Goal: Task Accomplishment & Management: Use online tool/utility

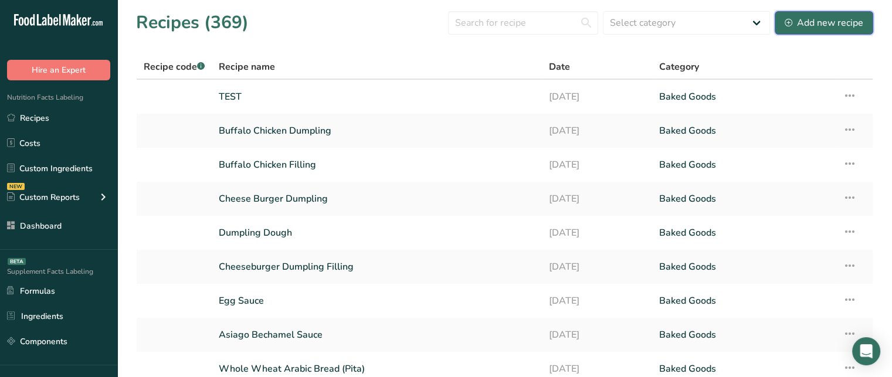
click at [816, 19] on div "Add new recipe" at bounding box center [823, 23] width 79 height 14
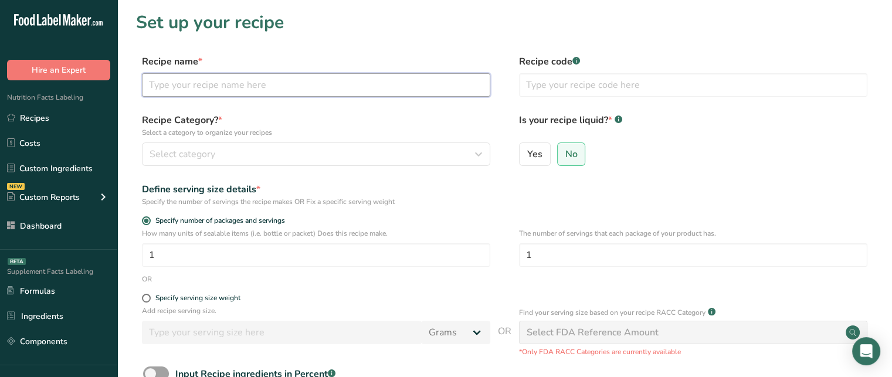
click at [367, 87] on input "text" at bounding box center [316, 84] width 348 height 23
type input "Steak Seasoning Mix"
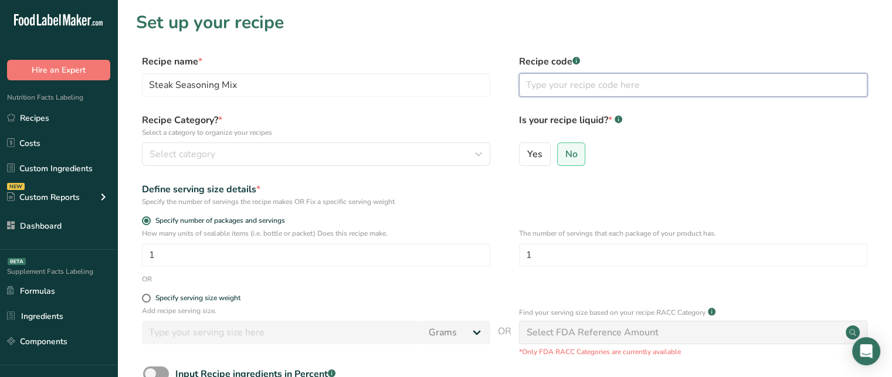
click at [537, 84] on input "text" at bounding box center [693, 84] width 348 height 23
type input "123"
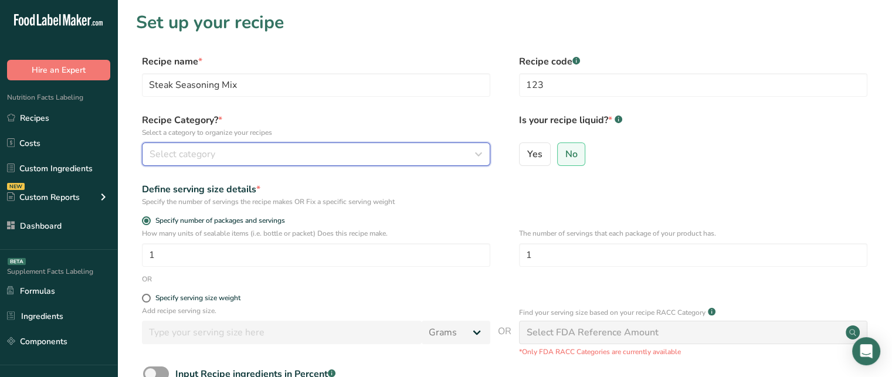
click at [305, 149] on div "Select category" at bounding box center [312, 154] width 326 height 14
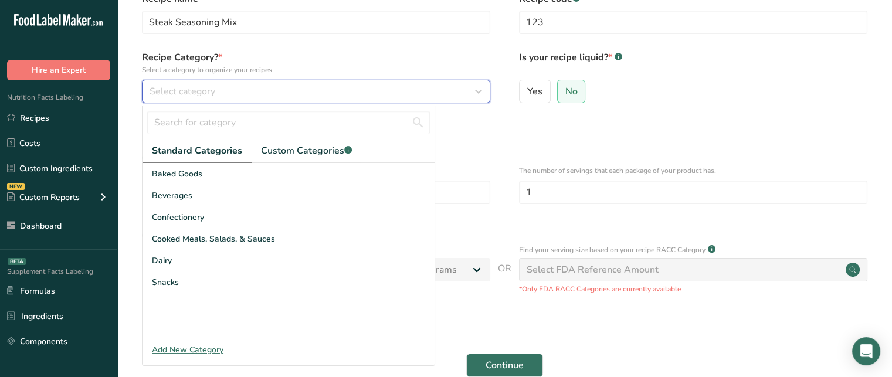
scroll to position [62, 0]
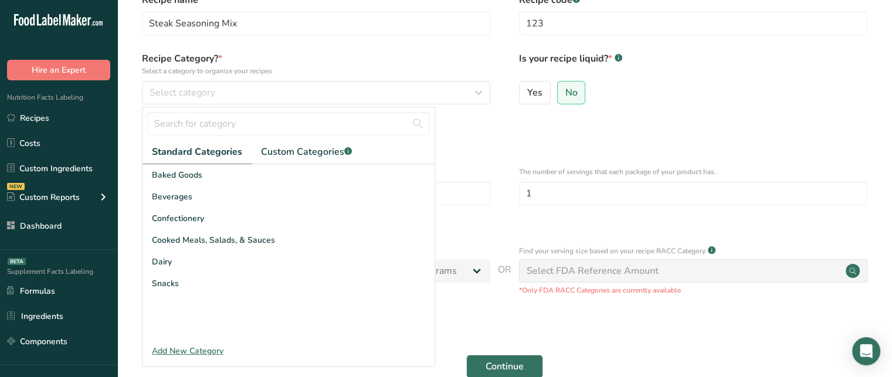
click at [176, 346] on div "Add New Category" at bounding box center [288, 351] width 292 height 12
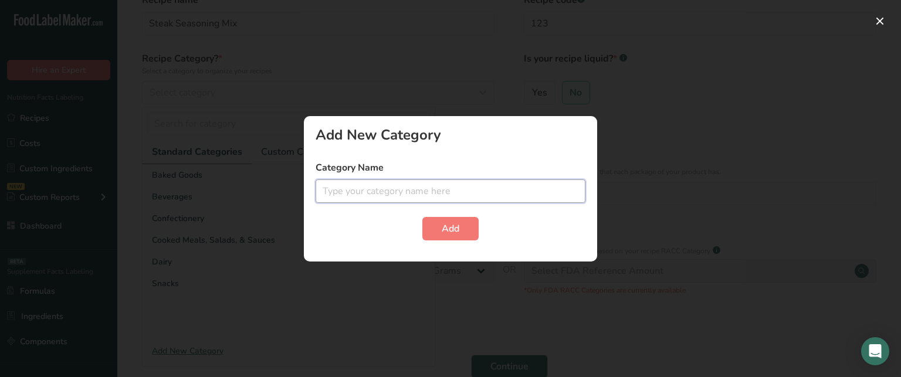
click at [342, 202] on input "text" at bounding box center [450, 190] width 270 height 23
click at [441, 226] on span "Add" at bounding box center [450, 229] width 18 height 14
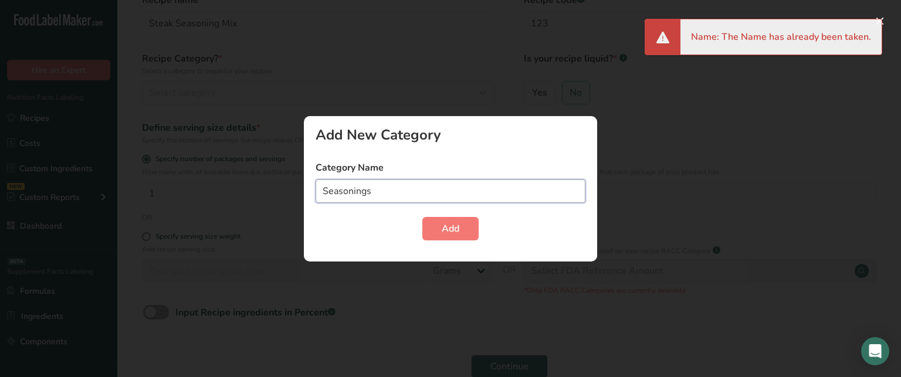
click at [497, 188] on input "Seasonings" at bounding box center [450, 190] width 270 height 23
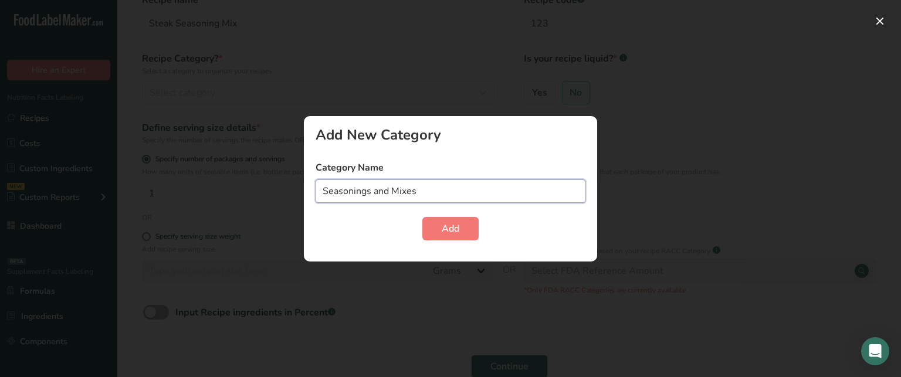
type input "Seasonings and Mixes"
click at [422, 217] on button "Add" at bounding box center [450, 228] width 56 height 23
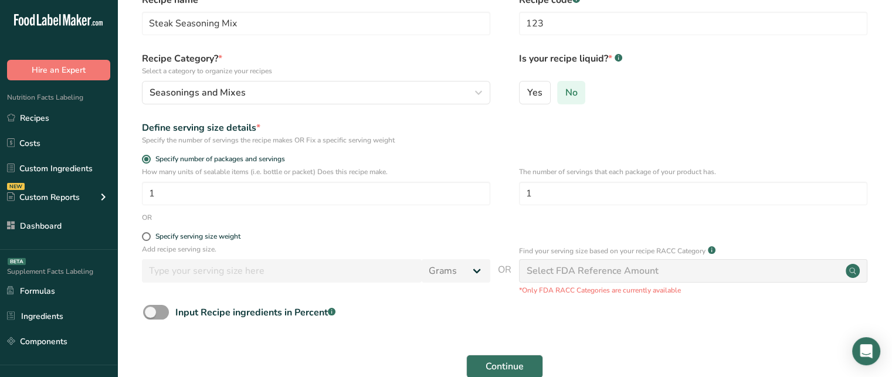
click at [583, 100] on label "No" at bounding box center [571, 92] width 29 height 23
click at [565, 96] on input "No" at bounding box center [562, 93] width 8 height 8
click at [544, 94] on label "Yes" at bounding box center [535, 92] width 32 height 23
click at [527, 94] on input "Yes" at bounding box center [523, 93] width 8 height 8
radio input "true"
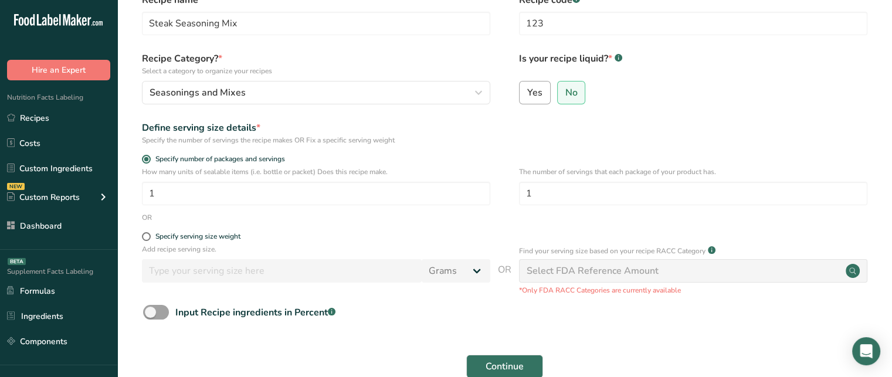
radio input "false"
select select "22"
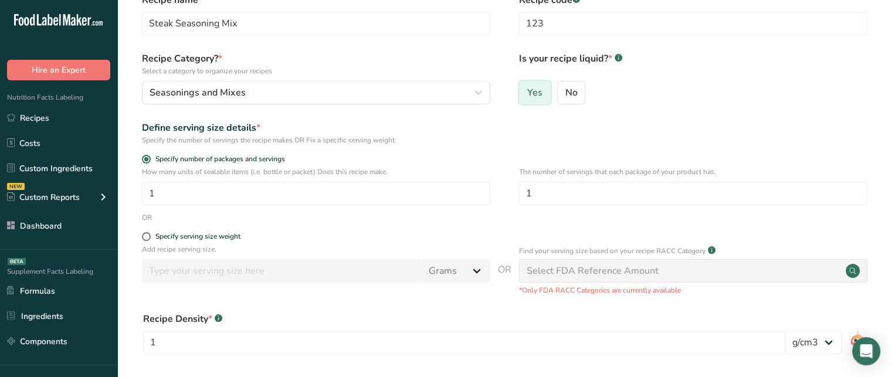
click at [536, 96] on span "Yes" at bounding box center [534, 93] width 15 height 12
click at [527, 96] on input "Yes" at bounding box center [523, 93] width 8 height 8
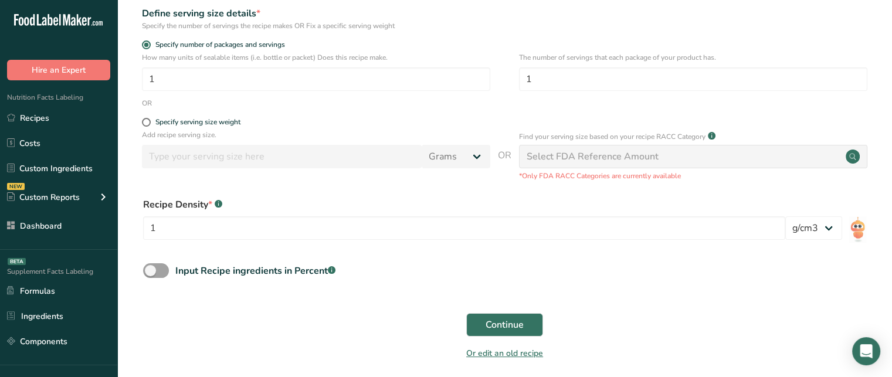
scroll to position [180, 0]
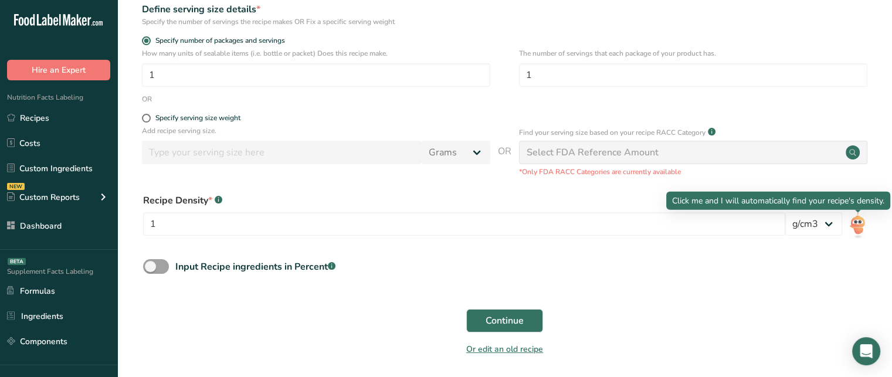
click at [860, 226] on img at bounding box center [857, 225] width 17 height 26
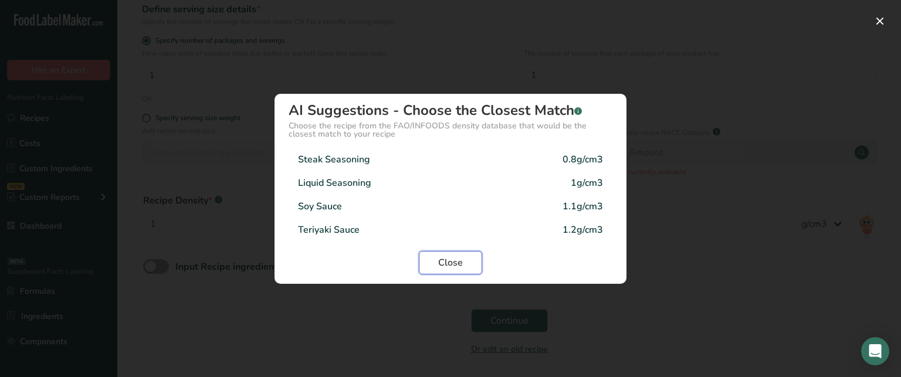
click at [460, 264] on span "Close" at bounding box center [450, 263] width 25 height 14
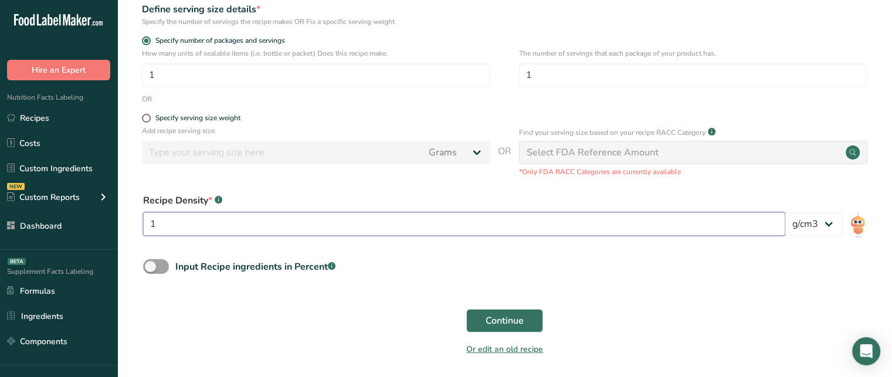
click at [596, 225] on input "1" at bounding box center [464, 223] width 642 height 23
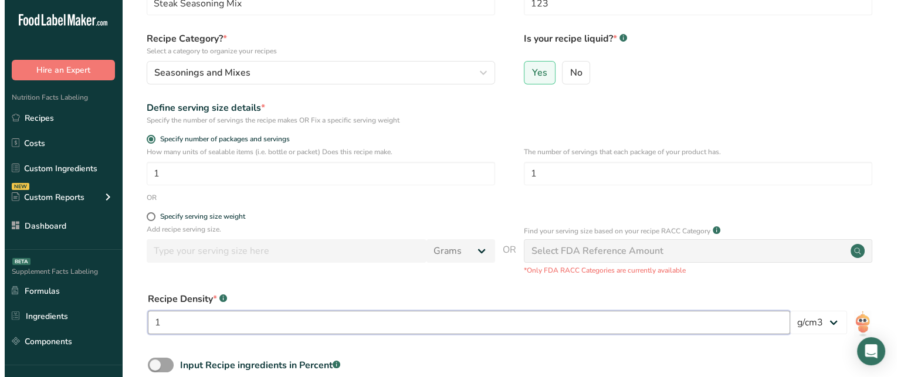
scroll to position [82, 0]
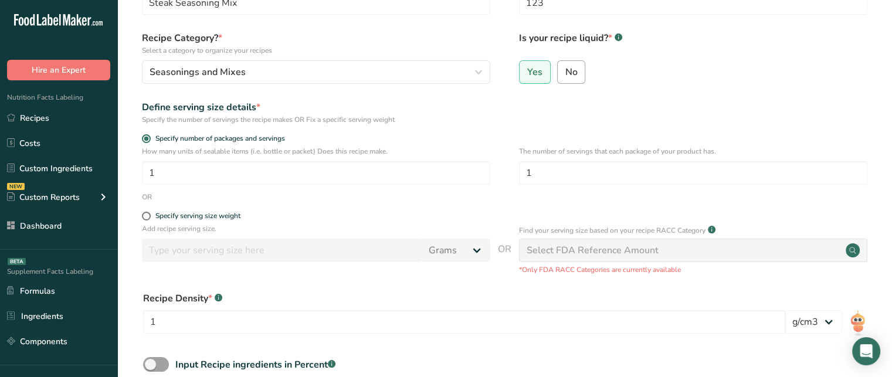
click at [569, 81] on label "No" at bounding box center [571, 71] width 29 height 23
click at [565, 76] on input "No" at bounding box center [562, 72] width 8 height 8
radio input "true"
radio input "false"
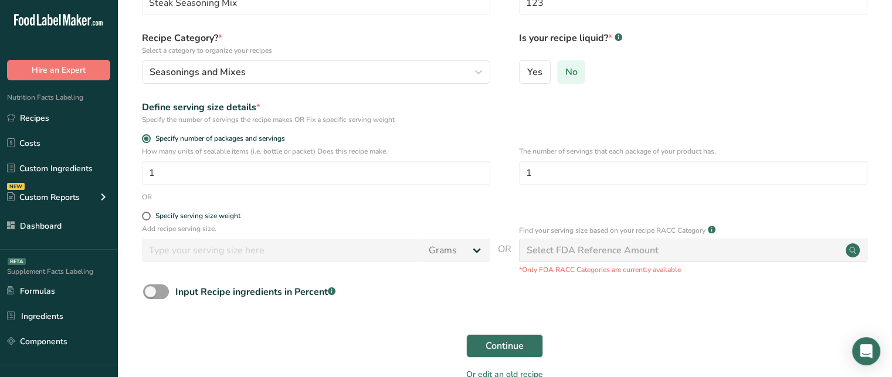
click at [572, 70] on span "No" at bounding box center [571, 72] width 12 height 12
click at [565, 70] on input "No" at bounding box center [562, 72] width 8 height 8
click at [267, 172] on input "1" at bounding box center [316, 172] width 348 height 23
type input "2"
click at [557, 173] on input "1" at bounding box center [693, 172] width 348 height 23
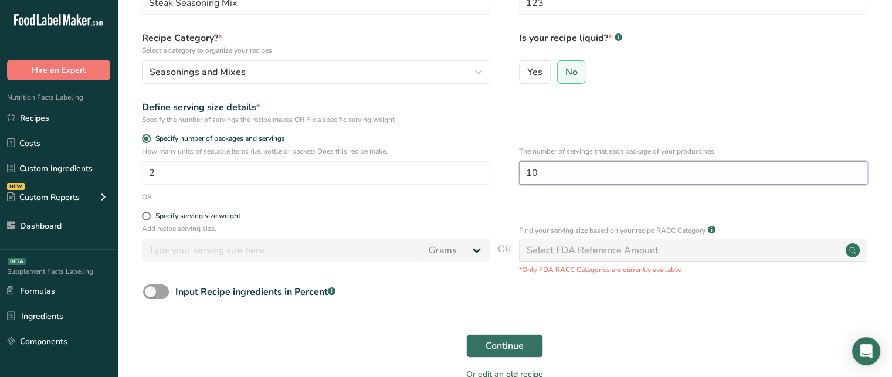
type input "10"
click at [181, 216] on div "Specify serving size weight" at bounding box center [197, 216] width 85 height 9
click at [149, 216] on input "Specify serving size weight" at bounding box center [146, 216] width 8 height 8
radio input "true"
radio input "false"
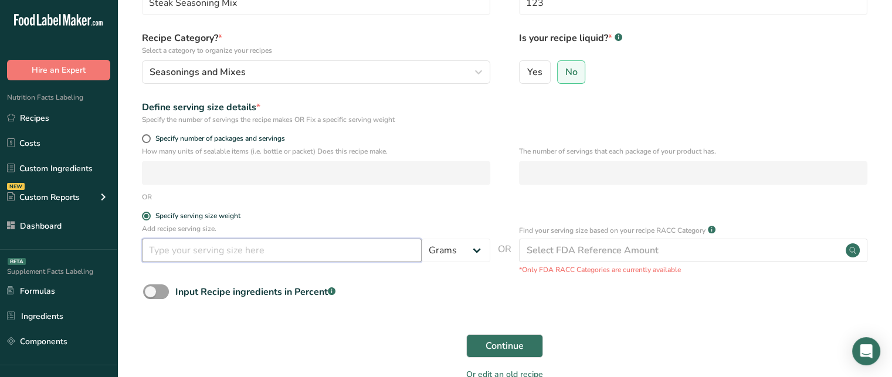
click at [210, 243] on input "number" at bounding box center [282, 250] width 280 height 23
type input "10"
click at [465, 246] on select "Grams kg mg mcg lb oz l mL fl oz tbsp tsp cup qt gallon" at bounding box center [456, 250] width 69 height 23
click at [422, 239] on select "Grams kg mg mcg lb oz l mL fl oz tbsp tsp cup qt gallon" at bounding box center [456, 250] width 69 height 23
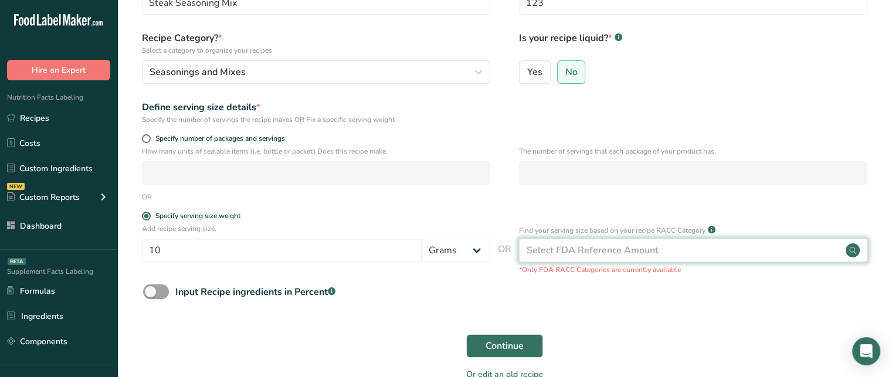
click at [788, 254] on div "Select FDA Reference Amount" at bounding box center [693, 250] width 348 height 23
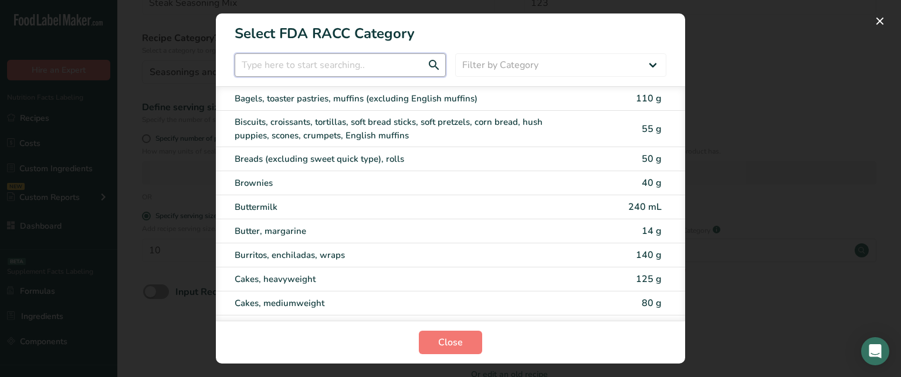
click at [397, 69] on input "RACC Category Selection Modal" at bounding box center [340, 64] width 211 height 23
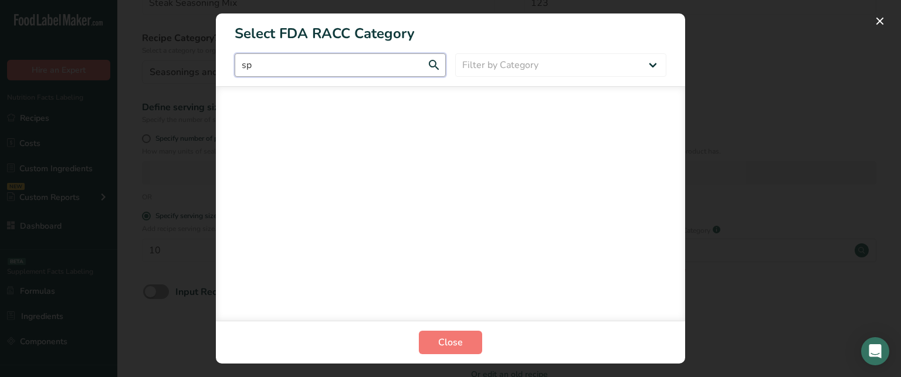
type input "s"
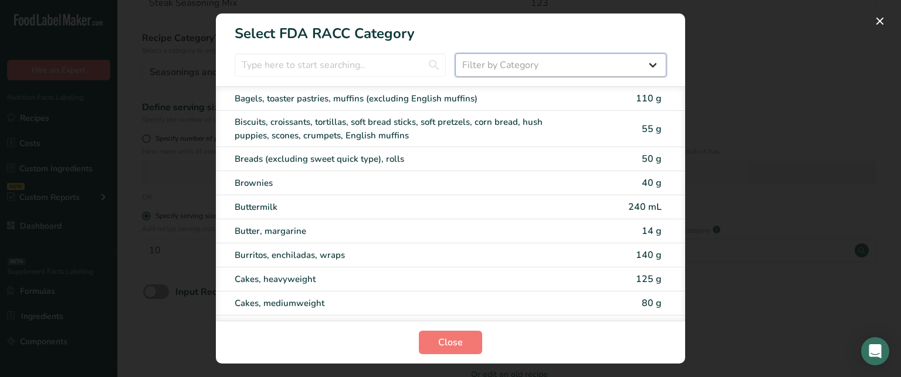
click at [499, 70] on select "Filter by Category All Bakery products Beverages Cereals and other grain produc…" at bounding box center [560, 64] width 211 height 23
select select "RACC Category Selection Modal"
click at [455, 53] on select "Filter by Category All Bakery products Beverages Cereals and other grain produc…" at bounding box center [560, 64] width 211 height 23
click at [323, 65] on input "RACC Category Selection Modal" at bounding box center [340, 64] width 211 height 23
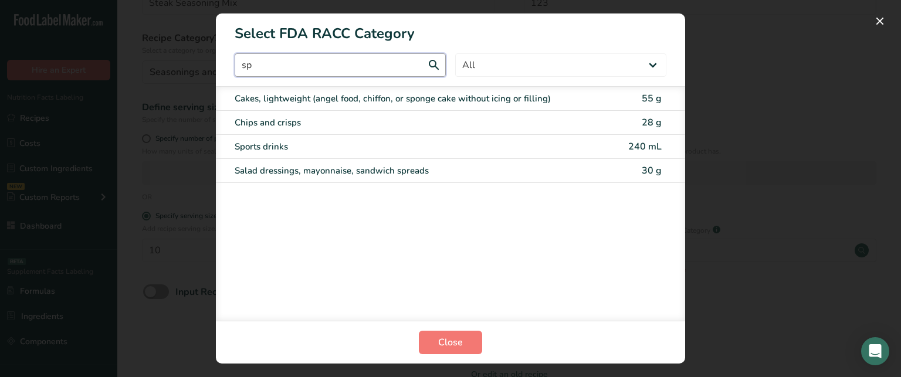
type input "s"
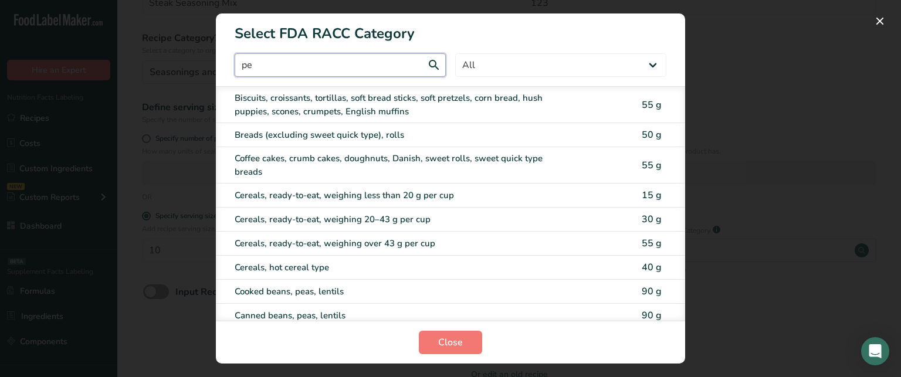
type input "p"
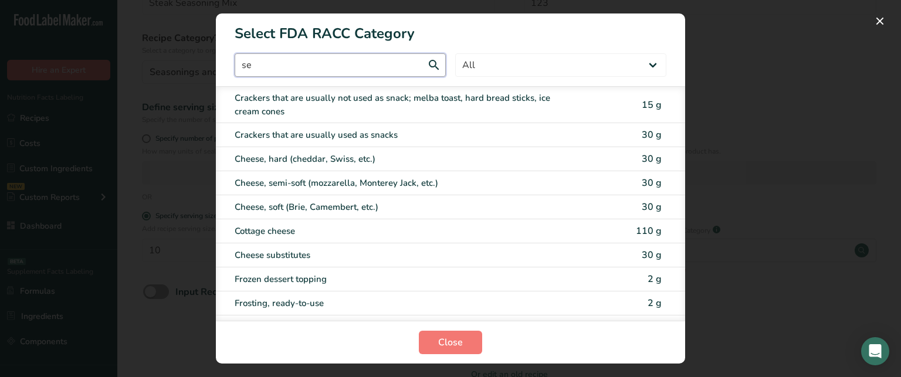
type input "s"
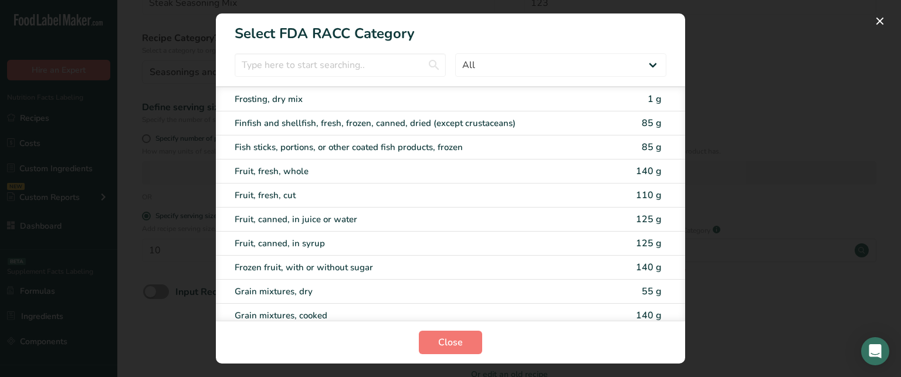
scroll to position [1048, 0]
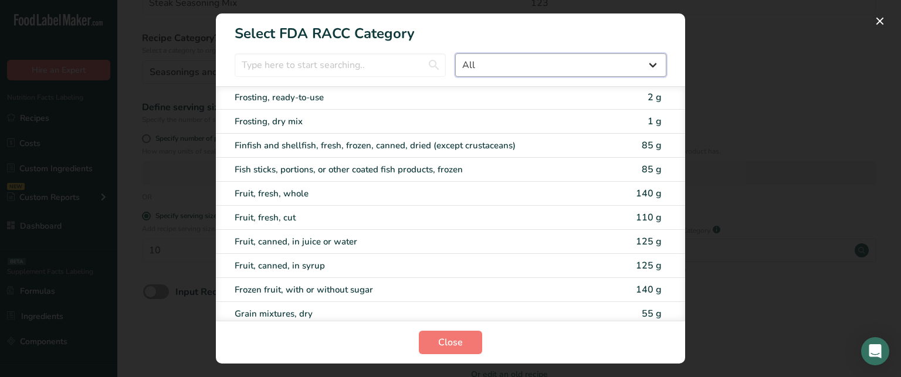
click at [589, 58] on select "All Bakery products Beverages Cereals and other grain products Dairy products a…" at bounding box center [560, 64] width 211 height 23
select select "15"
click at [455, 53] on select "All Bakery products Beverages Cereals and other grain products Dairy products a…" at bounding box center [560, 64] width 211 height 23
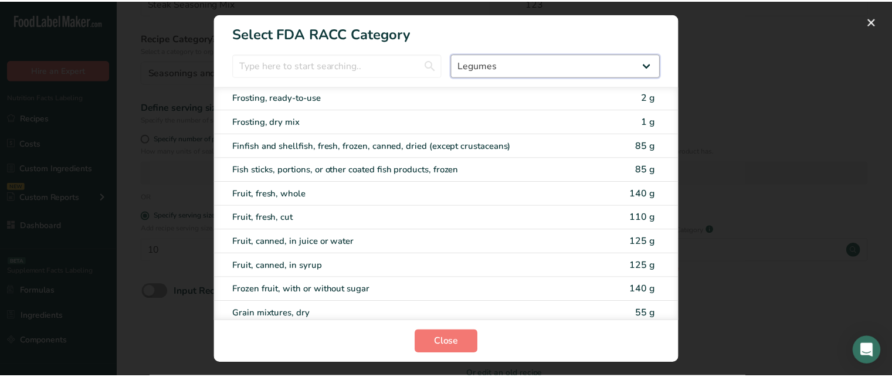
scroll to position [0, 0]
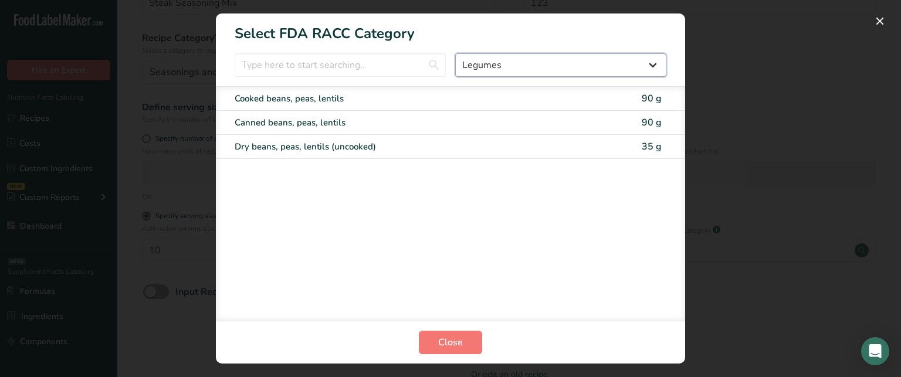
click at [620, 61] on select "All Bakery products Beverages Cereals and other grain products Dairy products a…" at bounding box center [560, 64] width 211 height 23
select select "RACC Category Selection Modal"
click at [455, 53] on select "All Bakery products Beverages Cereals and other grain products Dairy products a…" at bounding box center [560, 64] width 211 height 23
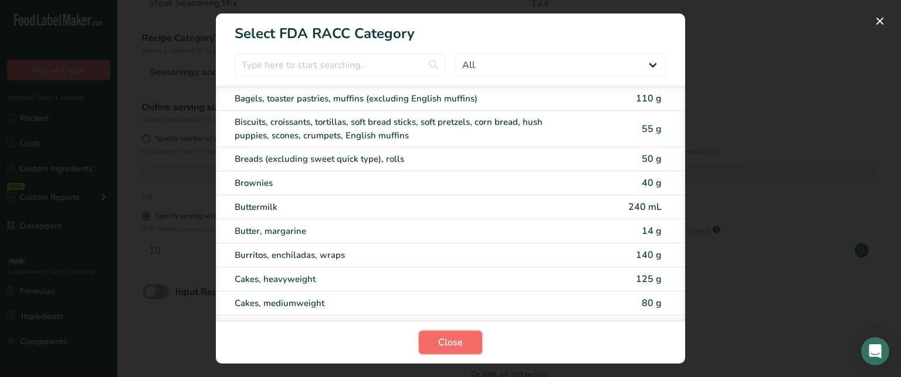
click at [457, 348] on span "Close" at bounding box center [450, 342] width 25 height 14
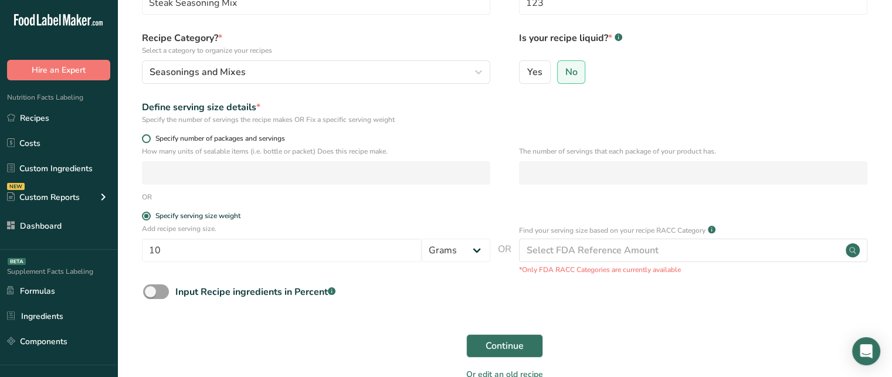
click at [164, 142] on span "Specify number of packages and servings" at bounding box center [218, 138] width 134 height 9
click at [149, 142] on input "Specify number of packages and servings" at bounding box center [146, 139] width 8 height 8
radio input "true"
radio input "false"
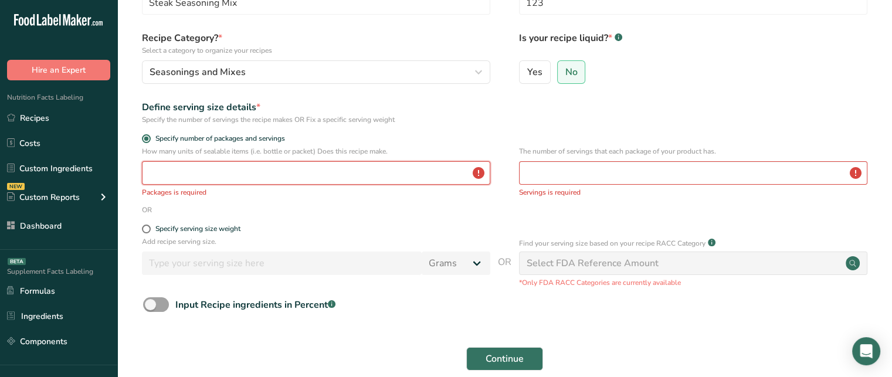
click at [191, 165] on input "number" at bounding box center [316, 172] width 348 height 23
type input "1"
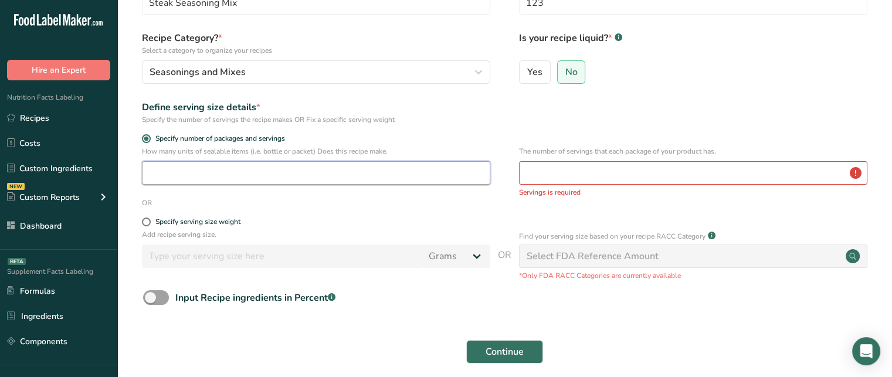
type input "1"
type input "2"
click at [560, 173] on input "number" at bounding box center [693, 172] width 348 height 23
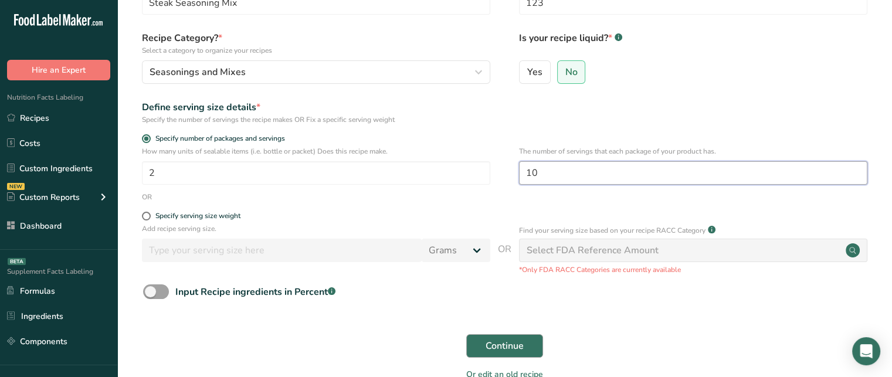
type input "10"
click at [495, 345] on span "Continue" at bounding box center [504, 346] width 38 height 14
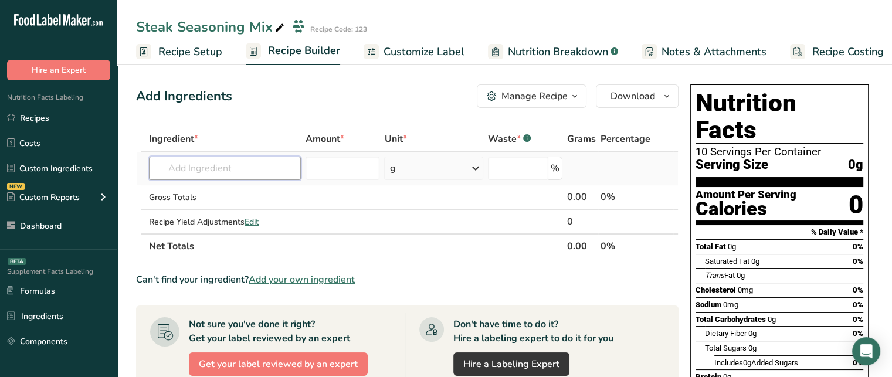
click at [256, 157] on input "text" at bounding box center [225, 168] width 152 height 23
click at [254, 169] on input "text" at bounding box center [225, 168] width 152 height 23
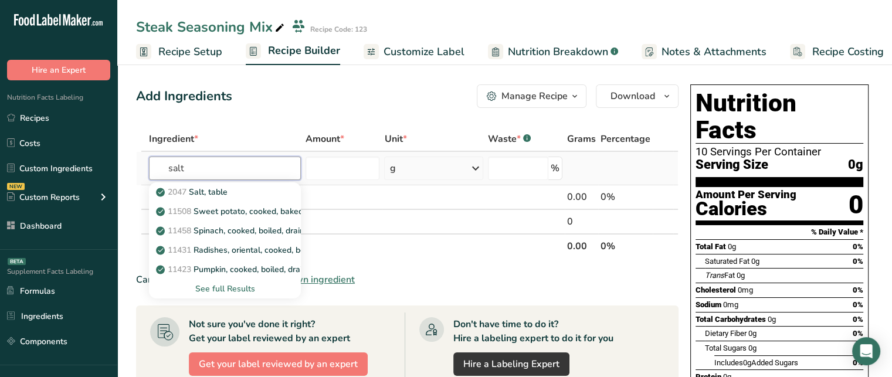
type input "salt"
click at [233, 290] on div "See full Results" at bounding box center [224, 289] width 133 height 12
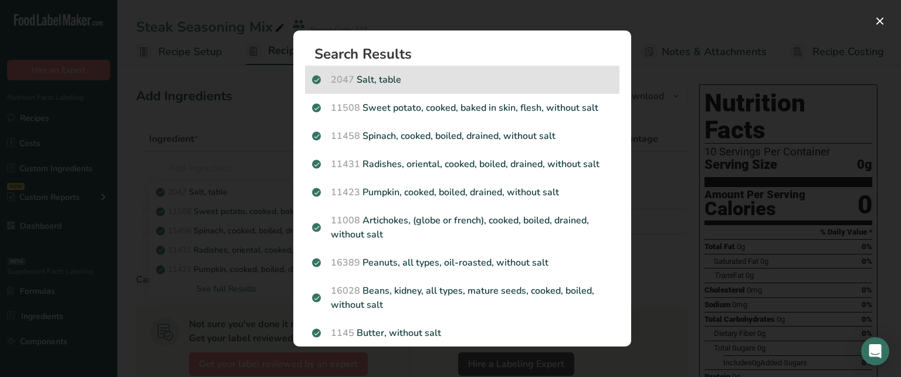
click at [450, 81] on p "2047 Salt, table" at bounding box center [462, 80] width 300 height 14
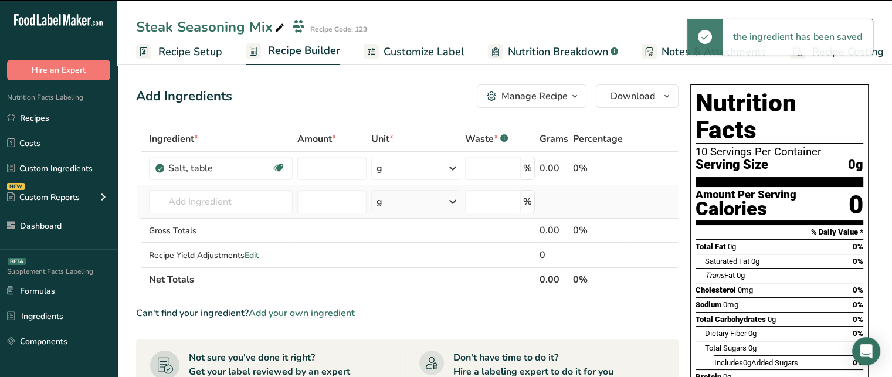
type input "0"
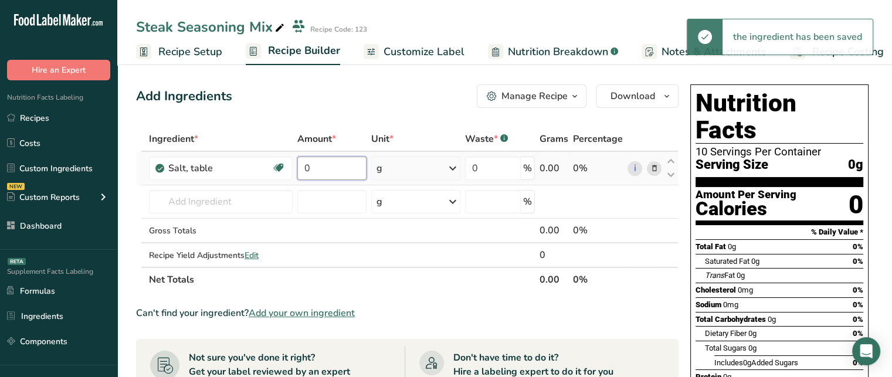
click at [345, 174] on input "0" at bounding box center [331, 168] width 69 height 23
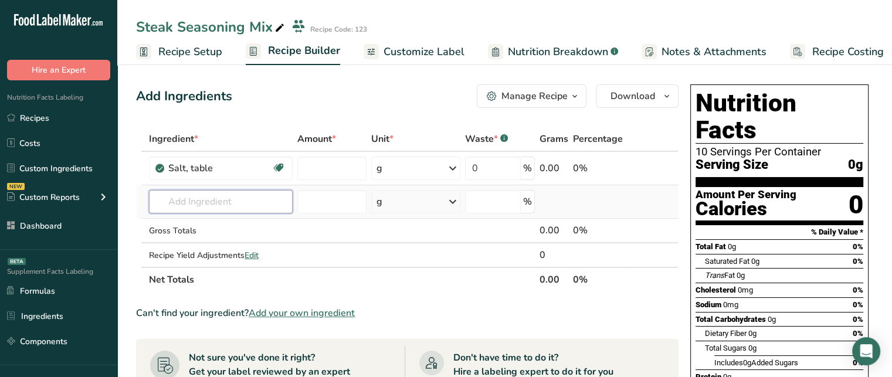
type input "0"
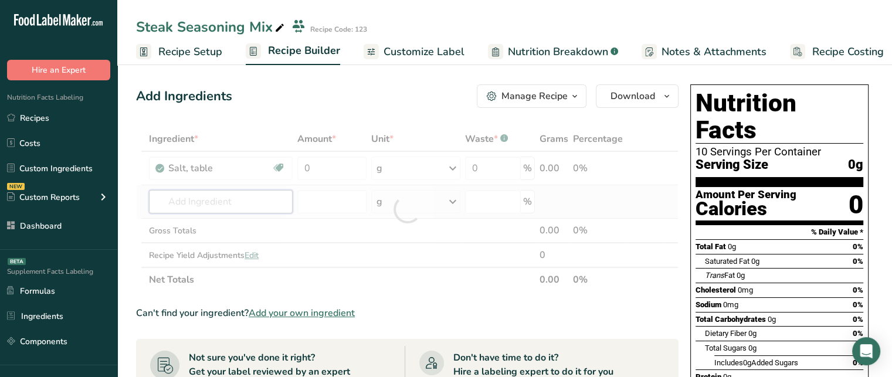
click at [251, 205] on div "Ingredient * Amount * Unit * Waste * .a-a{fill:#347362;}.b-a{fill:#fff;} Grams …" at bounding box center [407, 209] width 542 height 165
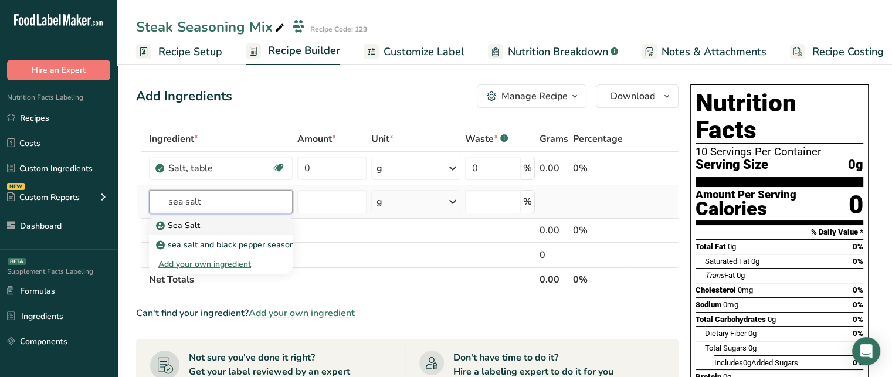
type input "sea salt"
click at [243, 224] on div "Sea Salt" at bounding box center [211, 225] width 106 height 12
type input "Sea Salt"
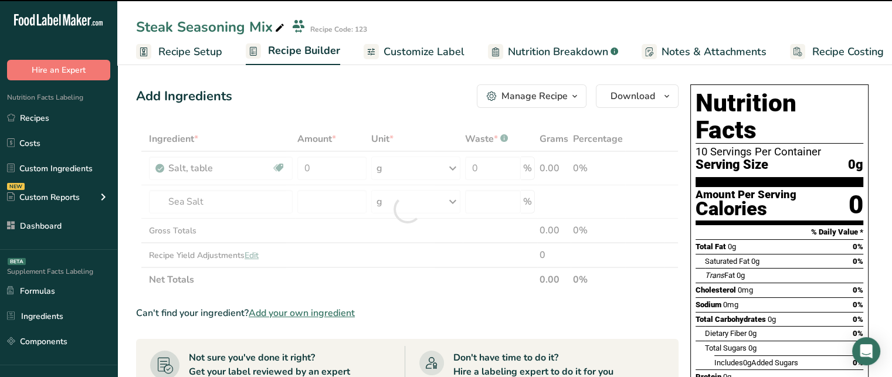
type input "0"
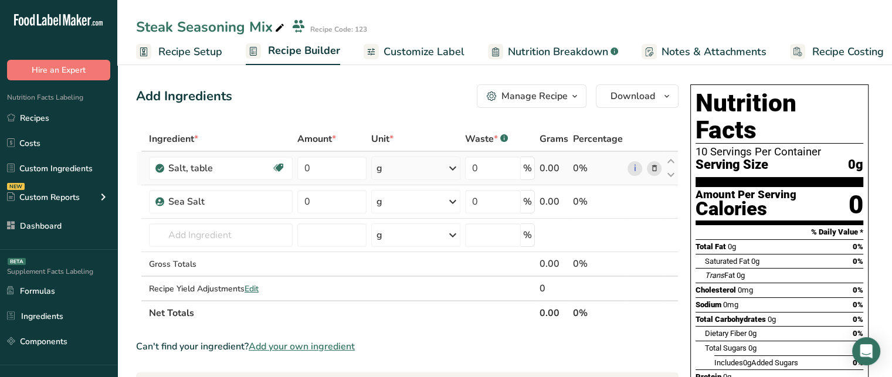
click at [653, 168] on icon at bounding box center [654, 168] width 8 height 12
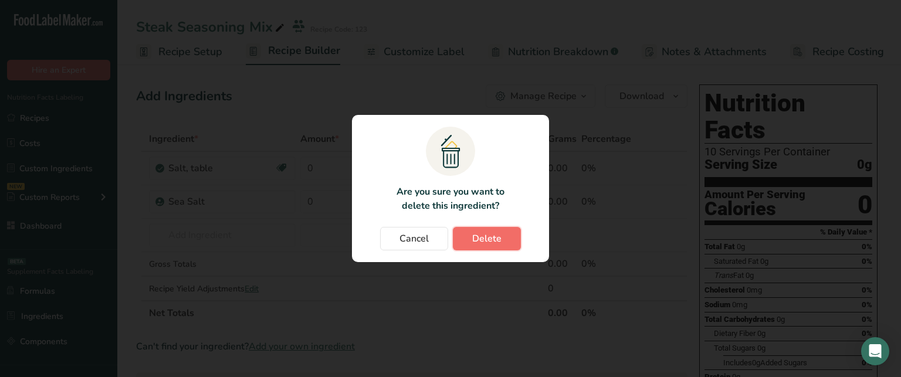
click at [488, 242] on span "Delete" at bounding box center [486, 239] width 29 height 14
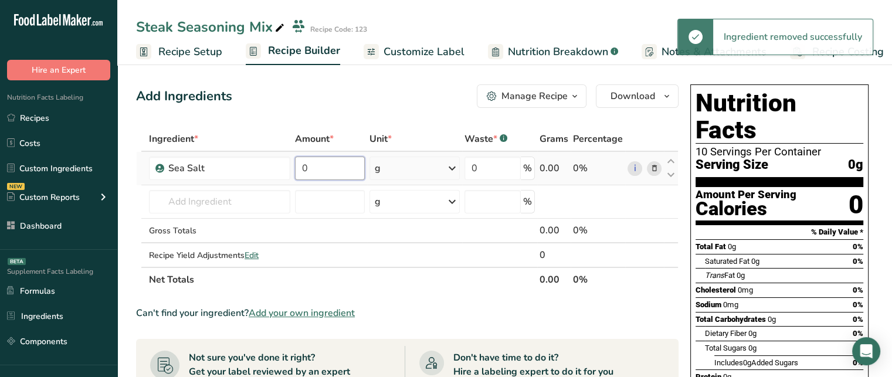
click at [329, 169] on input "0" at bounding box center [330, 168] width 70 height 23
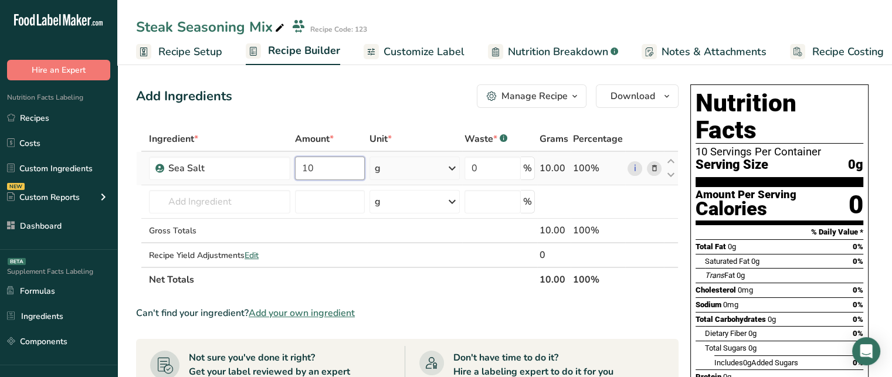
type input "10"
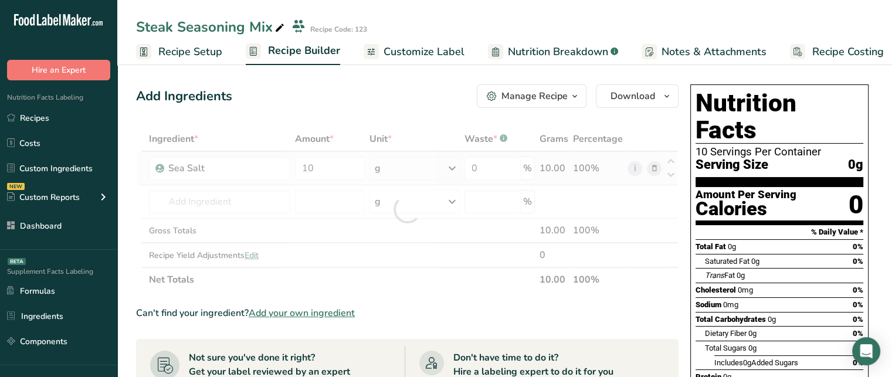
click at [413, 164] on div "Ingredient * Amount * Unit * Waste * .a-a{fill:#347362;}.b-a{fill:#fff;} Grams …" at bounding box center [407, 209] width 542 height 165
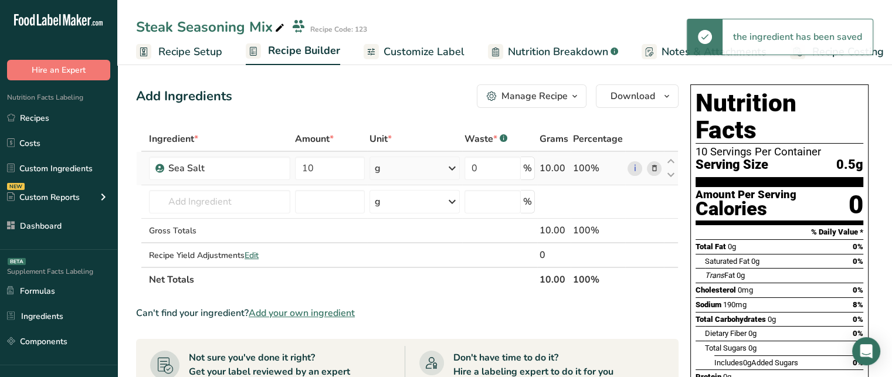
click at [422, 171] on div "g" at bounding box center [414, 168] width 90 height 23
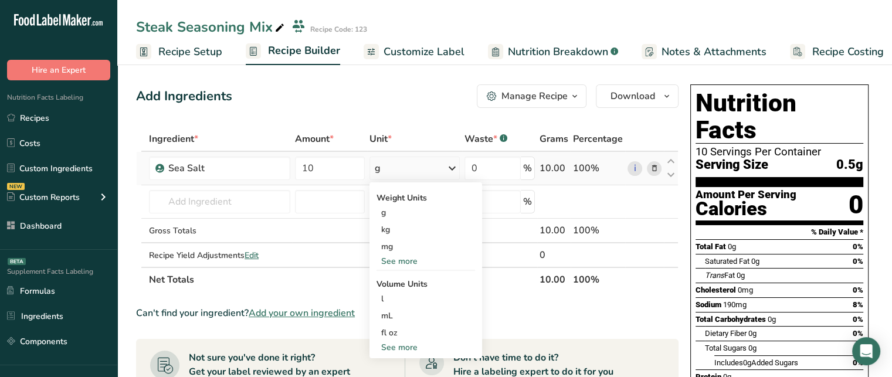
click at [413, 346] on div "See more" at bounding box center [425, 347] width 98 height 12
click at [416, 260] on div "See more" at bounding box center [425, 261] width 98 height 12
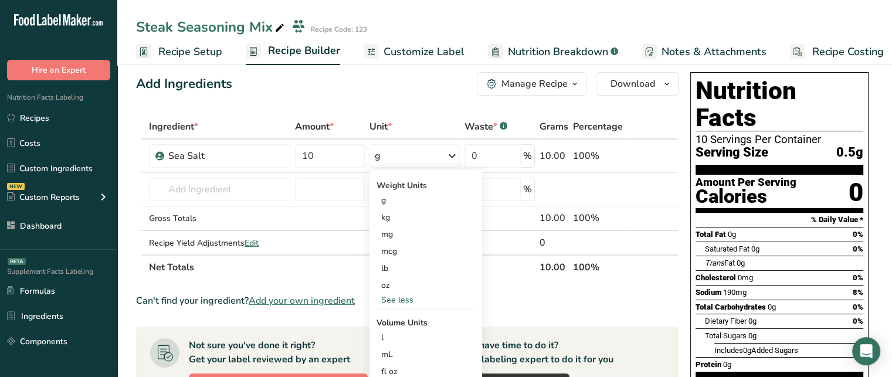
scroll to position [9, 0]
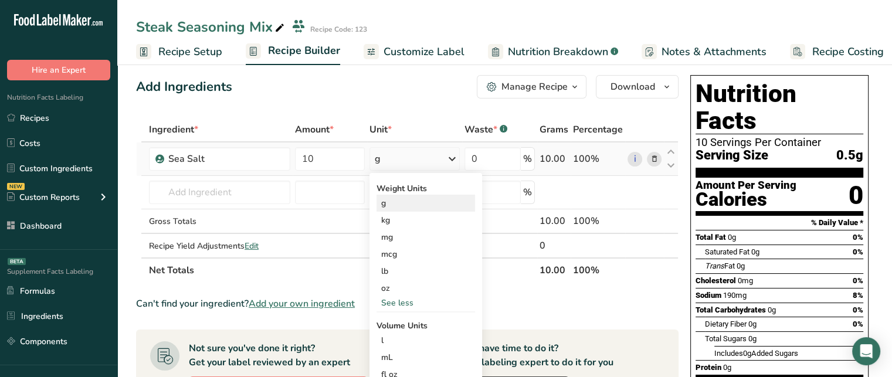
click at [431, 206] on div "g" at bounding box center [425, 203] width 98 height 17
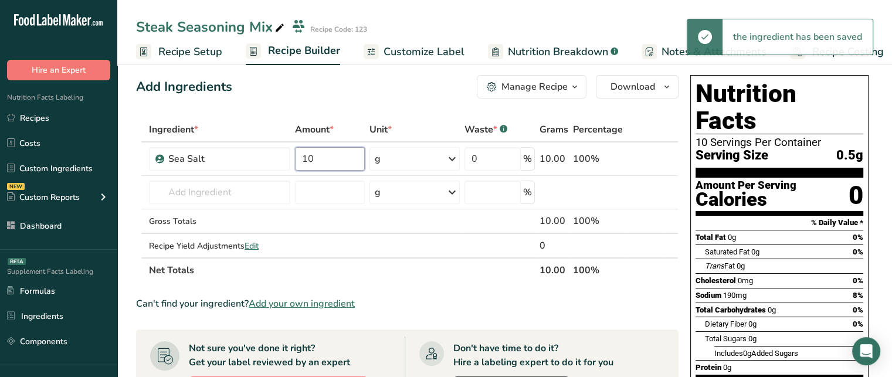
click at [333, 158] on input "10" at bounding box center [330, 158] width 70 height 23
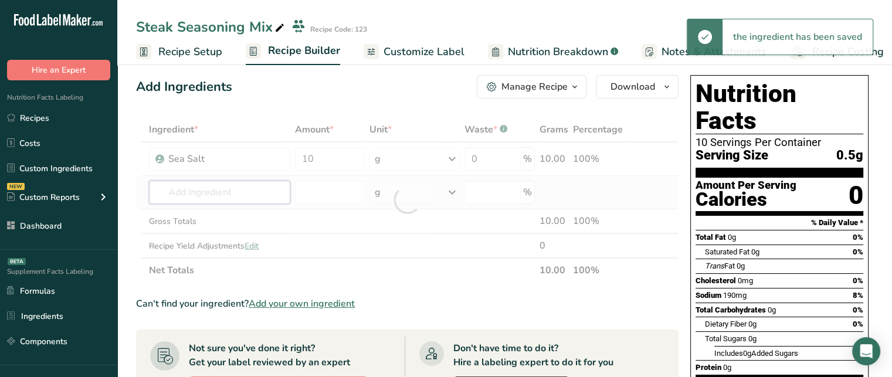
click at [229, 191] on div "Ingredient * Amount * Unit * Waste * .a-a{fill:#347362;}.b-a{fill:#fff;} Grams …" at bounding box center [407, 199] width 542 height 165
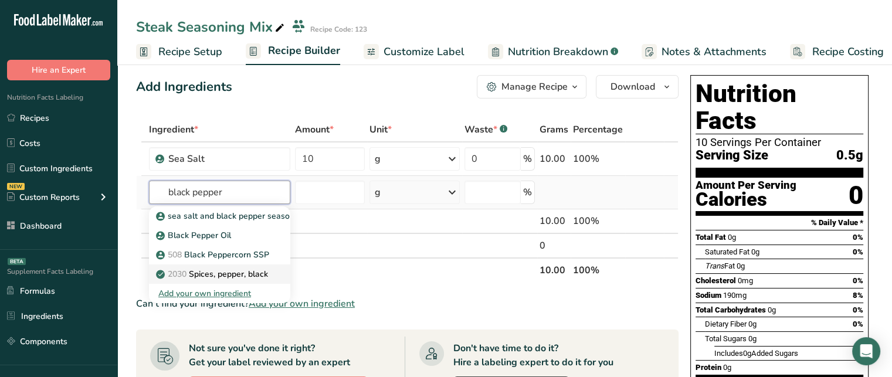
type input "black pepper"
click at [225, 274] on p "2030 Spices, pepper, black" at bounding box center [213, 274] width 110 height 12
type input "Spices, pepper, black"
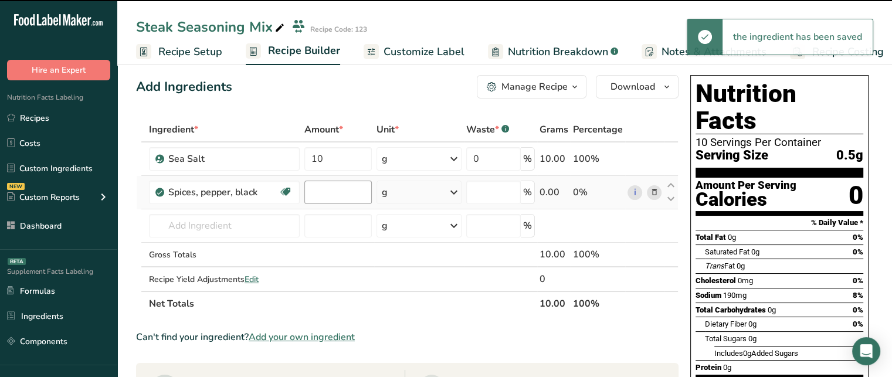
type input "0"
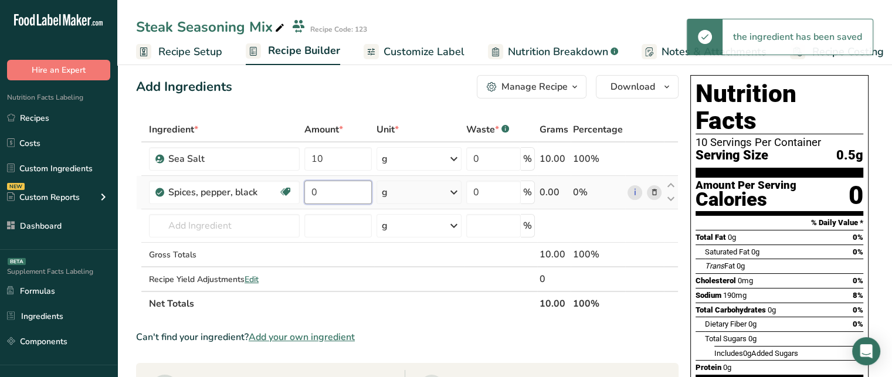
click at [324, 191] on input "0" at bounding box center [337, 192] width 67 height 23
type input "20"
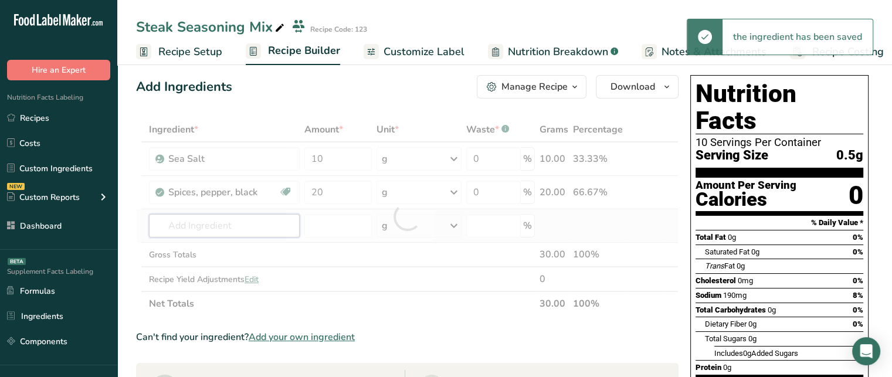
click at [239, 222] on div "Ingredient * Amount * Unit * Waste * .a-a{fill:#347362;}.b-a{fill:#fff;} Grams …" at bounding box center [407, 216] width 542 height 199
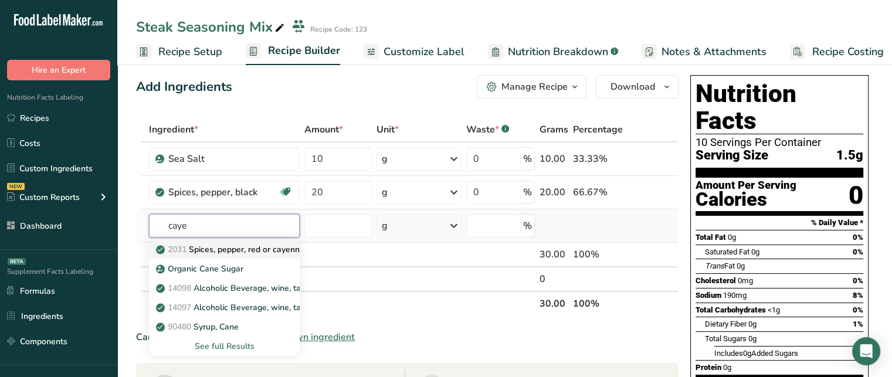
type input "caye"
click at [256, 251] on p "2031 Spices, pepper, red or cayenne" at bounding box center [231, 249] width 146 height 12
type input "Spices, pepper, red or cayenne"
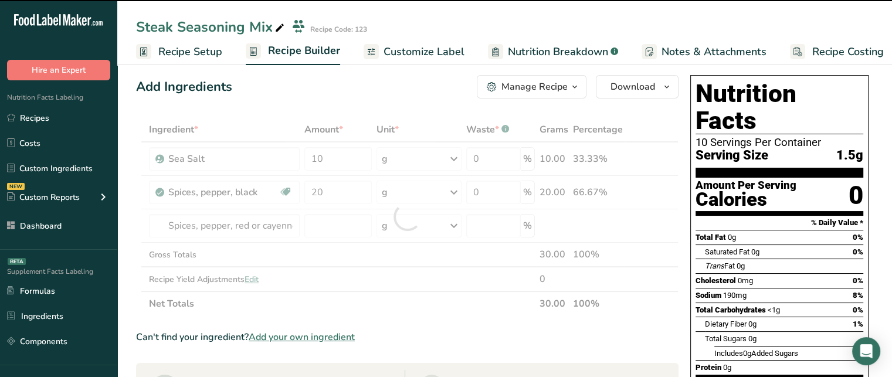
type input "0"
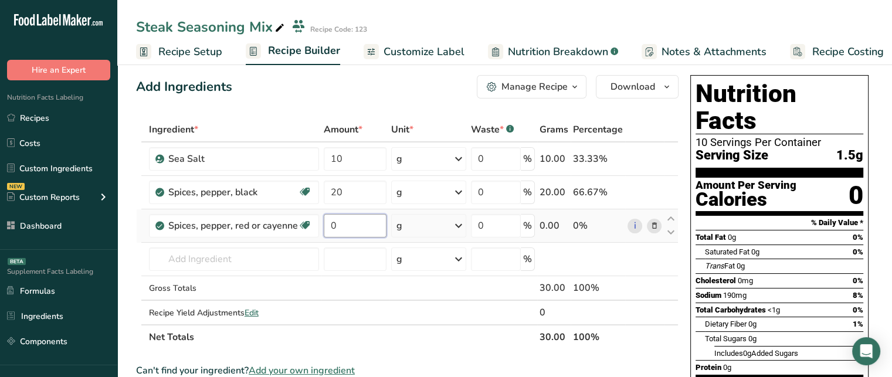
click at [354, 229] on input "0" at bounding box center [355, 225] width 63 height 23
type input "20"
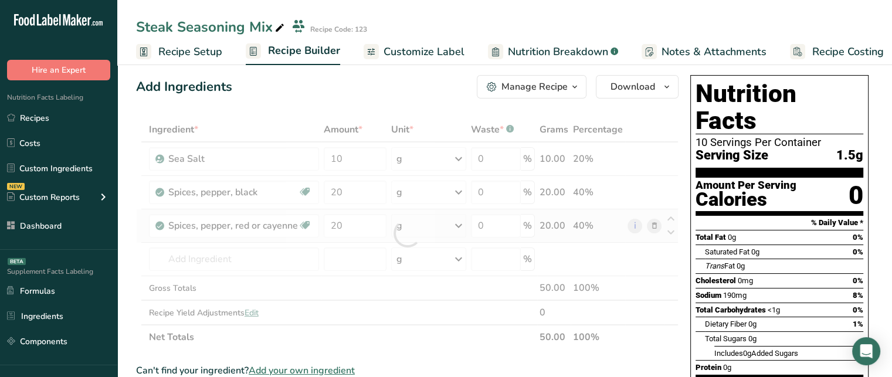
click at [339, 240] on div "Ingredient * Amount * Unit * Waste * .a-a{fill:#347362;}.b-a{fill:#fff;} Grams …" at bounding box center [407, 233] width 542 height 232
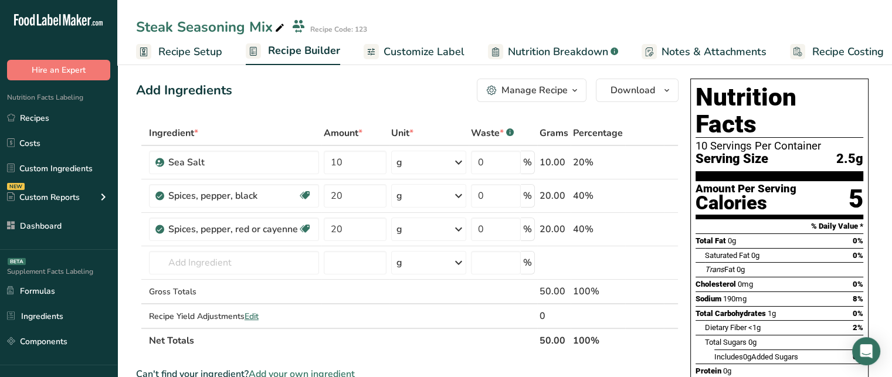
scroll to position [0, 0]
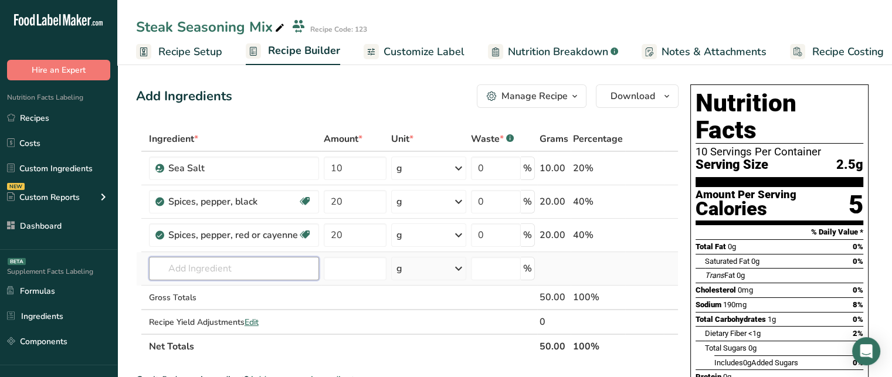
paste input "aleppo pepper"
click at [230, 267] on input "aleppo pepper" at bounding box center [234, 268] width 170 height 23
type input "a"
click at [321, 334] on th "Net Totals" at bounding box center [342, 346] width 390 height 25
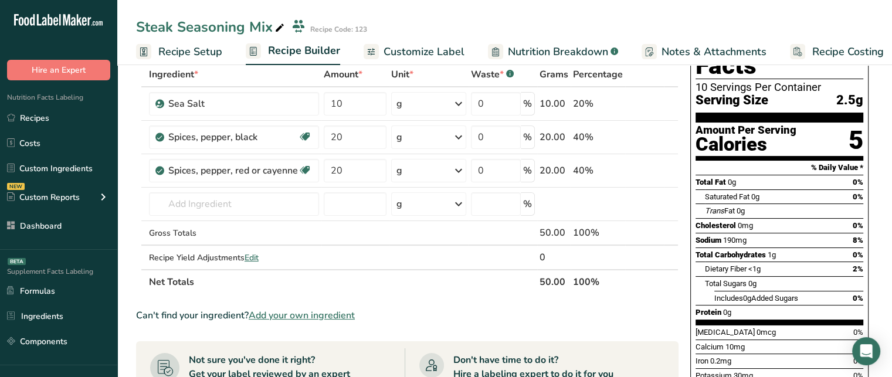
scroll to position [70, 0]
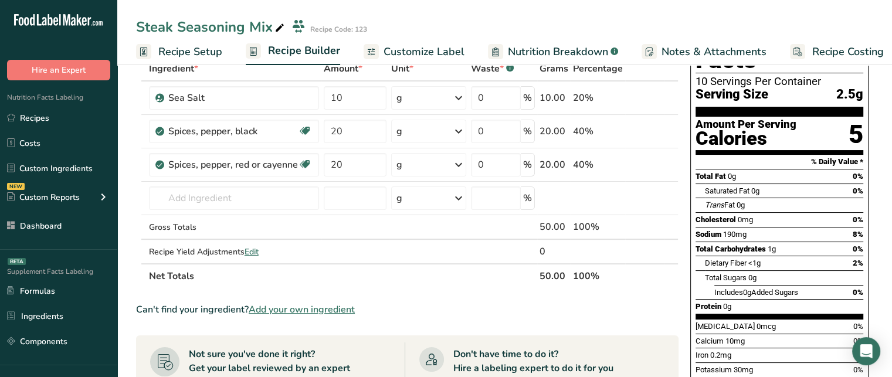
click at [293, 309] on span "Add your own ingredient" at bounding box center [302, 310] width 106 height 14
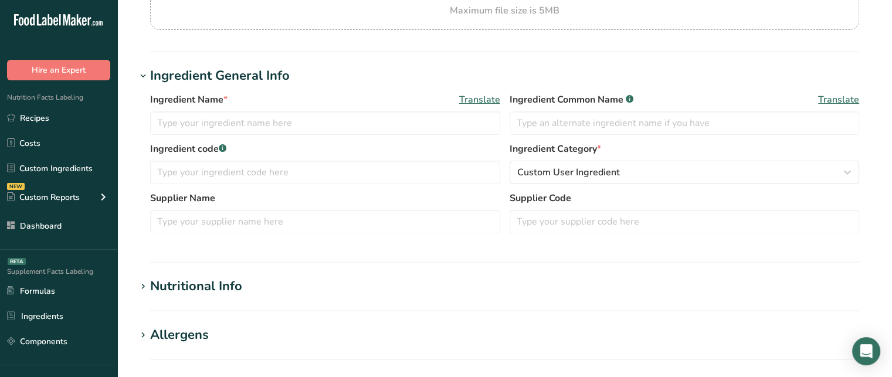
scroll to position [159, 0]
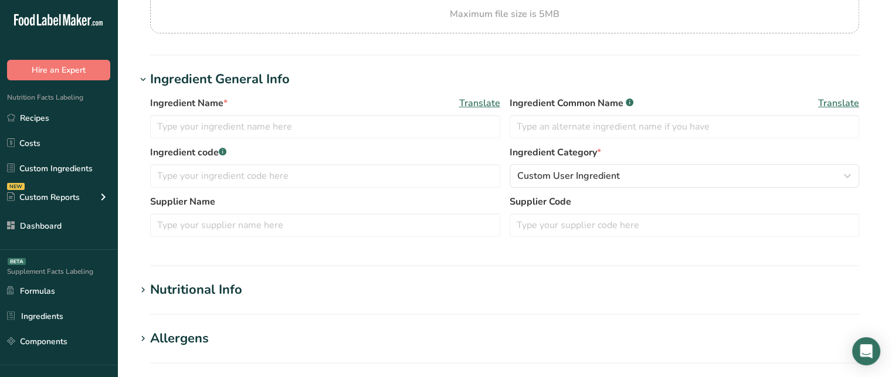
click at [227, 287] on div "Nutritional Info" at bounding box center [196, 289] width 92 height 19
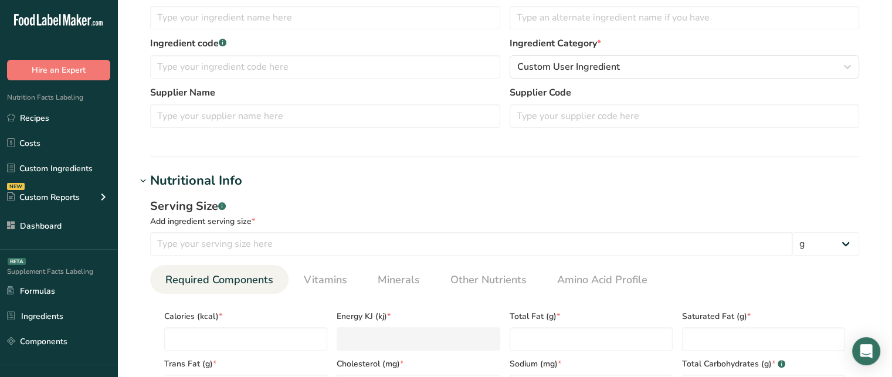
scroll to position [273, 0]
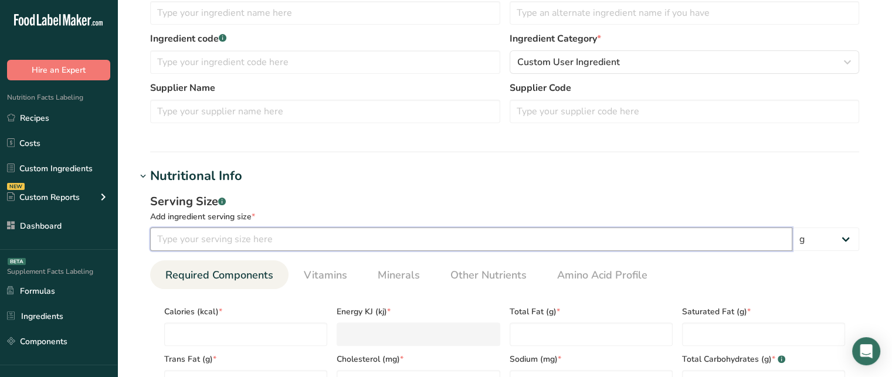
click at [369, 236] on input "number" at bounding box center [471, 238] width 642 height 23
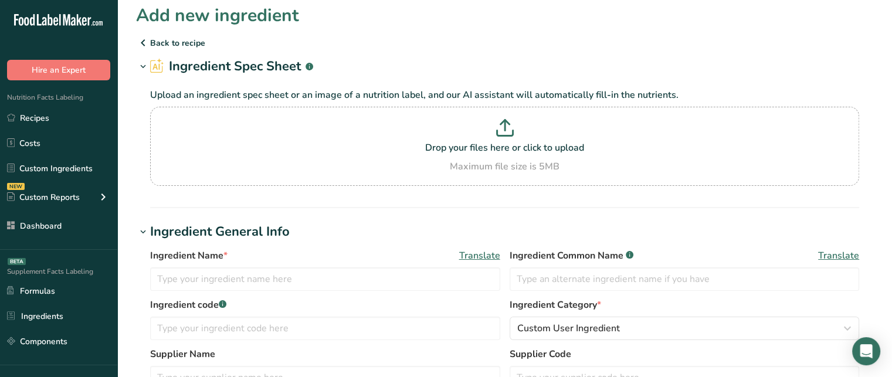
scroll to position [0, 0]
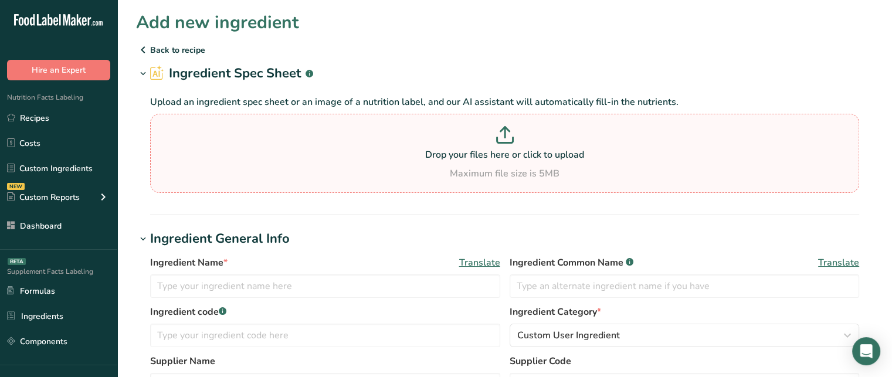
click at [466, 161] on p "Drop your files here or click to upload" at bounding box center [504, 155] width 703 height 14
click at [466, 161] on input "Drop your files here or click to upload Maximum file size is 5MB" at bounding box center [504, 153] width 709 height 79
type input "C:\fakepath\Nutrition-Facts-Label-Download-Label1.pdf"
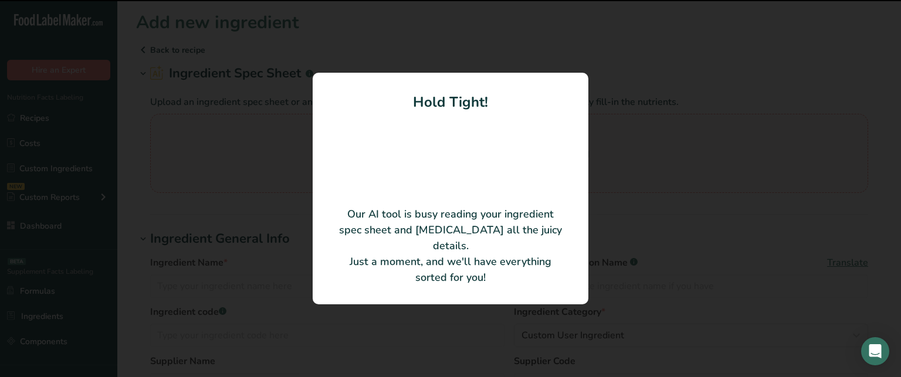
type input "55"
type input "230"
type KJ "962.32"
type Fat "8"
type Fat "1"
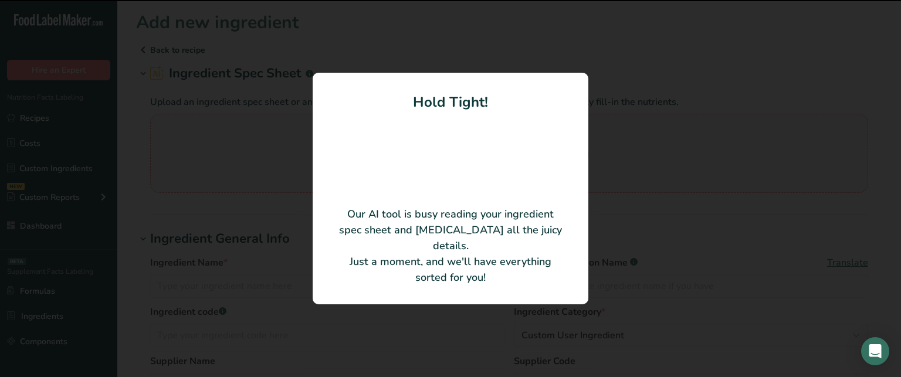
type Fat "0"
type input "0"
type input "160"
type Carbohydrates "37"
type Fiber "4"
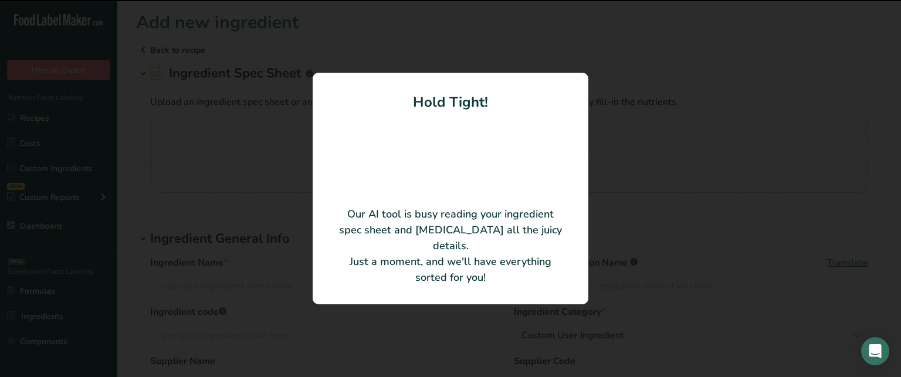
type Sugars "12"
type Sugars "10"
type input "3"
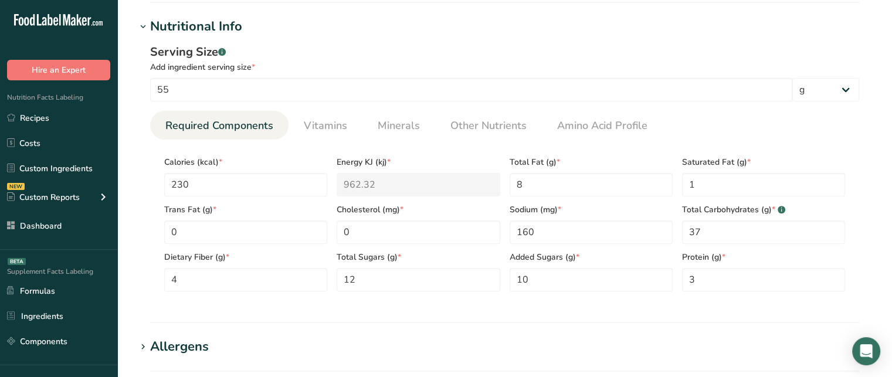
scroll to position [357, 0]
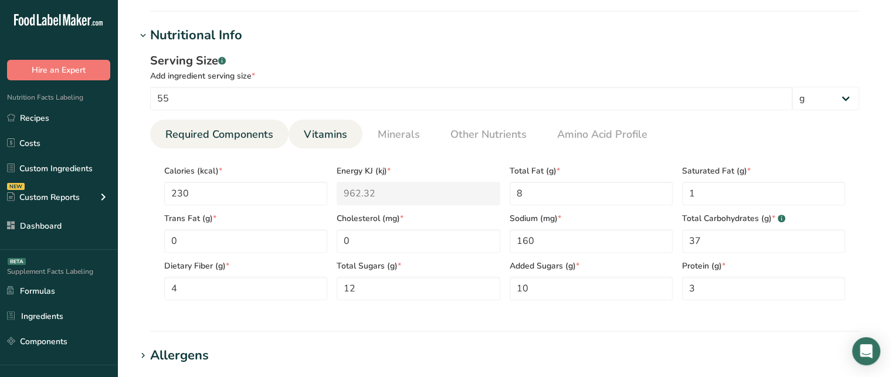
click at [317, 130] on span "Vitamins" at bounding box center [325, 135] width 43 height 16
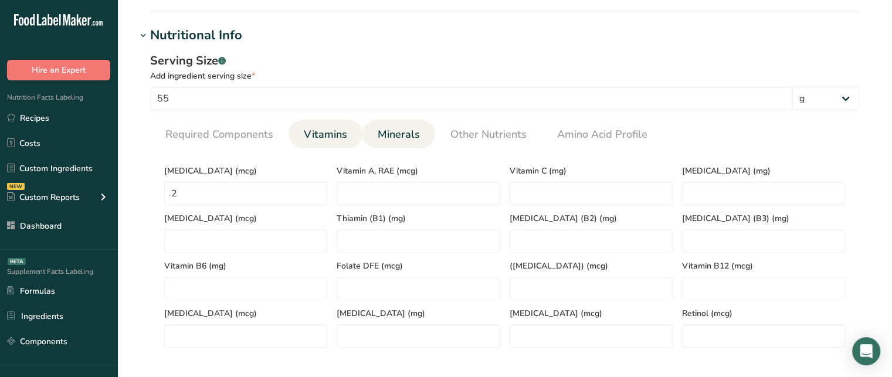
click at [390, 132] on span "Minerals" at bounding box center [399, 135] width 42 height 16
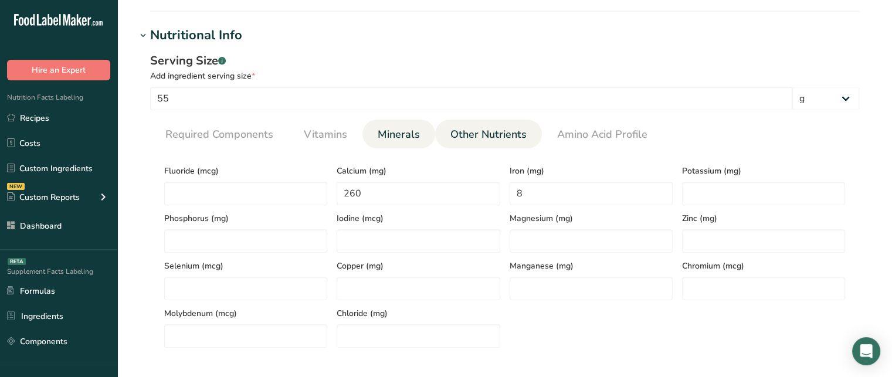
click at [464, 127] on span "Other Nutrients" at bounding box center [488, 135] width 76 height 16
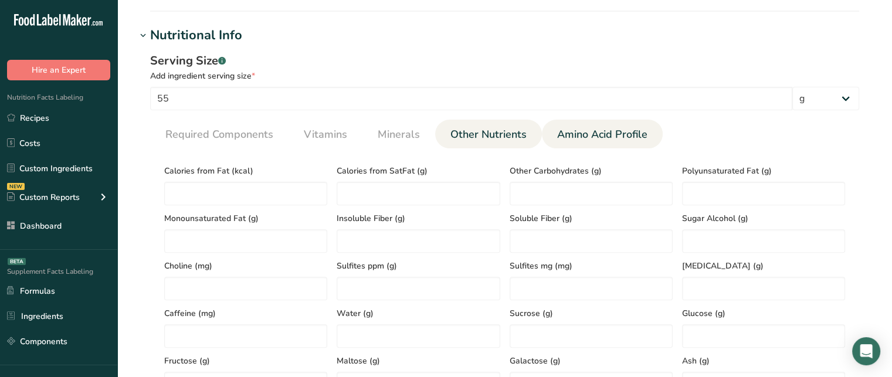
click at [597, 132] on span "Amino Acid Profile" at bounding box center [602, 135] width 90 height 16
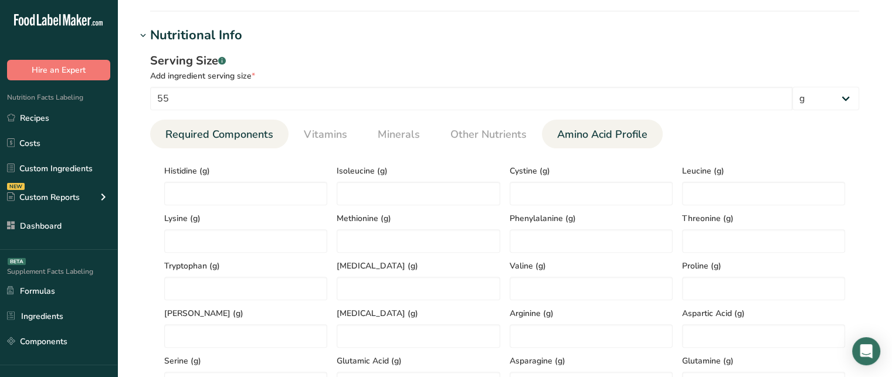
click at [199, 120] on link "Required Components" at bounding box center [219, 135] width 117 height 30
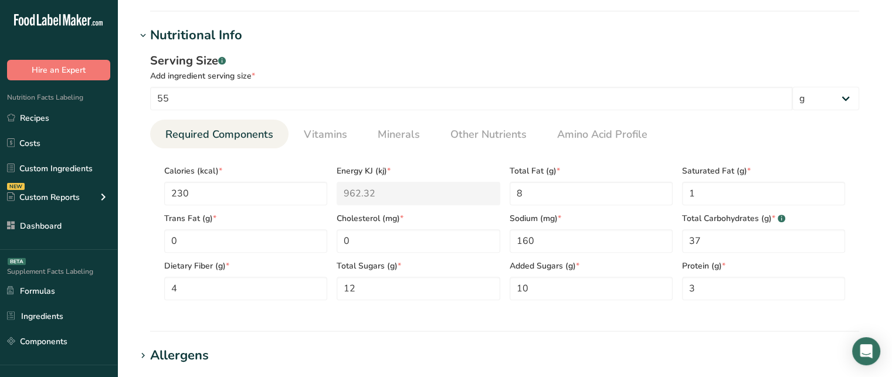
click at [199, 120] on link "Required Components" at bounding box center [219, 135] width 117 height 30
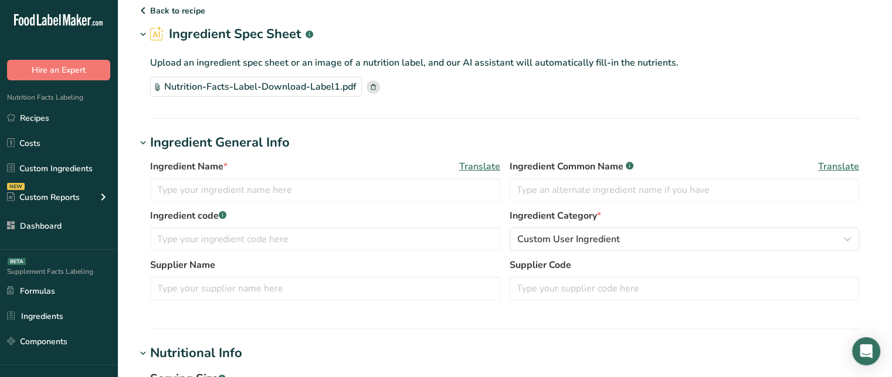
scroll to position [42, 0]
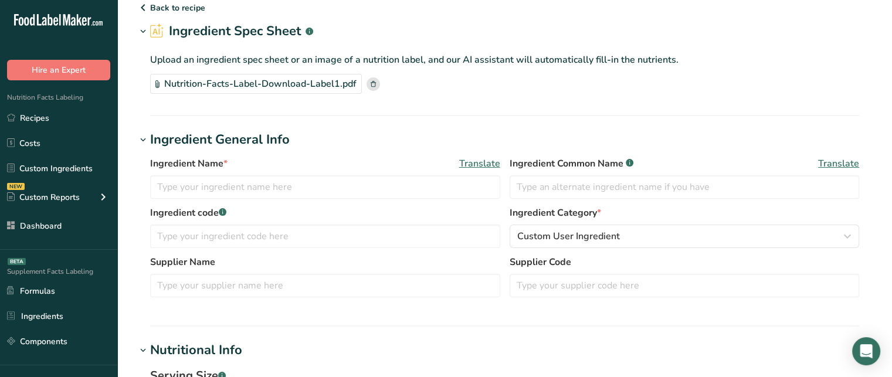
click at [400, 171] on div "Ingredient Name * Translate" at bounding box center [325, 178] width 350 height 42
click at [386, 182] on input "text" at bounding box center [325, 186] width 350 height 23
type input "Aleppo Pepper"
click at [566, 197] on input "text" at bounding box center [684, 186] width 350 height 23
click at [314, 232] on input "text" at bounding box center [325, 236] width 350 height 23
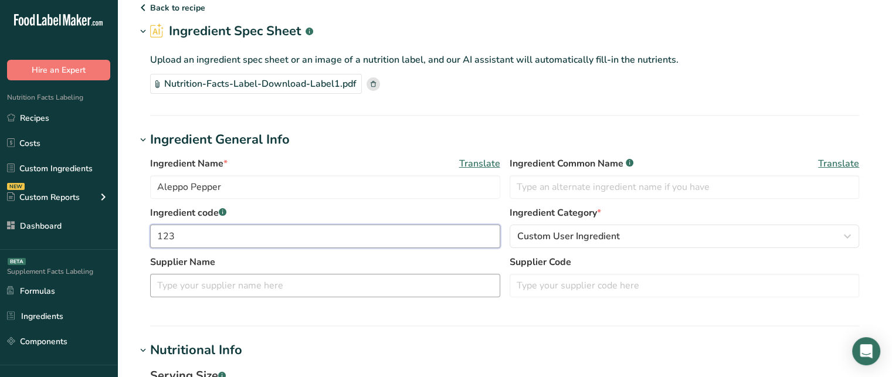
type input "123"
click at [274, 295] on input "text" at bounding box center [325, 285] width 350 height 23
type input "XYZ"
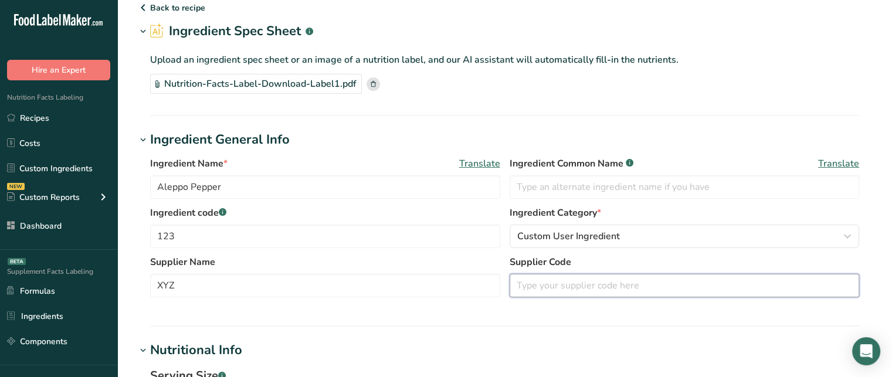
click at [533, 295] on input "text" at bounding box center [684, 285] width 350 height 23
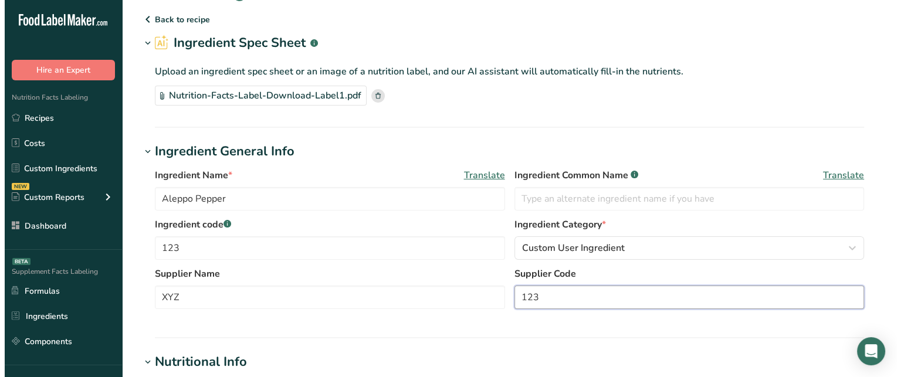
scroll to position [26, 0]
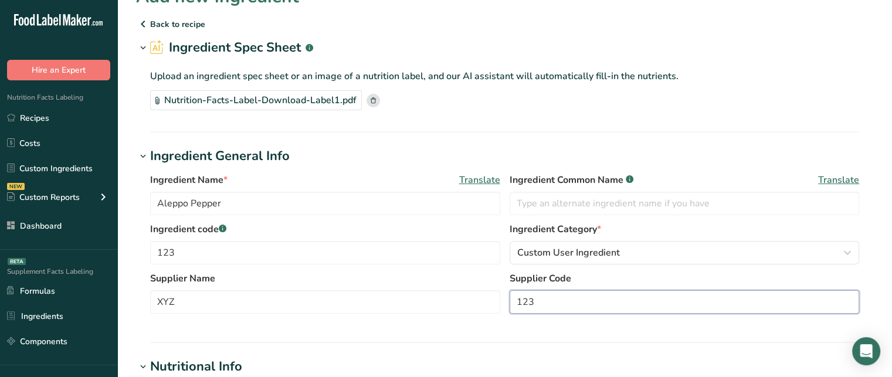
type input "123"
click at [480, 178] on span "Translate" at bounding box center [479, 180] width 41 height 14
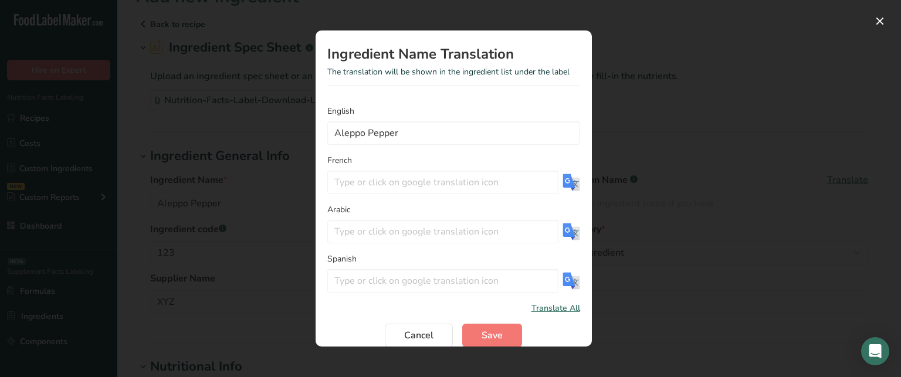
click at [563, 179] on img "Translation Modal" at bounding box center [571, 183] width 18 height 18
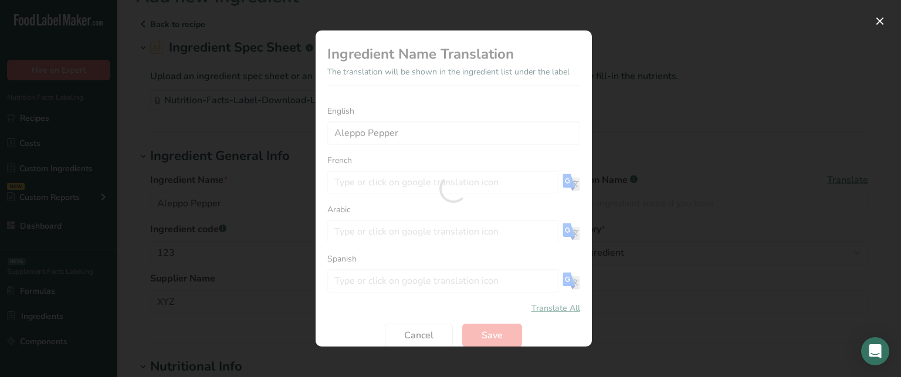
type input "poivre d'Alep"
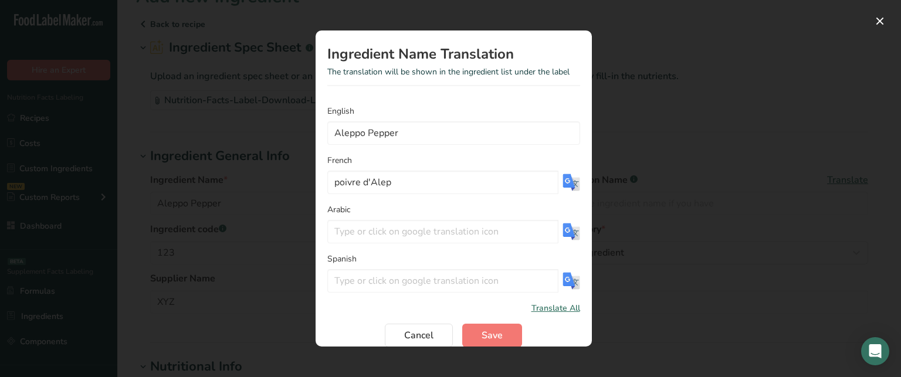
click at [562, 233] on img "Translation Modal" at bounding box center [571, 232] width 18 height 18
type input "فلفل حلب"
click at [562, 284] on img "Translation Modal" at bounding box center [571, 281] width 18 height 18
type input "Pimienta de Alepo"
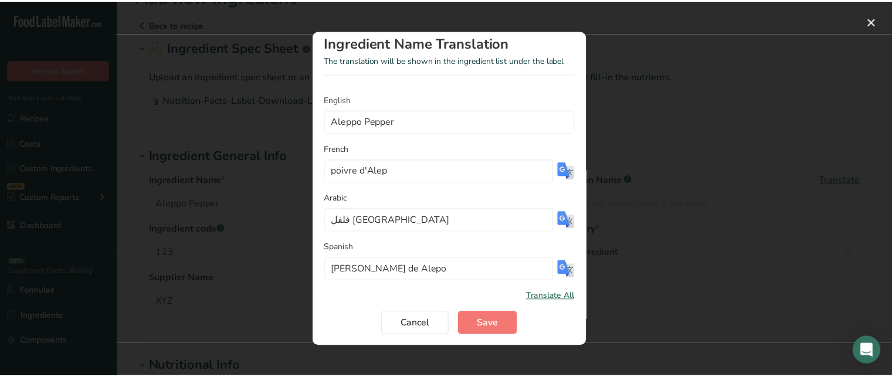
scroll to position [0, 0]
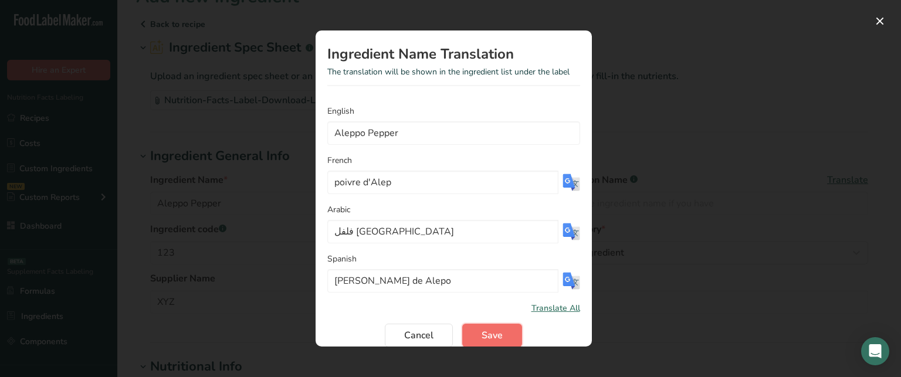
click at [504, 331] on button "Save" at bounding box center [492, 335] width 60 height 23
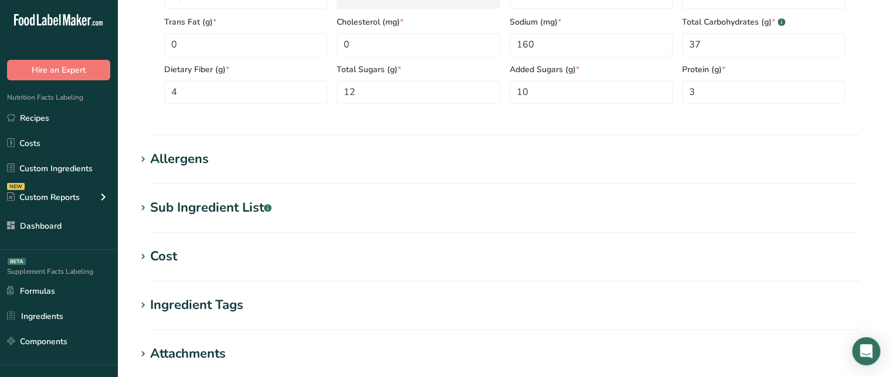
scroll to position [561, 0]
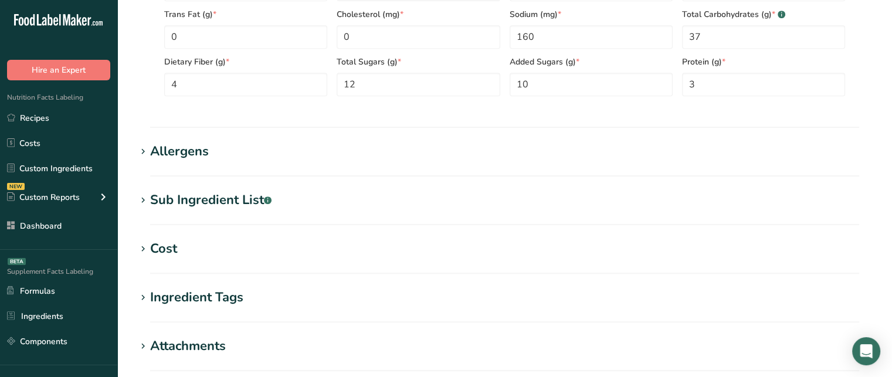
click at [194, 145] on div "Allergens" at bounding box center [179, 151] width 59 height 19
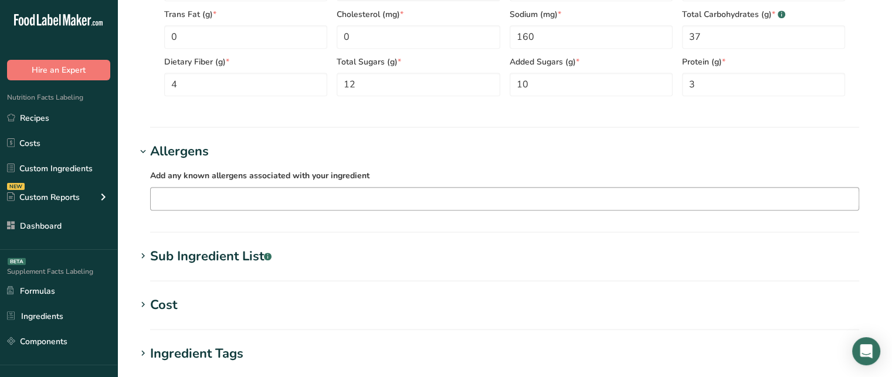
click at [204, 187] on div "Soy Tree Nuts Wheat Milk Eggs Fish Peanuts Sesame Crustaceans Sulphites Celery …" at bounding box center [504, 198] width 709 height 23
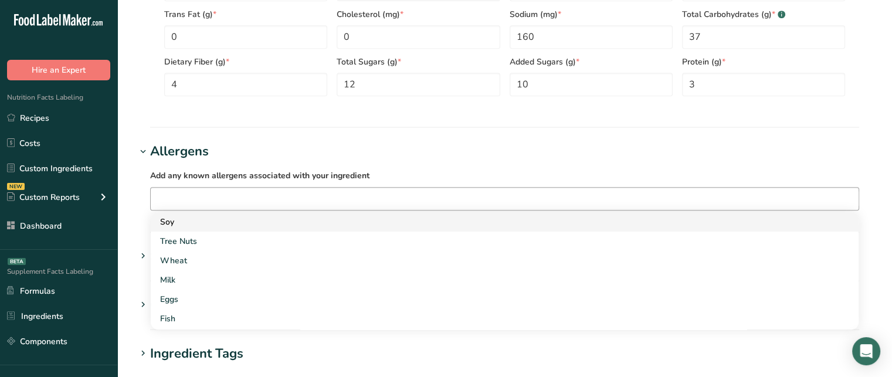
click at [178, 222] on div "Soy" at bounding box center [495, 222] width 670 height 12
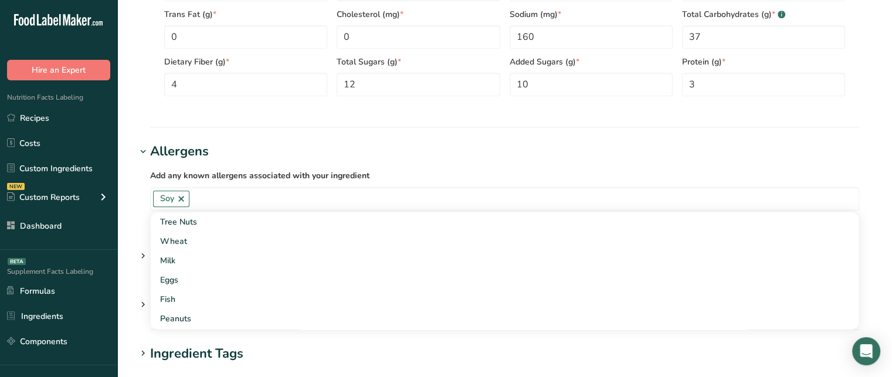
click at [141, 165] on div "Add any known allergens associated with your ingredient Soy Tree Nuts Wheat Mil…" at bounding box center [504, 189] width 737 height 56
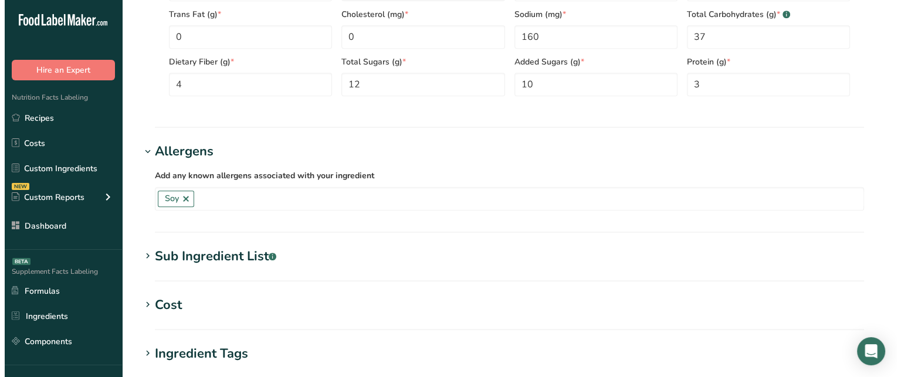
scroll to position [585, 0]
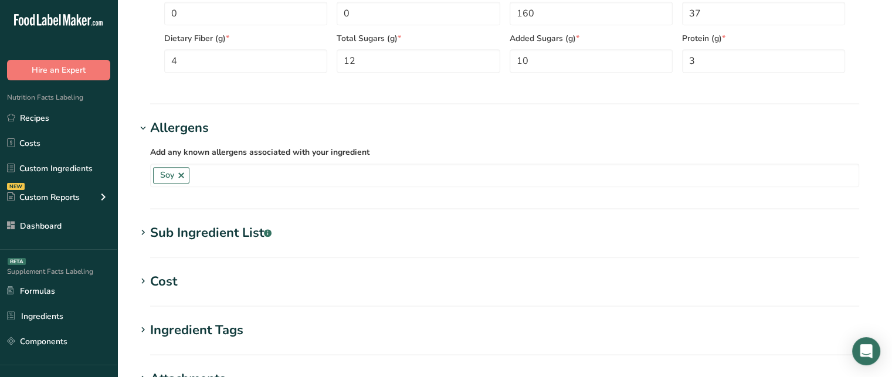
click at [189, 230] on div "Sub Ingredient List .a-a{fill:#347362;}.b-a{fill:#fff;}" at bounding box center [210, 232] width 121 height 19
click at [285, 283] on textarea at bounding box center [504, 292] width 709 height 56
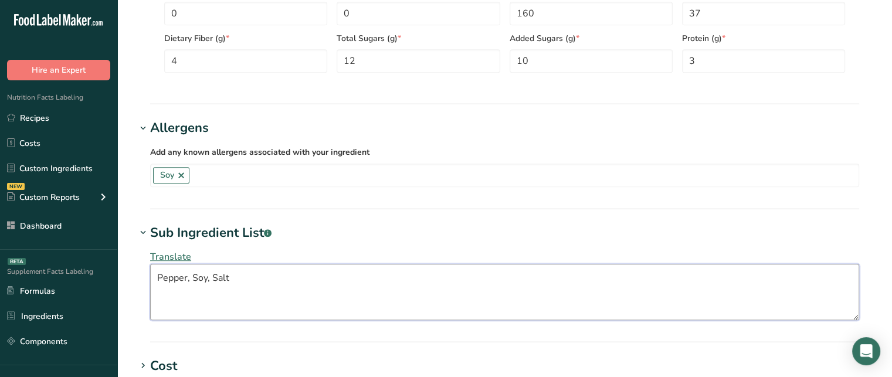
type textarea "Pepper, Soy, Salt"
click at [184, 255] on span "Translate" at bounding box center [170, 256] width 41 height 13
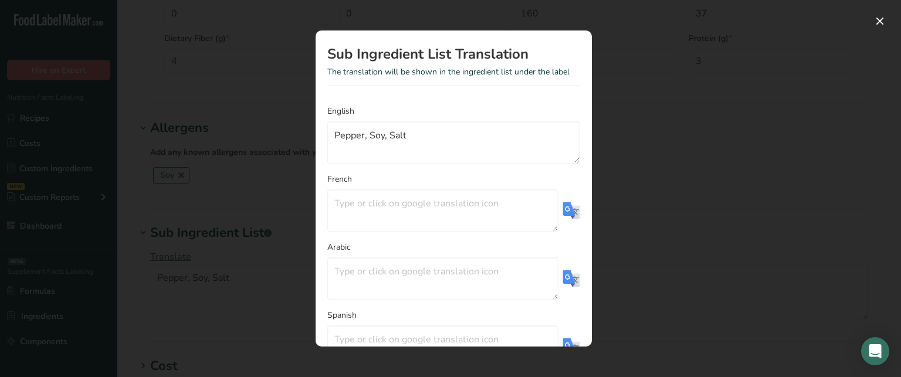
click at [562, 206] on img "Translation Modal" at bounding box center [571, 211] width 18 height 18
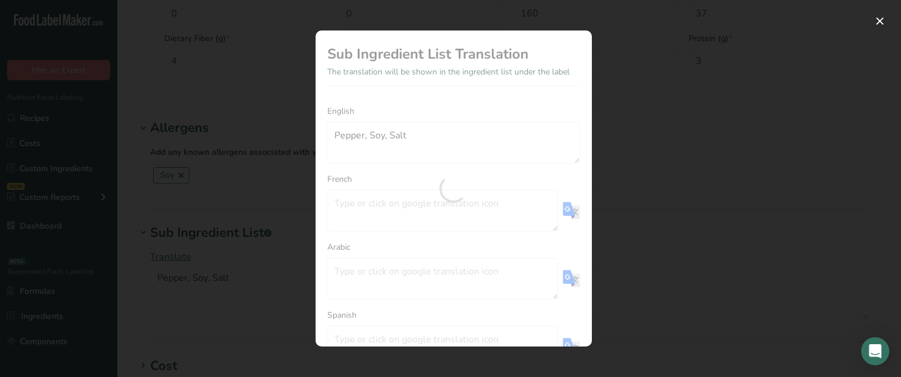
type textarea "Poivre, soja, sel"
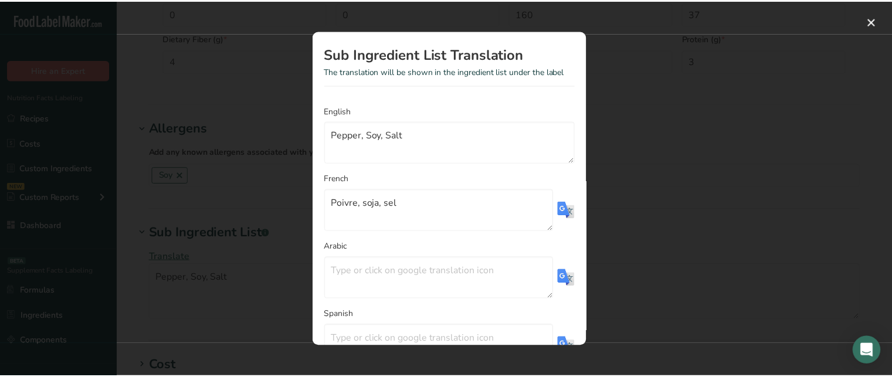
scroll to position [86, 0]
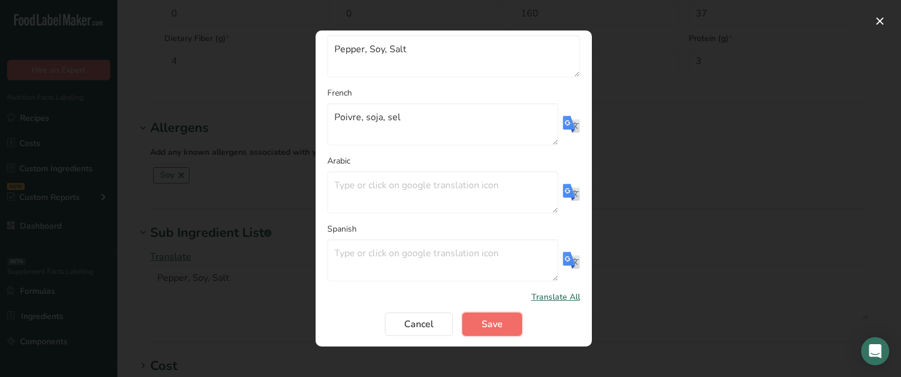
click at [498, 318] on button "Save" at bounding box center [492, 323] width 60 height 23
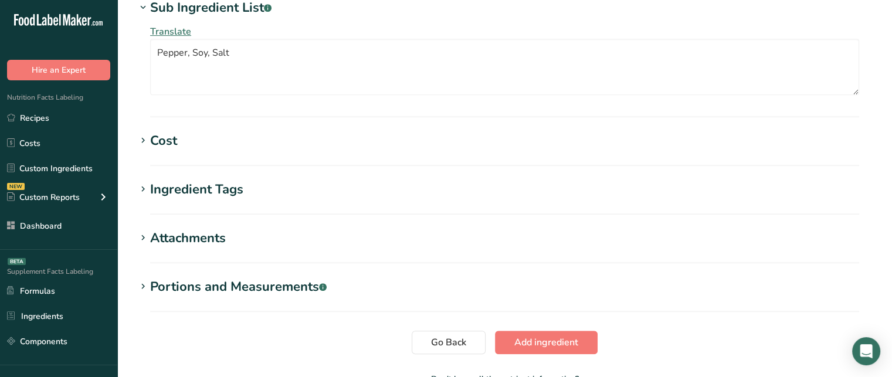
scroll to position [848, 0]
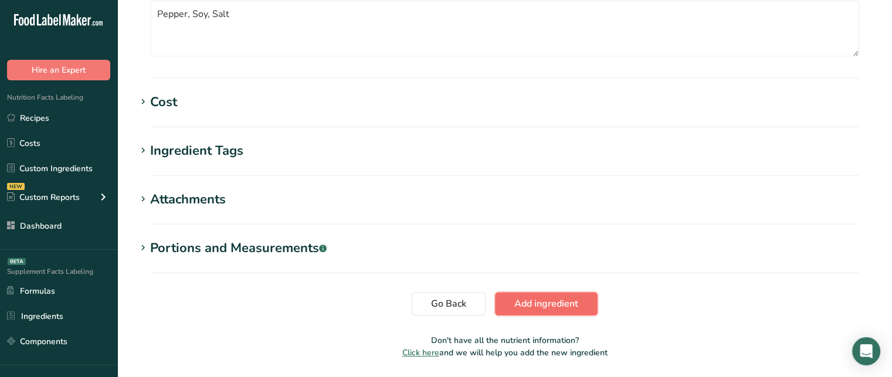
click at [544, 297] on span "Add ingredient" at bounding box center [546, 304] width 64 height 14
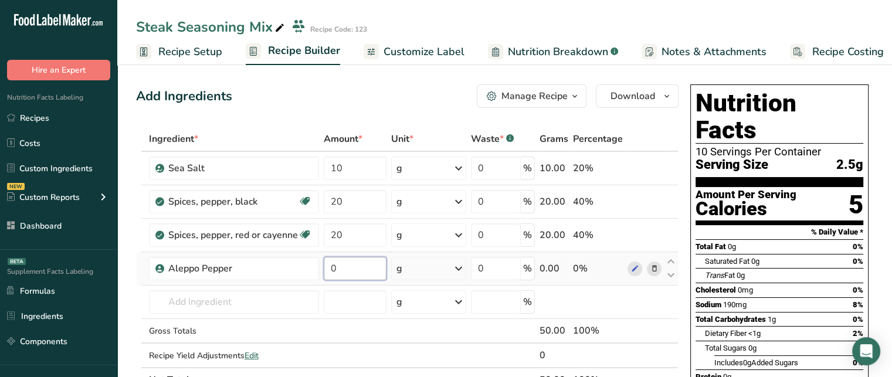
drag, startPoint x: 354, startPoint y: 264, endPoint x: 326, endPoint y: 267, distance: 28.2
click at [326, 267] on input "0" at bounding box center [355, 268] width 63 height 23
type input "10"
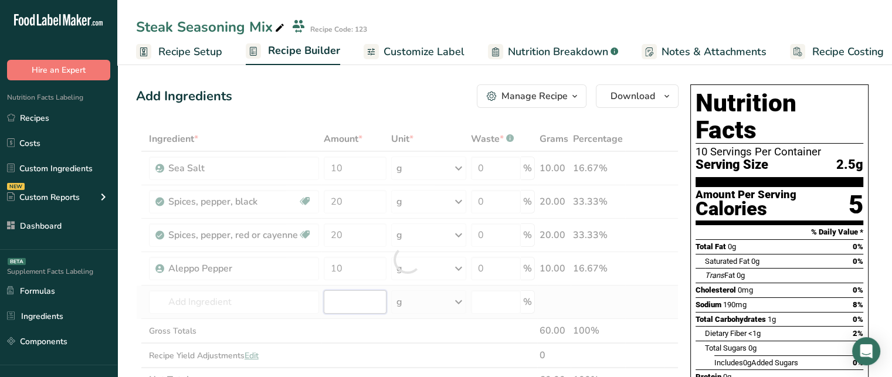
click at [352, 293] on div "Ingredient * Amount * Unit * Waste * .a-a{fill:#347362;}.b-a{fill:#fff;} Grams …" at bounding box center [407, 260] width 542 height 266
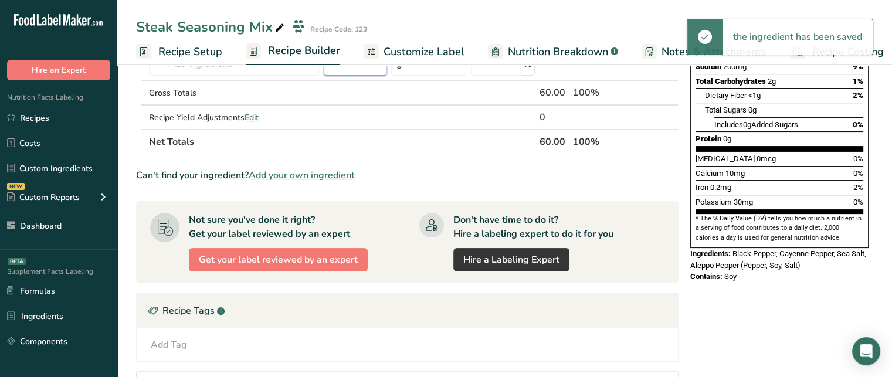
scroll to position [236, 0]
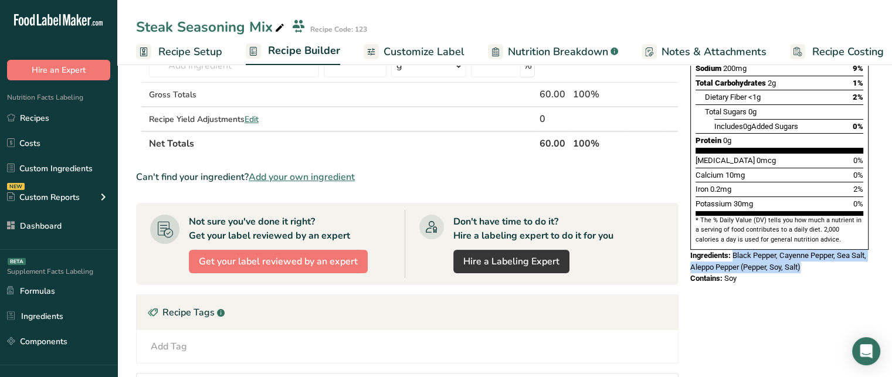
drag, startPoint x: 735, startPoint y: 223, endPoint x: 837, endPoint y: 243, distance: 103.9
click at [837, 250] on div "Ingredients: Black Pepper, Cayenne Pepper, Sea Salt, Aleppo Pepper (Pepper, Soy…" at bounding box center [779, 261] width 178 height 23
drag, startPoint x: 733, startPoint y: 225, endPoint x: 857, endPoint y: 225, distance: 123.7
click at [857, 250] on div "Ingredients: Black Pepper, Cayenne Pepper, Sea Salt, Aleppo Pepper (Pepper, Soy…" at bounding box center [779, 261] width 178 height 23
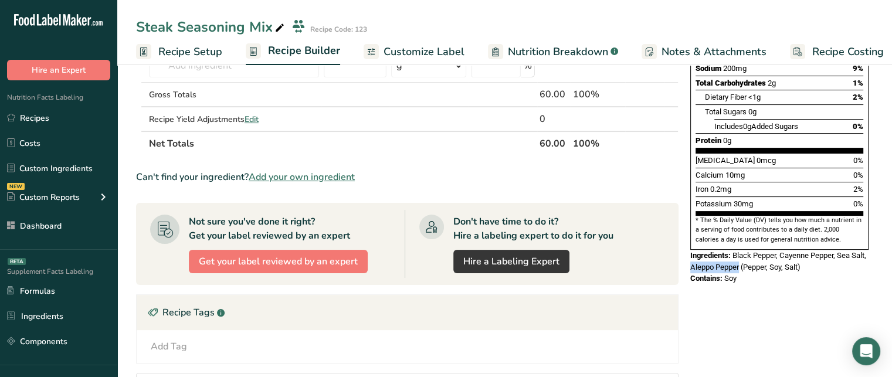
drag, startPoint x: 704, startPoint y: 237, endPoint x: 756, endPoint y: 241, distance: 52.3
click at [756, 251] on span "Black Pepper, Cayenne Pepper, Sea Salt, Aleppo Pepper (Pepper, Soy, Salt)" at bounding box center [778, 261] width 176 height 21
drag, startPoint x: 821, startPoint y: 239, endPoint x: 759, endPoint y: 240, distance: 61.6
click at [759, 250] on div "Ingredients: Black Pepper, Cayenne Pepper, Sea Salt, Aleppo Pepper (Pepper, Soy…" at bounding box center [779, 261] width 178 height 23
click at [817, 260] on div "Nutrition Facts 10 Servings Per Container Serving Size 3g Amount Per Serving Ca…" at bounding box center [779, 69] width 188 height 453
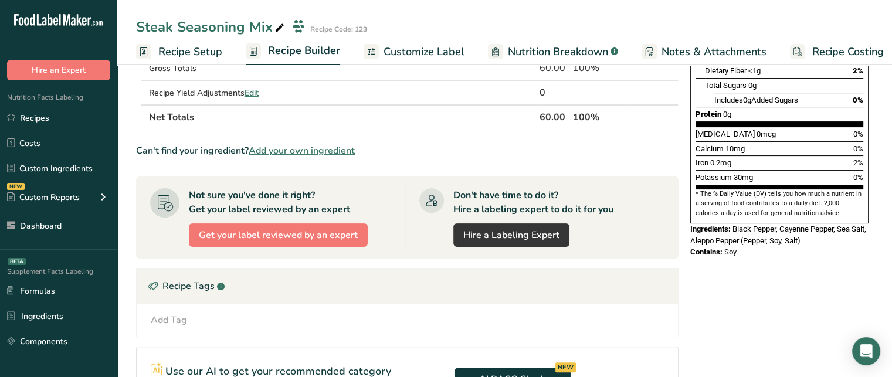
scroll to position [256, 0]
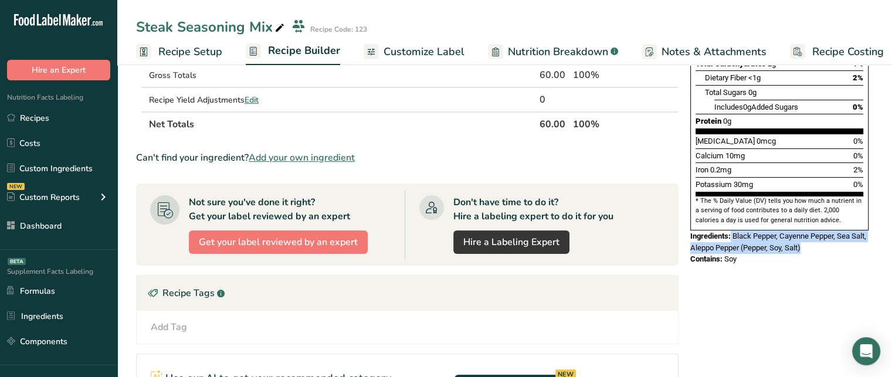
drag, startPoint x: 732, startPoint y: 205, endPoint x: 826, endPoint y: 222, distance: 95.9
click at [826, 230] on div "Ingredients: Black Pepper, Cayenne Pepper, Sea Salt, Aleppo Pepper (Pepper, Soy…" at bounding box center [779, 241] width 178 height 23
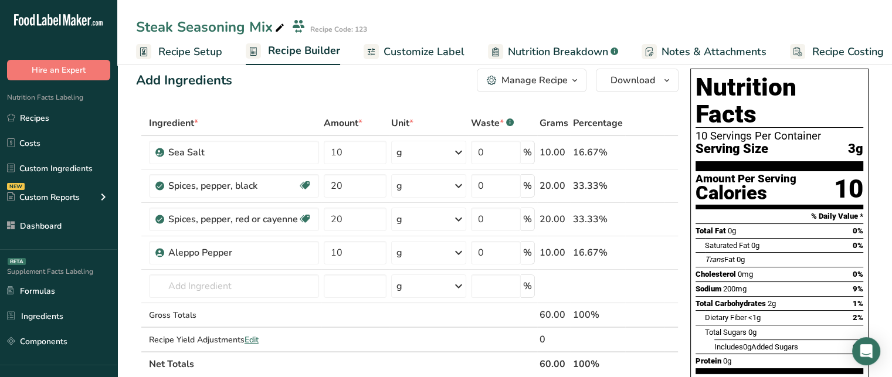
scroll to position [0, 0]
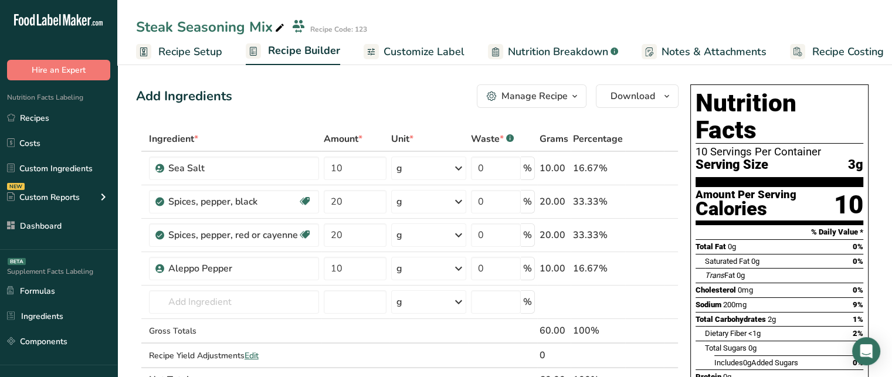
click at [433, 52] on span "Customize Label" at bounding box center [423, 52] width 81 height 16
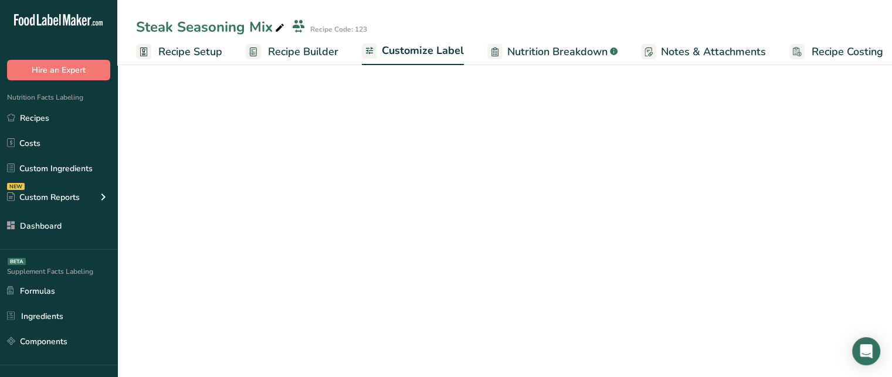
scroll to position [0, 10]
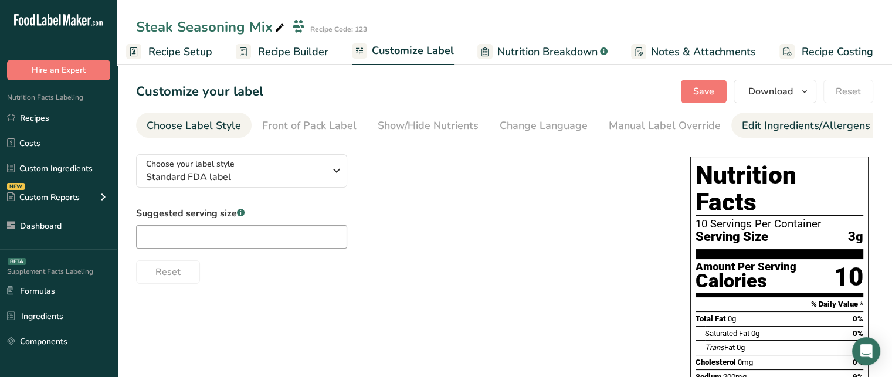
click at [746, 135] on link "Edit Ingredients/Allergens List" at bounding box center [816, 126] width 149 height 26
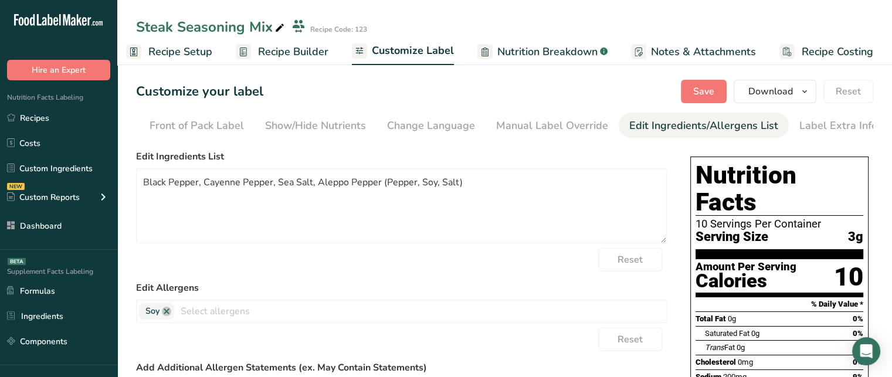
scroll to position [0, 115]
drag, startPoint x: 518, startPoint y: 188, endPoint x: 511, endPoint y: 187, distance: 6.5
click at [511, 187] on textarea "Black Pepper, Cayenne Pepper, Sea Salt, Aleppo Pepper (Pepper, Soy, Salt)" at bounding box center [401, 205] width 531 height 75
click at [390, 51] on span "Customize Label" at bounding box center [413, 51] width 82 height 16
click at [677, 131] on div "Edit Ingredients/Allergens List" at bounding box center [701, 126] width 149 height 16
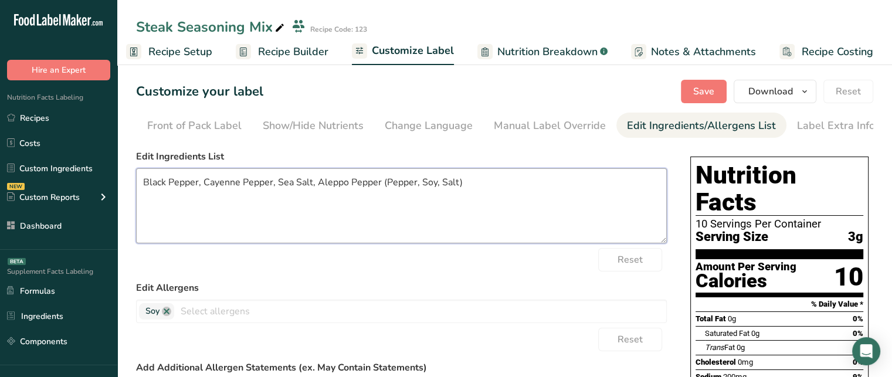
drag, startPoint x: 541, startPoint y: 187, endPoint x: 129, endPoint y: 159, distance: 413.1
click at [129, 159] on section "Customize your label Save Download Choose what to show on your downloaded label…" at bounding box center [504, 342] width 774 height 562
click at [505, 188] on textarea "Black Pepper, Cayenne Pepper, Sea Salt, Aleppo Pepper (Pepper, Soy, Salt)" at bounding box center [401, 205] width 531 height 75
click at [444, 183] on textarea "Black Pepper, Cayenne Pepper, Sea Salt, Aleppo Pepper (Pepper, Soy, salt)" at bounding box center [401, 205] width 531 height 75
type textarea "Black Pepper, Cayenne Pepper, Sea Salt, Aleppo Pepper (Pepper, Soy, Salt)"
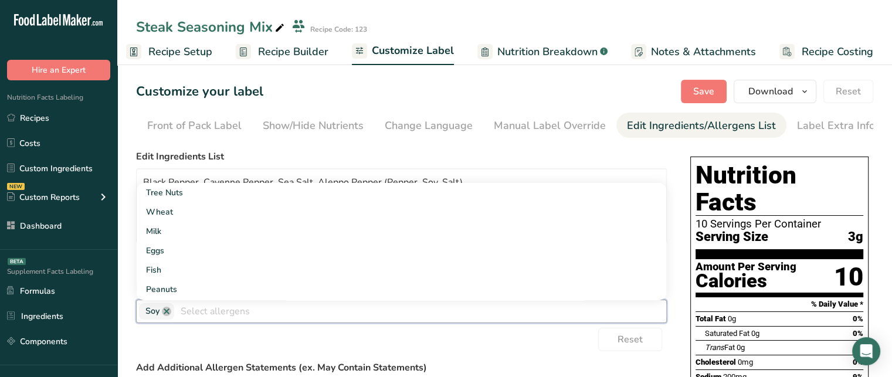
click at [374, 314] on input "text" at bounding box center [420, 311] width 492 height 18
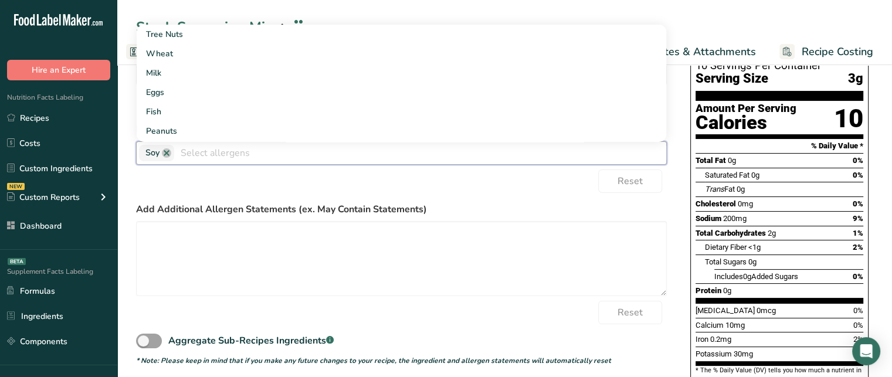
scroll to position [158, 0]
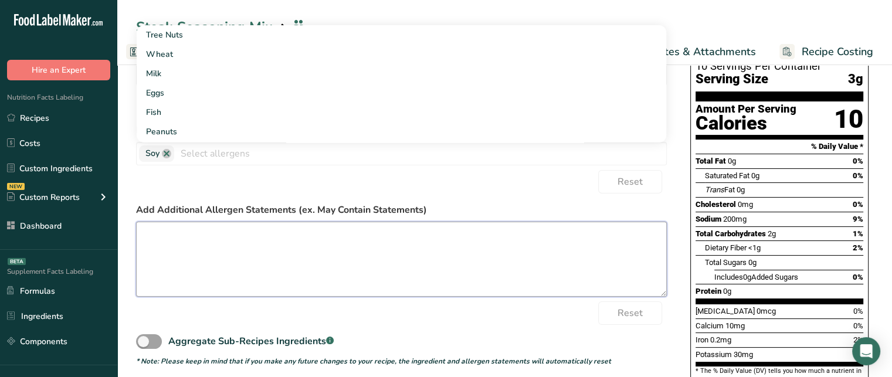
click at [369, 281] on textarea at bounding box center [401, 259] width 531 height 75
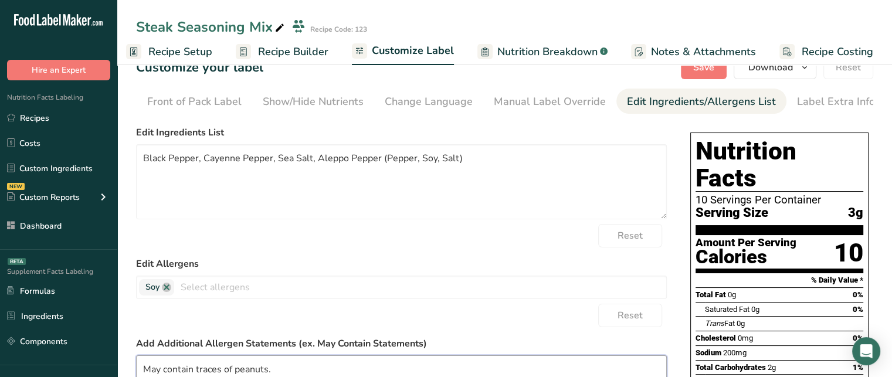
scroll to position [0, 0]
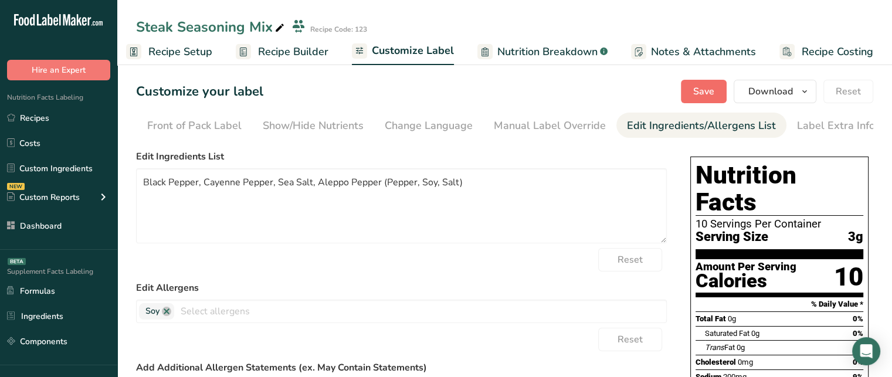
type textarea "May contain traces of peanuts."
click at [714, 88] on span "Save" at bounding box center [703, 91] width 21 height 14
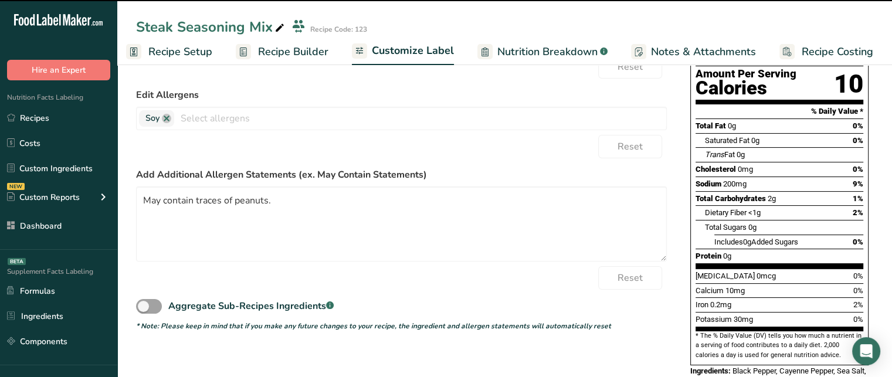
scroll to position [220, 0]
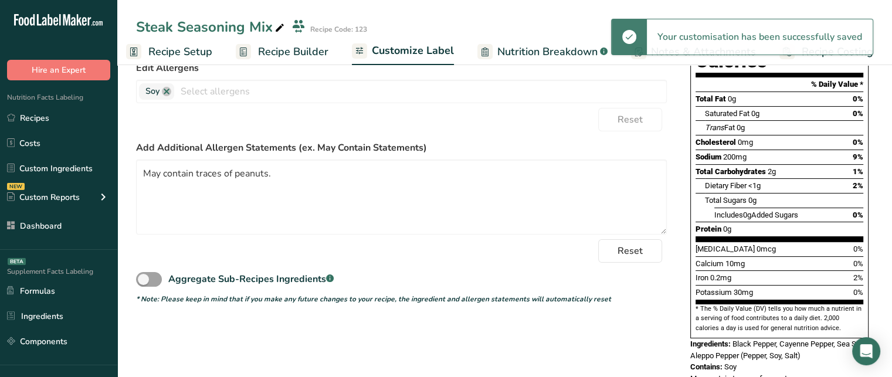
click at [708, 374] on span "May contain traces of peanuts." at bounding box center [741, 378] width 103 height 9
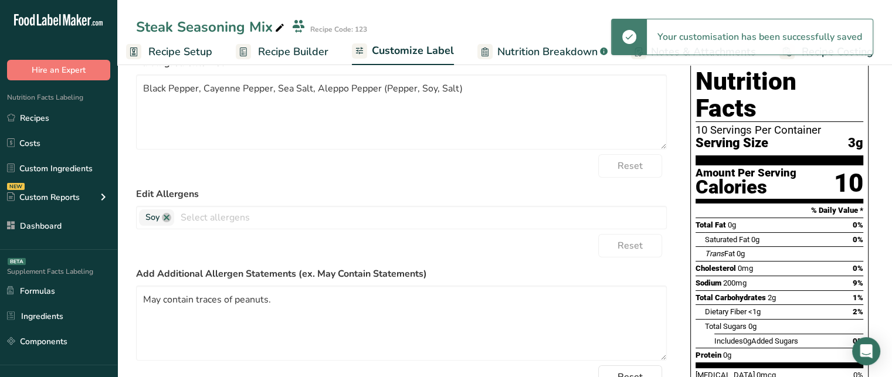
scroll to position [0, 0]
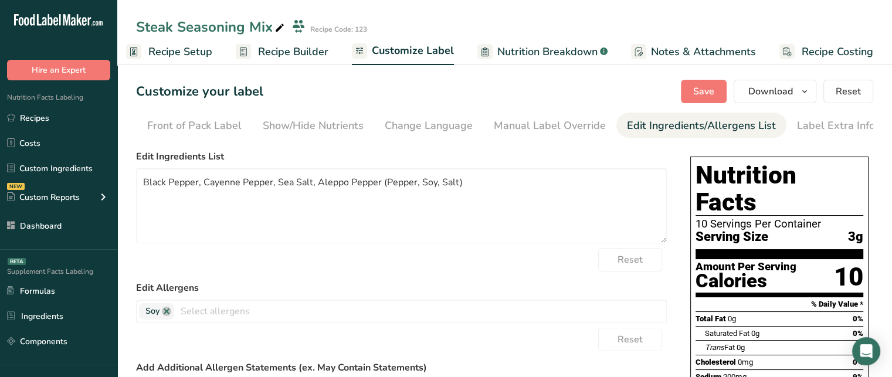
click at [314, 51] on span "Recipe Builder" at bounding box center [293, 52] width 70 height 16
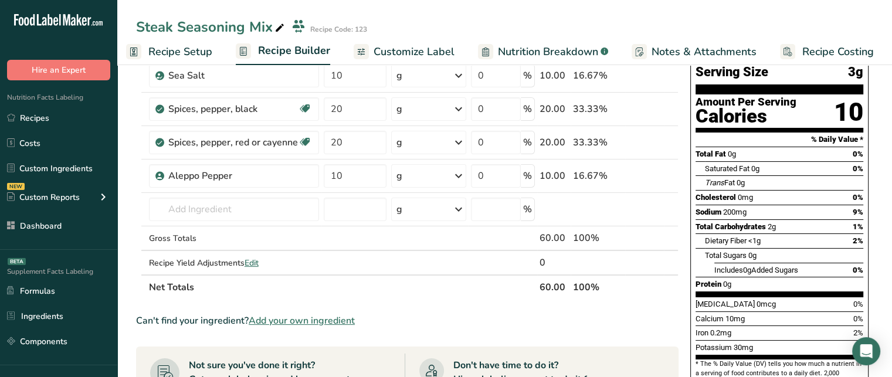
scroll to position [90, 0]
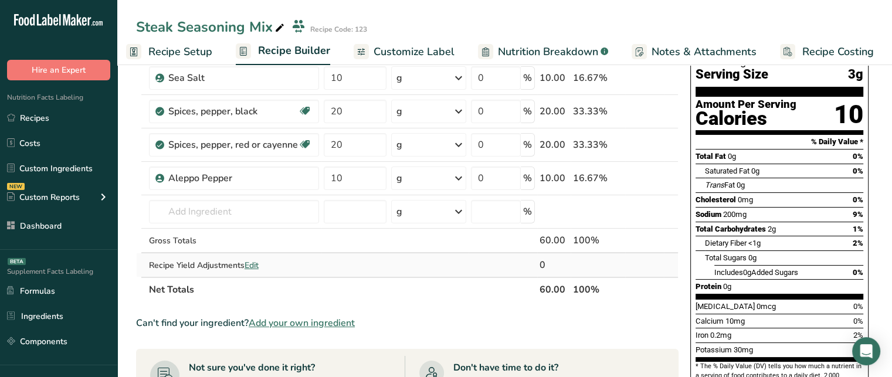
click at [256, 267] on span "Edit" at bounding box center [251, 265] width 14 height 11
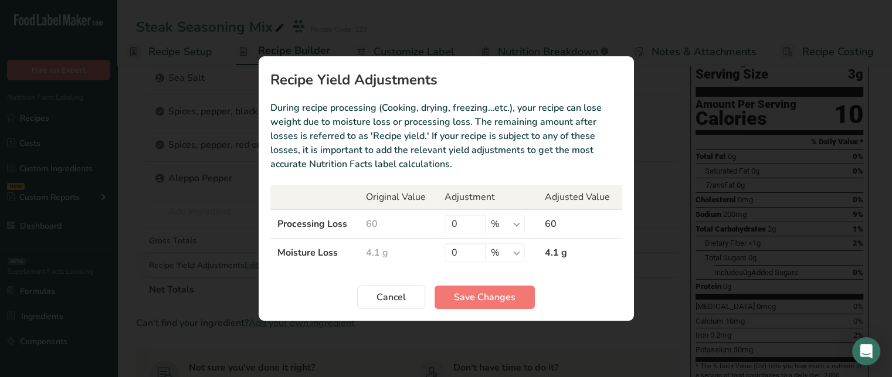
scroll to position [0, 1]
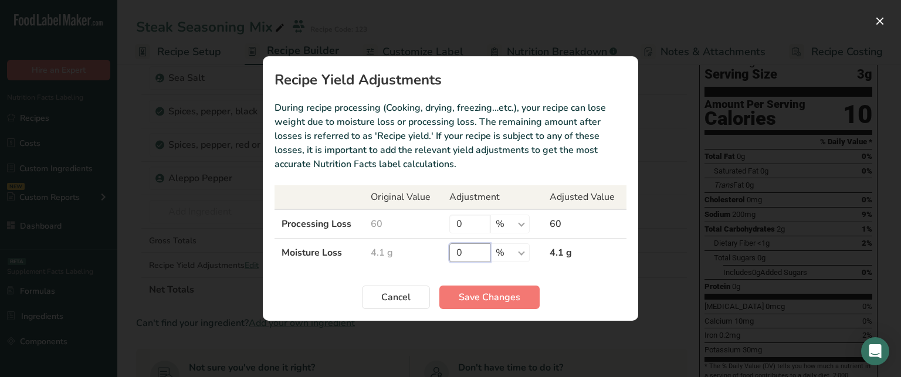
click at [479, 250] on input "0" at bounding box center [469, 252] width 41 height 19
type input "4"
click at [517, 294] on span "Save Changes" at bounding box center [489, 297] width 62 height 14
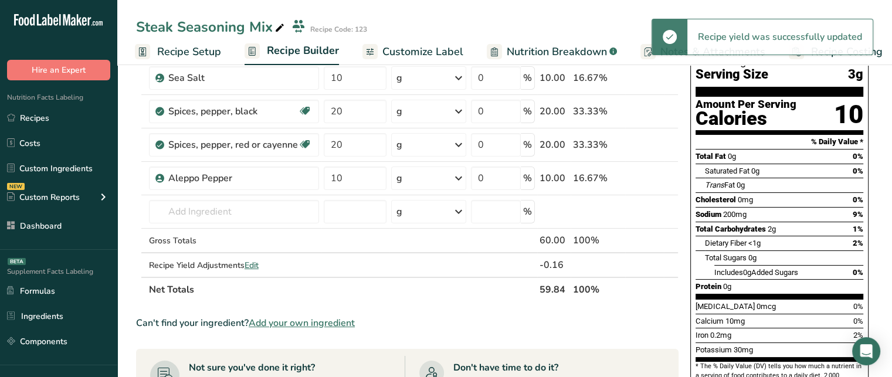
drag, startPoint x: 539, startPoint y: 284, endPoint x: 565, endPoint y: 288, distance: 26.0
click at [565, 288] on th "59.84" at bounding box center [553, 289] width 33 height 25
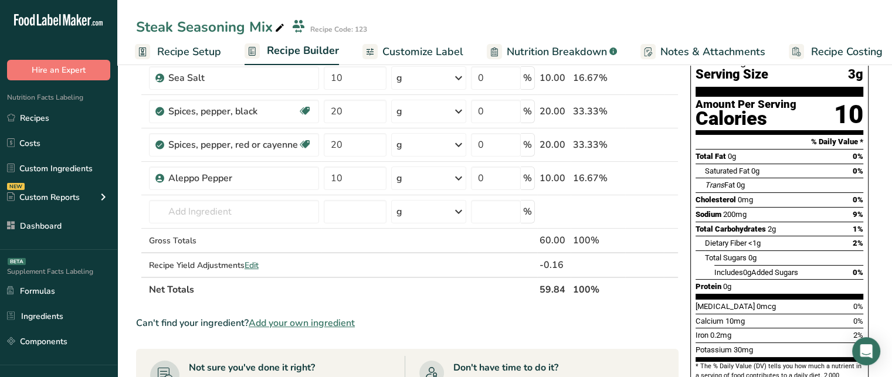
click at [580, 280] on th "100%" at bounding box center [597, 289] width 55 height 25
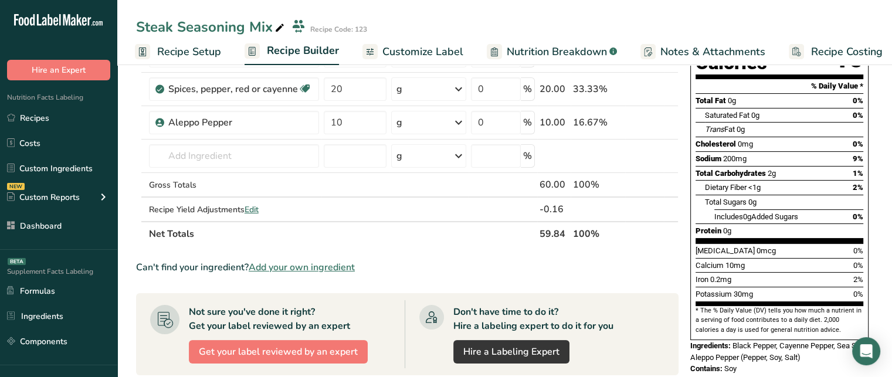
scroll to position [0, 0]
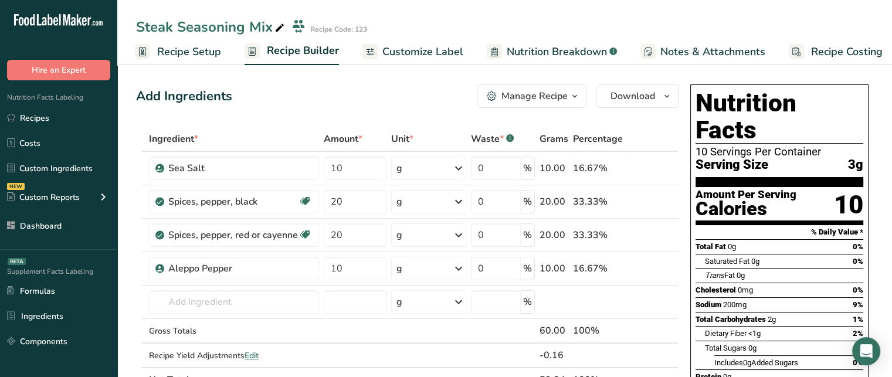
click at [555, 104] on button "Manage Recipe" at bounding box center [532, 95] width 110 height 23
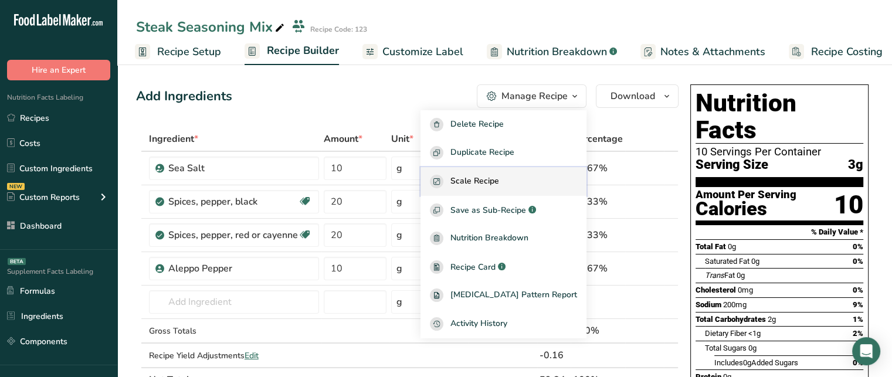
click at [486, 173] on button "Scale Recipe" at bounding box center [503, 181] width 166 height 29
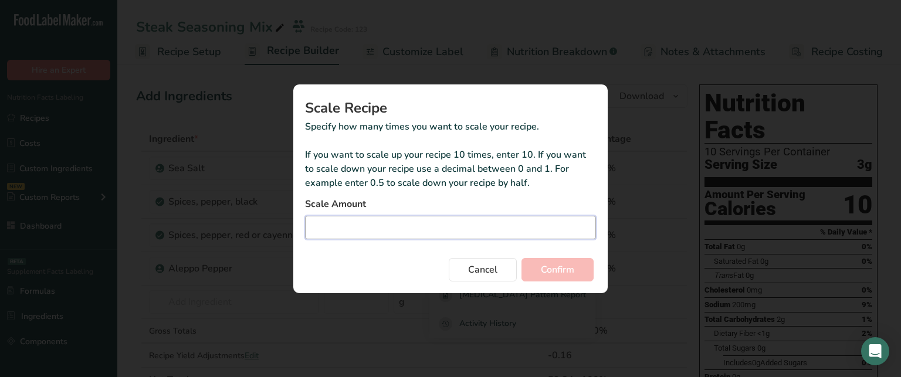
click at [457, 226] on input "Duplicate recipe modal" at bounding box center [450, 227] width 291 height 23
click at [481, 264] on span "Cancel" at bounding box center [482, 270] width 29 height 14
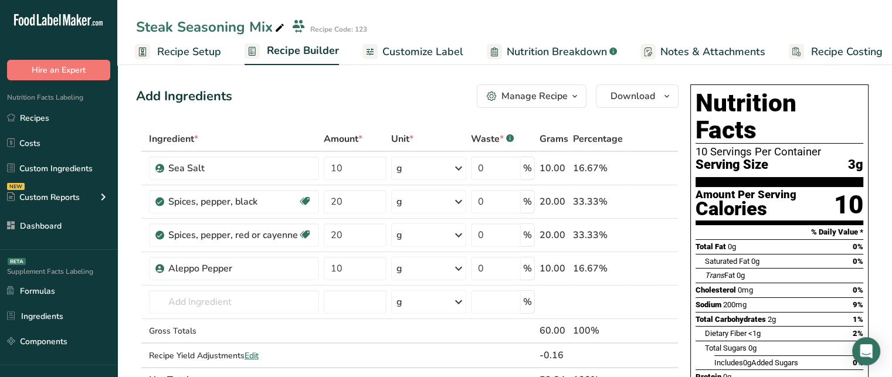
click at [559, 100] on div "Manage Recipe" at bounding box center [534, 96] width 66 height 14
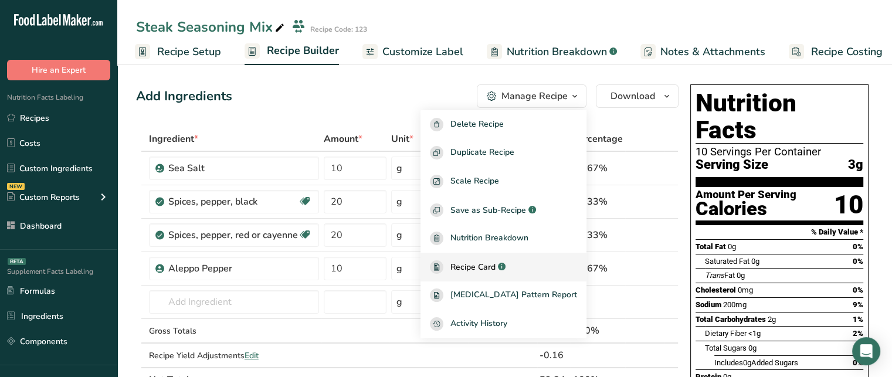
click at [495, 269] on span "Recipe Card" at bounding box center [472, 267] width 45 height 12
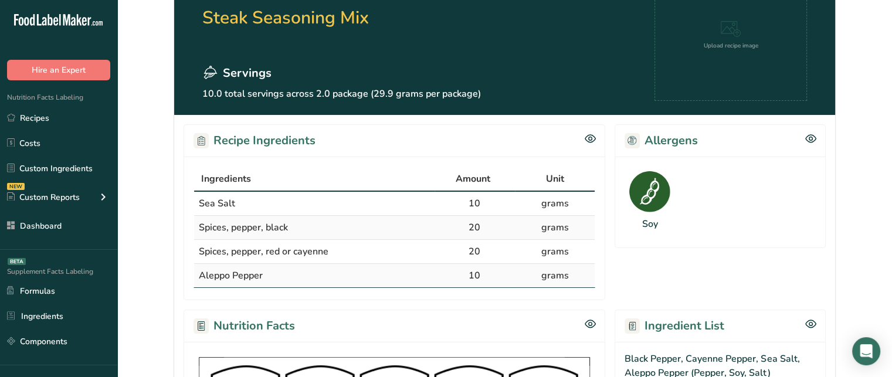
scroll to position [92, 0]
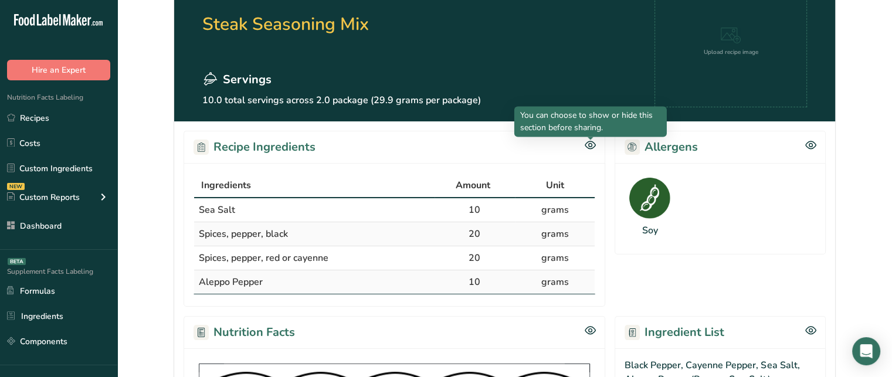
click at [593, 145] on icon at bounding box center [590, 145] width 11 height 10
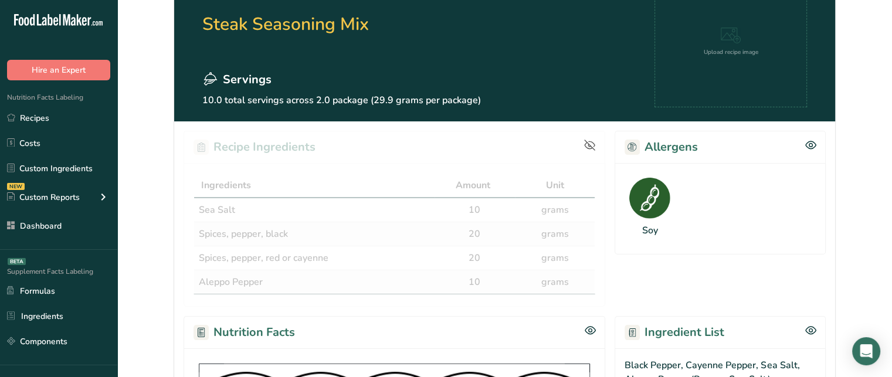
click at [591, 142] on icon at bounding box center [590, 146] width 12 height 12
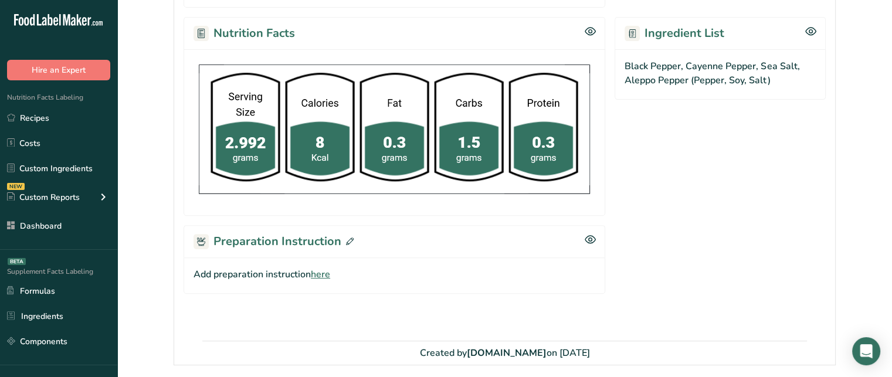
scroll to position [390, 0]
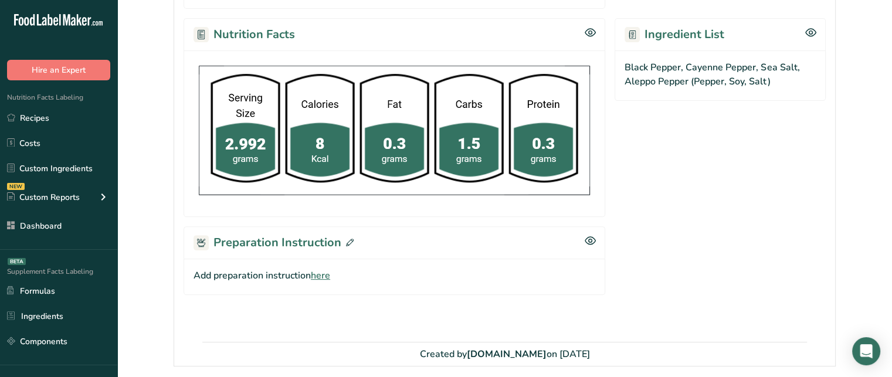
click at [326, 281] on div "Add preparation instruction here" at bounding box center [395, 277] width 422 height 36
click at [326, 277] on span "here" at bounding box center [320, 276] width 19 height 14
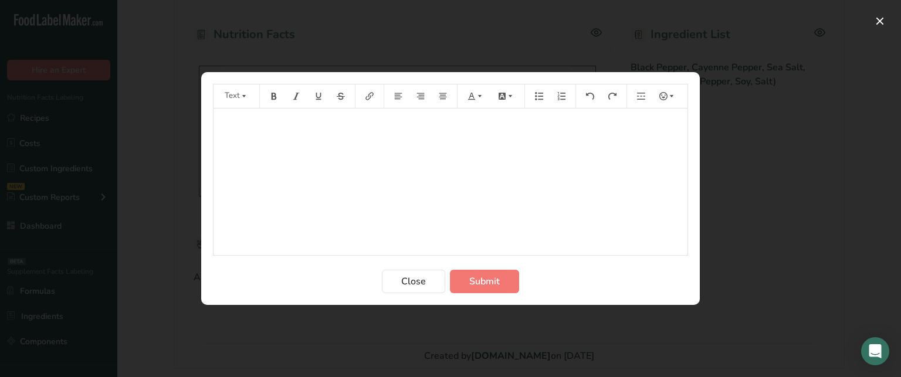
click at [361, 199] on div "﻿" at bounding box center [450, 181] width 474 height 147
click at [488, 265] on form "Text 1 2 3 4 Close Submit" at bounding box center [450, 188] width 475 height 209
click at [491, 276] on span "Submit" at bounding box center [484, 281] width 30 height 14
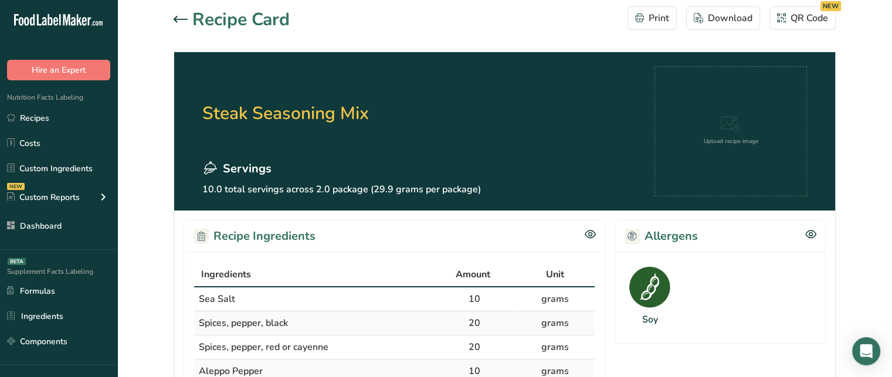
scroll to position [0, 0]
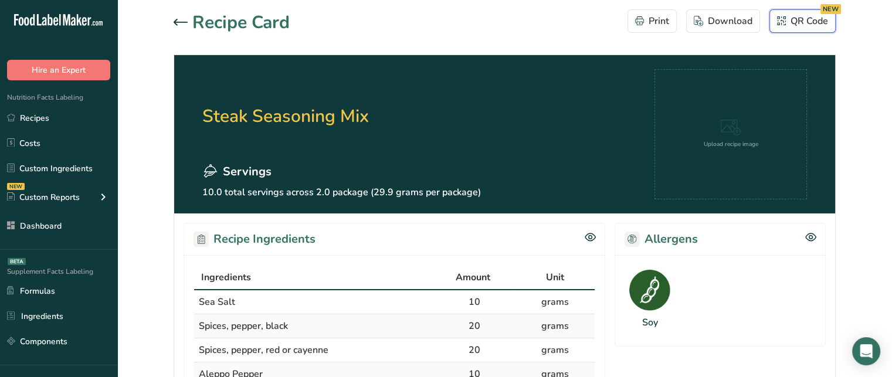
click at [787, 25] on div "QR Code NEW" at bounding box center [802, 21] width 51 height 14
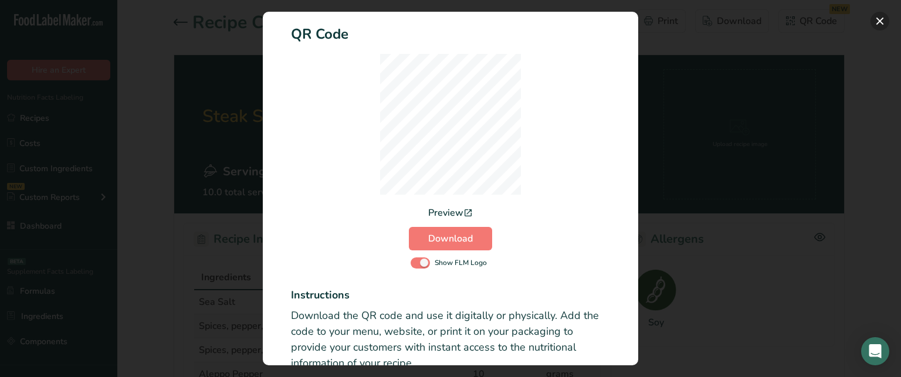
click at [872, 21] on button "Activity Log Modal" at bounding box center [879, 21] width 19 height 19
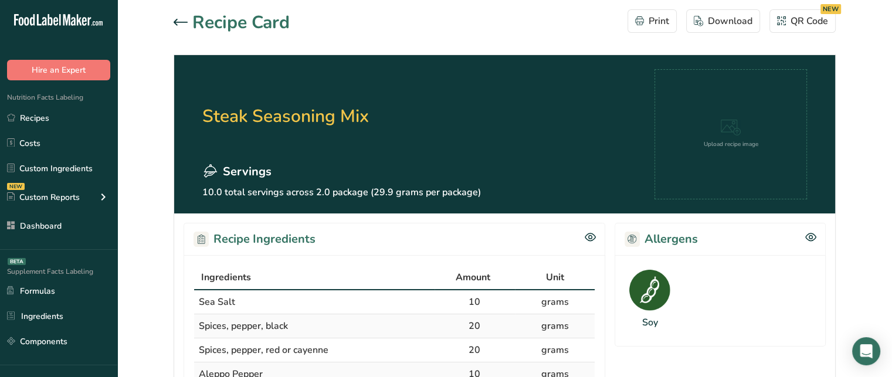
click at [186, 22] on icon at bounding box center [181, 22] width 14 height 6
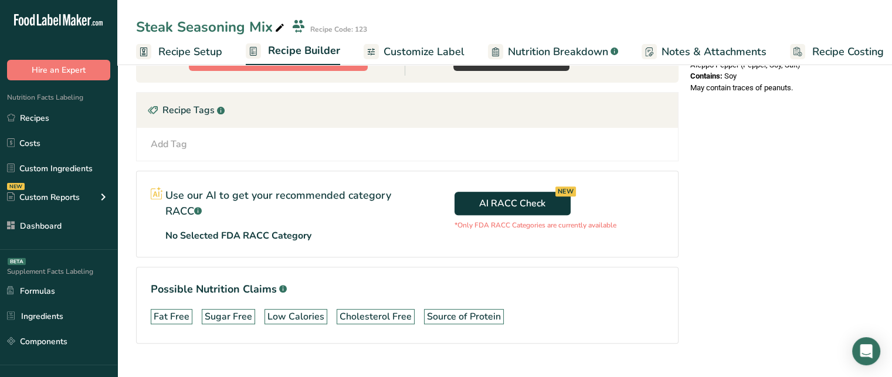
scroll to position [438, 0]
drag, startPoint x: 879, startPoint y: 288, endPoint x: 878, endPoint y: 282, distance: 5.9
click at [878, 282] on section "Add Ingredients Manage Recipe Delete Recipe Duplicate Recipe Scale Recipe Save …" at bounding box center [504, 11] width 774 height 777
click at [552, 199] on button "AI RACC Check NEW" at bounding box center [512, 203] width 116 height 23
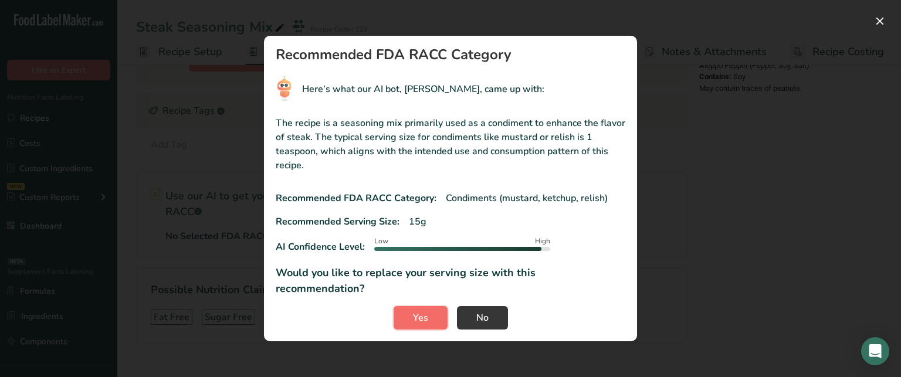
click at [403, 307] on button "Yes" at bounding box center [420, 317] width 54 height 23
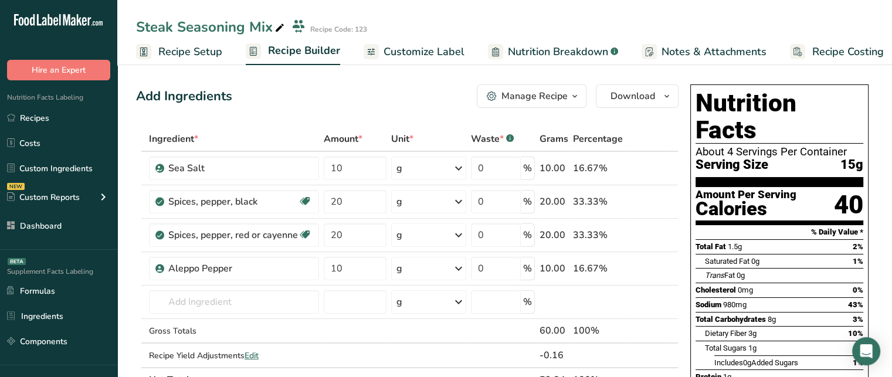
scroll to position [0, 0]
click at [422, 60] on link "Customize Label" at bounding box center [413, 52] width 101 height 26
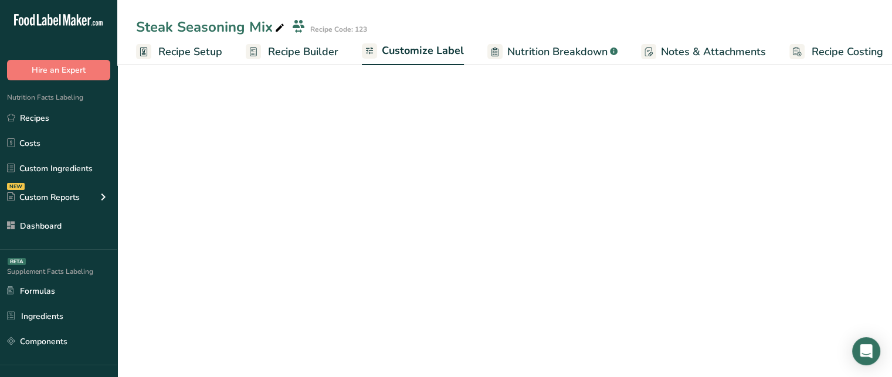
scroll to position [0, 10]
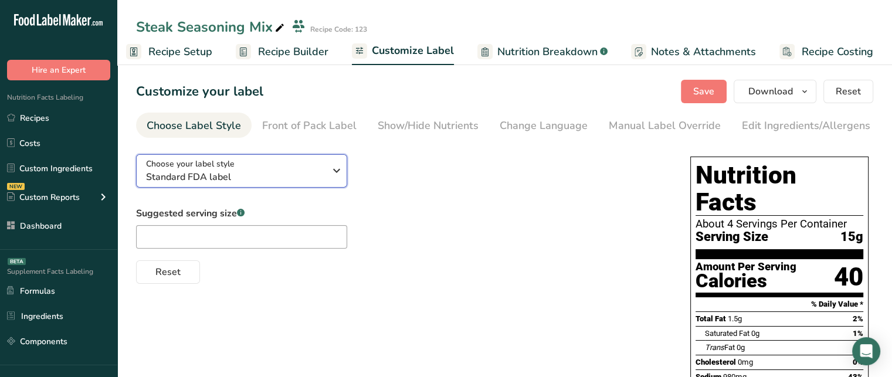
click at [248, 169] on div "Choose your label style Standard FDA label" at bounding box center [235, 171] width 179 height 26
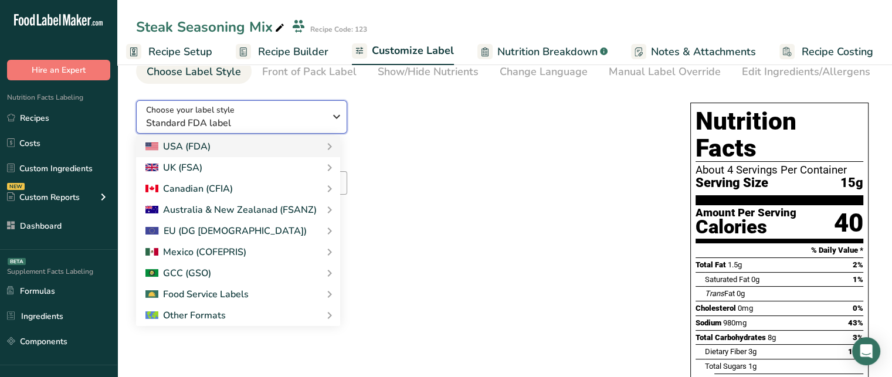
scroll to position [52, 0]
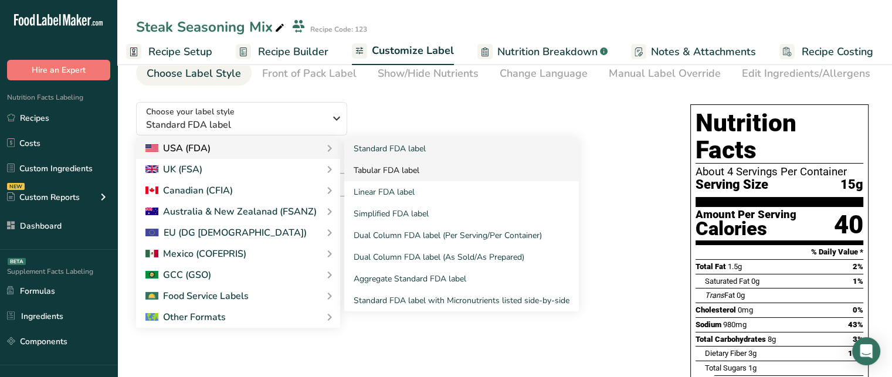
click at [405, 175] on link "Tabular FDA label" at bounding box center [461, 170] width 235 height 22
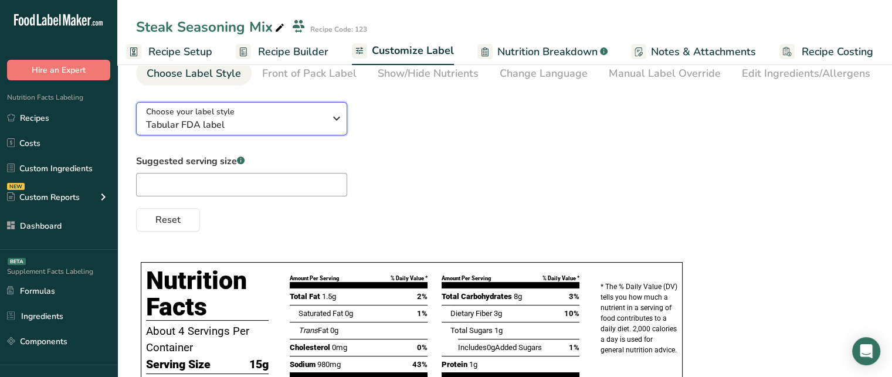
click at [305, 126] on span "Tabular FDA label" at bounding box center [235, 125] width 179 height 14
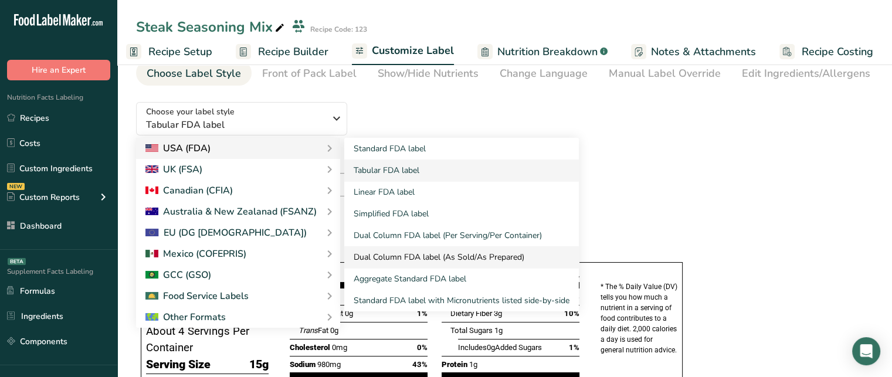
click at [470, 252] on link "Dual Column FDA label (As Sold/As Prepared)" at bounding box center [461, 257] width 235 height 22
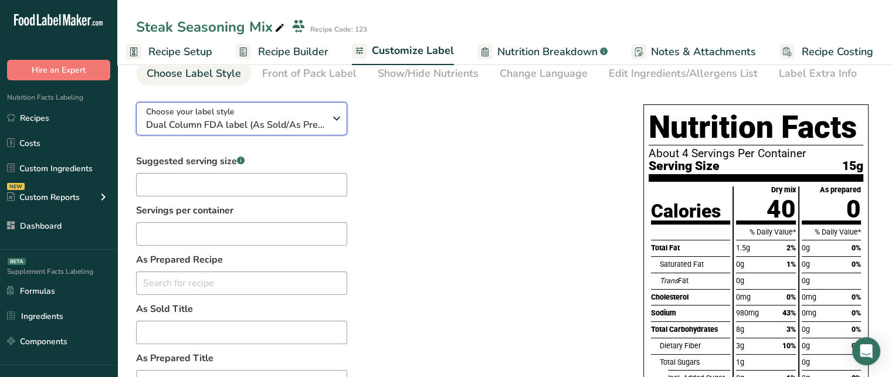
click at [303, 118] on span "Dual Column FDA label (As Sold/As Prepared)" at bounding box center [235, 125] width 179 height 14
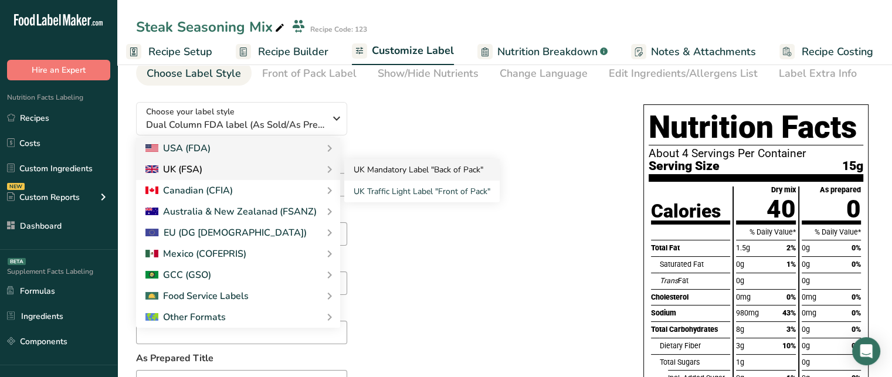
click at [403, 168] on link "UK Mandatory Label "Back of Pack"" at bounding box center [421, 170] width 155 height 22
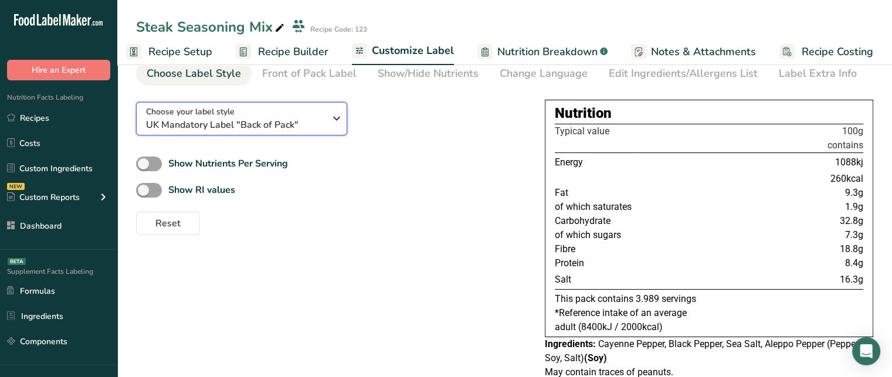
click at [310, 118] on span "UK Mandatory Label "Back of Pack"" at bounding box center [235, 125] width 179 height 14
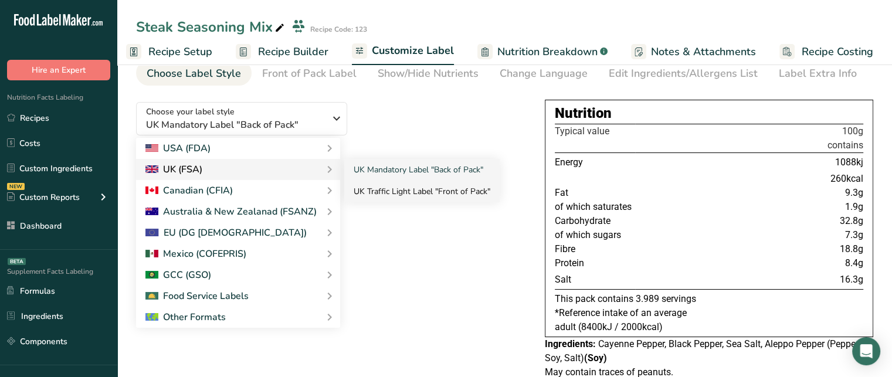
click at [401, 186] on link "UK Traffic Light Label "Front of Pack"" at bounding box center [421, 192] width 155 height 22
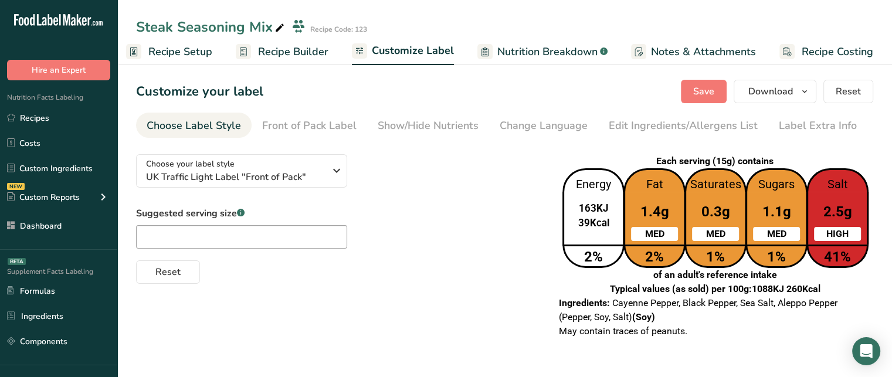
scroll to position [0, 0]
click at [318, 185] on button "Choose your label style UK Traffic Light Label "Front of Pack"" at bounding box center [241, 170] width 211 height 33
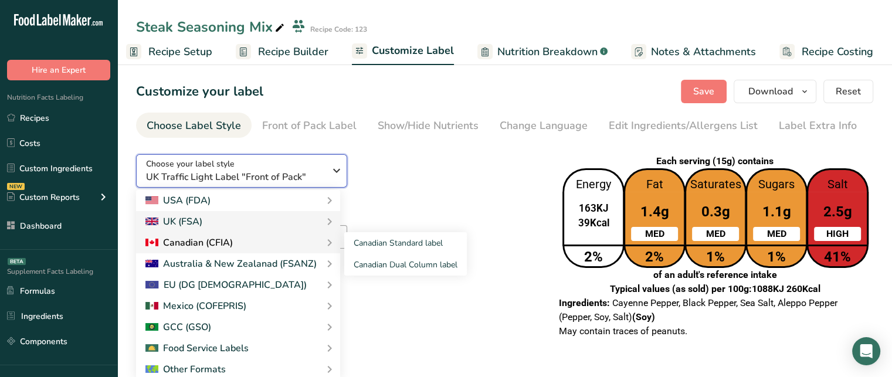
scroll to position [2, 0]
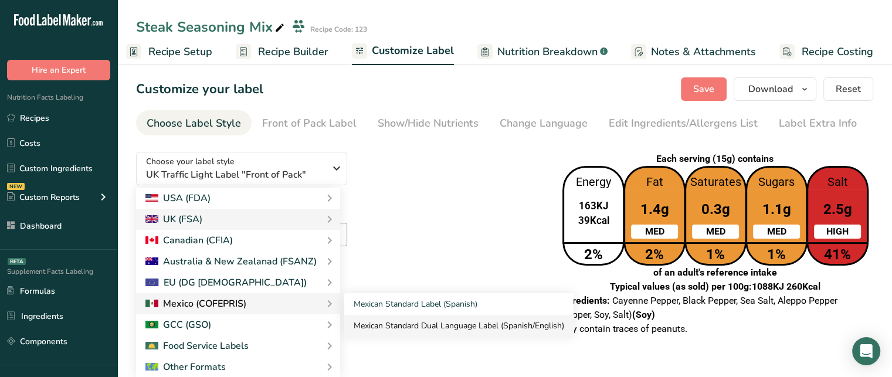
click at [371, 316] on link "Mexican Standard Dual Language Label (Spanish/English)" at bounding box center [458, 326] width 229 height 22
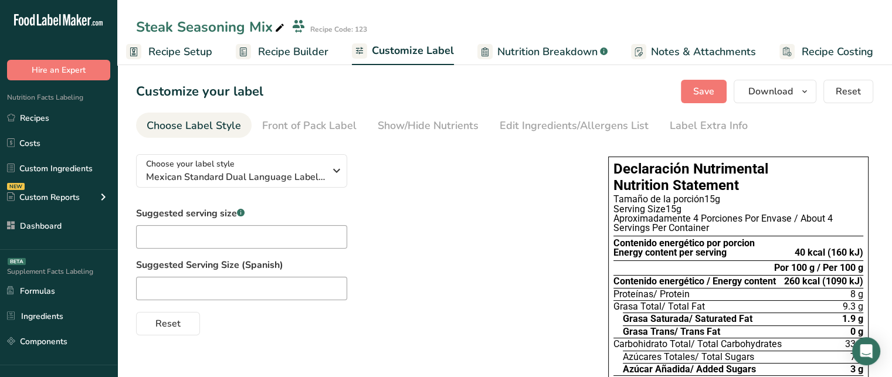
scroll to position [0, 0]
click at [325, 168] on div "Choose your label style Mexican Standard Dual Language Label (Spanish/English)" at bounding box center [240, 171] width 188 height 26
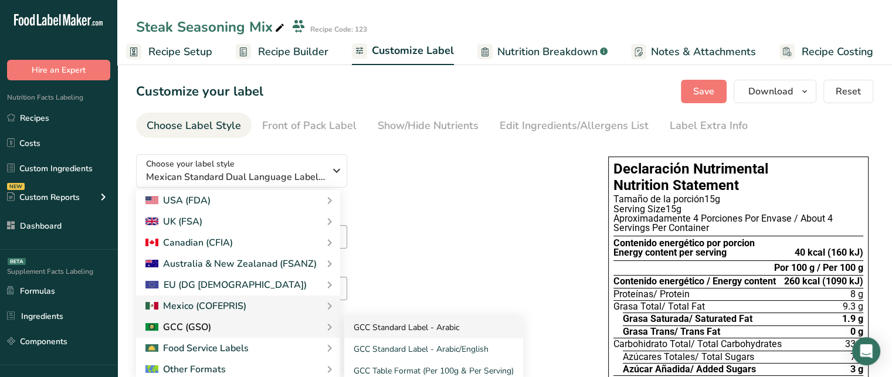
click at [385, 330] on link "GCC Standard Label - Arabic" at bounding box center [433, 328] width 179 height 22
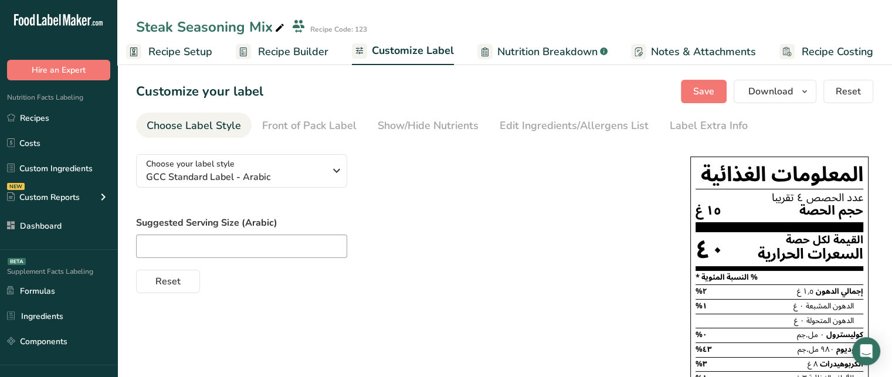
scroll to position [58, 0]
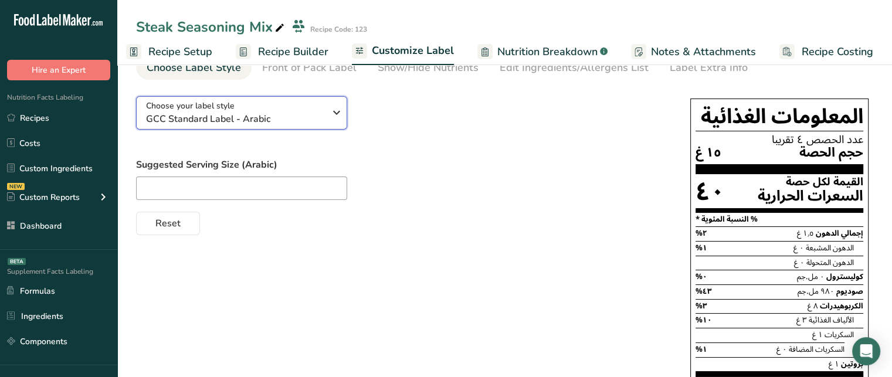
click at [270, 110] on div "Choose your label style GCC Standard Label - Arabic" at bounding box center [235, 113] width 179 height 26
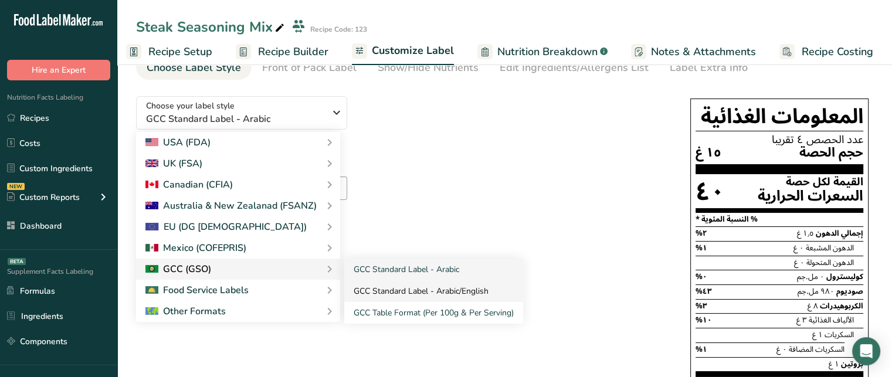
click at [405, 295] on link "GCC Standard Label - Arabic/English" at bounding box center [433, 291] width 179 height 22
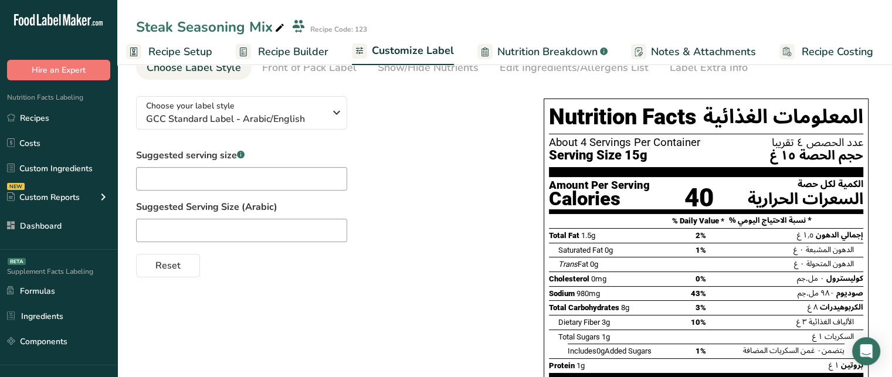
click at [405, 295] on div "Choose your label style GCC Standard Label - Arabic/English USA (FDA) Standard …" at bounding box center [504, 315] width 737 height 456
click at [289, 128] on button "Choose your label style GCC Standard Label - Arabic/English" at bounding box center [241, 112] width 211 height 33
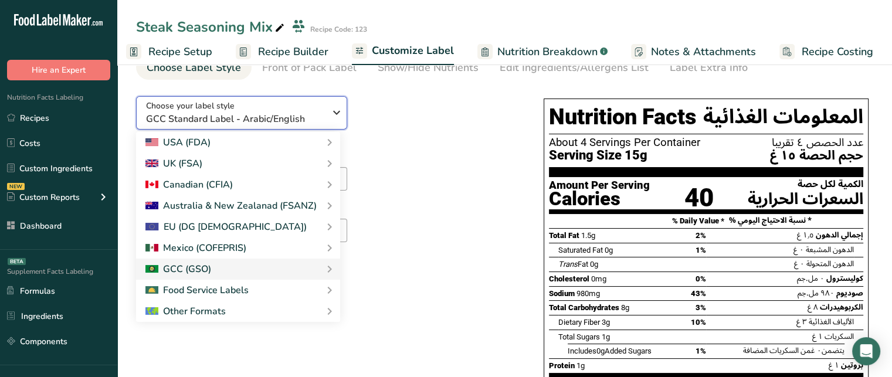
click at [289, 128] on button "Choose your label style GCC Standard Label - Arabic/English" at bounding box center [241, 112] width 211 height 33
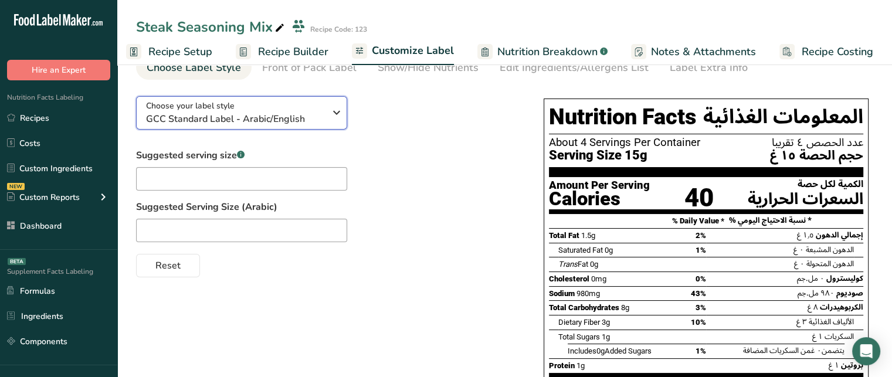
click at [291, 125] on span "GCC Standard Label - Arabic/English" at bounding box center [235, 119] width 179 height 14
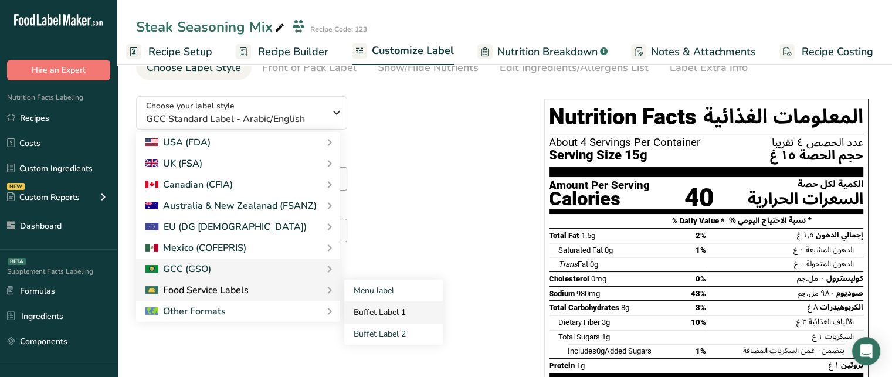
click at [359, 304] on link "Buffet Label 1" at bounding box center [393, 312] width 98 height 22
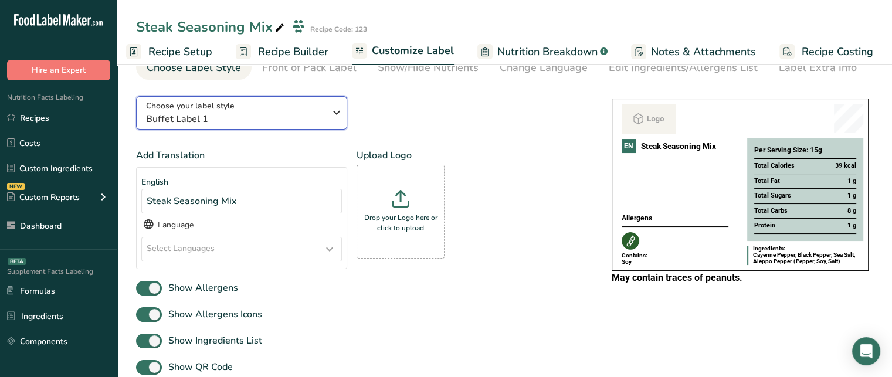
click at [331, 123] on div "Choose your label style Buffet Label 1" at bounding box center [240, 113] width 188 height 26
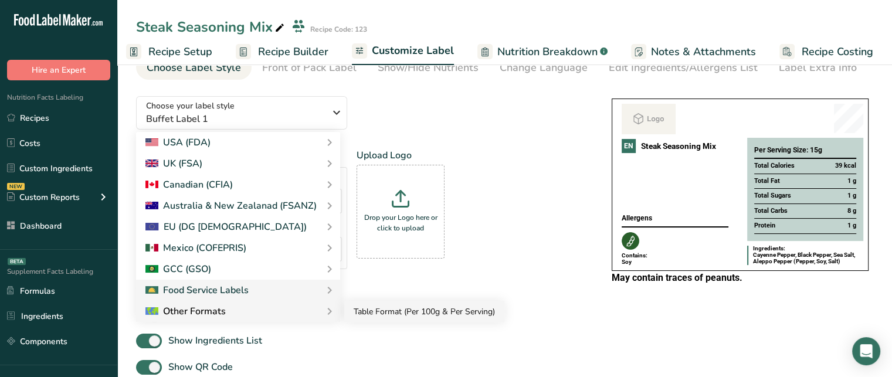
click at [400, 309] on link "Table Format (Per 100g & Per Serving)" at bounding box center [424, 312] width 160 height 22
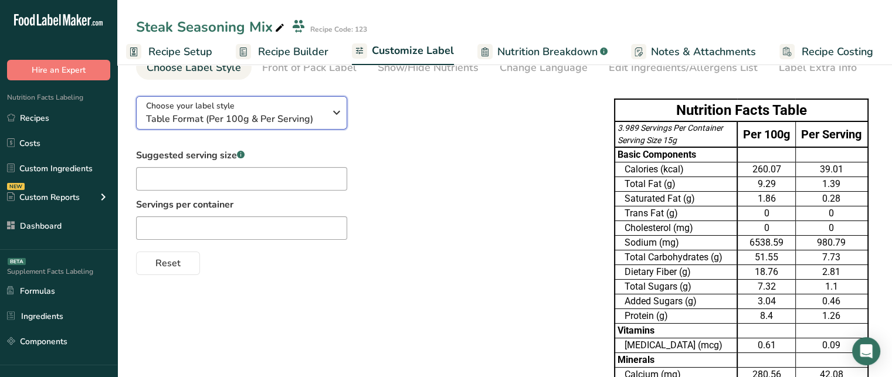
click at [313, 123] on span "Table Format (Per 100g & Per Serving)" at bounding box center [235, 119] width 179 height 14
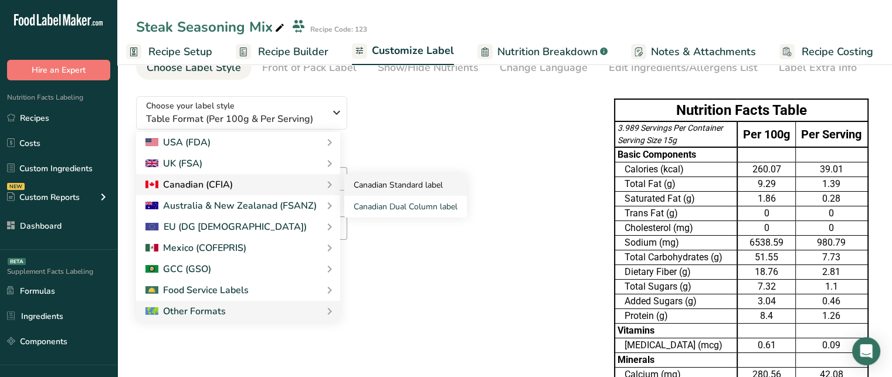
click at [369, 190] on link "Canadian Standard label" at bounding box center [405, 185] width 123 height 22
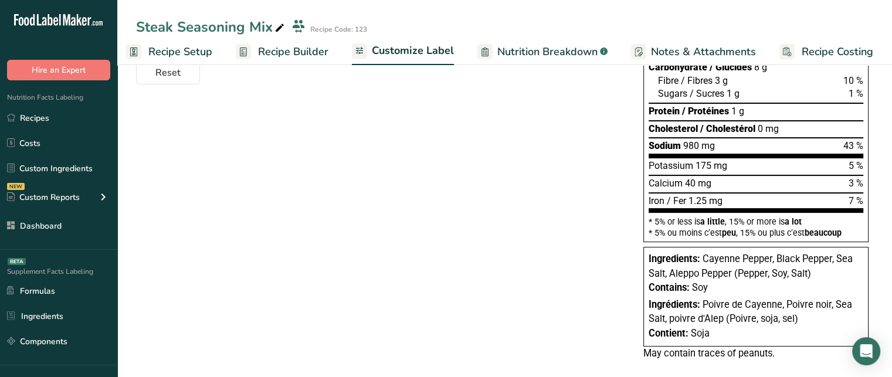
scroll to position [266, 0]
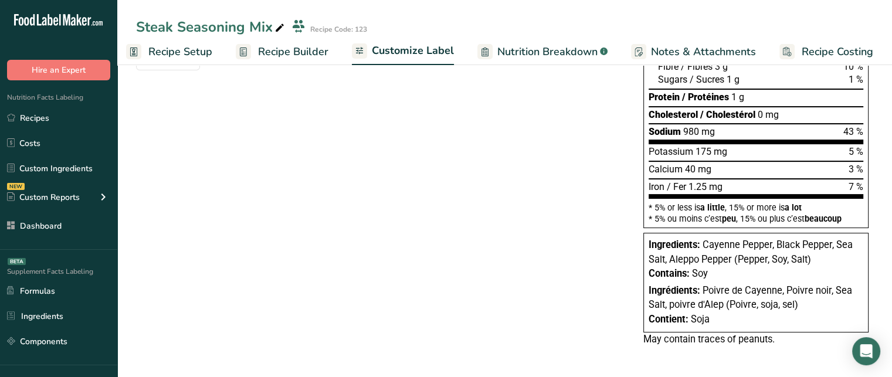
drag, startPoint x: 647, startPoint y: 292, endPoint x: 801, endPoint y: 307, distance: 154.9
click at [801, 307] on div "Ingredients: Cayenne Pepper, Black Pepper, Sea Salt, Aleppo Pepper (Pepper, Soy…" at bounding box center [755, 283] width 225 height 100
click at [691, 321] on span "Soja" at bounding box center [700, 319] width 19 height 11
click at [696, 274] on span "Soy" at bounding box center [700, 273] width 16 height 11
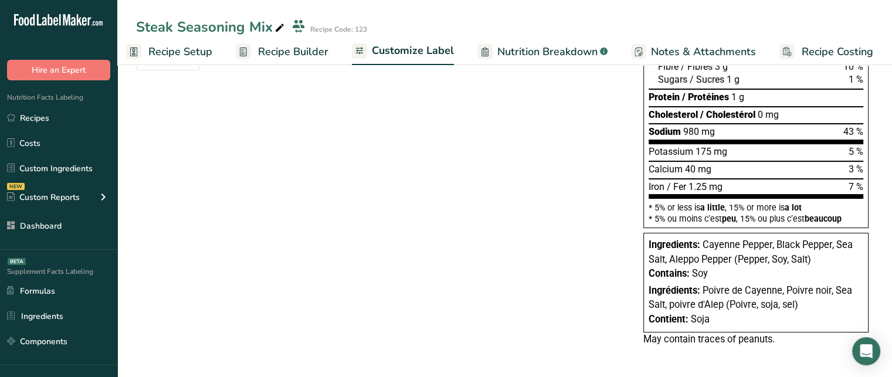
click at [664, 335] on span "May contain traces of peanuts." at bounding box center [708, 339] width 131 height 11
drag, startPoint x: 664, startPoint y: 335, endPoint x: 667, endPoint y: 343, distance: 8.5
click at [667, 343] on span "May contain traces of peanuts." at bounding box center [708, 339] width 131 height 11
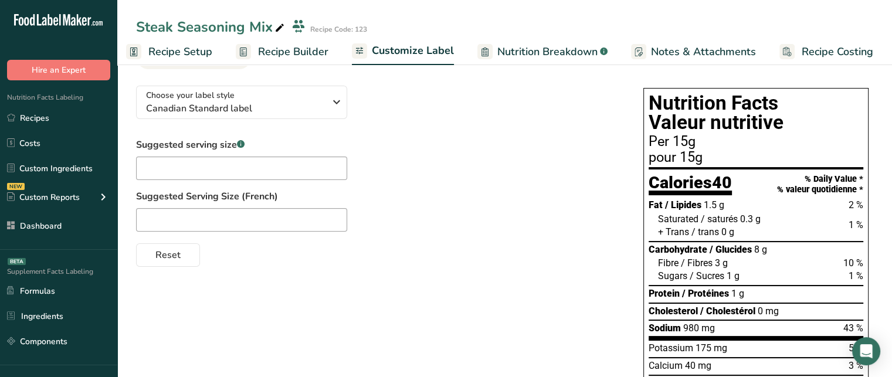
scroll to position [35, 0]
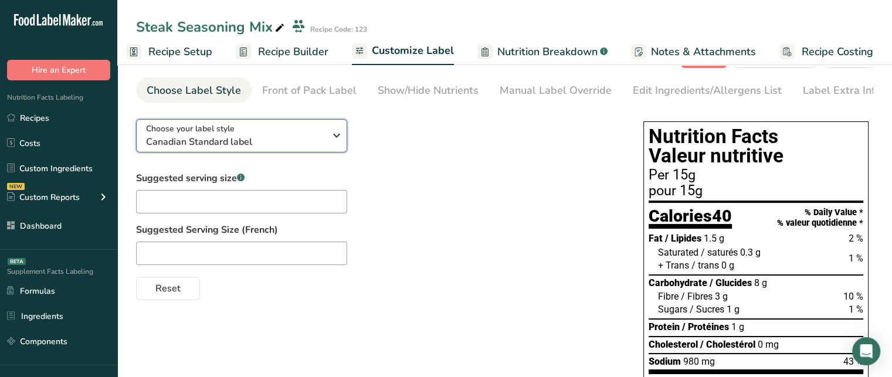
click at [258, 128] on div "Choose your label style Canadian Standard label" at bounding box center [235, 136] width 179 height 26
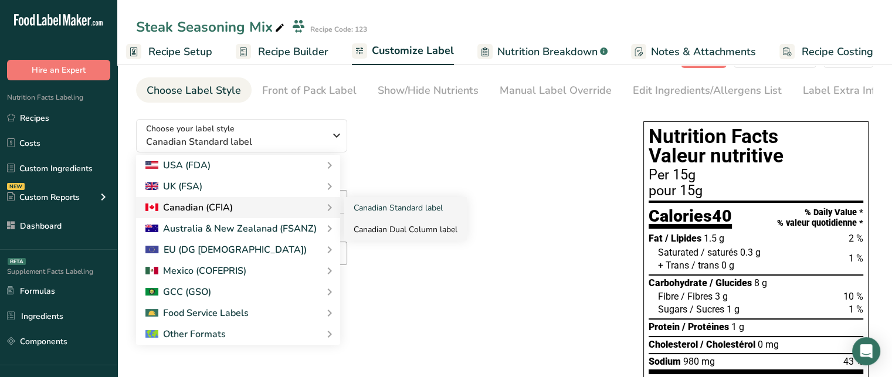
click at [417, 234] on link "Canadian Dual Column label" at bounding box center [405, 230] width 123 height 22
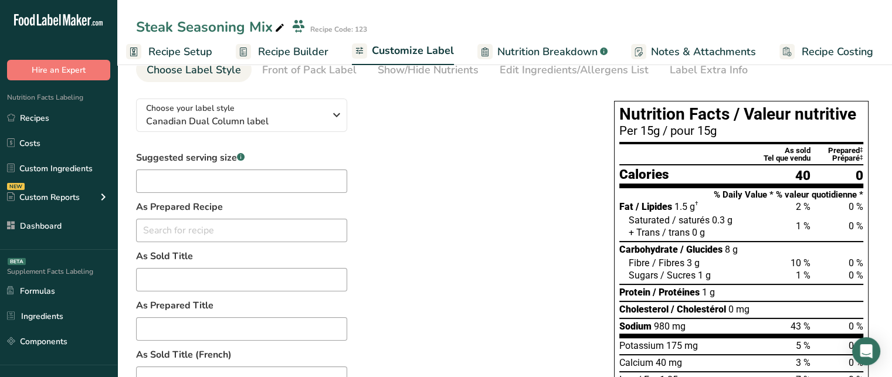
scroll to position [59, 0]
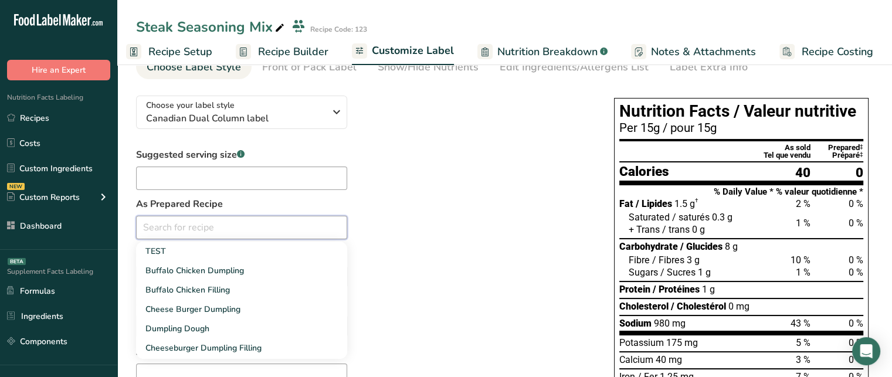
click at [298, 221] on input "text" at bounding box center [241, 227] width 211 height 23
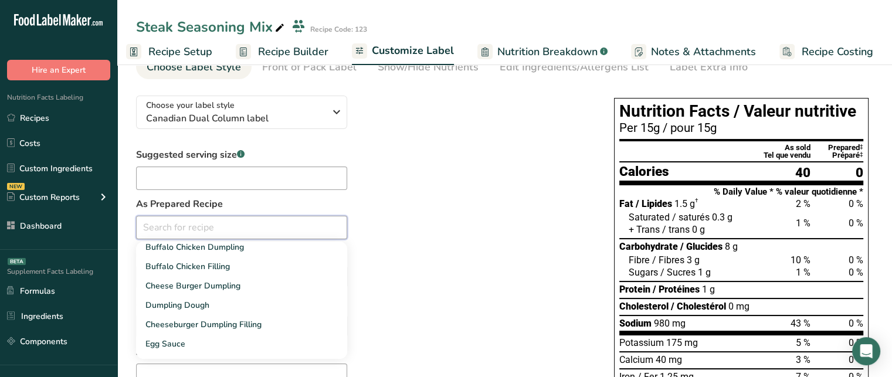
scroll to position [0, 0]
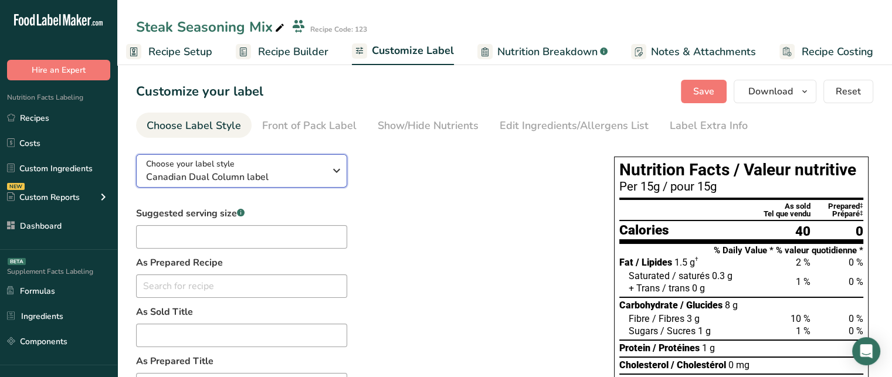
click at [193, 165] on span "Choose your label style" at bounding box center [190, 164] width 89 height 12
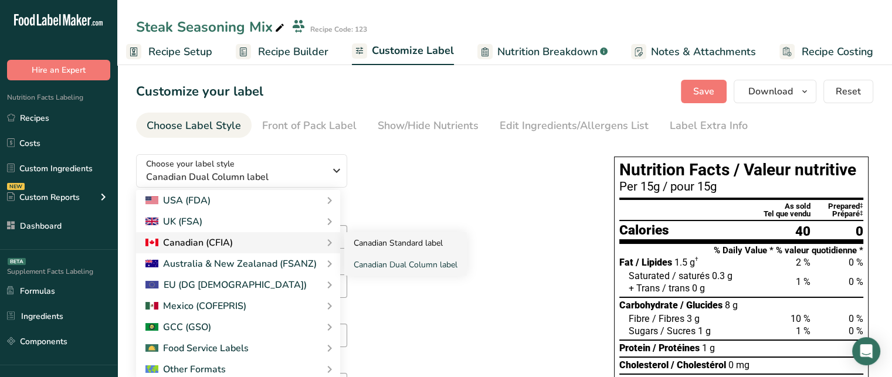
click at [396, 248] on link "Canadian Standard label" at bounding box center [405, 243] width 123 height 22
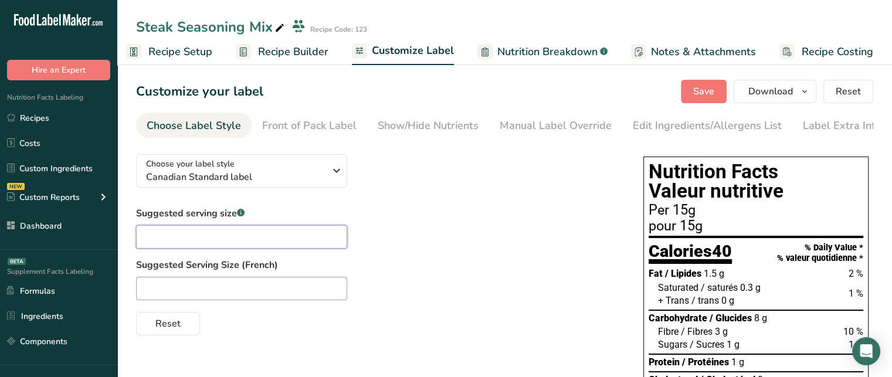
click at [216, 240] on input "text" at bounding box center [241, 236] width 211 height 23
type input "1 tbsp"
click at [701, 93] on span "Save" at bounding box center [703, 91] width 21 height 14
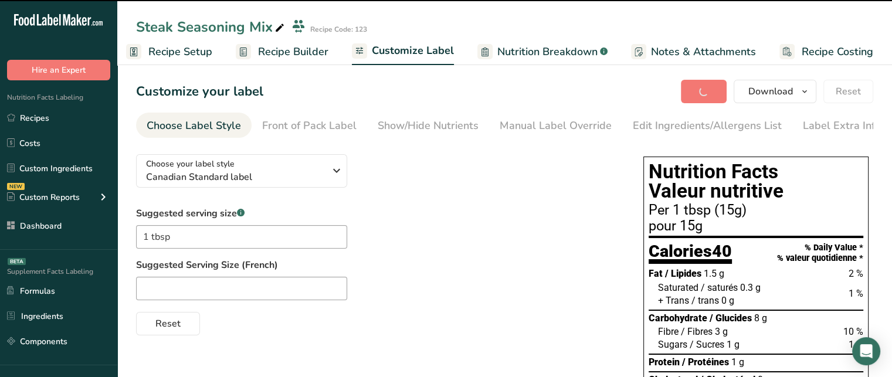
drag, startPoint x: 672, startPoint y: 210, endPoint x: 709, endPoint y: 210, distance: 36.3
click at [709, 210] on div "Per 1 tbsp (15g)" at bounding box center [755, 210] width 215 height 14
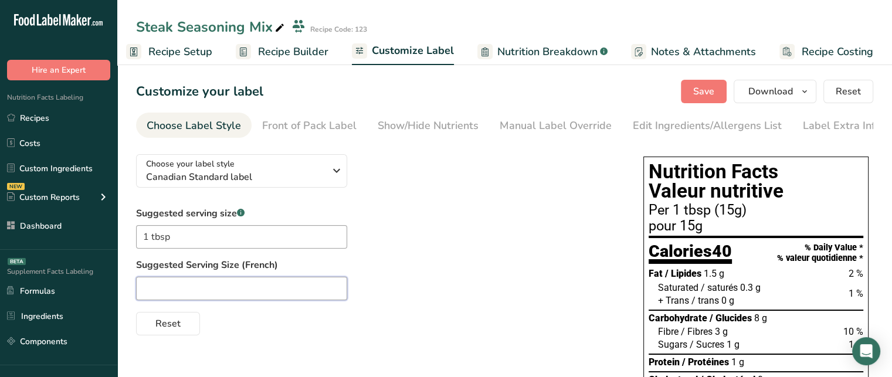
paste input "1 c. à s."
click at [239, 300] on input "text" at bounding box center [241, 288] width 211 height 23
type input "1 c. à s"
click at [712, 98] on span "Save" at bounding box center [703, 91] width 21 height 14
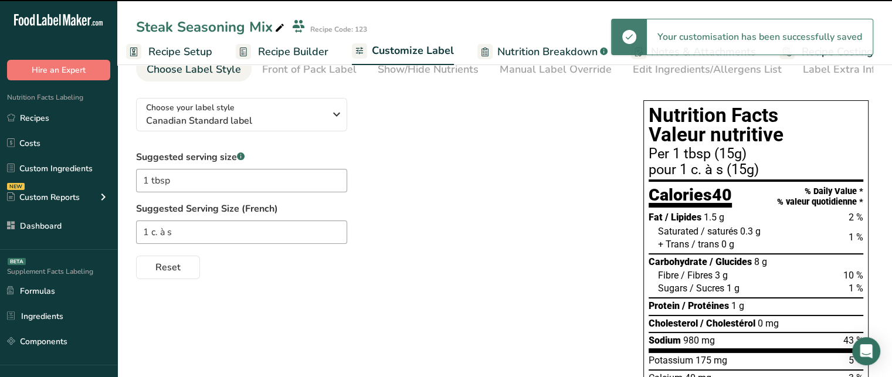
scroll to position [62, 0]
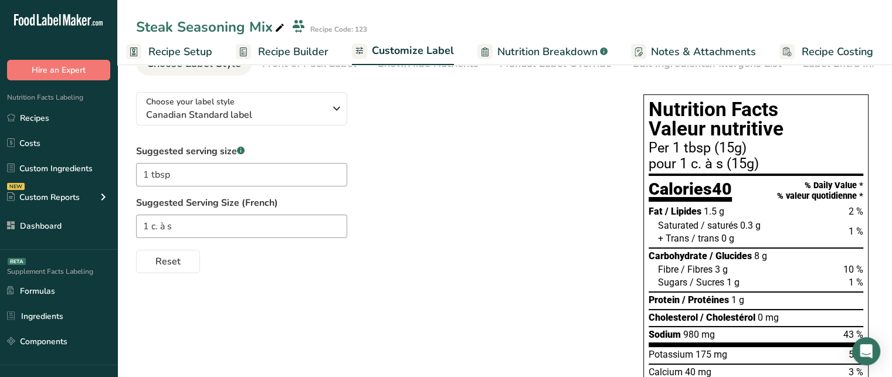
drag, startPoint x: 723, startPoint y: 165, endPoint x: 653, endPoint y: 149, distance: 72.6
click at [653, 149] on div "Per 1 tbsp (15g) pour 1 c. à s (15g)" at bounding box center [755, 156] width 215 height 30
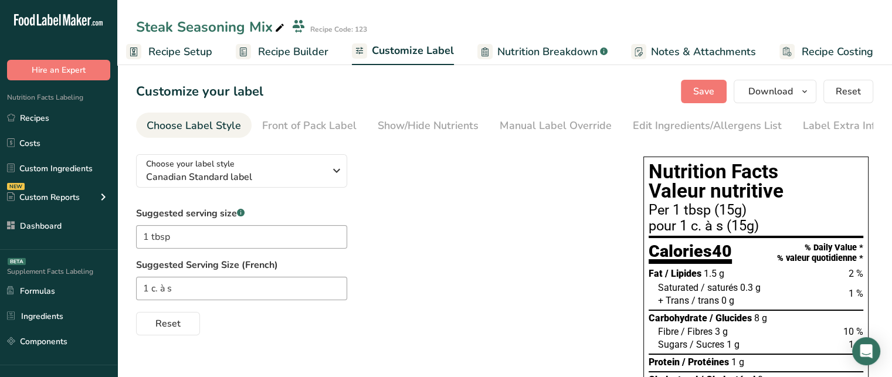
scroll to position [31, 0]
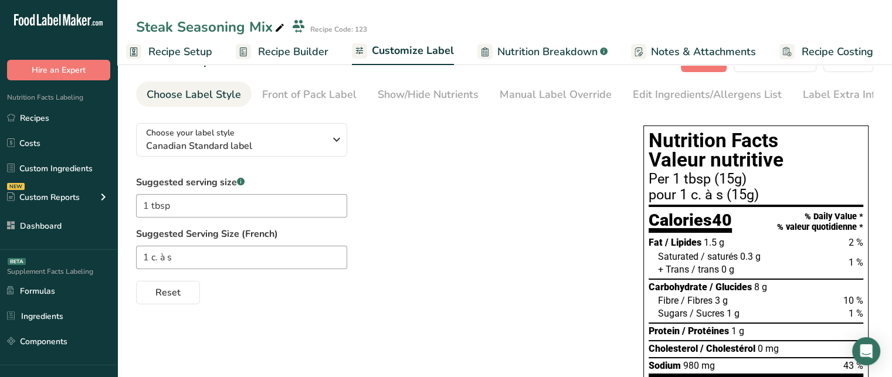
click at [736, 237] on div "Fat / Lipides 1.5 g 2 %" at bounding box center [755, 242] width 215 height 15
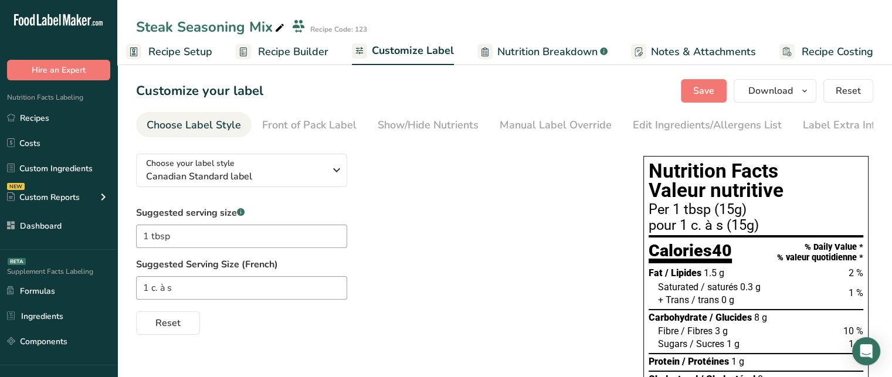
scroll to position [0, 0]
click at [305, 131] on div "Front of Pack Label" at bounding box center [309, 126] width 94 height 16
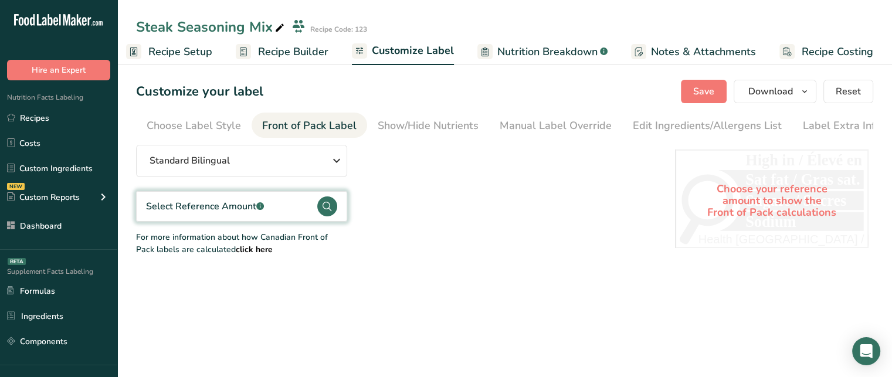
scroll to position [0, 7]
click at [319, 212] on circle at bounding box center [327, 206] width 20 height 20
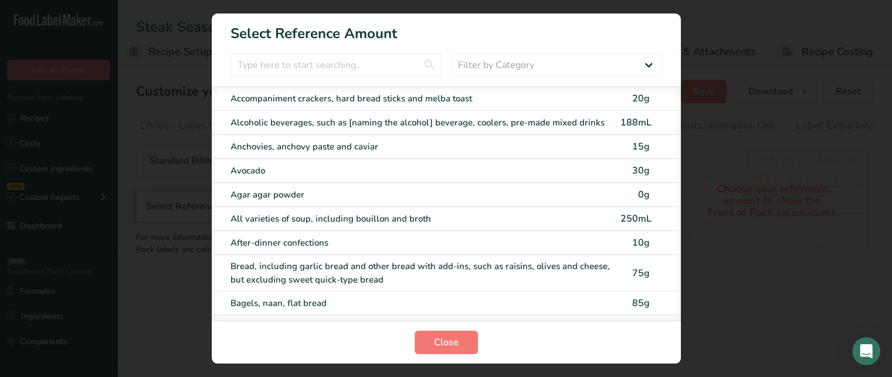
scroll to position [0, 1]
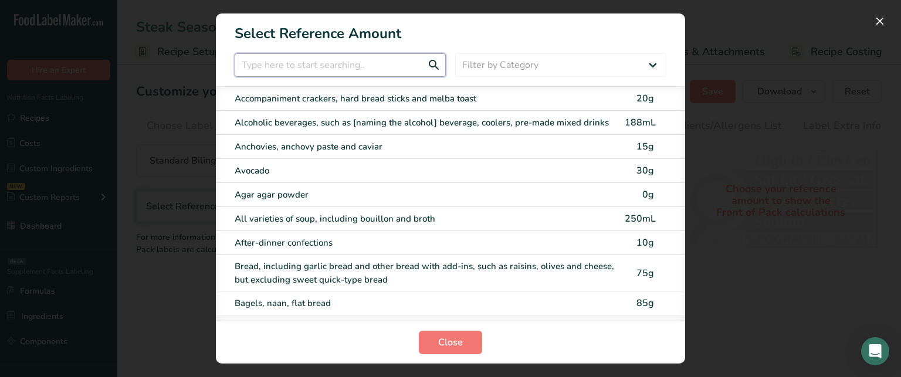
click at [341, 67] on input "FOP Category Selection Modal" at bounding box center [340, 64] width 211 height 23
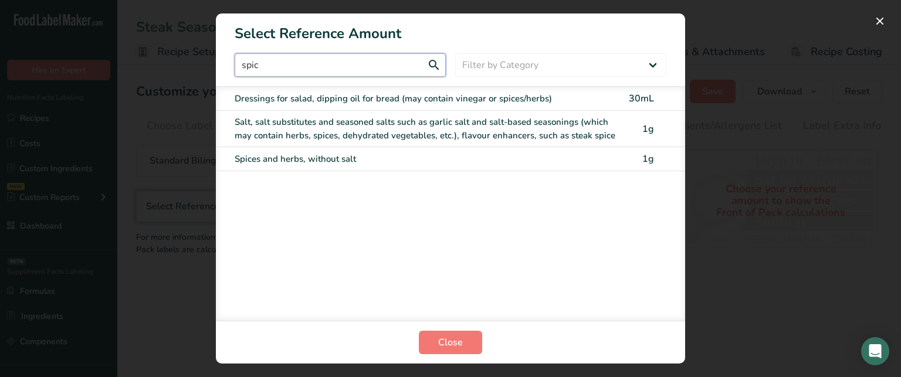
type input "spic"
click at [572, 123] on div "Salt, salt substitutes and seasoned salts such as garlic salt and salt-based se…" at bounding box center [426, 128] width 383 height 26
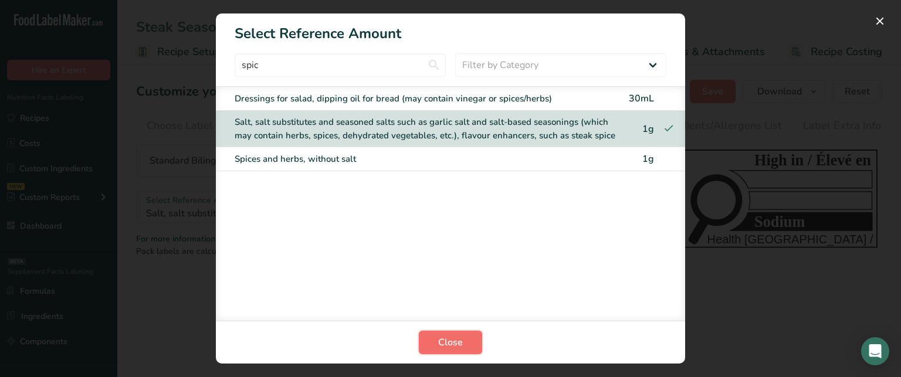
click at [473, 334] on button "Close" at bounding box center [450, 342] width 63 height 23
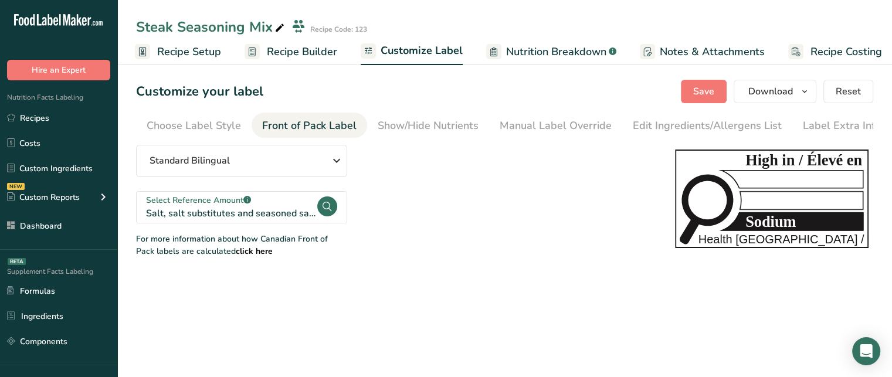
drag, startPoint x: 745, startPoint y: 225, endPoint x: 796, endPoint y: 226, distance: 50.4
click at [796, 226] on g "Sodium" at bounding box center [792, 221] width 144 height 19
drag, startPoint x: 746, startPoint y: 225, endPoint x: 794, endPoint y: 227, distance: 48.7
click at [794, 227] on tspan "Sodium" at bounding box center [770, 221] width 50 height 17
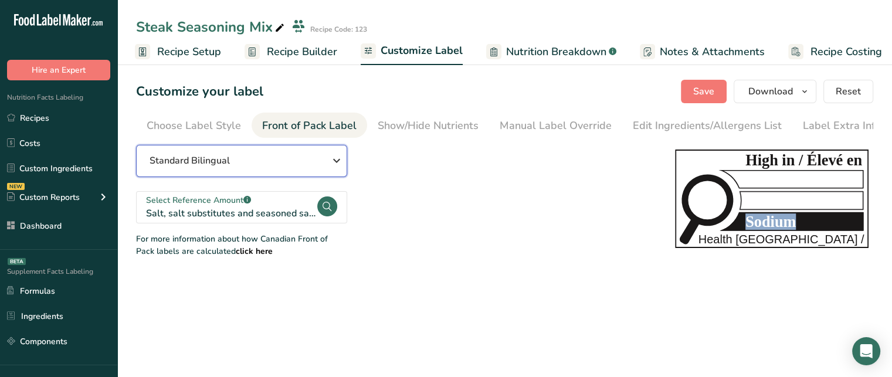
click at [338, 157] on icon "button" at bounding box center [336, 160] width 14 height 21
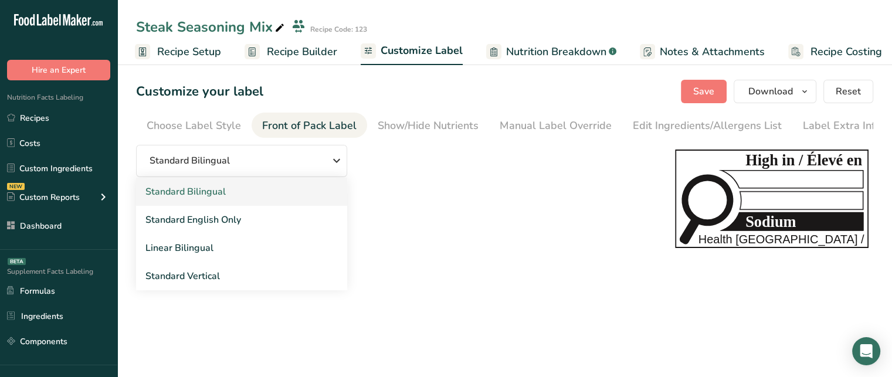
click at [291, 190] on link "Standard Bilingual" at bounding box center [241, 192] width 211 height 28
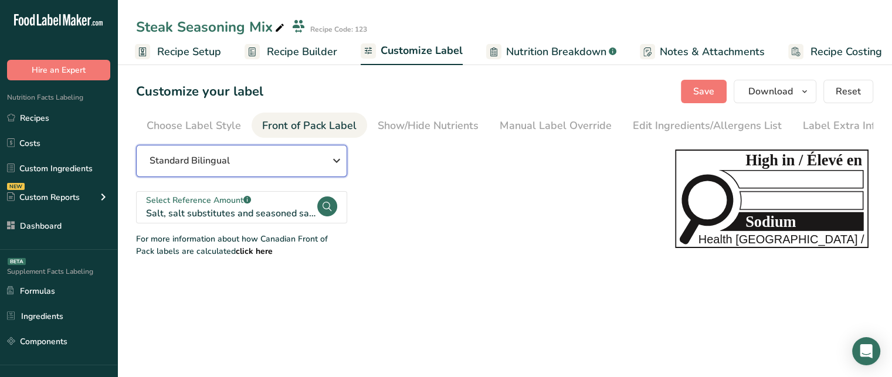
click at [321, 164] on div "Standard Bilingual" at bounding box center [241, 161] width 184 height 14
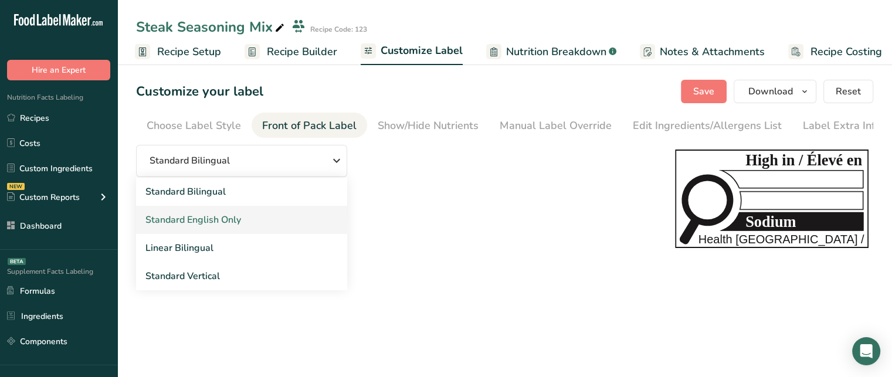
click at [264, 222] on link "Standard English Only" at bounding box center [241, 220] width 211 height 28
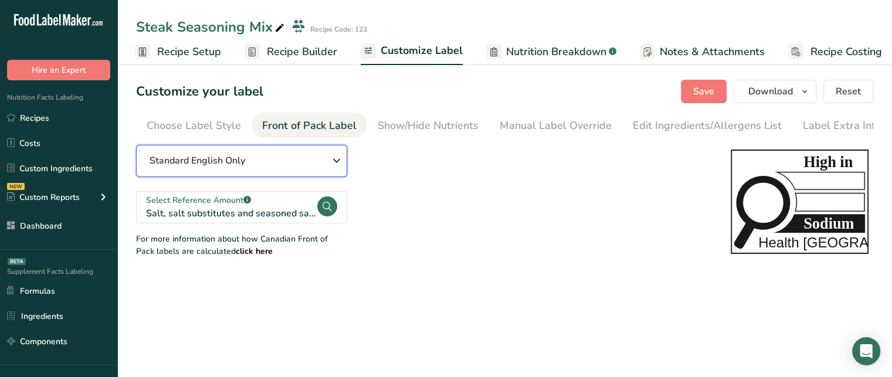
click at [331, 163] on icon "button" at bounding box center [336, 160] width 14 height 21
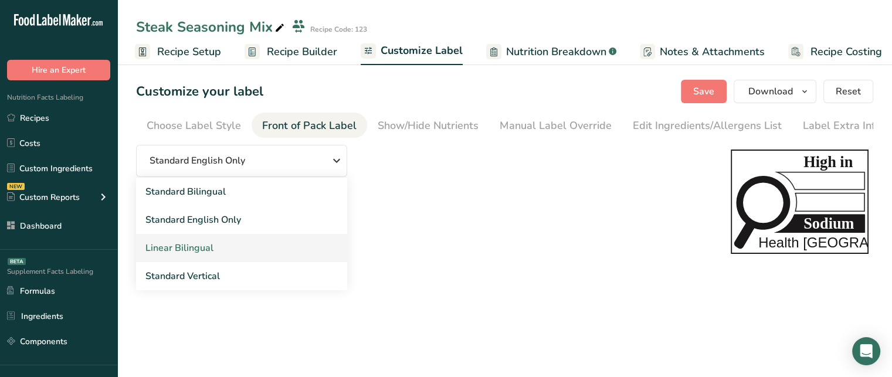
click at [262, 242] on link "Linear Bilingual" at bounding box center [241, 248] width 211 height 28
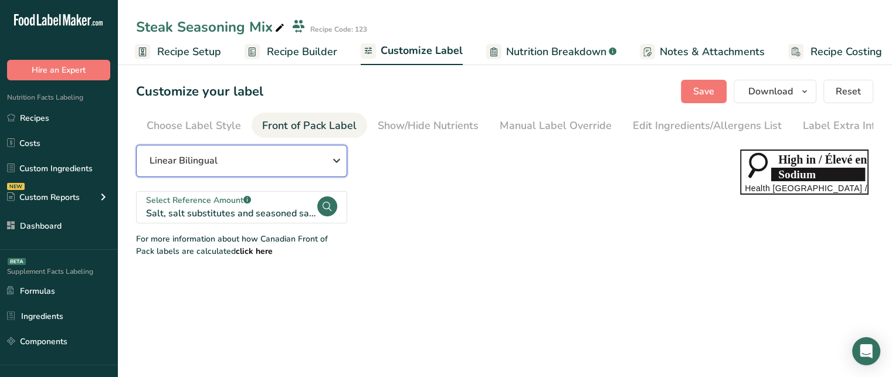
click at [327, 167] on div "Linear Bilingual" at bounding box center [241, 161] width 184 height 14
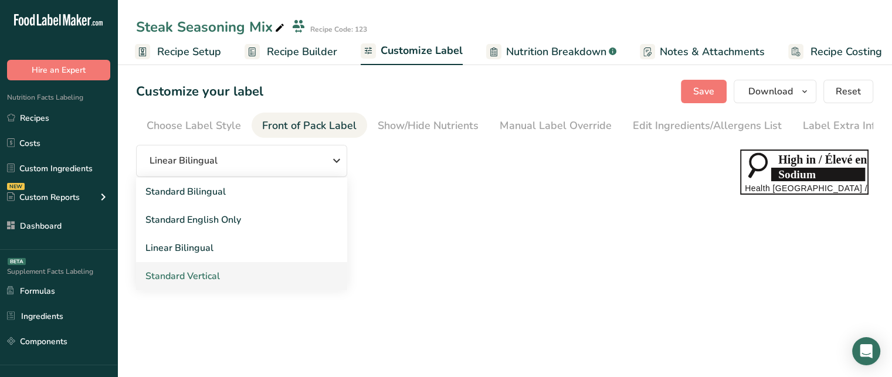
click at [239, 271] on link "Standard Vertical" at bounding box center [241, 276] width 211 height 28
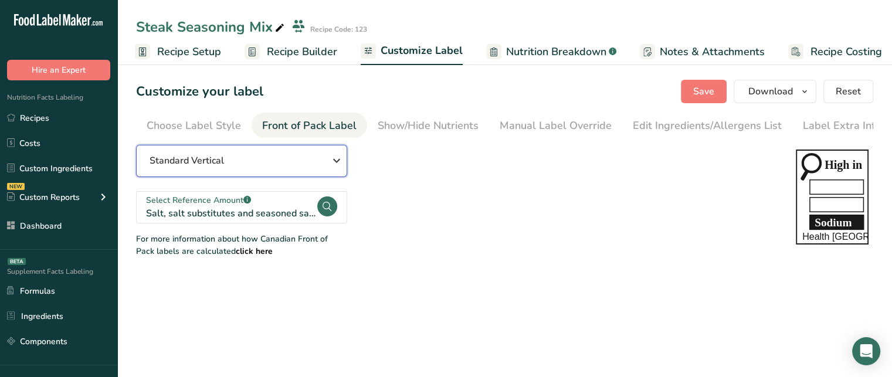
click at [337, 167] on icon "button" at bounding box center [336, 160] width 14 height 21
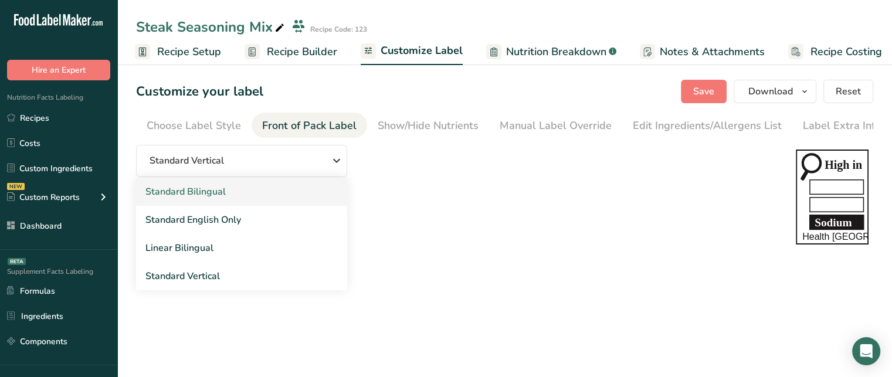
click at [295, 200] on link "Standard Bilingual" at bounding box center [241, 192] width 211 height 28
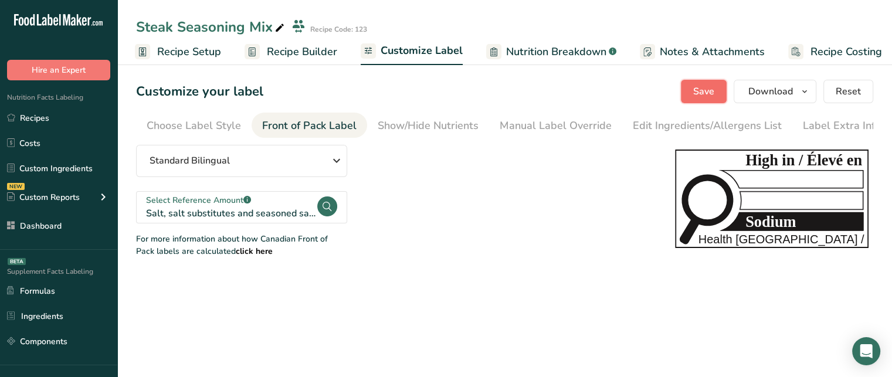
click at [713, 83] on button "Save" at bounding box center [704, 91] width 46 height 23
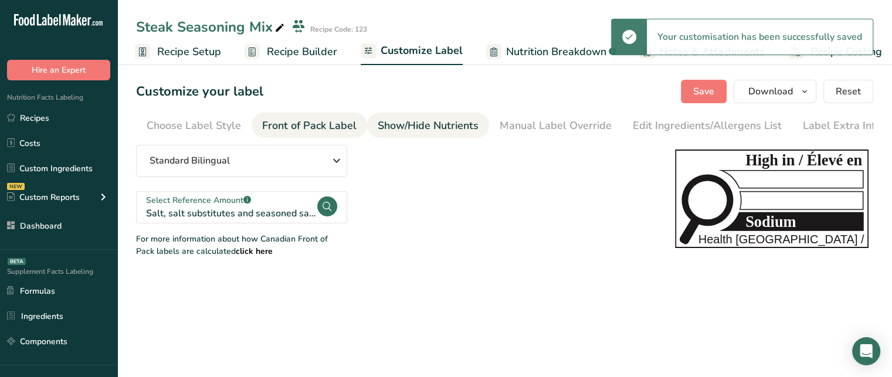
click at [435, 123] on div "Show/Hide Nutrients" at bounding box center [428, 126] width 101 height 16
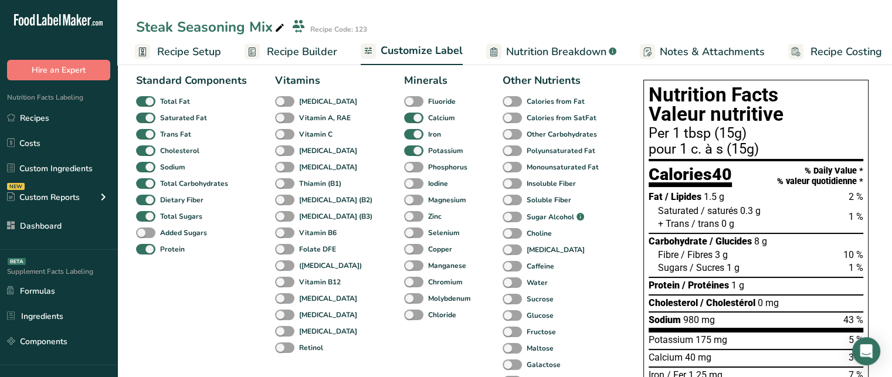
scroll to position [45, 0]
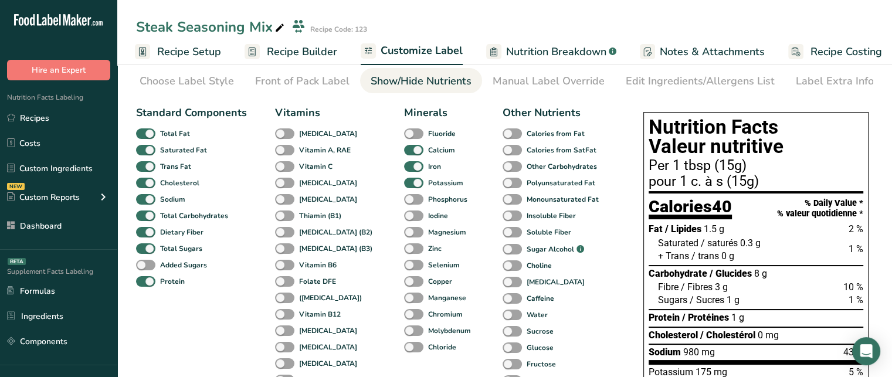
click at [276, 142] on div "Vitamin D" at bounding box center [287, 133] width 25 height 16
click at [279, 137] on span at bounding box center [284, 133] width 19 height 11
click at [279, 137] on input "Vitamin D" at bounding box center [279, 134] width 8 height 8
checkbox input "true"
click at [283, 147] on span at bounding box center [284, 150] width 19 height 11
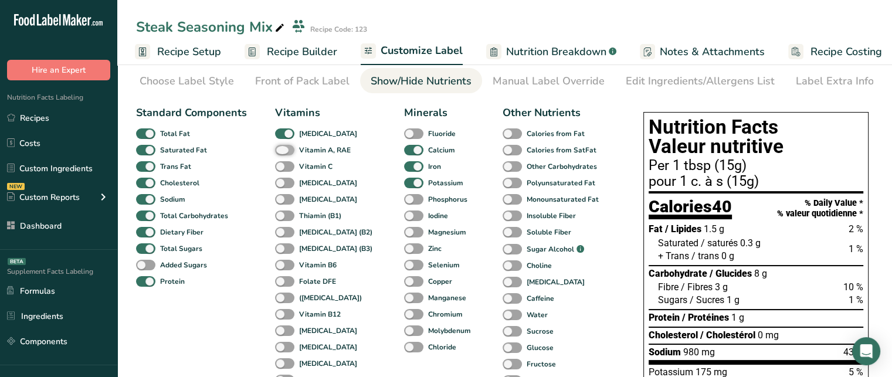
click at [283, 147] on input "Vitamin A, RAE" at bounding box center [279, 150] width 8 height 8
checkbox input "true"
click at [283, 166] on div "Vitamin C" at bounding box center [287, 166] width 25 height 16
click at [283, 166] on span at bounding box center [284, 166] width 19 height 11
click at [283, 166] on input "Vitamin C" at bounding box center [279, 166] width 8 height 8
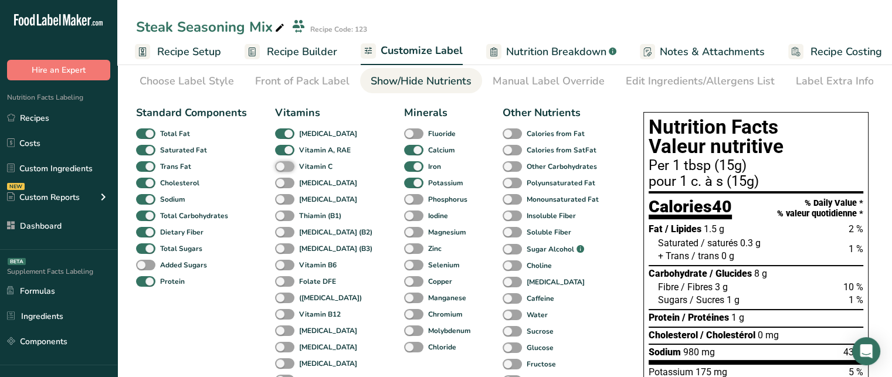
checkbox input "true"
click at [284, 184] on span at bounding box center [284, 183] width 19 height 11
click at [283, 184] on input "Vitamin E" at bounding box center [279, 183] width 8 height 8
checkbox input "true"
drag, startPoint x: 495, startPoint y: 233, endPoint x: 496, endPoint y: 216, distance: 17.0
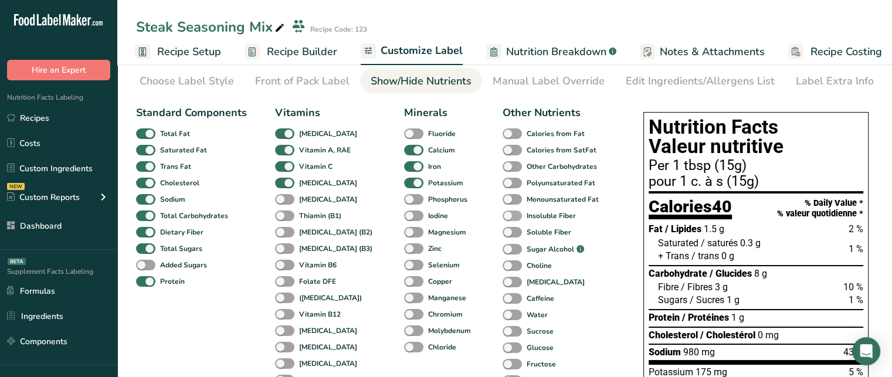
click at [502, 216] on div "Other Nutrients Calories from Fat Calories from SatFat Other Carbohydrates Poly…" at bounding box center [552, 279] width 100 height 349
click at [502, 216] on span at bounding box center [511, 215] width 19 height 11
click at [502, 216] on input "Insoluble Fiber" at bounding box center [506, 216] width 8 height 8
checkbox input "true"
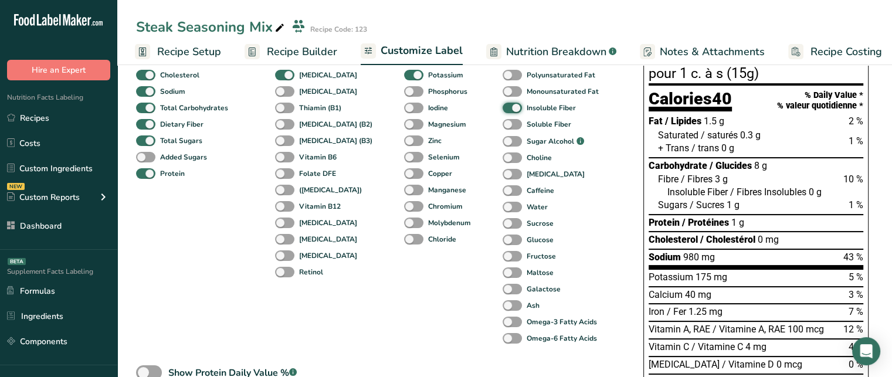
scroll to position [147, 0]
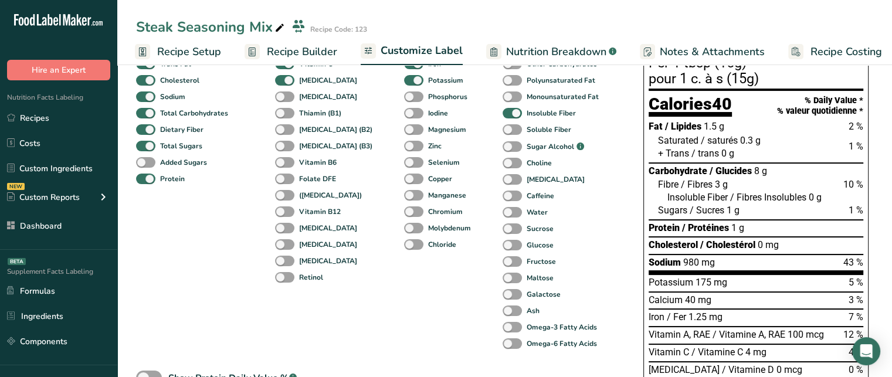
drag, startPoint x: 704, startPoint y: 132, endPoint x: 735, endPoint y: 128, distance: 30.7
click at [735, 128] on div "Fat / Lipides 1.5 g 2 %" at bounding box center [755, 126] width 215 height 13
drag, startPoint x: 849, startPoint y: 130, endPoint x: 866, endPoint y: 131, distance: 17.0
click at [866, 131] on div "Nutrition Facts Valeur nutritive Per 1 tbsp (15g) pour 1 c. à s (15g) Calories …" at bounding box center [755, 218] width 225 height 419
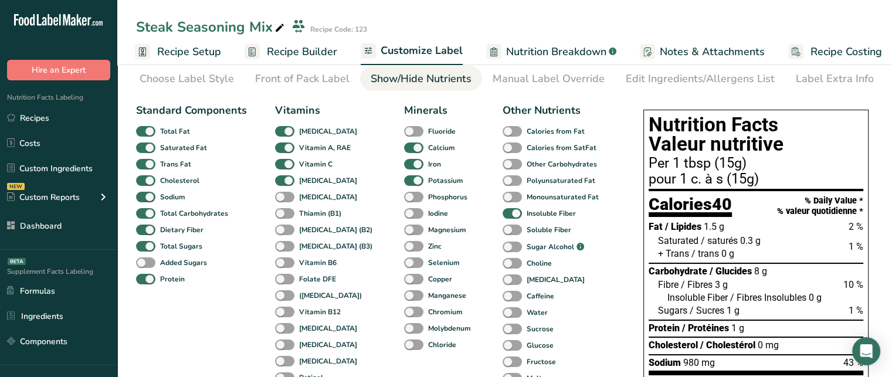
scroll to position [46, 0]
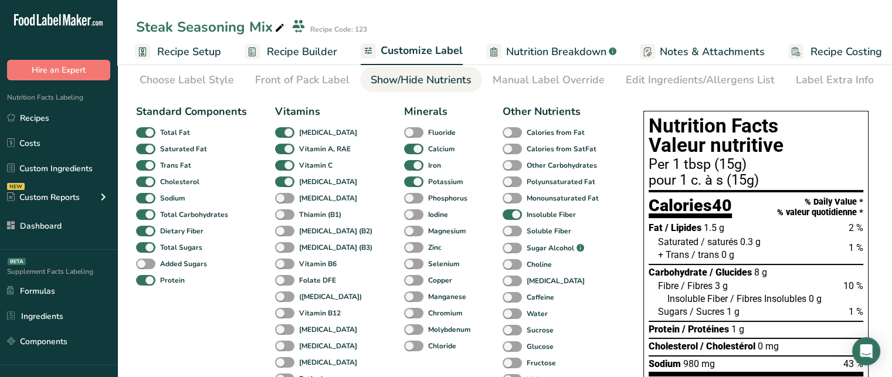
click at [825, 184] on div "pour 1 c. à s (15g)" at bounding box center [755, 181] width 215 height 14
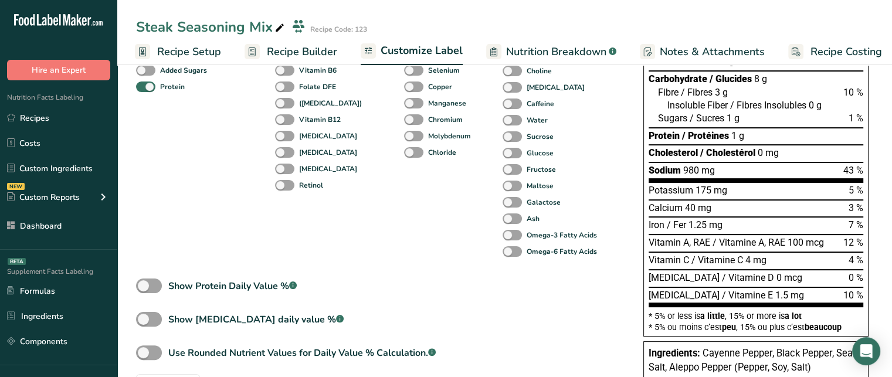
scroll to position [238, 0]
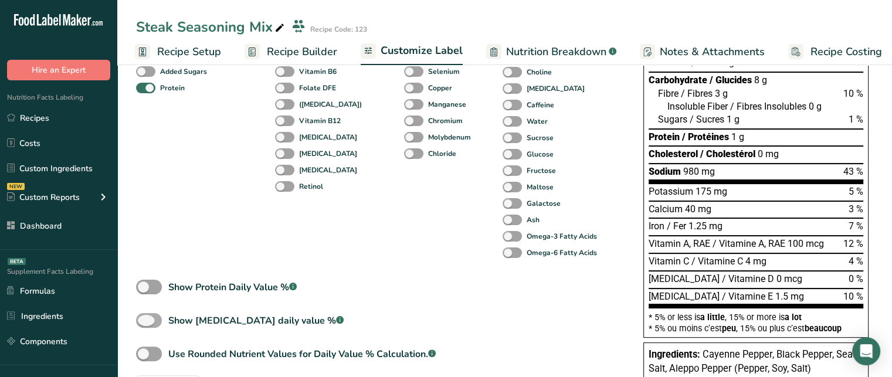
click at [154, 325] on span at bounding box center [149, 320] width 26 height 15
click at [144, 324] on input "Show Cholesterol daily value % .a-a{fill:#347362;}.b-a{fill:#fff;}" at bounding box center [140, 321] width 8 height 8
checkbox input "true"
click at [155, 288] on span at bounding box center [149, 287] width 26 height 15
click at [144, 288] on input "Show Protein Daily Value % .a-a{fill:#347362;}.b-a{fill:#fff;}" at bounding box center [140, 287] width 8 height 8
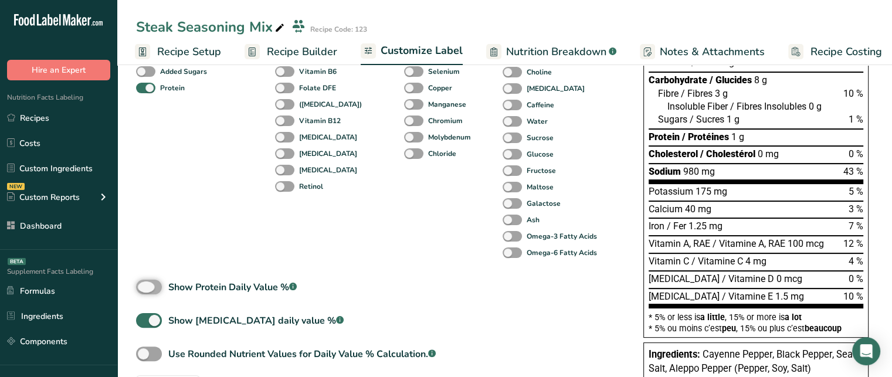
checkbox input "true"
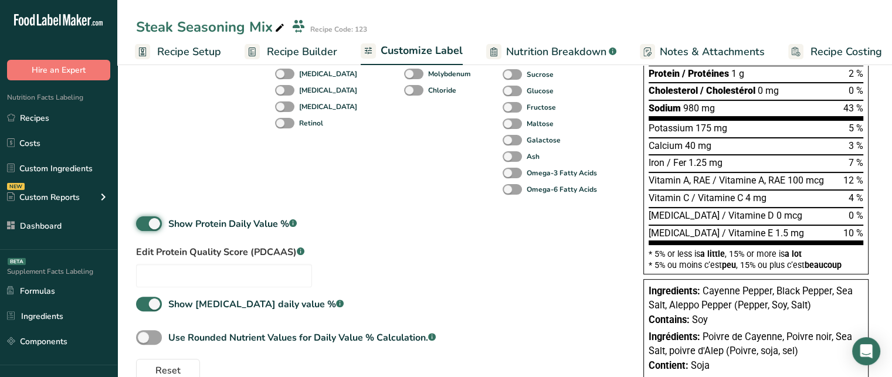
scroll to position [300, 0]
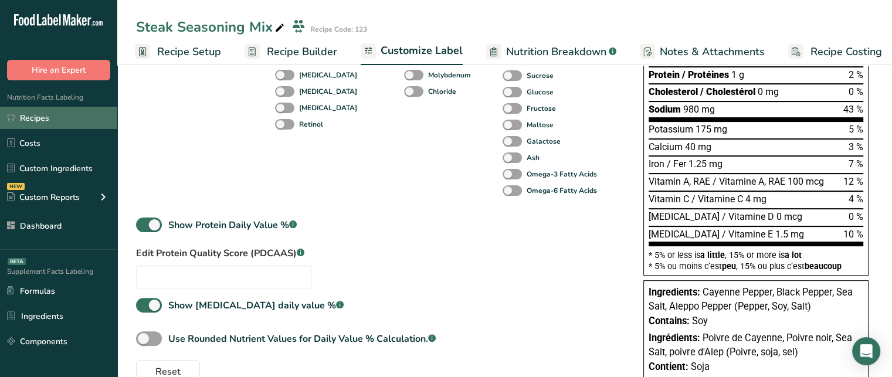
click at [38, 112] on link "Recipes" at bounding box center [58, 118] width 117 height 22
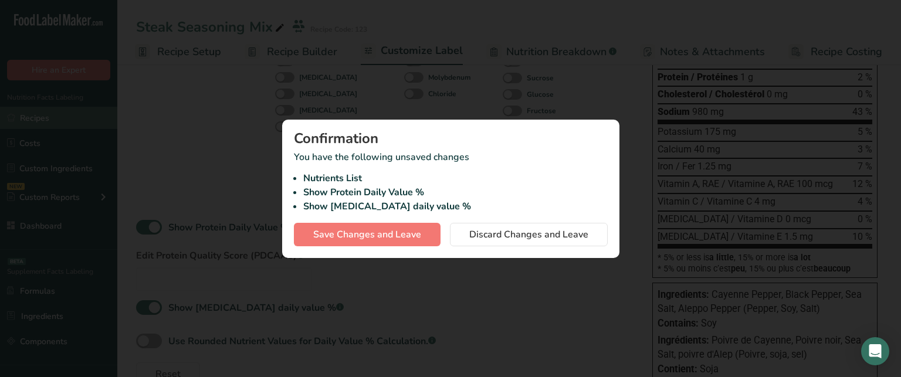
scroll to position [0, 0]
click at [372, 236] on span "Save Changes and Leave" at bounding box center [367, 234] width 108 height 14
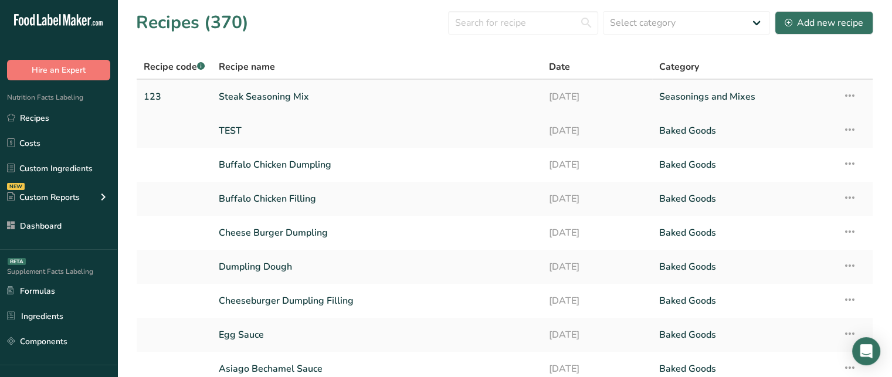
click at [852, 96] on icon at bounding box center [849, 95] width 14 height 21
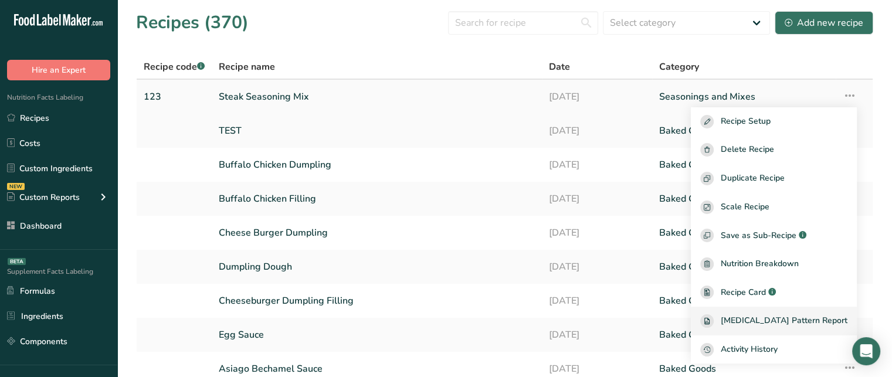
click at [781, 327] on span "Amino Acids Pattern Report" at bounding box center [784, 320] width 127 height 13
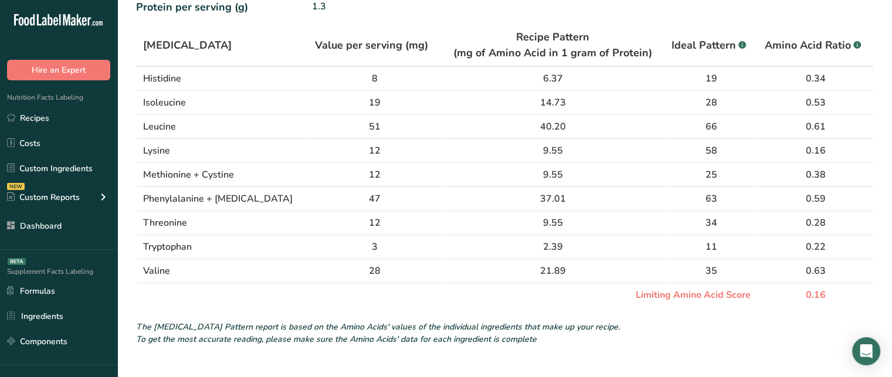
scroll to position [98, 0]
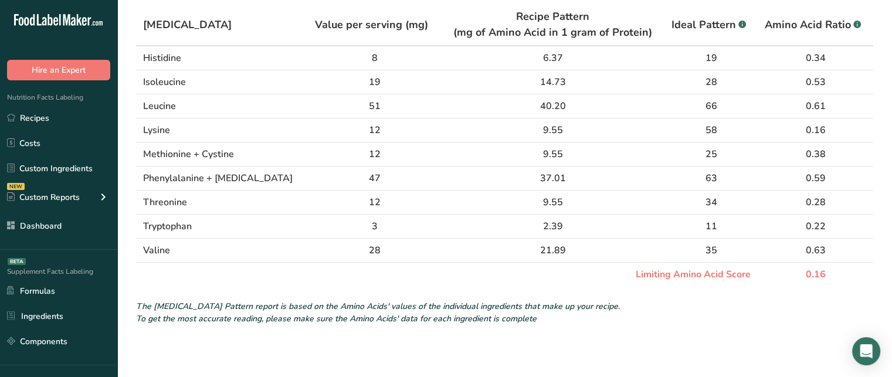
click at [651, 276] on td "Limiting Amino Acid Score" at bounding box center [446, 275] width 621 height 24
drag, startPoint x: 823, startPoint y: 273, endPoint x: 808, endPoint y: 273, distance: 14.7
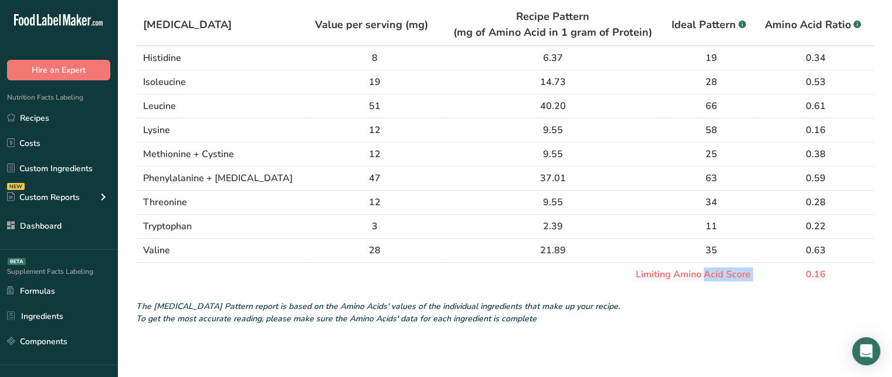
click at [808, 273] on td "0.16" at bounding box center [814, 275] width 115 height 24
click at [801, 273] on td "0.16" at bounding box center [814, 275] width 115 height 24
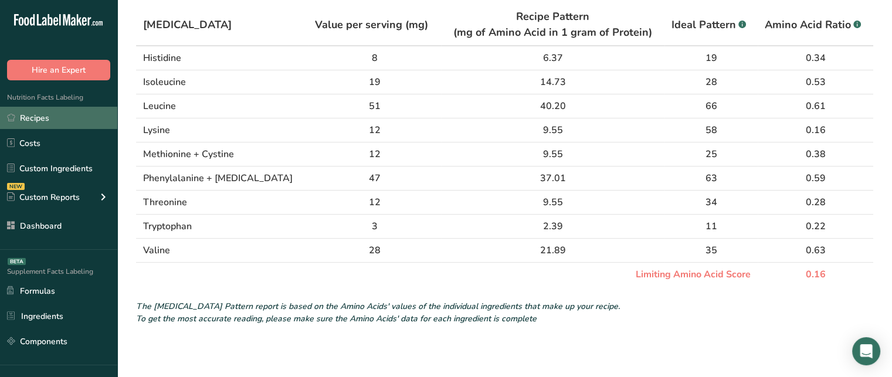
click at [82, 113] on link "Recipes" at bounding box center [58, 118] width 117 height 22
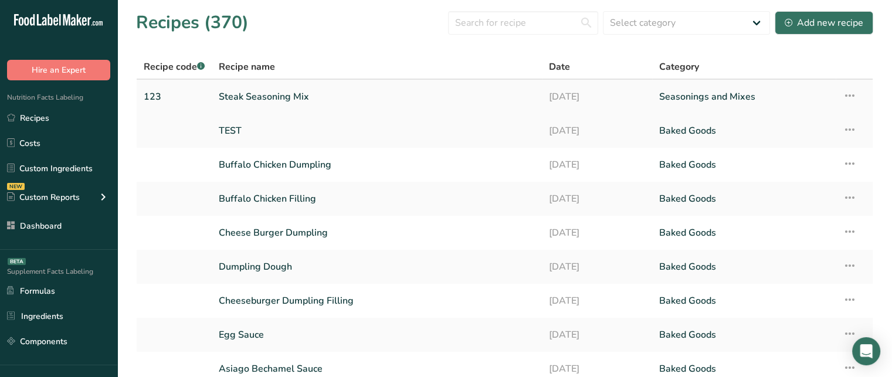
click at [264, 96] on link "Steak Seasoning Mix" at bounding box center [377, 96] width 316 height 25
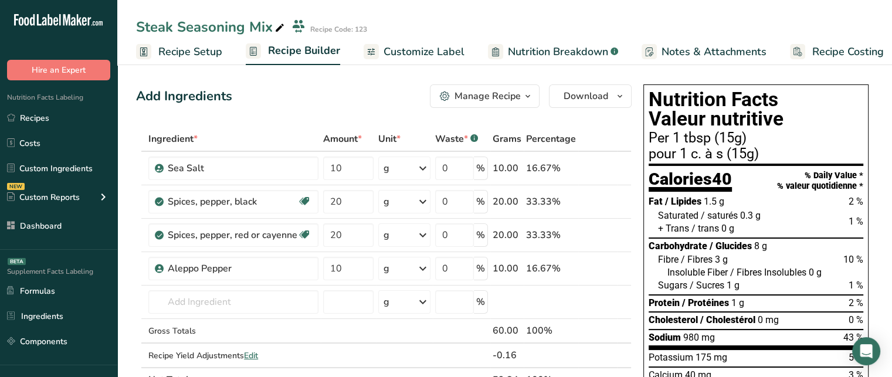
click at [460, 49] on span "Customize Label" at bounding box center [423, 52] width 81 height 16
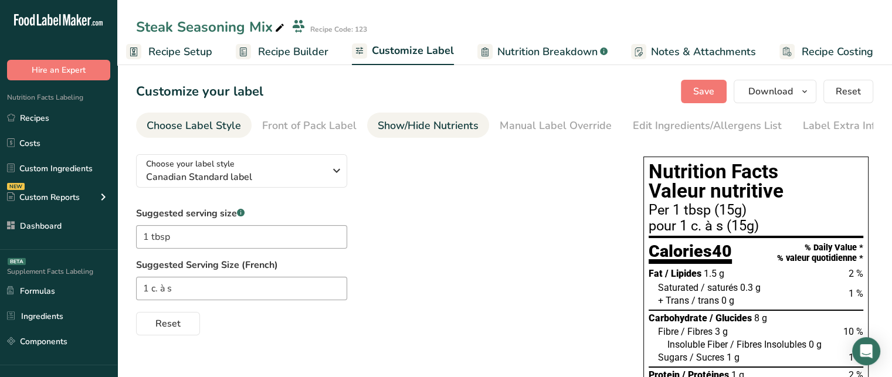
click at [447, 124] on div "Show/Hide Nutrients" at bounding box center [428, 126] width 101 height 16
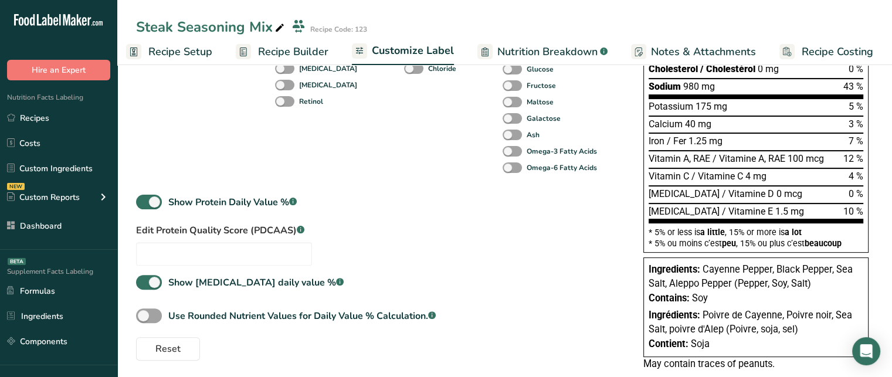
scroll to position [331, 0]
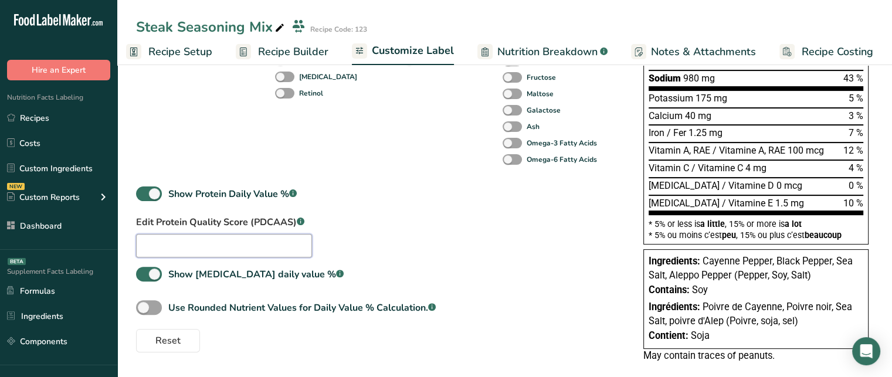
click at [261, 254] on input "text" at bounding box center [224, 245] width 176 height 23
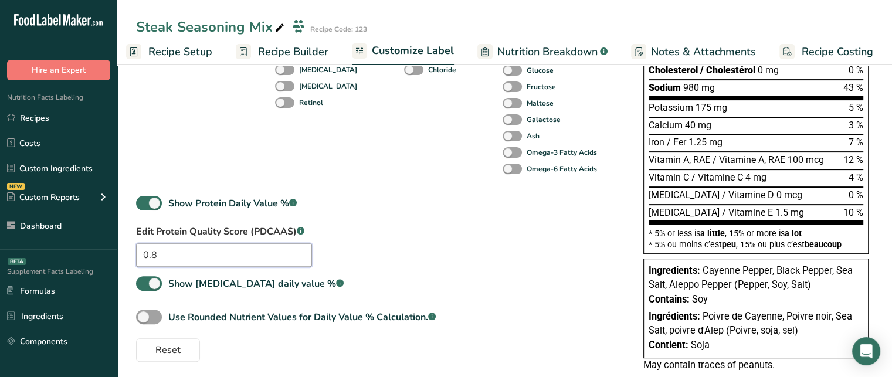
scroll to position [0, 0]
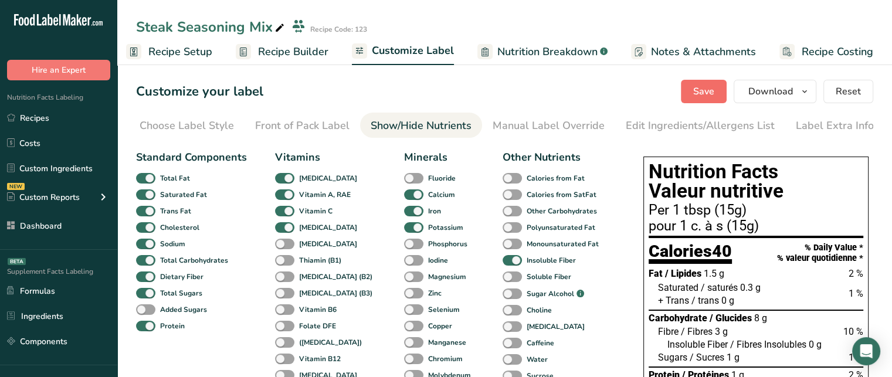
type input "0.8"
click at [702, 93] on span "Save" at bounding box center [703, 91] width 21 height 14
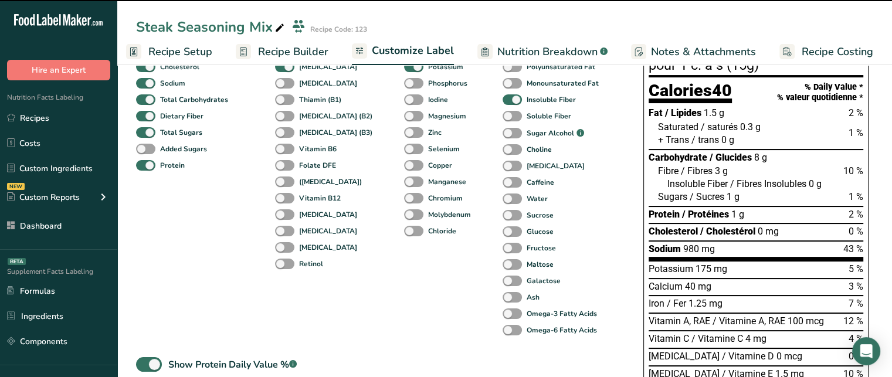
scroll to position [158, 0]
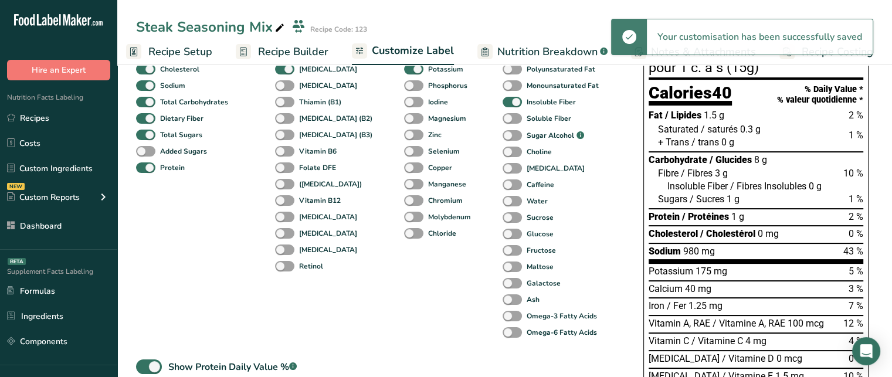
click at [851, 215] on span "2 %" at bounding box center [855, 216] width 15 height 11
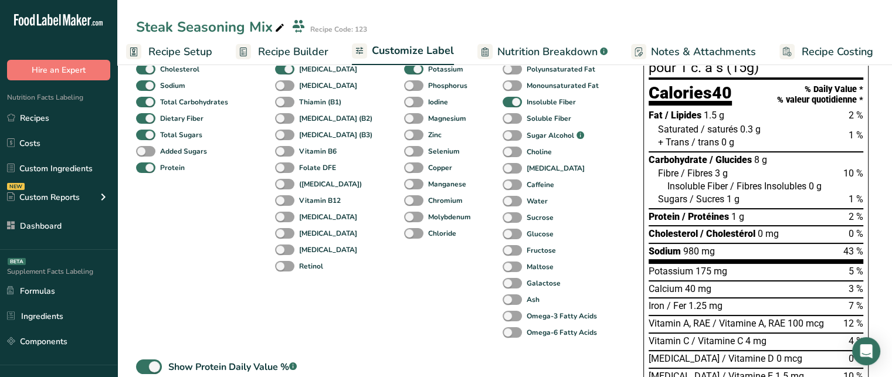
click at [887, 208] on section "Customize your label Save Download Choose what to show on your downloaded label…" at bounding box center [504, 235] width 774 height 664
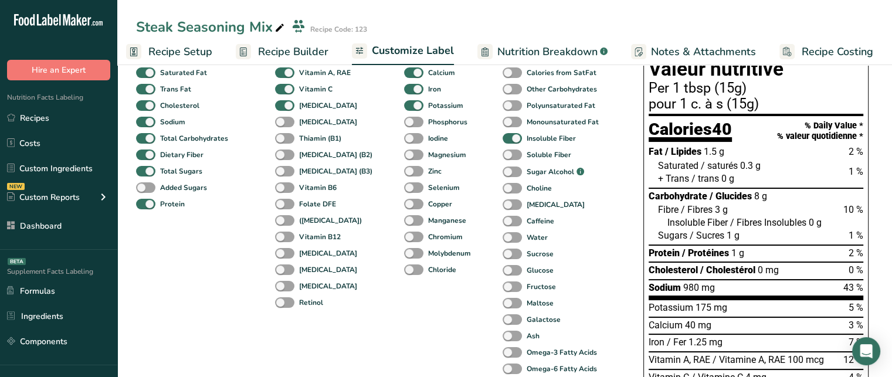
scroll to position [117, 0]
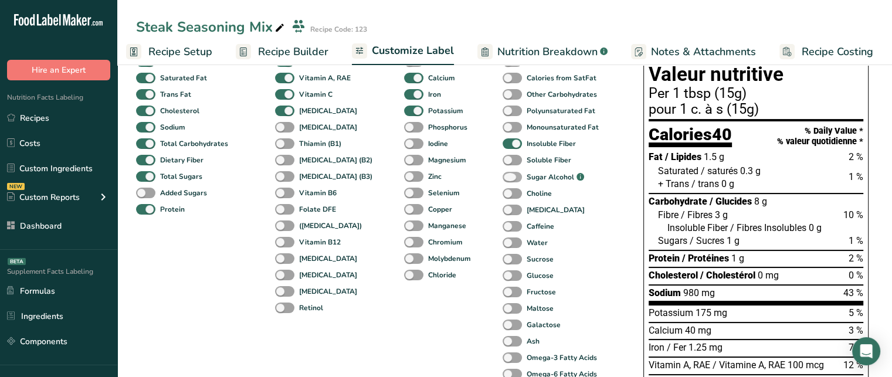
click at [502, 182] on span at bounding box center [511, 177] width 19 height 11
click at [502, 181] on input "Sugar Alcohol .a-a{fill:#347362;}.b-a{fill:#fff;}" at bounding box center [506, 178] width 8 height 8
checkbox input "true"
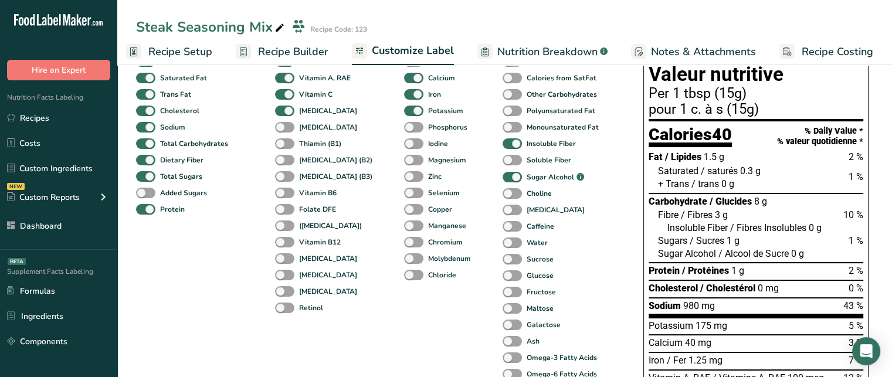
click at [758, 255] on span "/ Alcool de Sucre" at bounding box center [753, 253] width 70 height 11
click at [586, 236] on div "Standard Components Total Fat Saturated Fat Trans Fat Cholesterol Sodium Total …" at bounding box center [378, 321] width 484 height 586
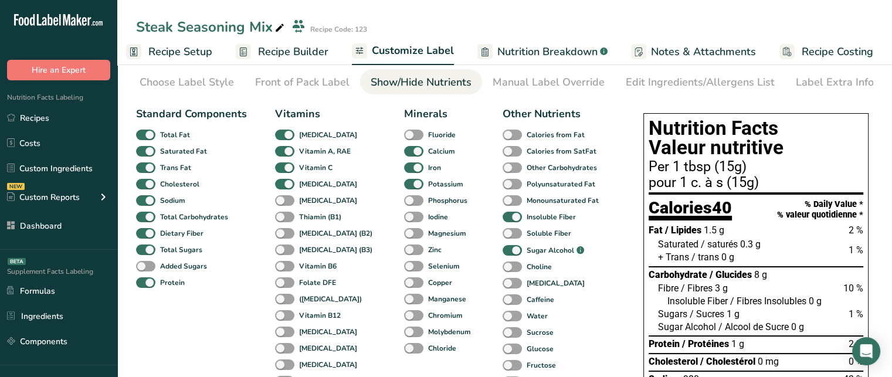
scroll to position [0, 0]
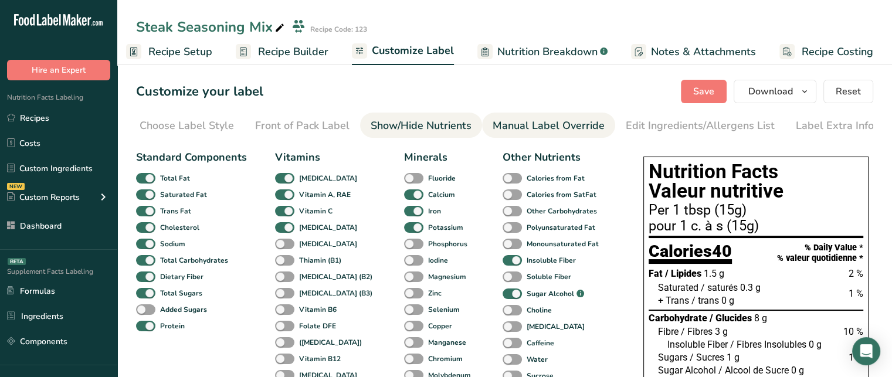
click at [558, 118] on div "Manual Label Override" at bounding box center [548, 126] width 112 height 16
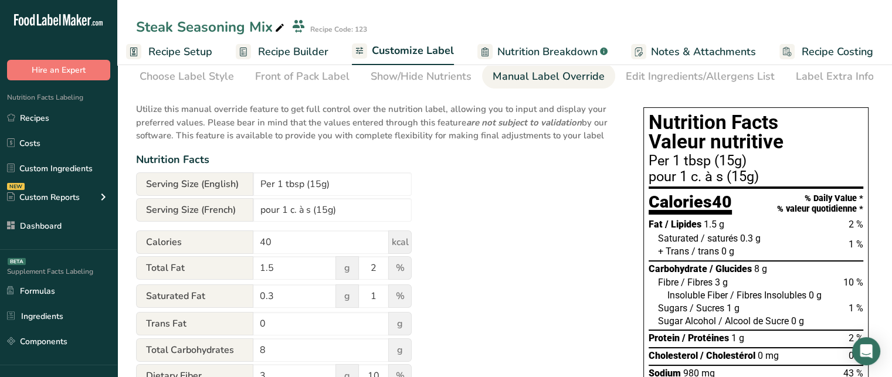
scroll to position [46, 0]
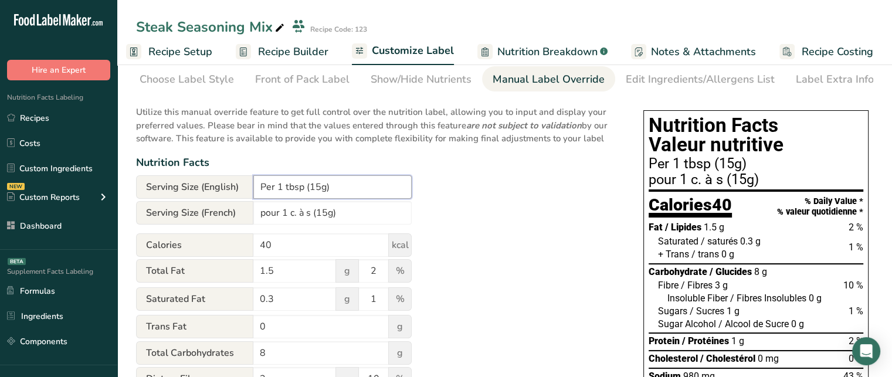
drag, startPoint x: 303, startPoint y: 188, endPoint x: 294, endPoint y: 189, distance: 8.9
click at [294, 189] on input "Per 1 tbsp (15g)" at bounding box center [332, 186] width 158 height 23
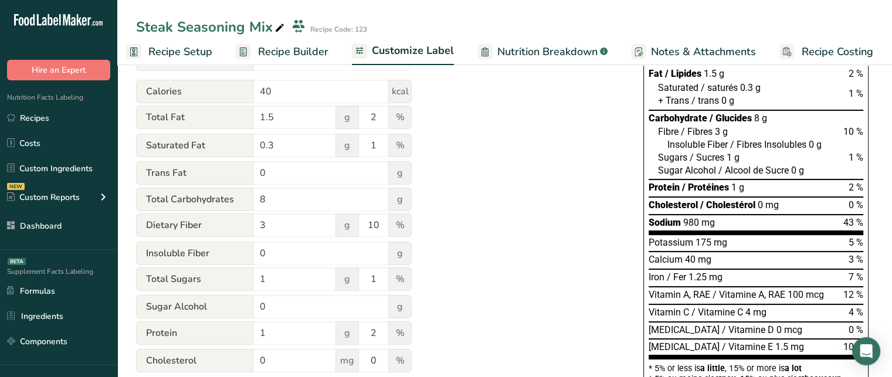
scroll to position [0, 0]
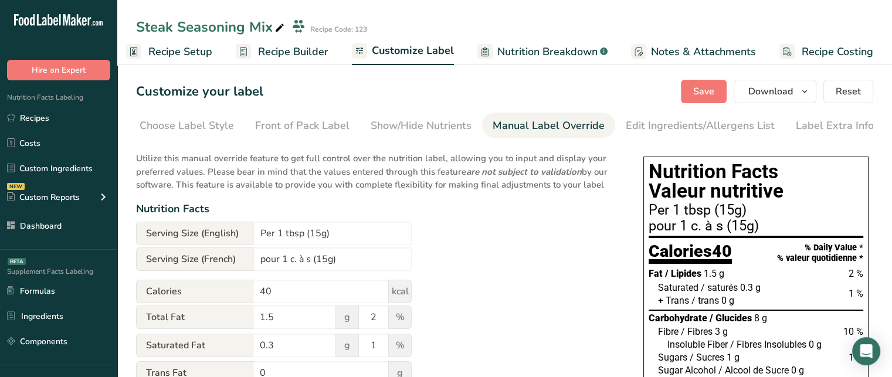
click at [618, 185] on p "Utilize this manual override feature to get full control over the nutrition lab…" at bounding box center [378, 168] width 484 height 47
click at [681, 129] on div "Edit Ingredients/Allergens List" at bounding box center [700, 126] width 149 height 16
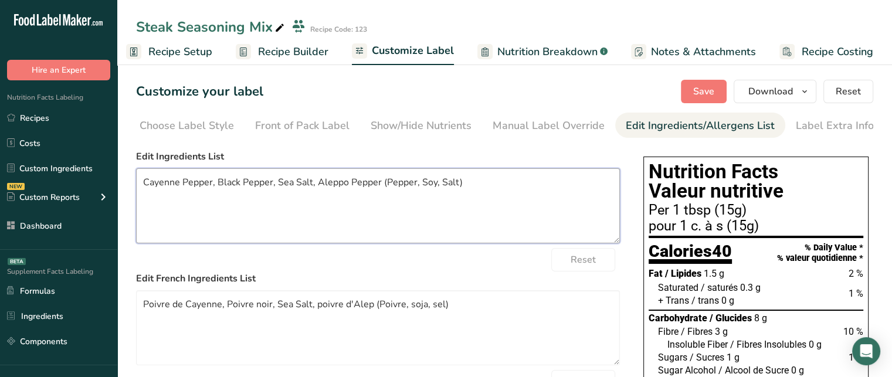
click at [516, 189] on textarea "Cayenne Pepper, Black Pepper, Sea Salt, Aleppo Pepper (Pepper, Soy, Salt)" at bounding box center [378, 205] width 484 height 75
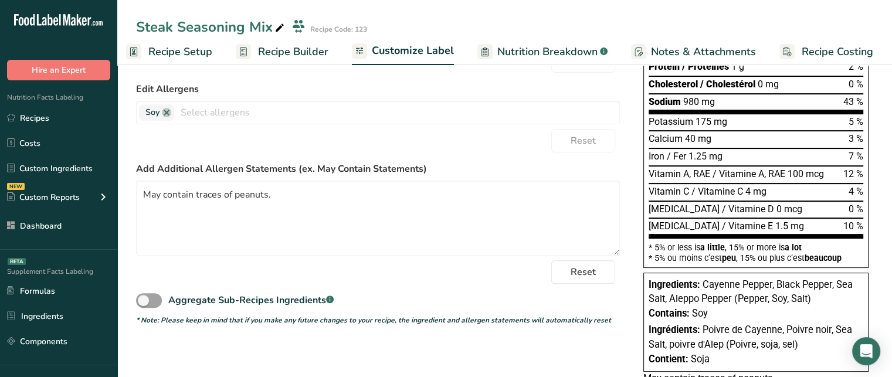
scroll to position [320, 0]
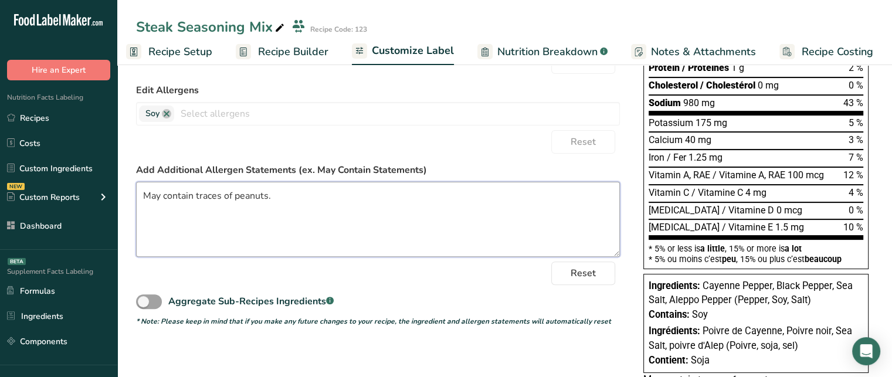
click at [431, 189] on textarea "May contain traces of peanuts." at bounding box center [378, 219] width 484 height 75
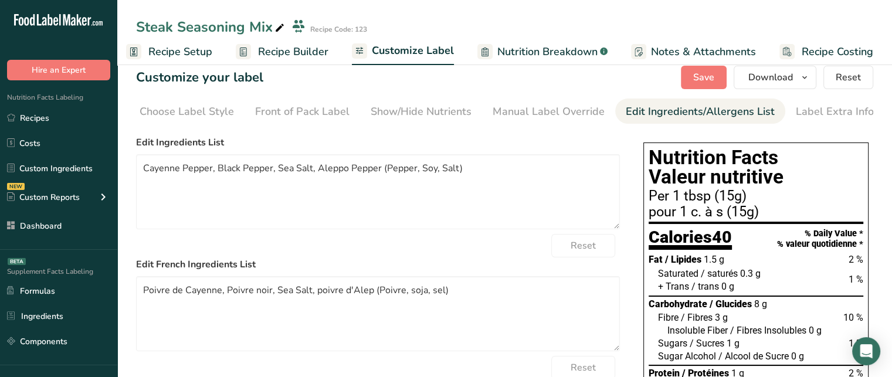
scroll to position [10, 0]
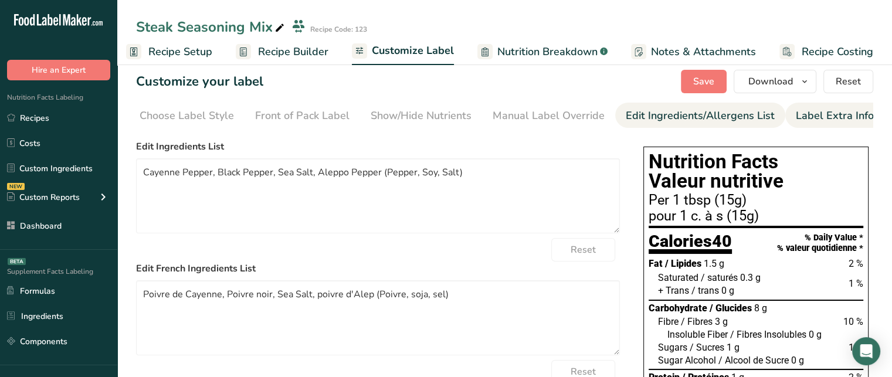
click at [824, 115] on div "Label Extra Info" at bounding box center [835, 116] width 78 height 16
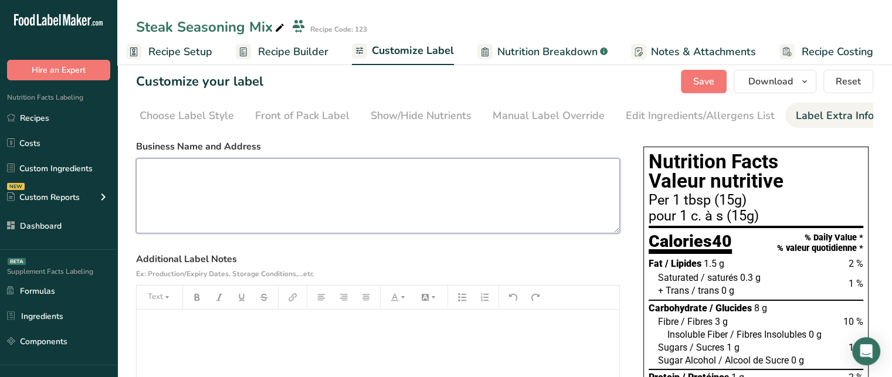
click at [406, 171] on textarea at bounding box center [378, 195] width 484 height 75
type textarea "Food Label Maker USA- +1 XXXXX"
click at [699, 84] on span "Save" at bounding box center [703, 81] width 21 height 14
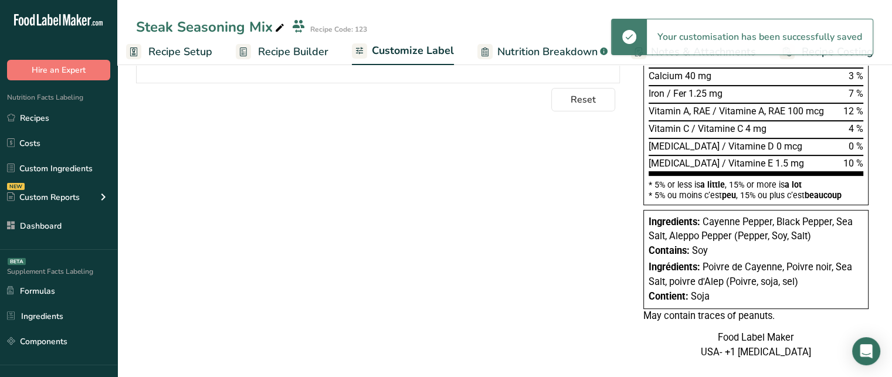
scroll to position [410, 0]
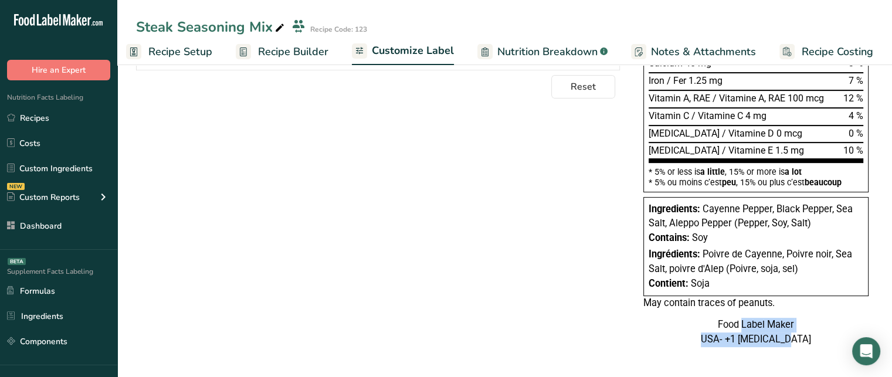
drag, startPoint x: 719, startPoint y: 320, endPoint x: 803, endPoint y: 342, distance: 87.3
click at [803, 342] on div "Food Label Maker USA- +1 XXXXX" at bounding box center [755, 332] width 225 height 29
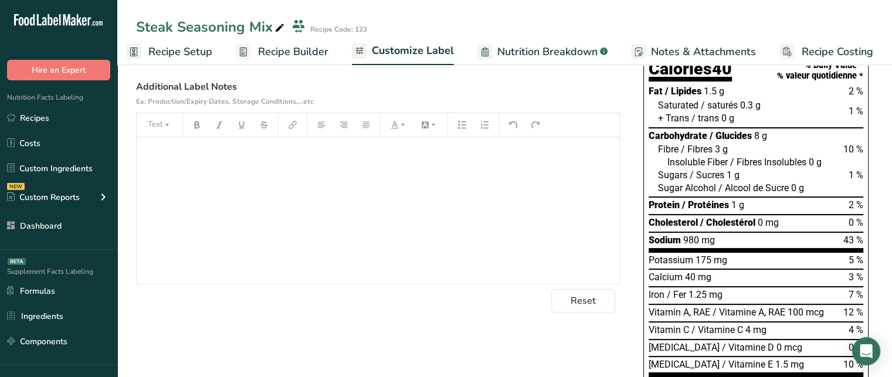
scroll to position [169, 0]
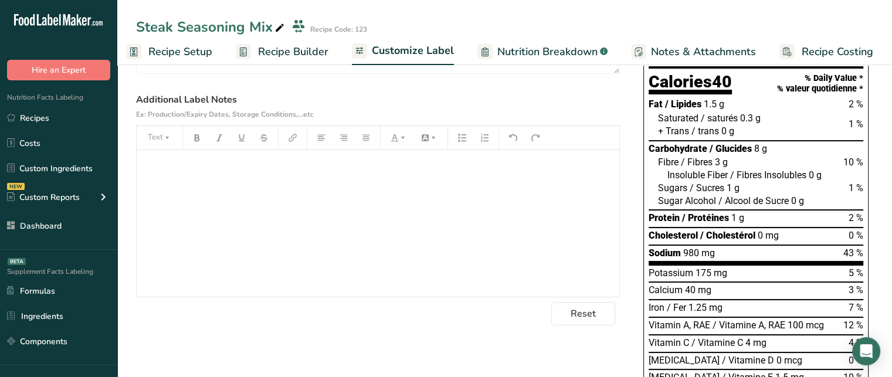
click at [502, 269] on div "﻿" at bounding box center [378, 223] width 483 height 147
drag, startPoint x: 246, startPoint y: 172, endPoint x: 128, endPoint y: 173, distance: 117.8
click at [128, 173] on section "Customize your label Save Download Choose what to show on your downloaded label…" at bounding box center [504, 248] width 774 height 712
click at [200, 140] on icon "button" at bounding box center [197, 138] width 8 height 8
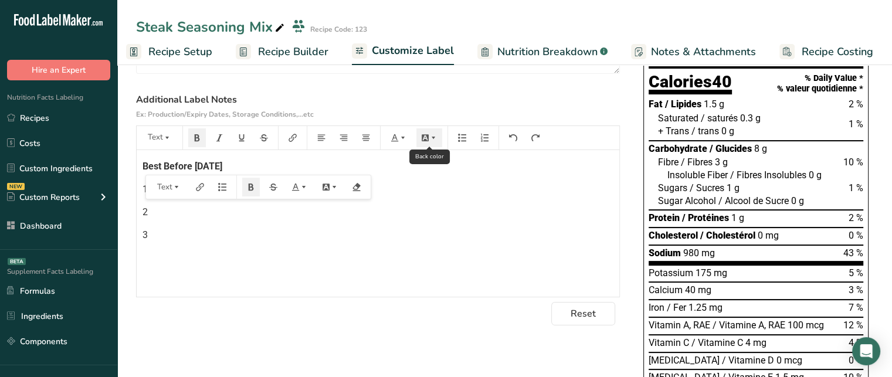
click at [430, 144] on button "button" at bounding box center [429, 137] width 26 height 19
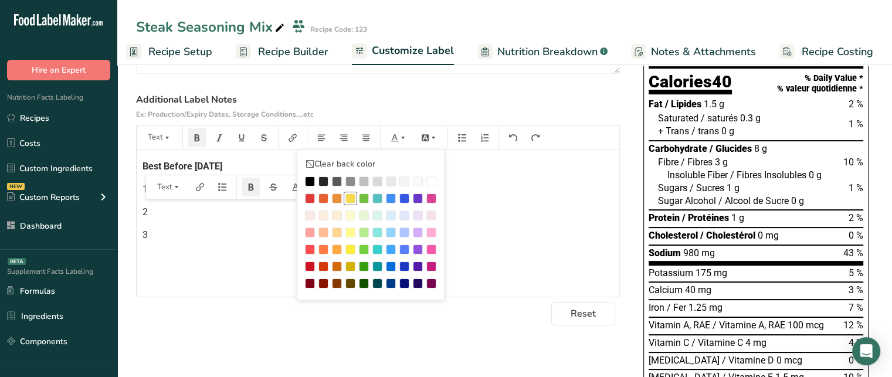
click at [349, 202] on div at bounding box center [350, 198] width 10 height 10
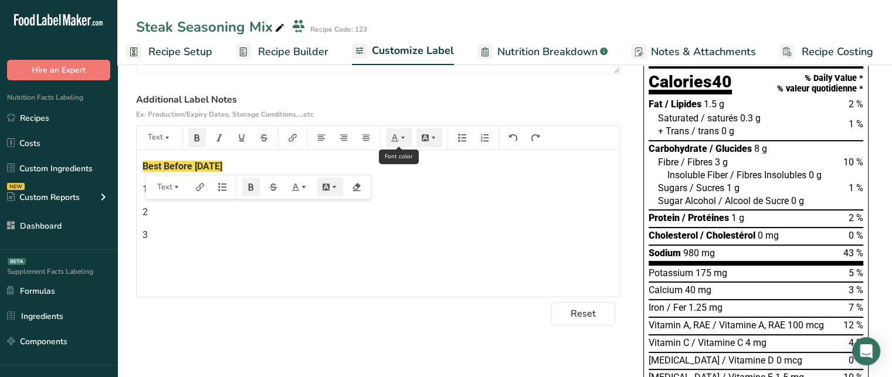
click at [401, 140] on icon "button" at bounding box center [403, 138] width 8 height 8
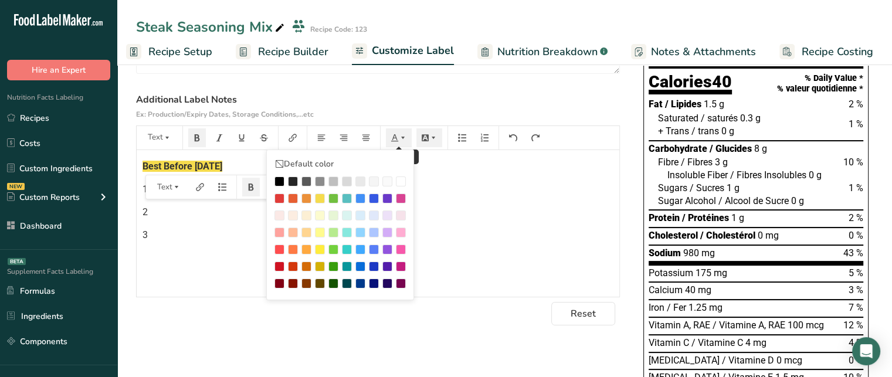
click at [401, 140] on icon "button" at bounding box center [403, 138] width 8 height 8
click at [279, 199] on div at bounding box center [279, 198] width 10 height 10
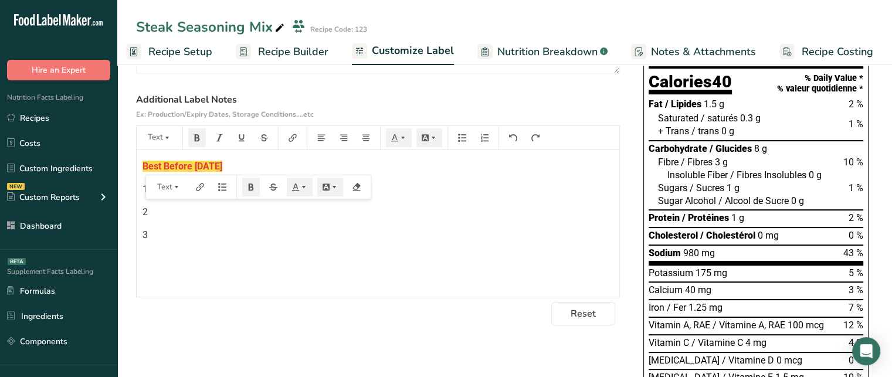
click at [529, 219] on p "2" at bounding box center [377, 212] width 471 height 14
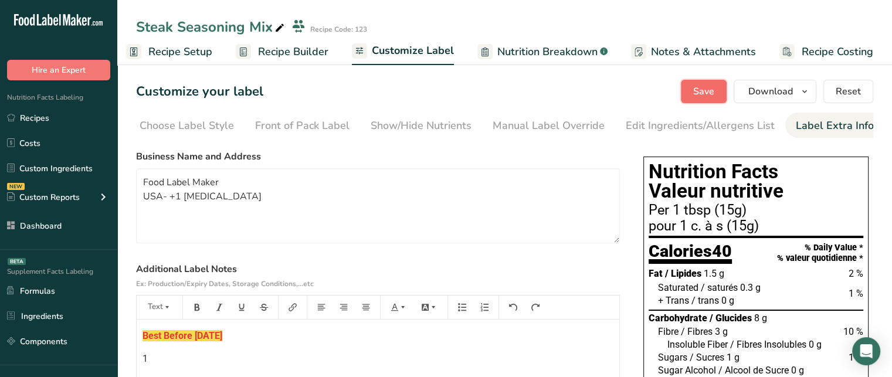
click at [694, 93] on span "Save" at bounding box center [703, 91] width 21 height 14
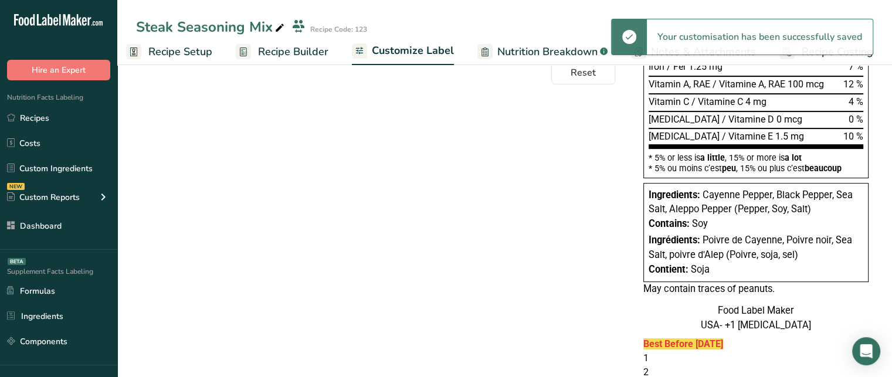
scroll to position [488, 0]
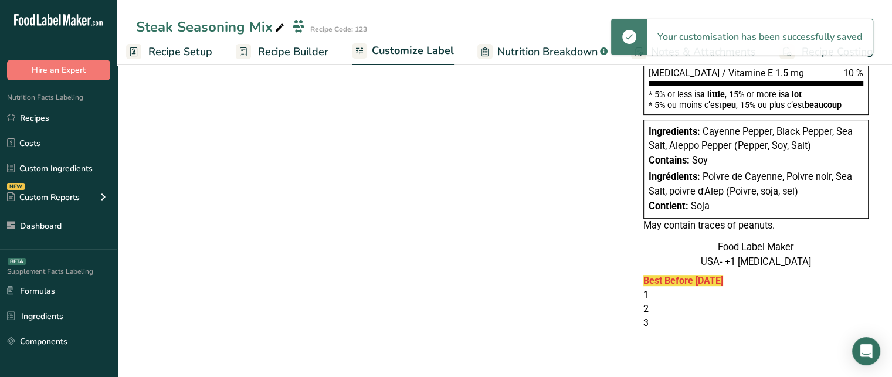
click at [655, 278] on strong "Best Before June 2026" at bounding box center [683, 280] width 80 height 11
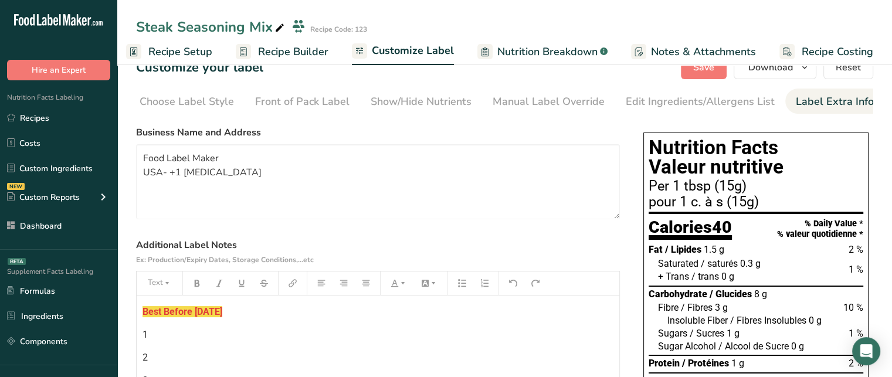
scroll to position [0, 0]
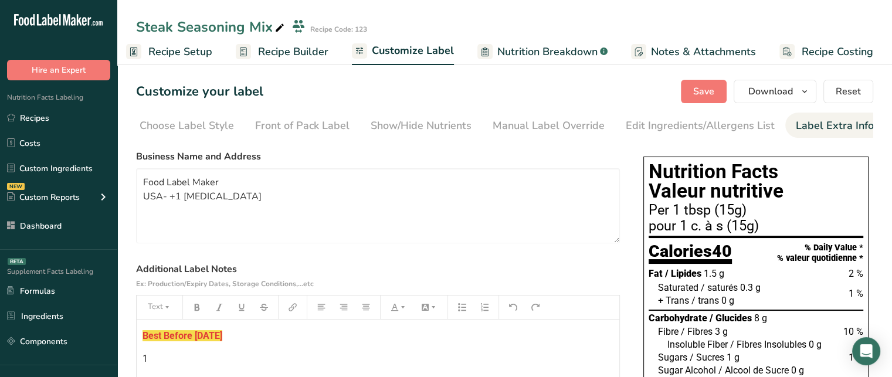
click at [570, 44] on span "Nutrition Breakdown" at bounding box center [547, 52] width 100 height 16
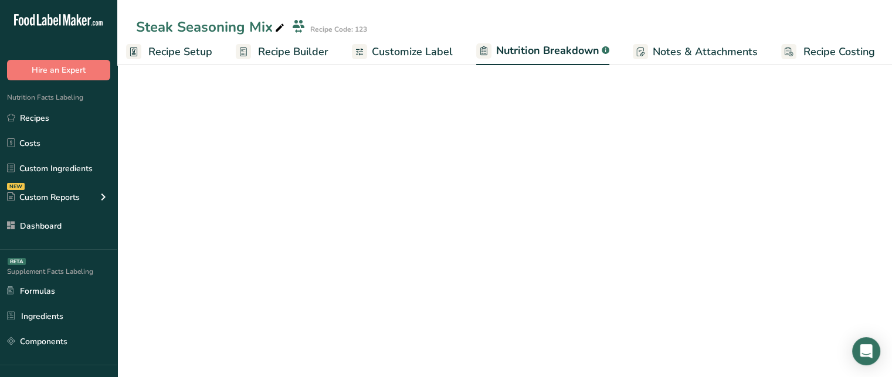
scroll to position [0, 11]
select select "Calories"
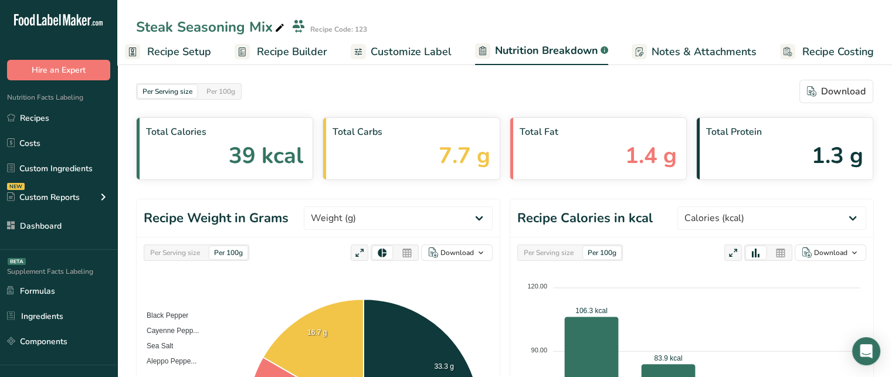
click at [321, 98] on div "Per Serving size Per 100g Download" at bounding box center [504, 91] width 737 height 23
click at [226, 86] on div "Per 100g" at bounding box center [221, 91] width 38 height 13
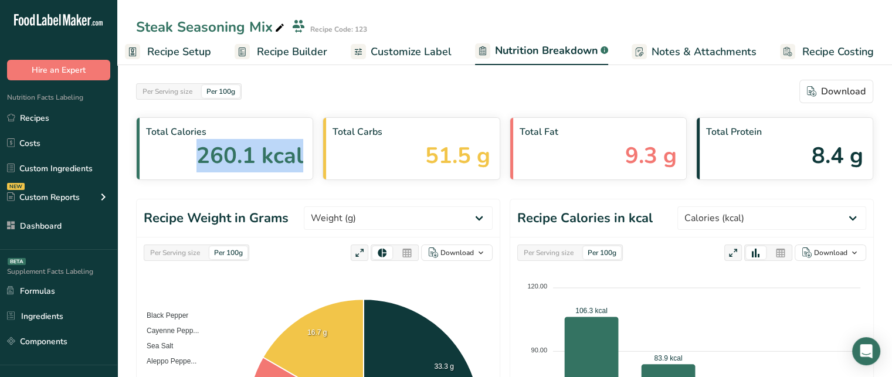
drag, startPoint x: 200, startPoint y: 157, endPoint x: 308, endPoint y: 162, distance: 108.0
click at [308, 162] on div "Total Calories 260.1 kcal" at bounding box center [224, 148] width 177 height 63
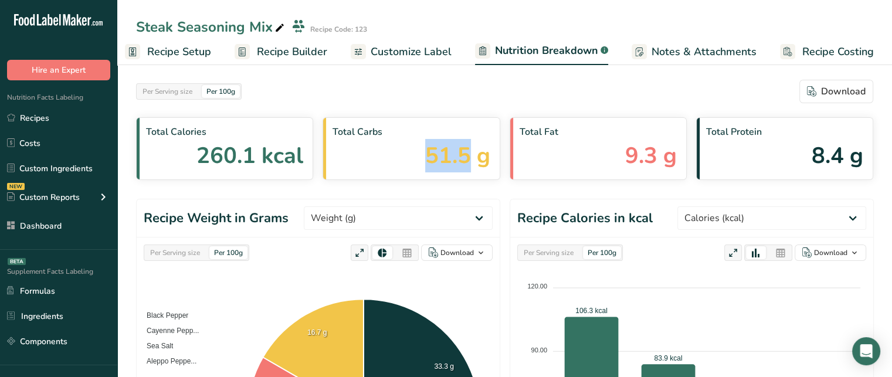
drag, startPoint x: 426, startPoint y: 152, endPoint x: 468, endPoint y: 152, distance: 42.8
click at [468, 152] on span "51.5 g" at bounding box center [457, 155] width 65 height 33
drag, startPoint x: 589, startPoint y: 163, endPoint x: 673, endPoint y: 171, distance: 84.2
click at [673, 171] on div "Total Fat 9.3 g" at bounding box center [597, 148] width 177 height 63
click at [814, 174] on div "Total Protein 8.4 g" at bounding box center [784, 148] width 177 height 63
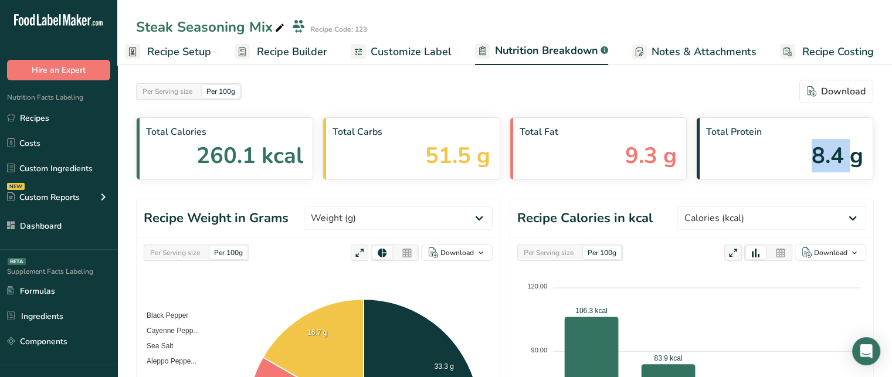
click at [814, 174] on div "Total Protein 8.4 g" at bounding box center [784, 148] width 177 height 63
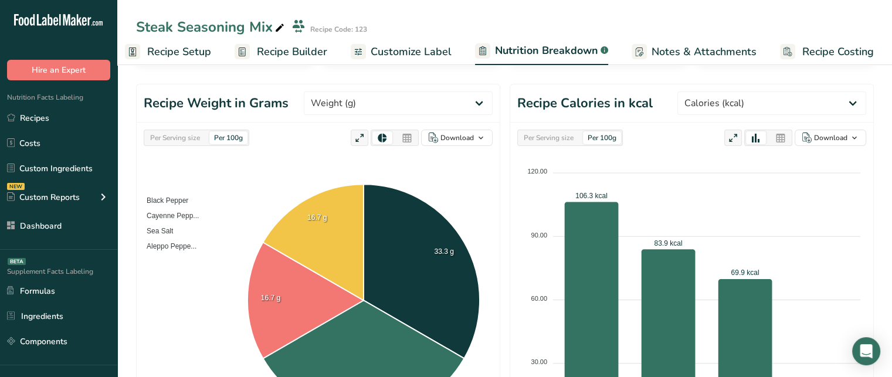
scroll to position [122, 0]
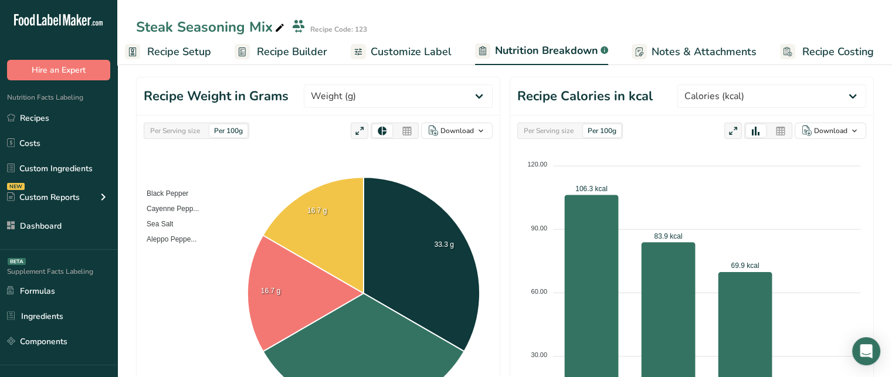
click at [406, 107] on header "Recipe Weight in Grams Weight (g) Calories (kcal) Energy KJ (kj) Total Fat (g) …" at bounding box center [318, 96] width 363 height 38
click at [414, 97] on select "Weight (g) Calories (kcal) Energy KJ (kj) Total Fat (g) Saturated Fat (g) Trans…" at bounding box center [398, 95] width 189 height 23
select select "Sodium"
click at [348, 84] on select "Weight (g) Calories (kcal) Energy KJ (kj) Total Fat (g) Saturated Fat (g) Trans…" at bounding box center [398, 95] width 189 height 23
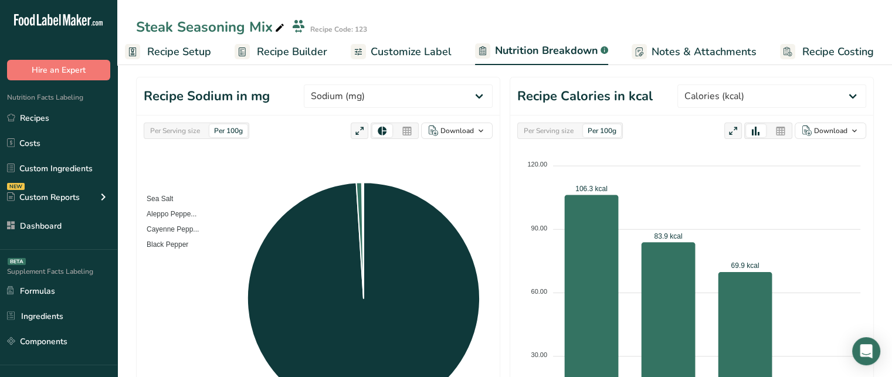
click at [413, 134] on div at bounding box center [407, 130] width 20 height 13
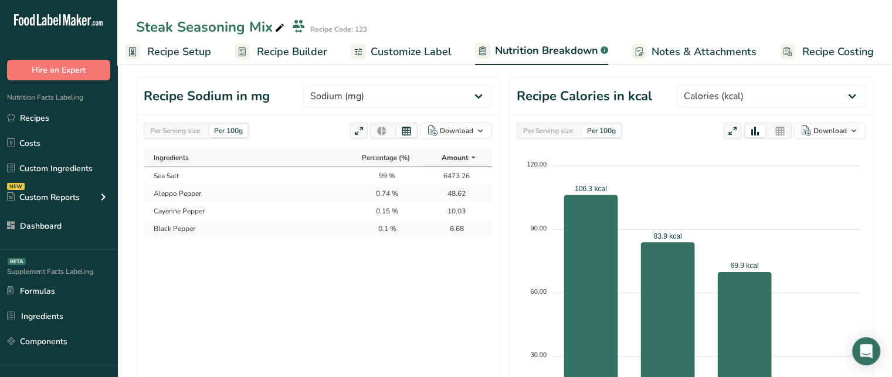
click at [380, 127] on icon at bounding box center [381, 131] width 11 height 16
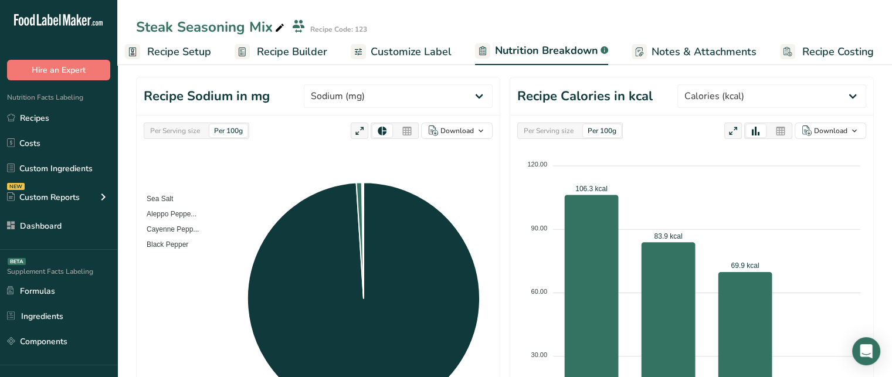
click at [406, 133] on icon at bounding box center [407, 131] width 11 height 16
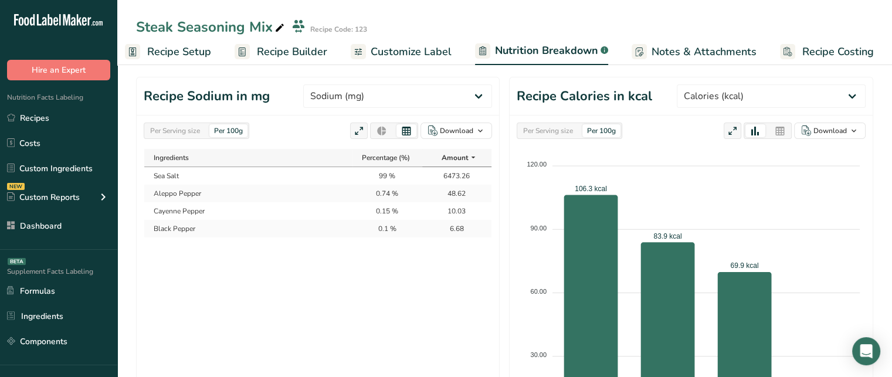
drag, startPoint x: 375, startPoint y: 172, endPoint x: 395, endPoint y: 174, distance: 20.1
click at [395, 174] on td "99 %" at bounding box center [386, 176] width 69 height 18
click at [458, 174] on td "6473.26" at bounding box center [456, 176] width 69 height 18
click at [194, 131] on div "Per Serving size" at bounding box center [174, 130] width 59 height 13
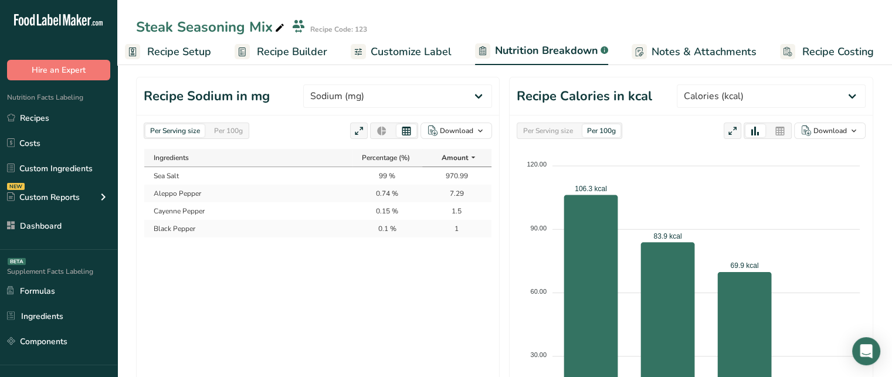
click at [246, 128] on div "Per 100g" at bounding box center [228, 130] width 38 height 13
click at [189, 133] on div "Per Serving size" at bounding box center [174, 130] width 59 height 13
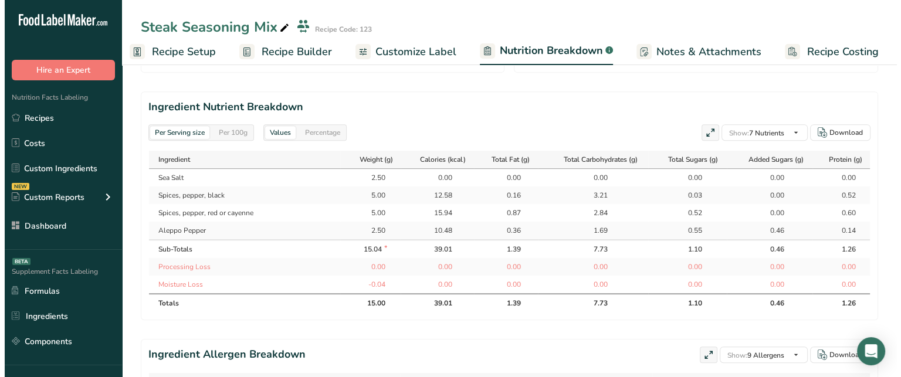
scroll to position [506, 0]
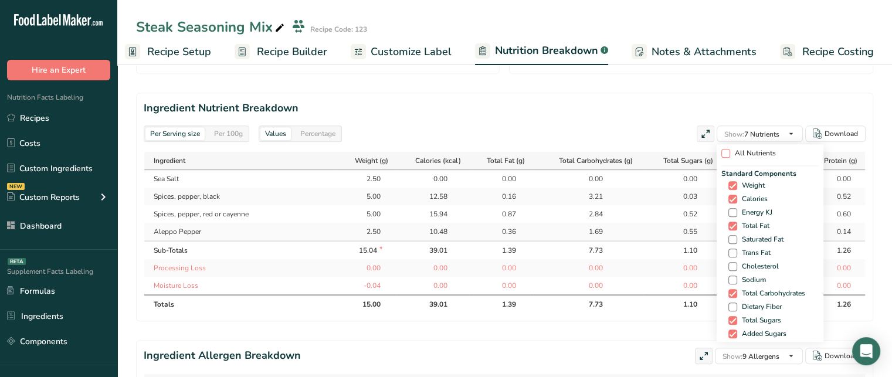
click at [725, 152] on span at bounding box center [725, 153] width 9 height 9
click at [725, 152] on input "All Nutrients" at bounding box center [725, 153] width 8 height 8
checkbox input "true"
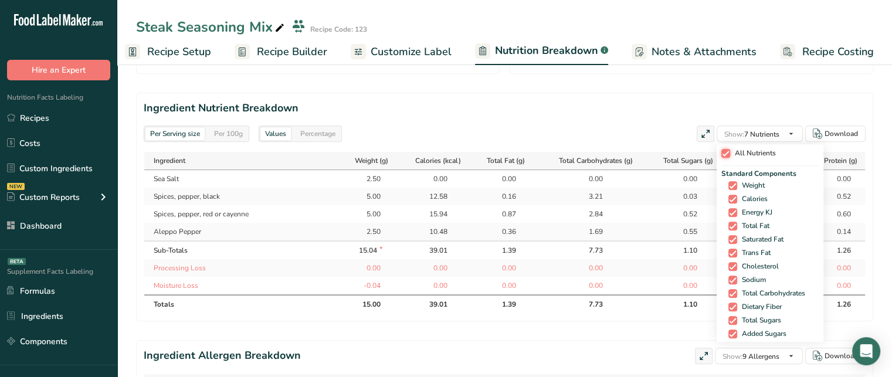
checkbox input "true"
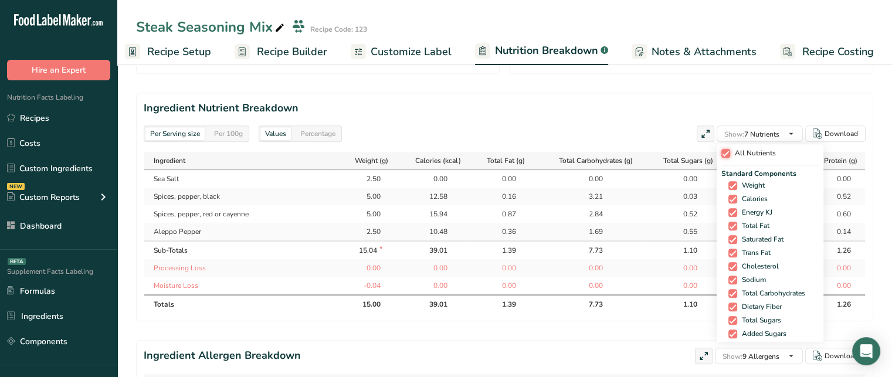
checkbox input "true"
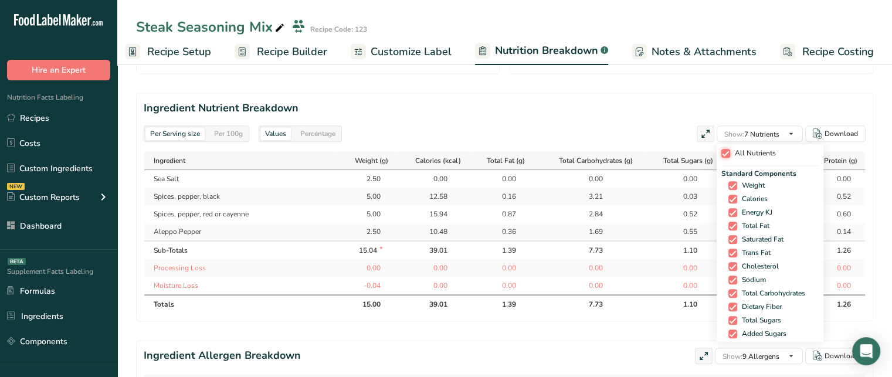
checkbox input "true"
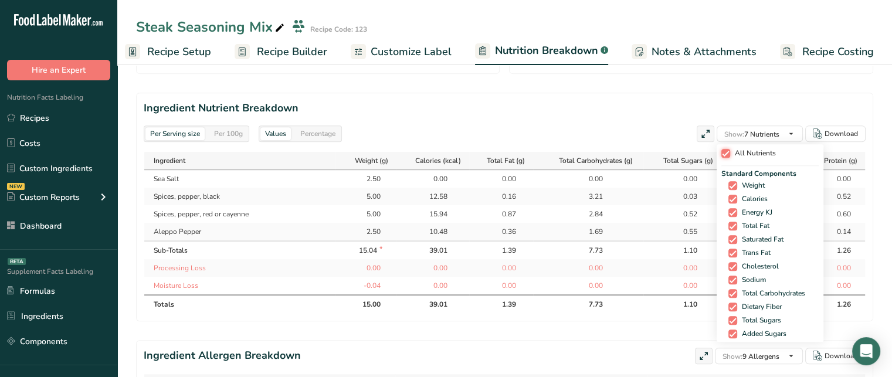
checkbox input "true"
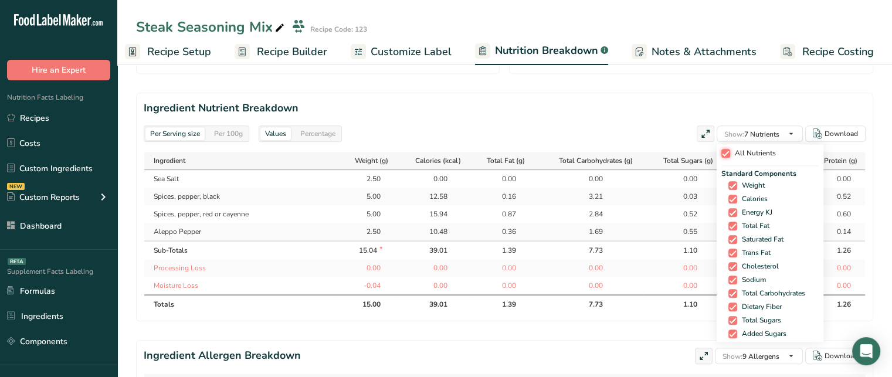
checkbox input "true"
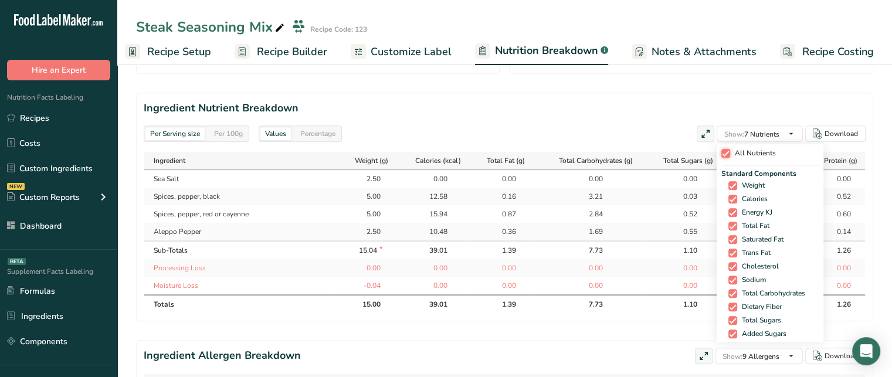
checkbox input "true"
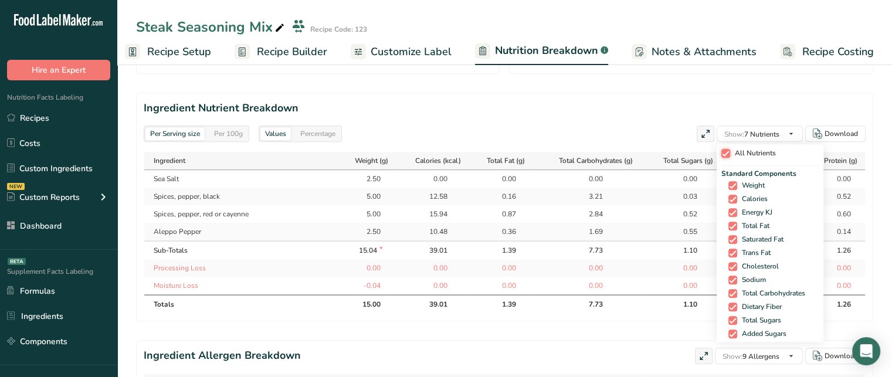
checkbox input "true"
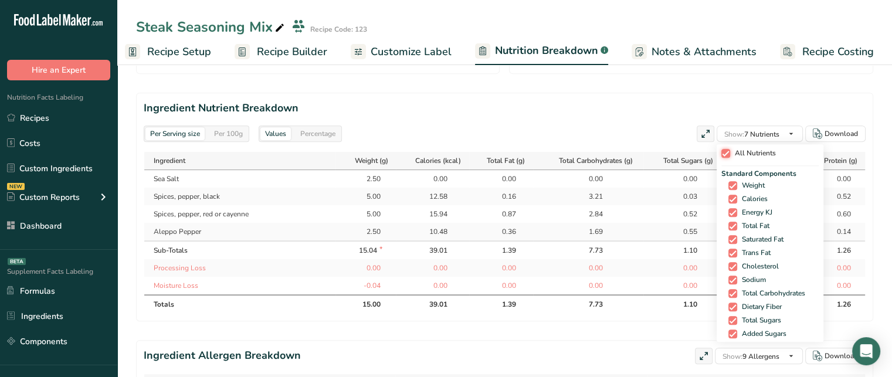
checkbox input "true"
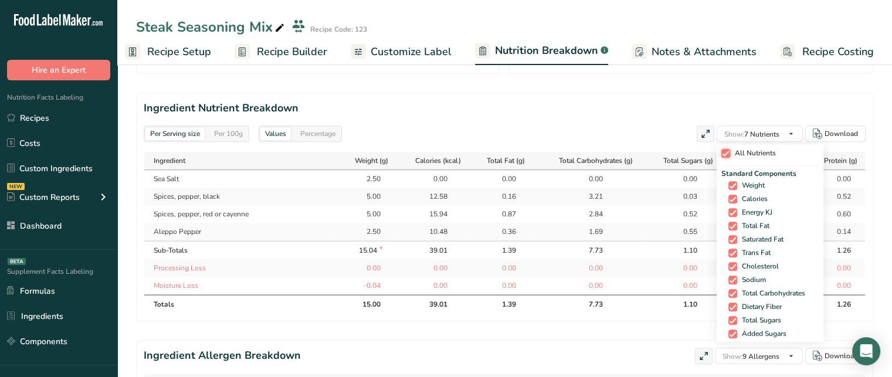
checkbox input "true"
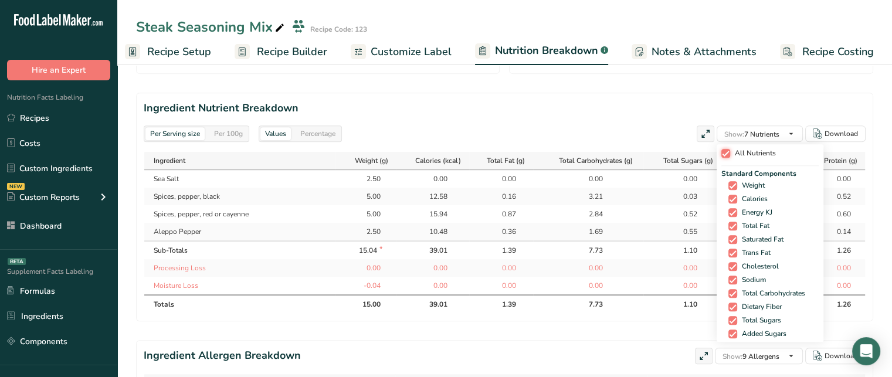
checkbox input "true"
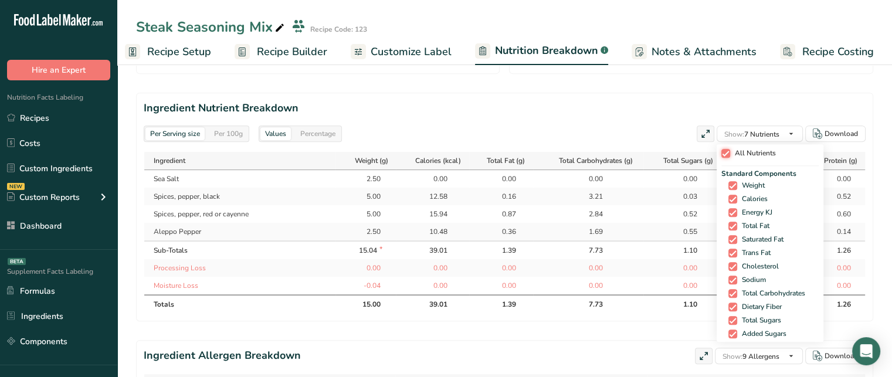
checkbox input "true"
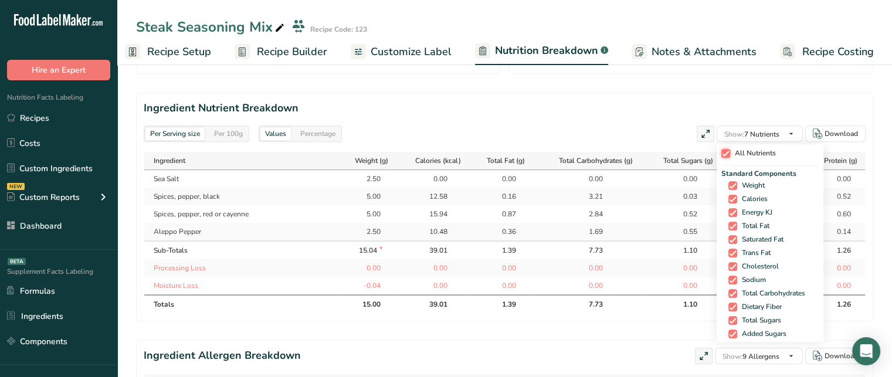
checkbox input "true"
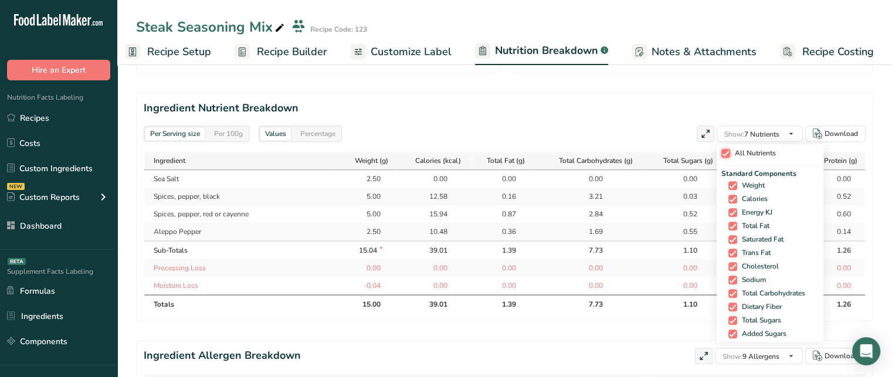
checkbox input "true"
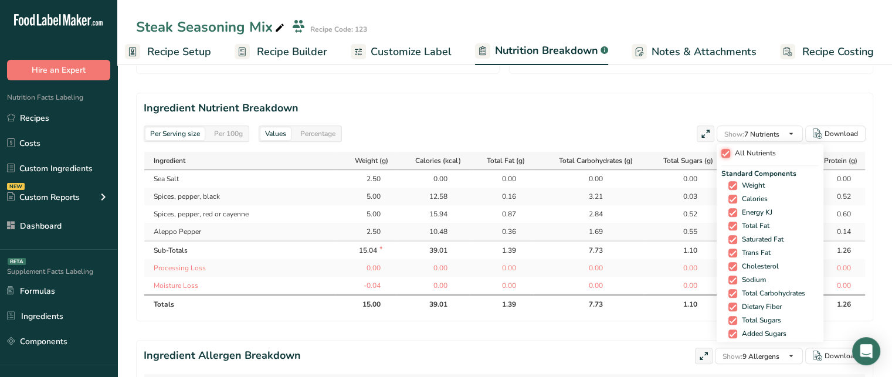
checkbox input "true"
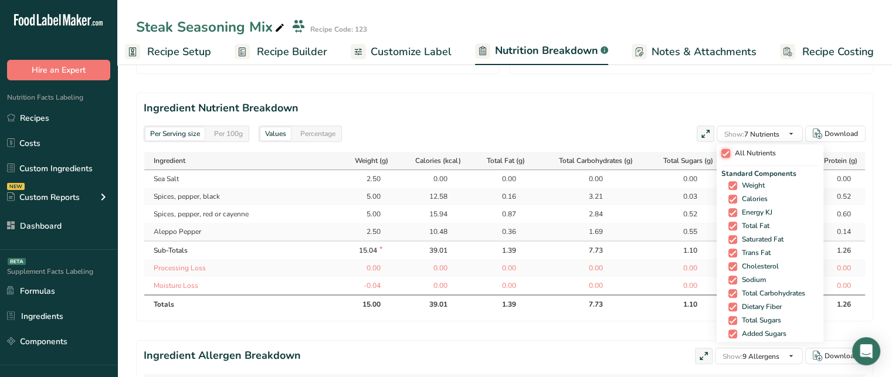
checkbox input "true"
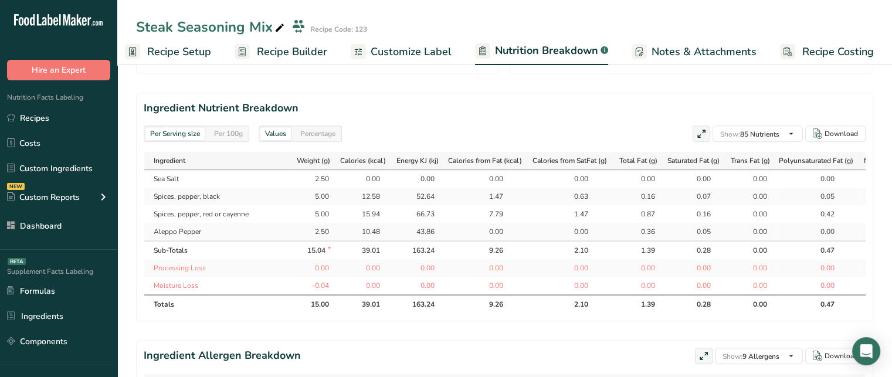
click at [703, 140] on icon at bounding box center [701, 134] width 11 height 16
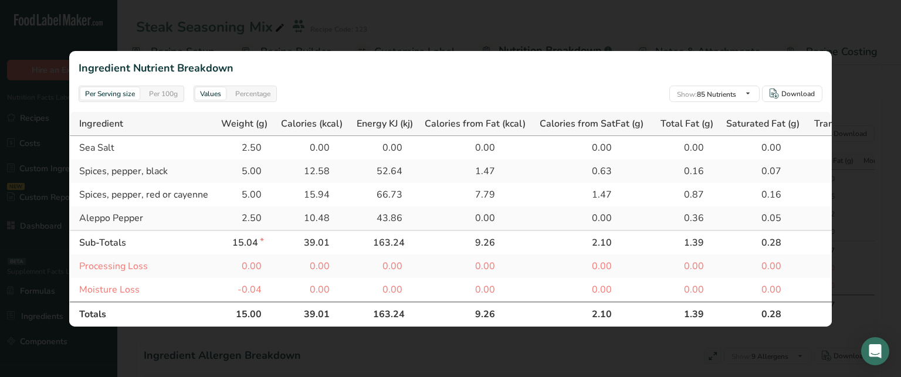
scroll to position [0, 2]
drag, startPoint x: 79, startPoint y: 138, endPoint x: 123, endPoint y: 142, distance: 44.7
click at [123, 142] on td "Sea Salt" at bounding box center [143, 147] width 147 height 23
drag, startPoint x: 244, startPoint y: 146, endPoint x: 563, endPoint y: 147, distance: 318.3
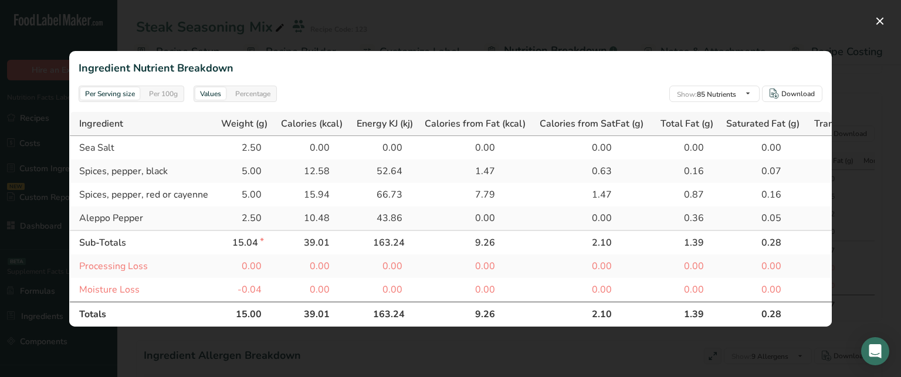
drag, startPoint x: 232, startPoint y: 309, endPoint x: 414, endPoint y: 315, distance: 182.4
click at [171, 91] on div "Per 100g" at bounding box center [163, 93] width 38 height 13
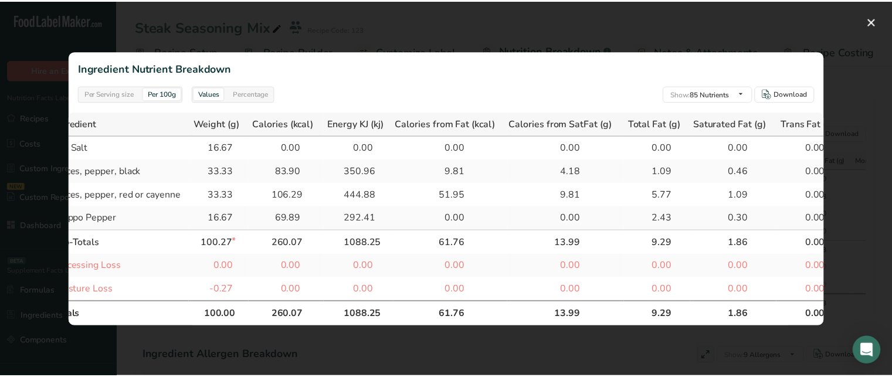
scroll to position [0, 0]
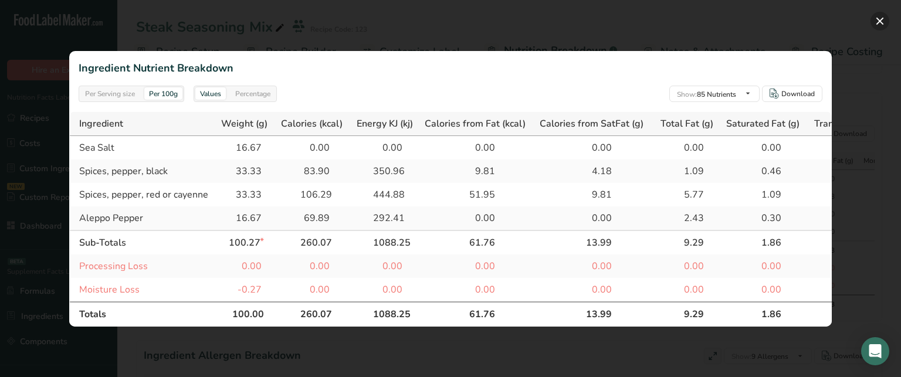
click at [875, 25] on button "button" at bounding box center [879, 21] width 19 height 19
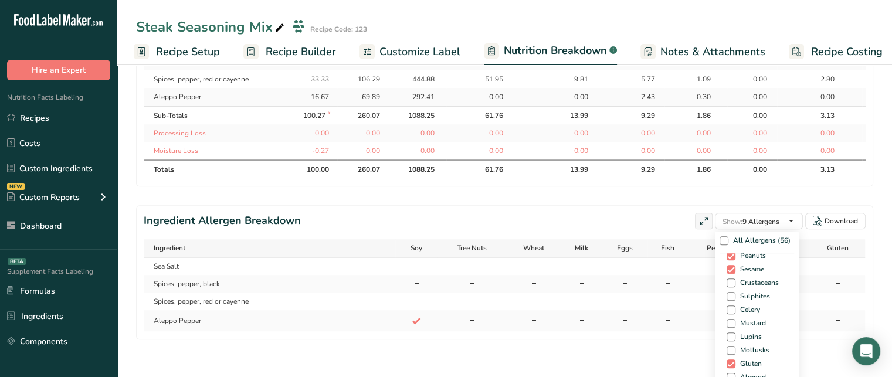
scroll to position [86, 0]
click at [726, 289] on span at bounding box center [730, 284] width 9 height 9
click at [726, 288] on input "Crustaceans" at bounding box center [730, 285] width 8 height 8
checkbox input "true"
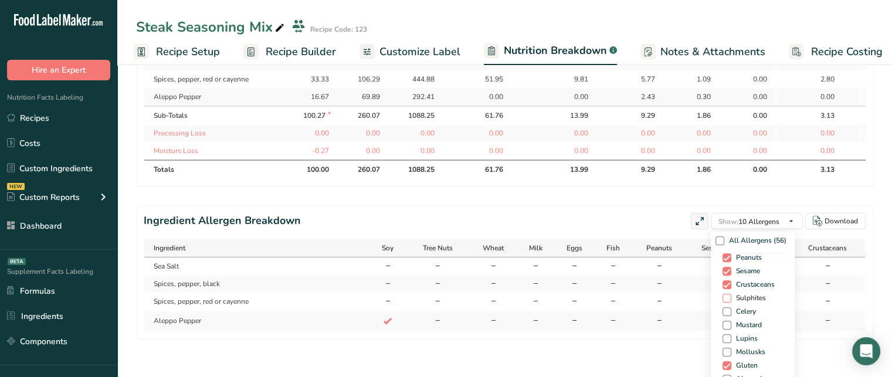
click at [722, 303] on span at bounding box center [726, 298] width 9 height 9
click at [722, 302] on input "Sulphites" at bounding box center [726, 298] width 8 height 8
checkbox input "true"
click at [722, 316] on span at bounding box center [726, 311] width 9 height 9
click at [722, 315] on input "Celery" at bounding box center [726, 312] width 8 height 8
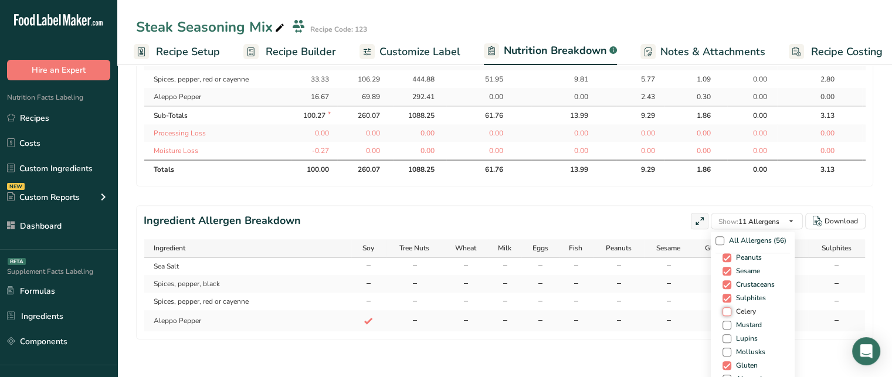
checkbox input "true"
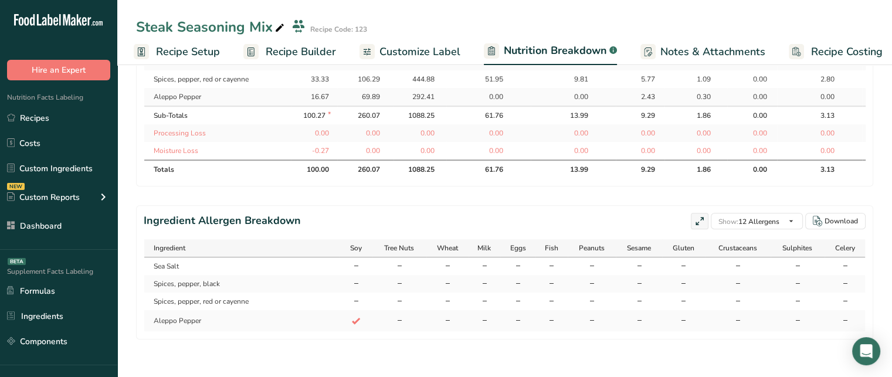
drag, startPoint x: 649, startPoint y: 314, endPoint x: 627, endPoint y: 342, distance: 35.5
click at [627, 332] on div "Ingredient Soy Tree Nuts Wheat Milk Eggs Fish Peanuts Sesame Gluten Crustaceans…" at bounding box center [505, 285] width 722 height 93
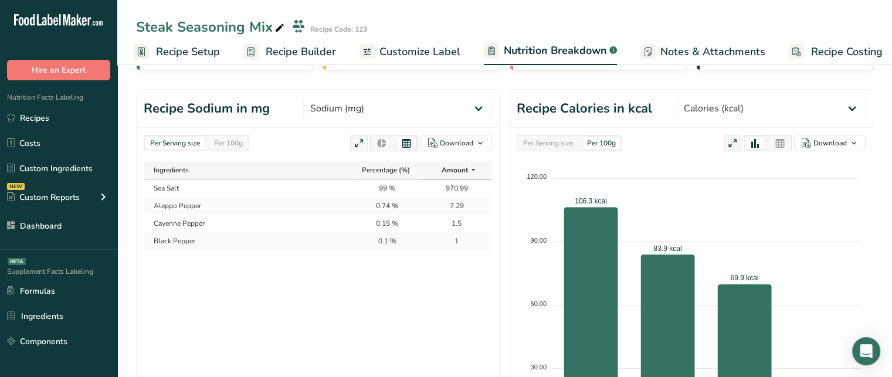
scroll to position [0, 0]
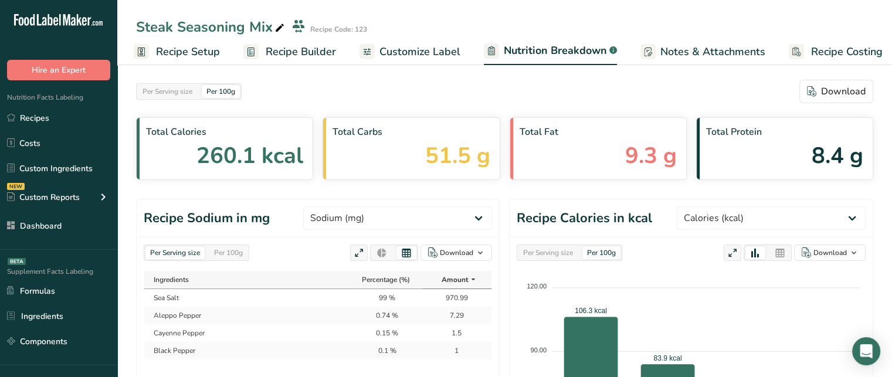
click at [742, 57] on span "Notes & Attachments" at bounding box center [712, 52] width 105 height 16
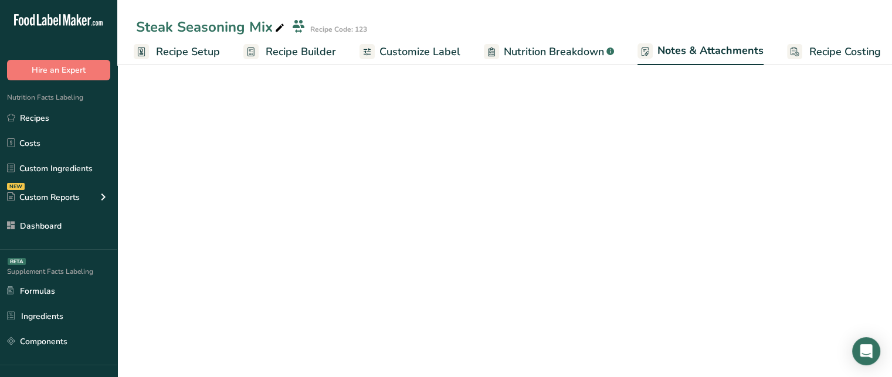
scroll to position [0, 11]
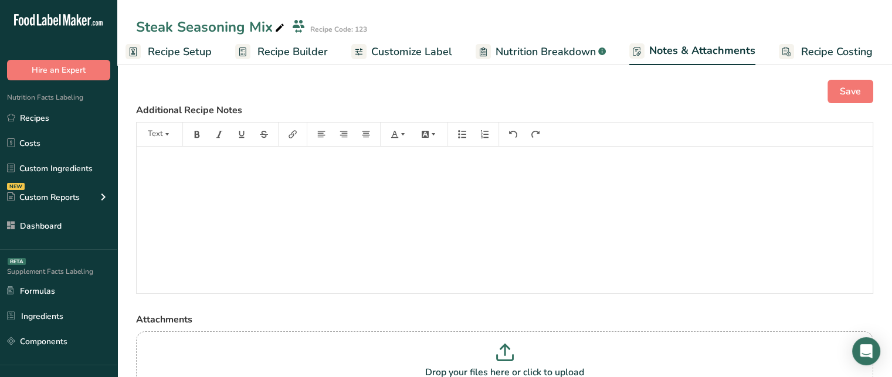
click at [586, 214] on div "﻿" at bounding box center [505, 220] width 736 height 147
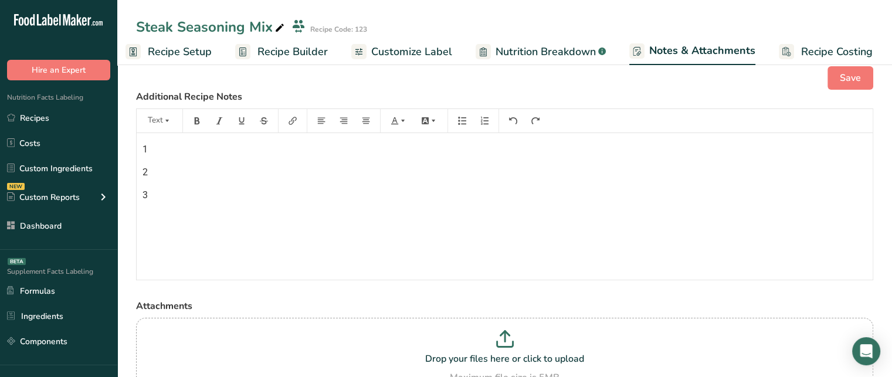
scroll to position [0, 0]
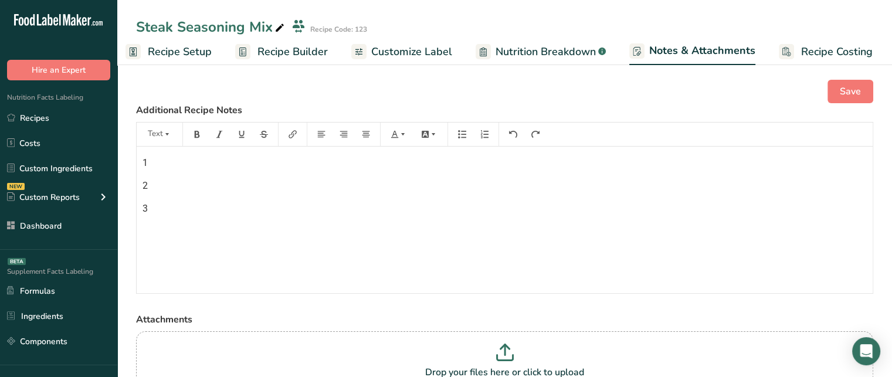
click at [804, 59] on link "Recipe Costing" at bounding box center [826, 52] width 94 height 26
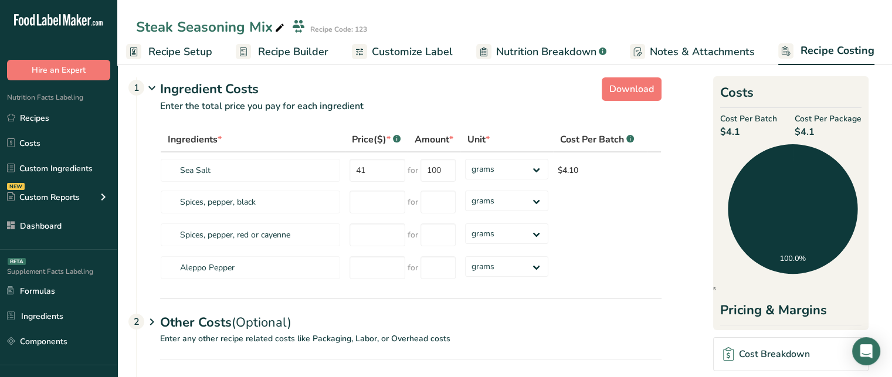
scroll to position [6, 0]
click at [403, 201] on input "number" at bounding box center [377, 202] width 56 height 23
type input "40"
click at [446, 202] on input "number" at bounding box center [437, 202] width 35 height 23
type input "100"
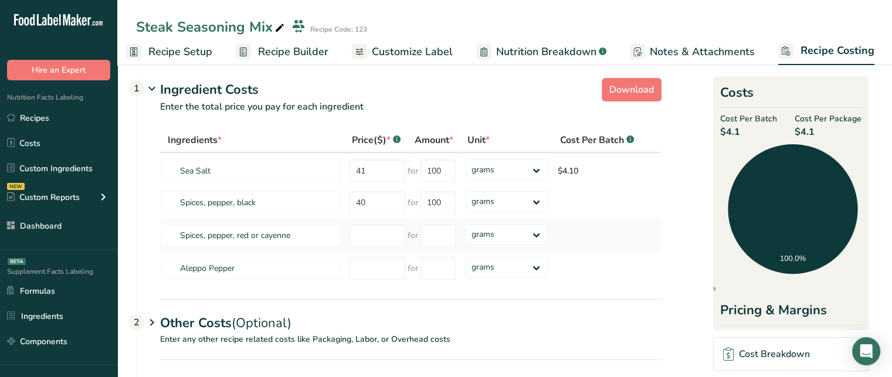
click at [373, 222] on div "Ingredients * Price($) * .a-a{fill:#347362;}.b-a{fill:#fff;} Amount * Unit * Co…" at bounding box center [410, 206] width 501 height 157
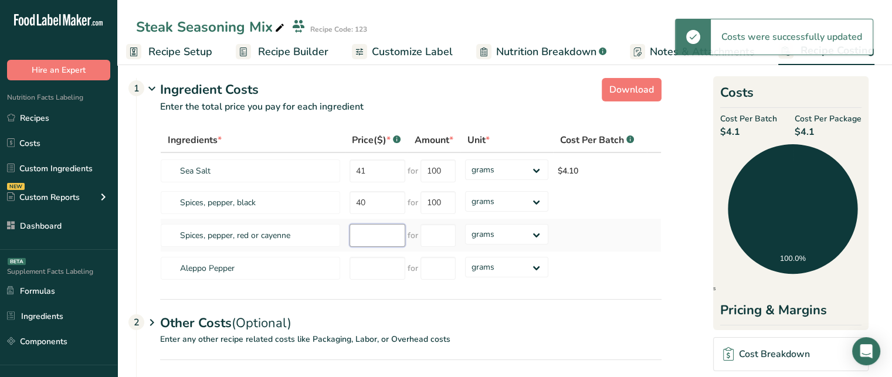
click at [369, 234] on input "number" at bounding box center [377, 235] width 56 height 23
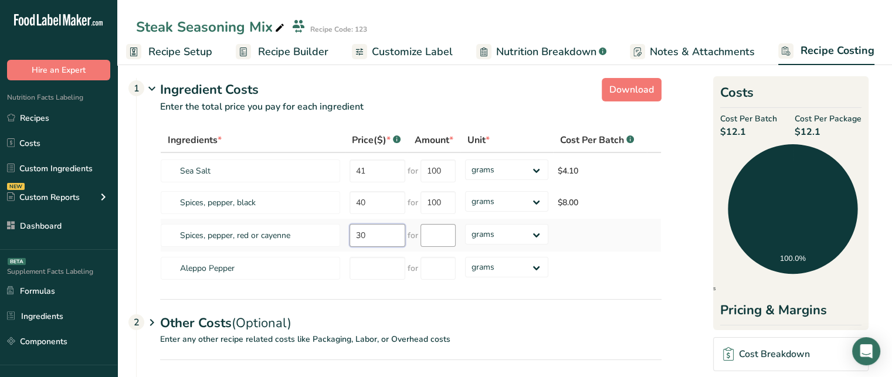
type input "30"
click at [420, 233] on input "number" at bounding box center [437, 235] width 35 height 23
type input "41"
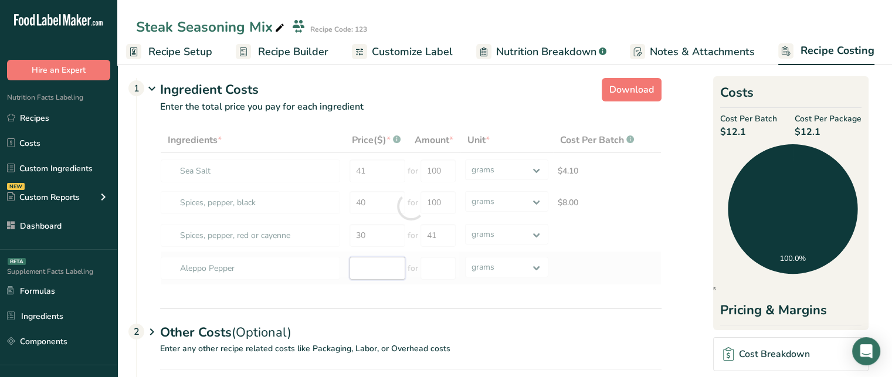
click at [365, 267] on div "Ingredients * Price($) * .a-a{fill:#347362;}.b-a{fill:#fff;} Amount * Unit * Co…" at bounding box center [410, 206] width 501 height 157
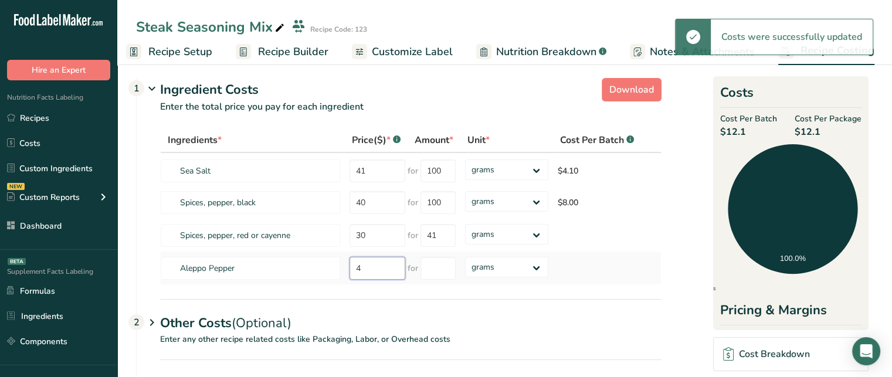
type input "41"
click at [436, 267] on input "number" at bounding box center [437, 268] width 35 height 23
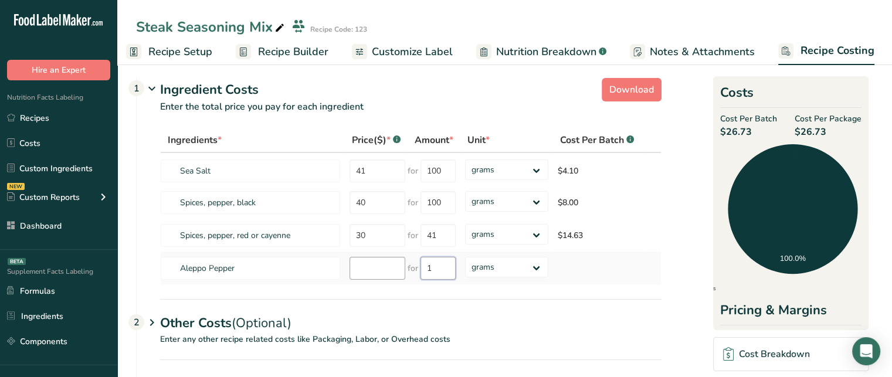
type input "1"
click at [380, 269] on input "number" at bounding box center [377, 268] width 56 height 23
type input "12"
click at [432, 264] on div "Ingredients * Price($) * .a-a{fill:#347362;}.b-a{fill:#fff;} Amount * Unit * Co…" at bounding box center [410, 206] width 501 height 157
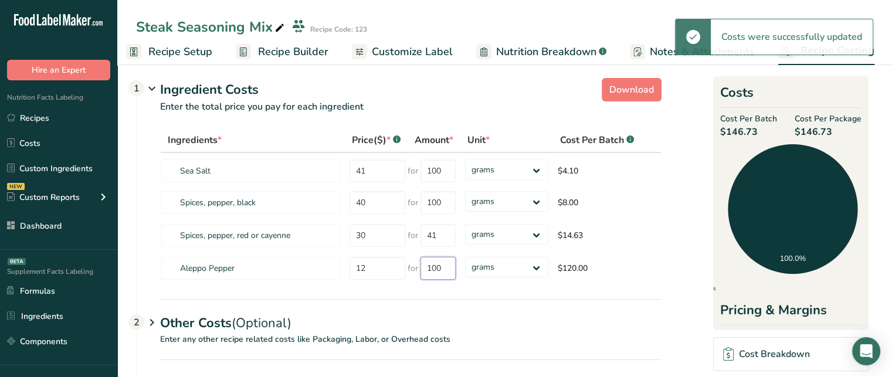
type input "100"
click at [484, 302] on section "Download Ingredient Costs 1 Enter the total price you pay for each ingredient I…" at bounding box center [504, 248] width 737 height 351
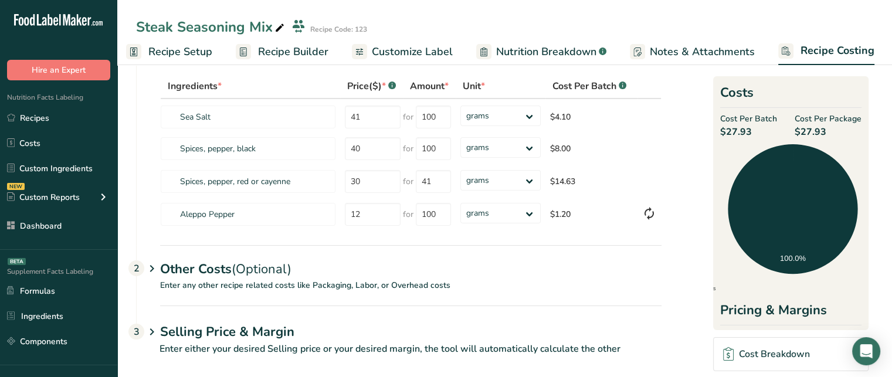
scroll to position [61, 0]
click at [188, 278] on p "Enter any other recipe related costs like Packaging, Labor, or Overhead costs" at bounding box center [399, 291] width 525 height 26
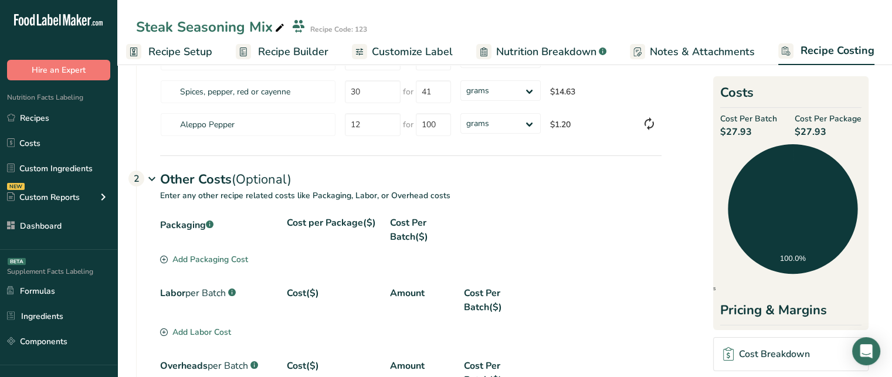
scroll to position [154, 0]
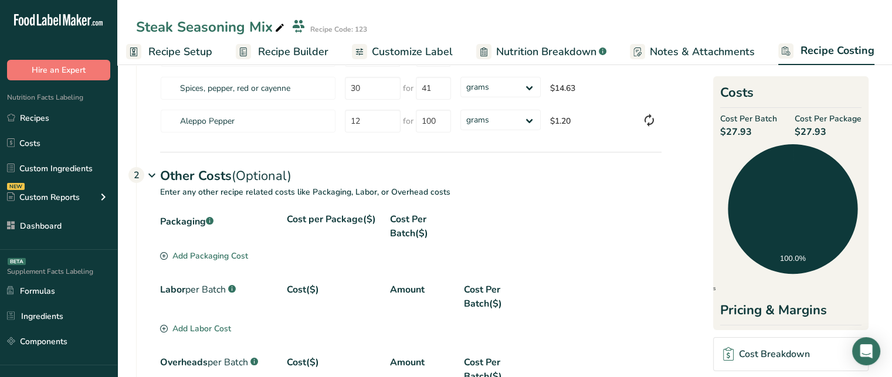
click at [216, 255] on div "Add Packaging Cost" at bounding box center [204, 256] width 88 height 12
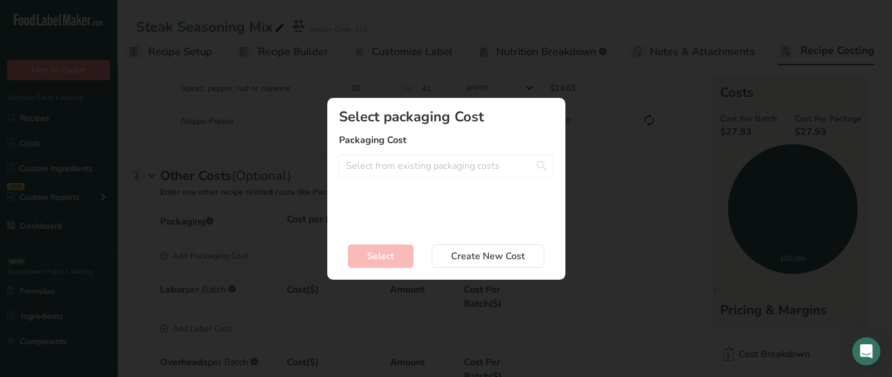
scroll to position [0, 1]
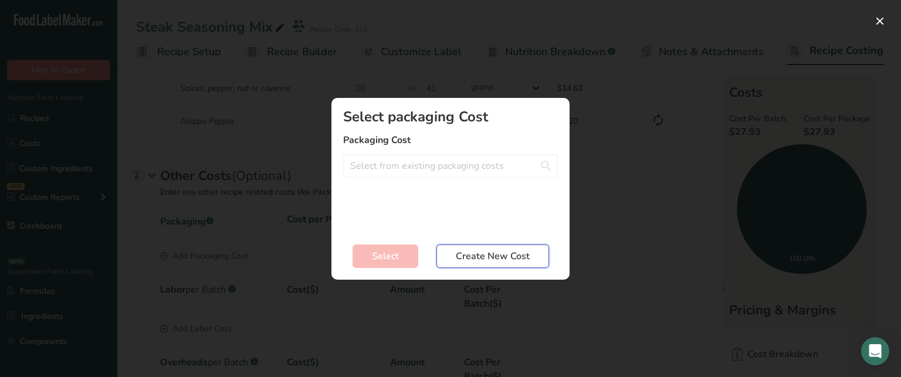
click at [495, 244] on button "Create New Cost" at bounding box center [492, 255] width 113 height 23
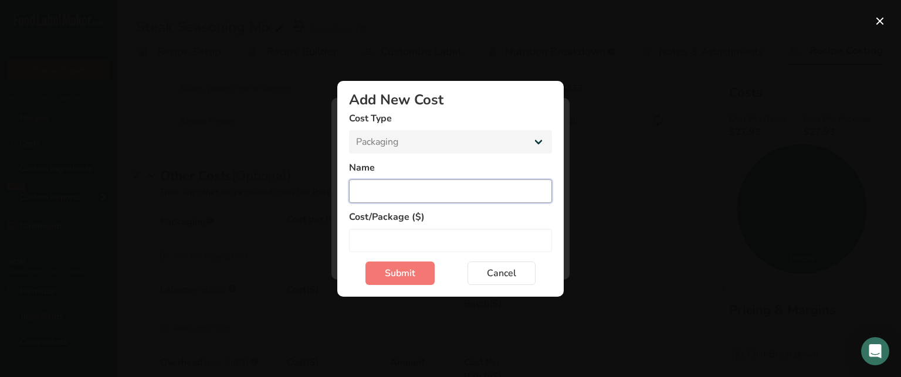
click at [415, 182] on input "Add New Cost Modal" at bounding box center [450, 190] width 203 height 23
type input "Spice Bottle"
click at [427, 230] on input "Add New Cost Modal" at bounding box center [450, 240] width 203 height 23
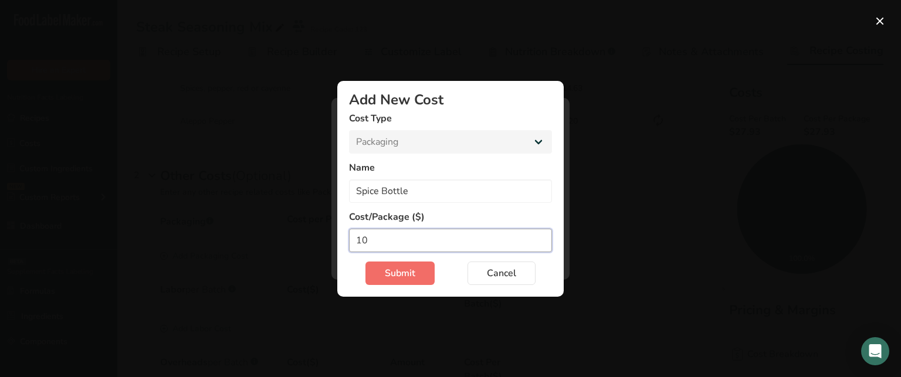
type input "10"
click at [420, 280] on button "Submit" at bounding box center [399, 272] width 69 height 23
select select "Add New Cost Modal"
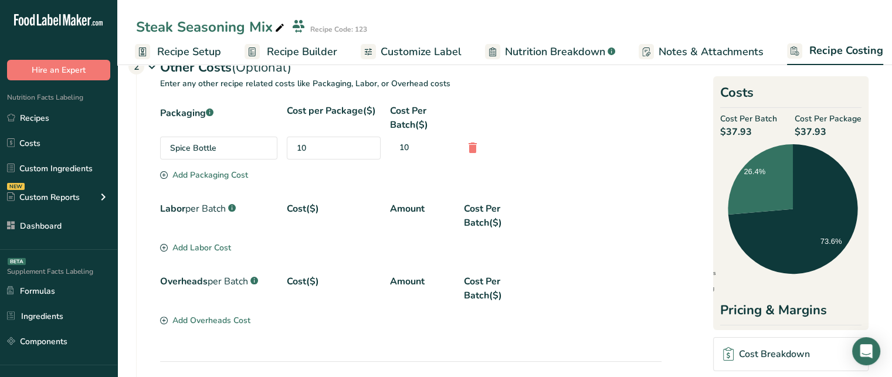
scroll to position [279, 0]
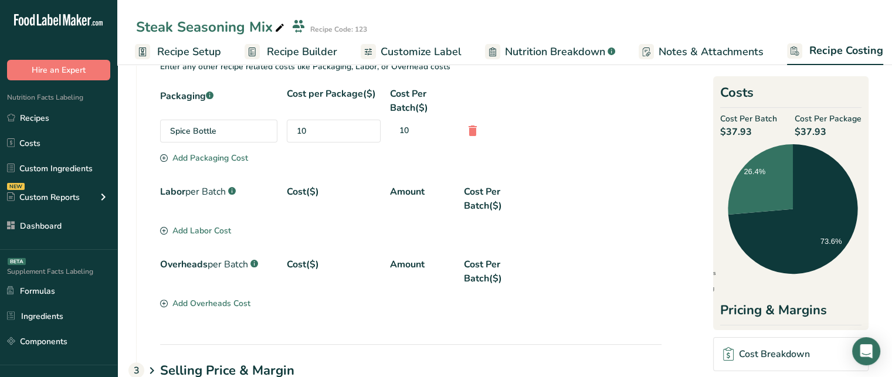
click at [211, 232] on div "Add Labor Cost" at bounding box center [195, 231] width 71 height 12
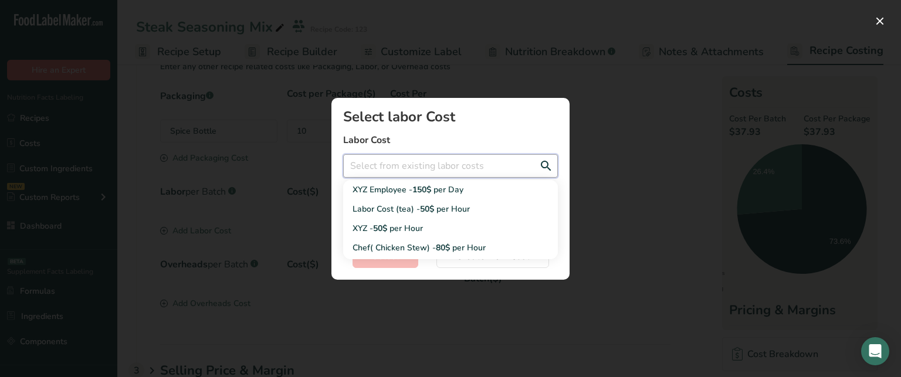
click at [411, 171] on input "Add New Recipe Cost Modal" at bounding box center [450, 165] width 215 height 23
click at [392, 188] on div "XYZ Employee - 150$ per Day" at bounding box center [440, 190] width 177 height 12
type input "XYZ Employee - 150$ per Day"
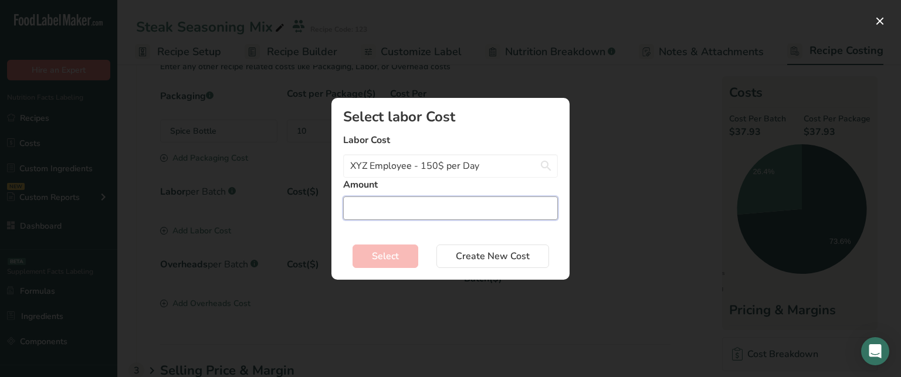
click at [428, 198] on input "Add New Recipe Cost Modal" at bounding box center [450, 207] width 215 height 23
type input "1"
click at [390, 257] on span "Select" at bounding box center [385, 256] width 27 height 14
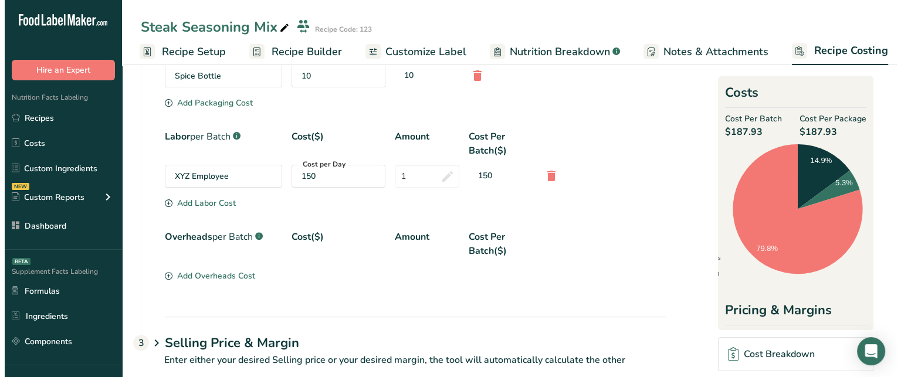
scroll to position [356, 0]
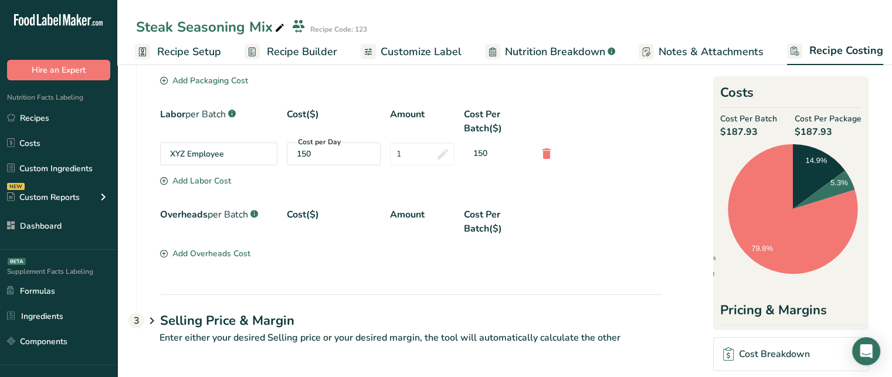
click at [226, 256] on div "Add Overheads Cost" at bounding box center [205, 253] width 90 height 12
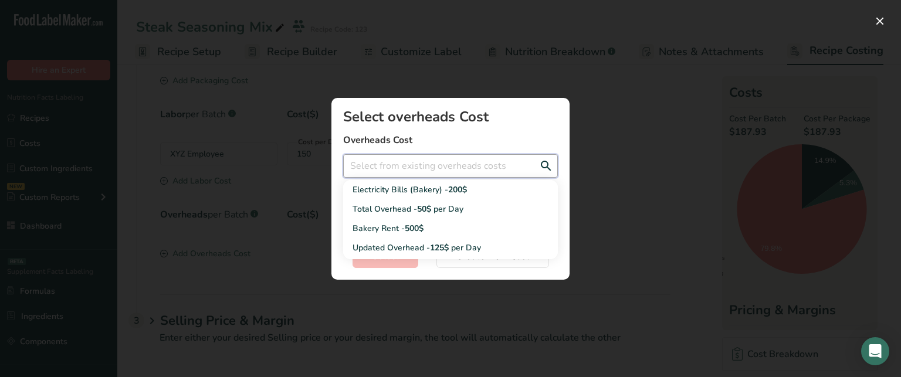
click at [476, 158] on input "Add New Recipe Cost Modal" at bounding box center [450, 165] width 215 height 23
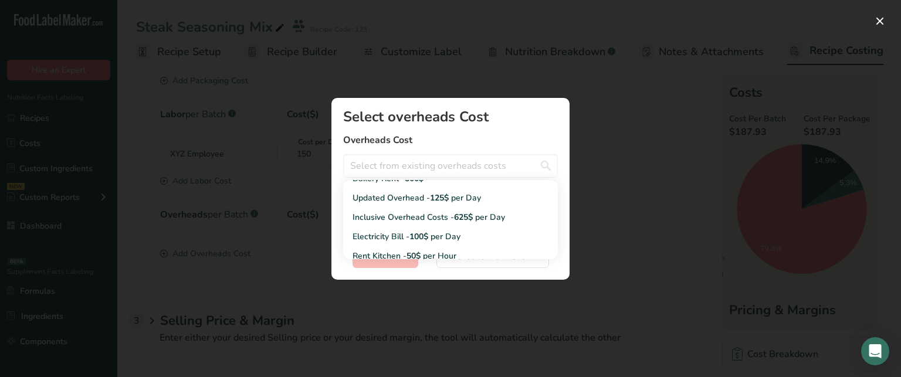
scroll to position [39, 0]
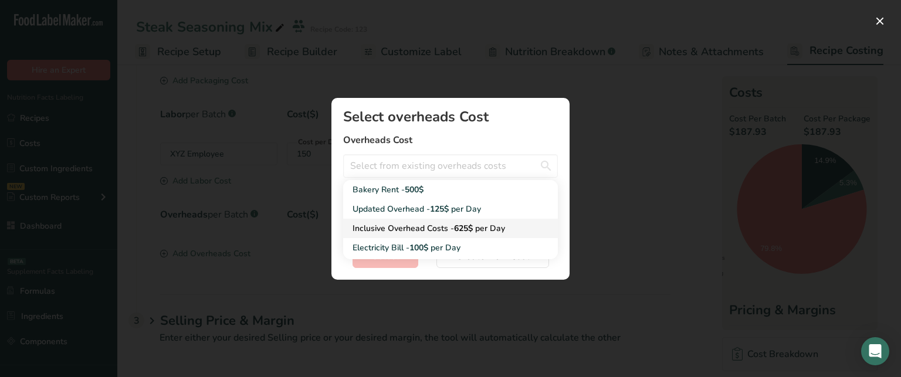
click at [511, 229] on div "Inclusive Overhead Costs - 625$ per Day" at bounding box center [440, 228] width 177 height 12
type input "Inclusive Overhead Costs - 625$ per Day"
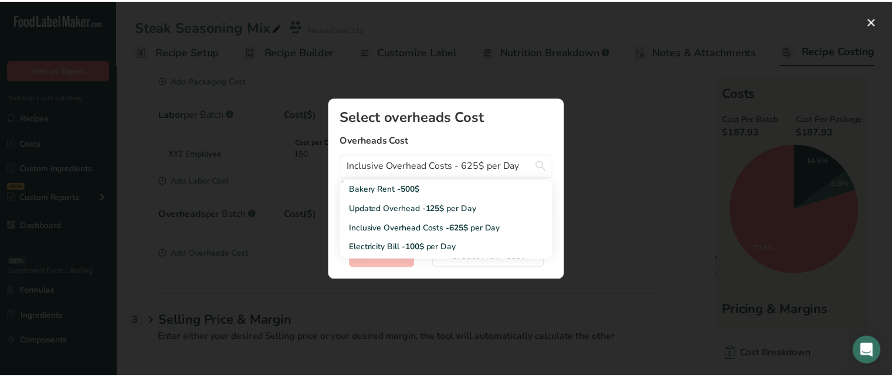
scroll to position [36, 0]
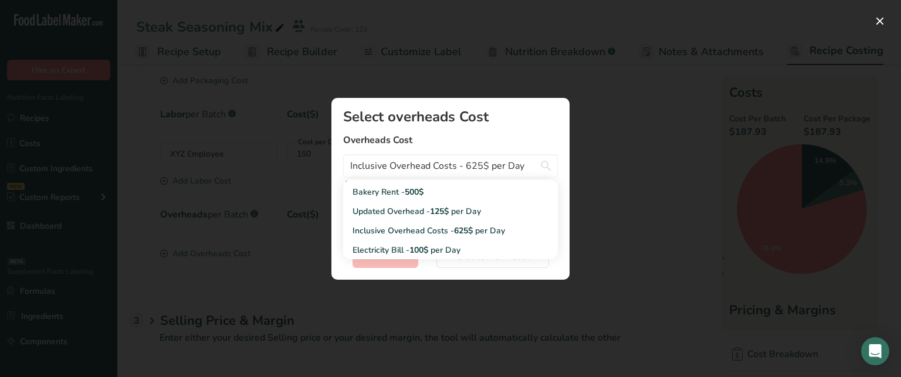
click at [517, 142] on label "Overheads Cost" at bounding box center [450, 140] width 215 height 14
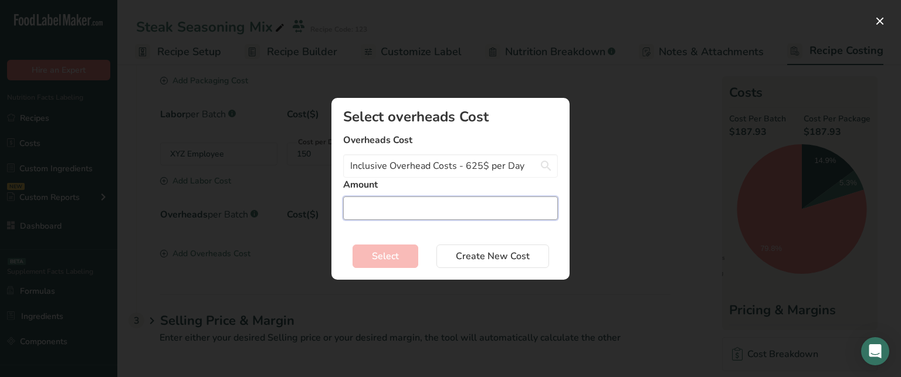
click at [495, 210] on input "Add New Recipe Cost Modal" at bounding box center [450, 207] width 215 height 23
click at [398, 267] on section "Select overheads Cost Overheads Cost Inclusive Overhead Costs - 625$ per Day El…" at bounding box center [450, 189] width 238 height 182
click at [404, 266] on button "Select" at bounding box center [385, 255] width 66 height 23
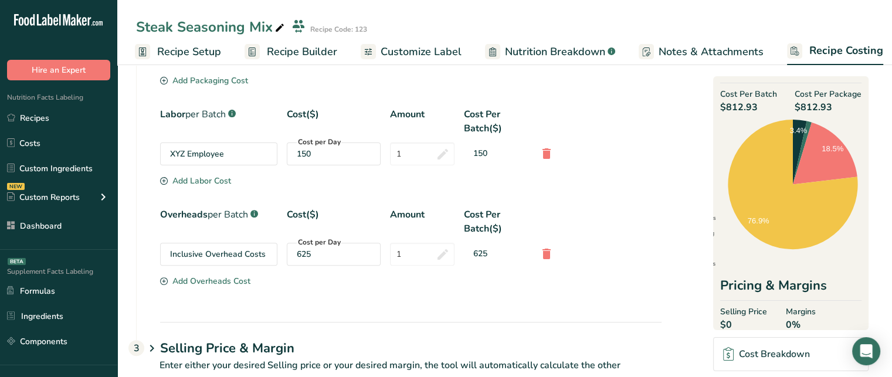
scroll to position [22, 0]
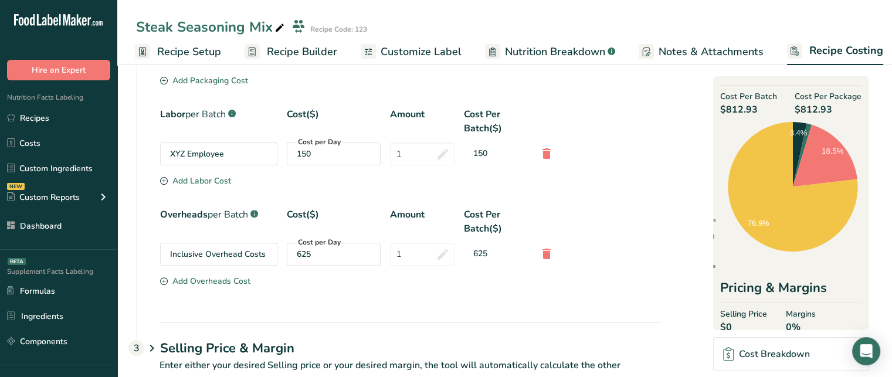
drag, startPoint x: 864, startPoint y: 249, endPoint x: 863, endPoint y: 287, distance: 38.7
click at [863, 287] on div "Costs Cost Per Batch $812.93 Cost Per Package $812.93 Ingredients Packaging Lab…" at bounding box center [790, 203] width 155 height 254
drag, startPoint x: 863, startPoint y: 287, endPoint x: 868, endPoint y: 297, distance: 10.5
click at [868, 297] on section "Download Ingredient Costs 1 Enter the total price you pay for each ingredient I…" at bounding box center [504, 55] width 774 height 701
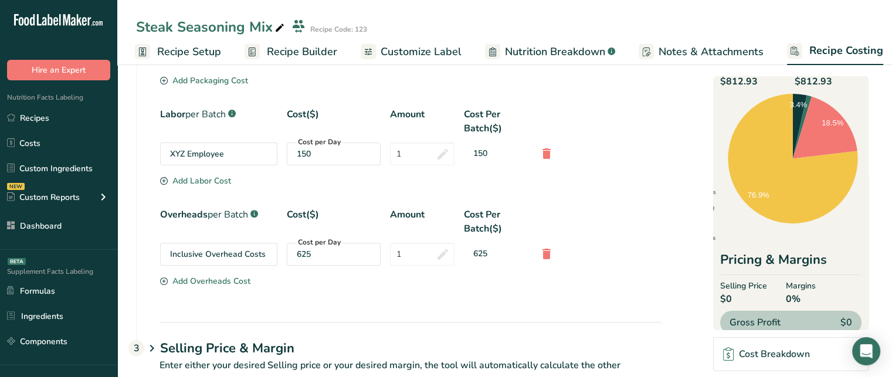
scroll to position [63, 0]
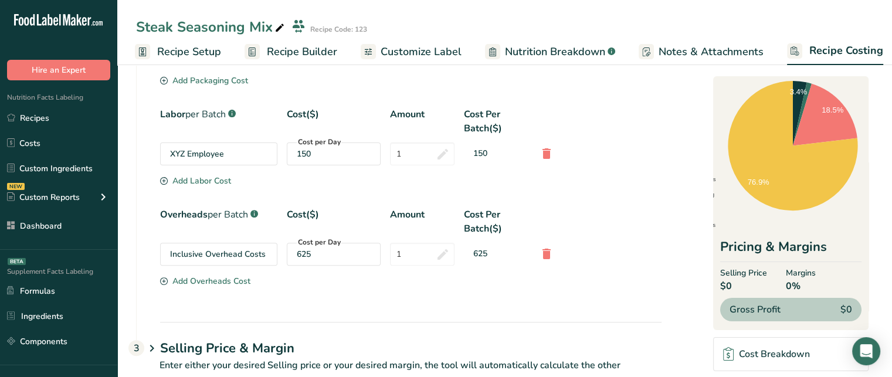
click at [872, 300] on section "Download Ingredient Costs 1 Enter the total price you pay for each ingredient I…" at bounding box center [504, 54] width 737 height 663
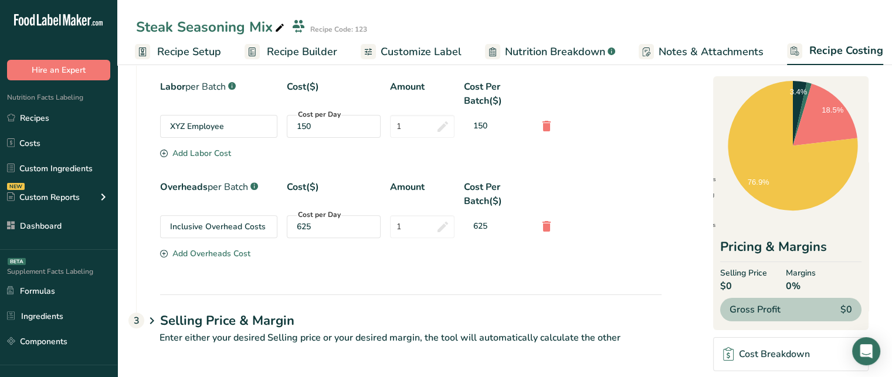
click at [781, 358] on div "Cost Breakdown" at bounding box center [766, 354] width 86 height 14
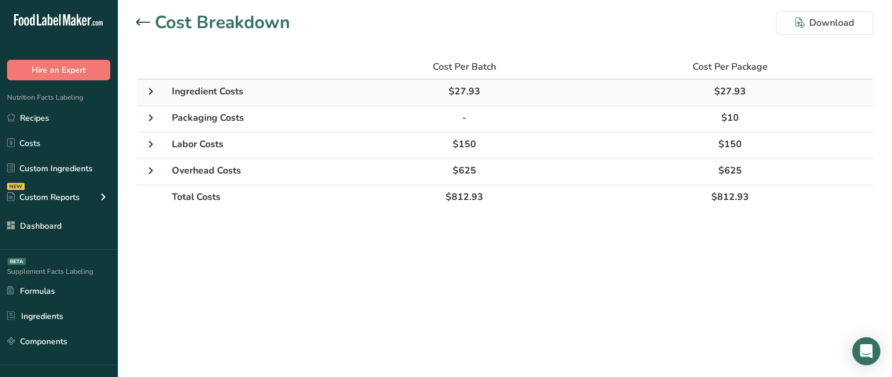
click at [149, 88] on icon at bounding box center [151, 91] width 14 height 21
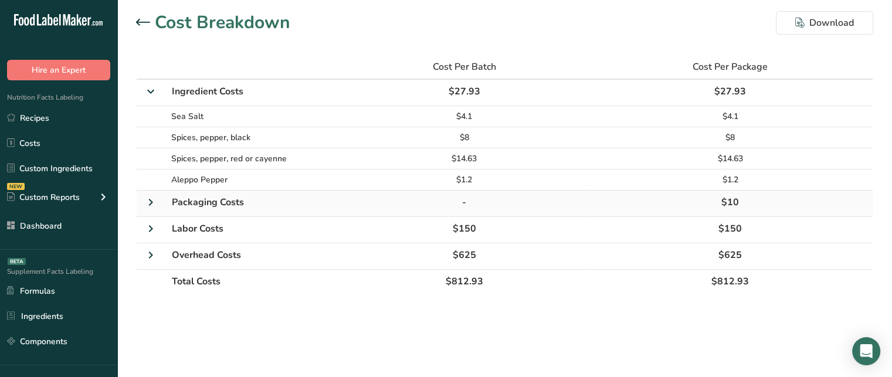
click at [155, 197] on icon at bounding box center [151, 202] width 14 height 21
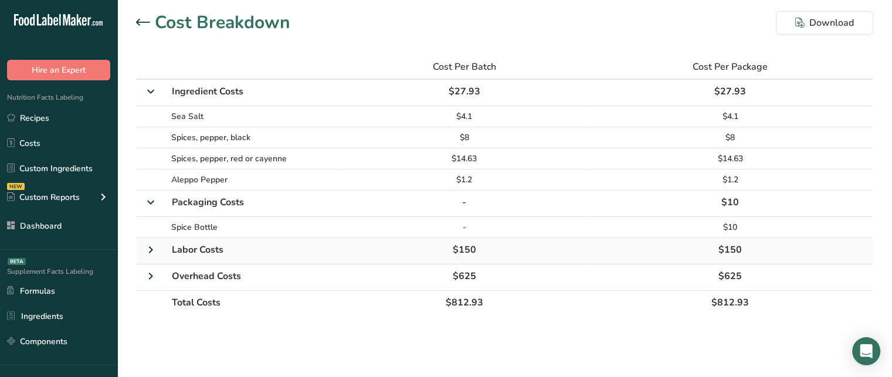
click at [149, 252] on icon at bounding box center [151, 249] width 14 height 21
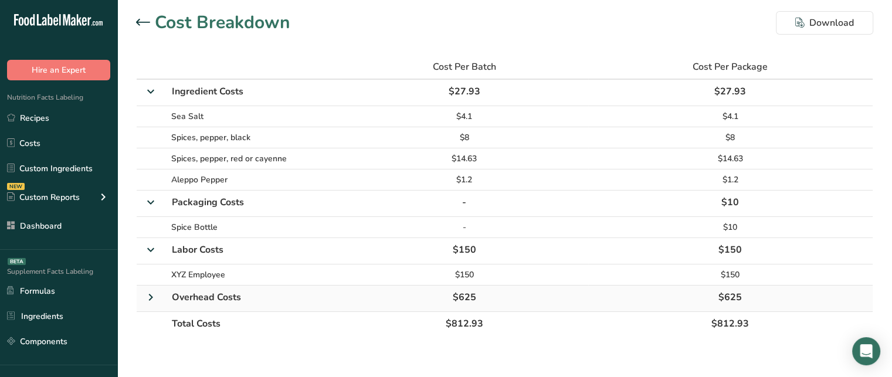
click at [151, 304] on icon at bounding box center [151, 297] width 14 height 21
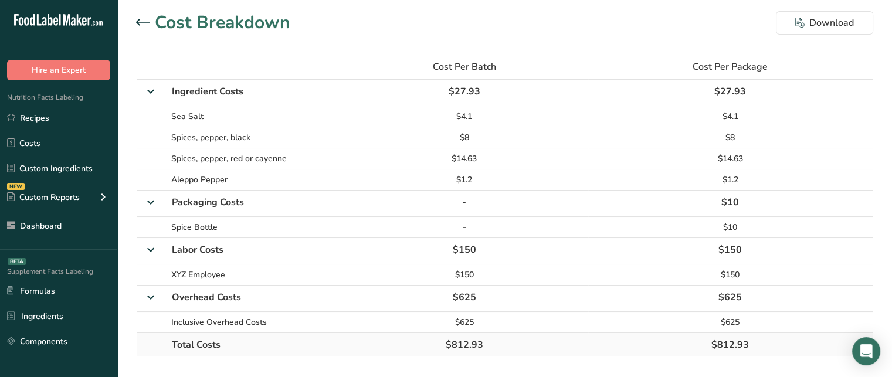
click at [470, 354] on td "$812.93" at bounding box center [464, 344] width 247 height 23
click at [746, 350] on span "$812.93" at bounding box center [730, 344] width 38 height 13
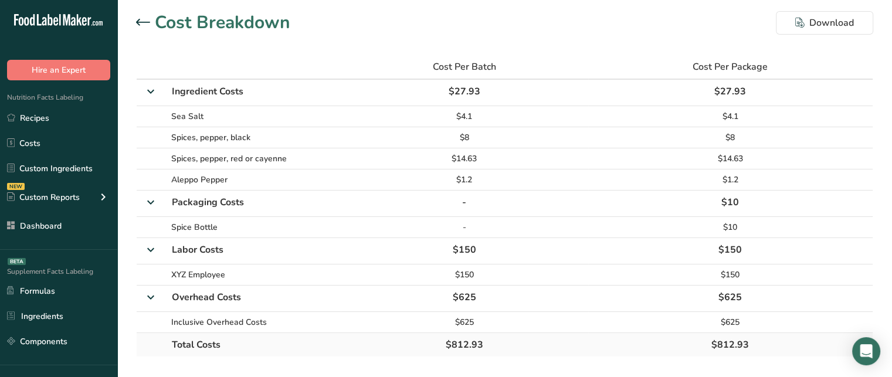
click at [542, 342] on td "$812.93" at bounding box center [464, 344] width 247 height 23
click at [144, 20] on icon at bounding box center [143, 22] width 14 height 7
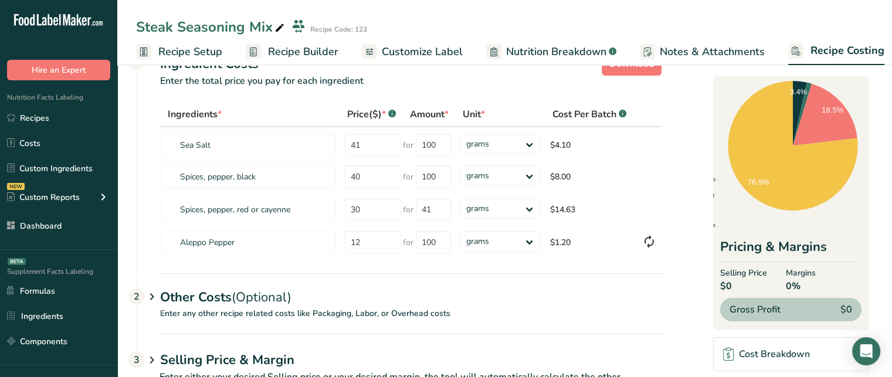
scroll to position [71, 0]
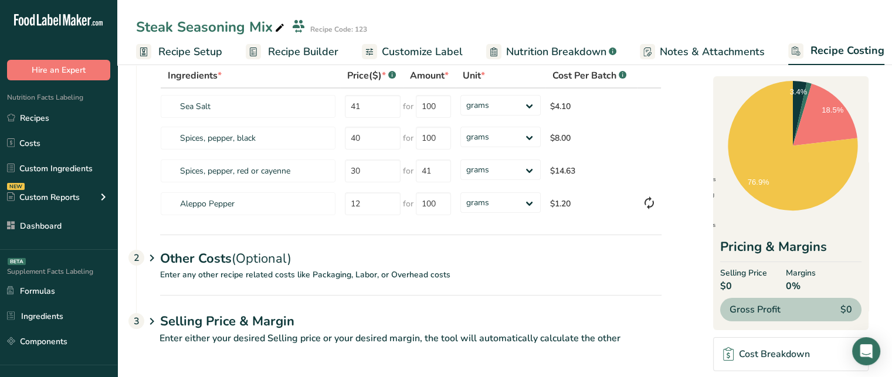
click at [362, 321] on h1 "Selling Price & Margin" at bounding box center [410, 321] width 501 height 19
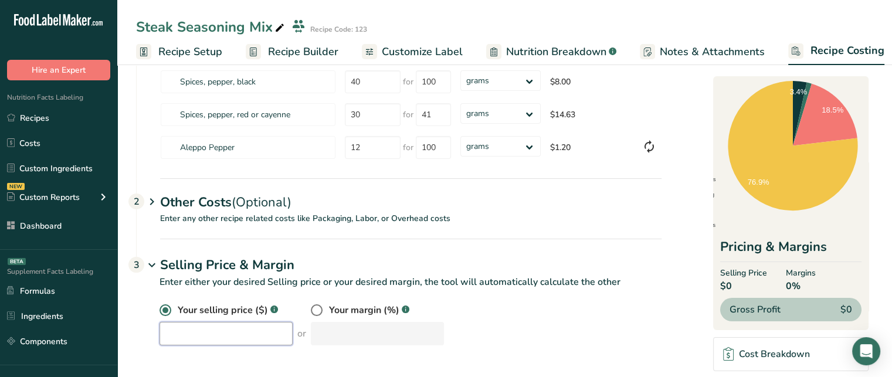
click at [187, 328] on input "number" at bounding box center [225, 333] width 133 height 23
click at [599, 309] on div "Your selling price ($) .a-a{fill:#347362;}.b-a{fill:#fff;} 1256 or Your margin …" at bounding box center [410, 324] width 502 height 42
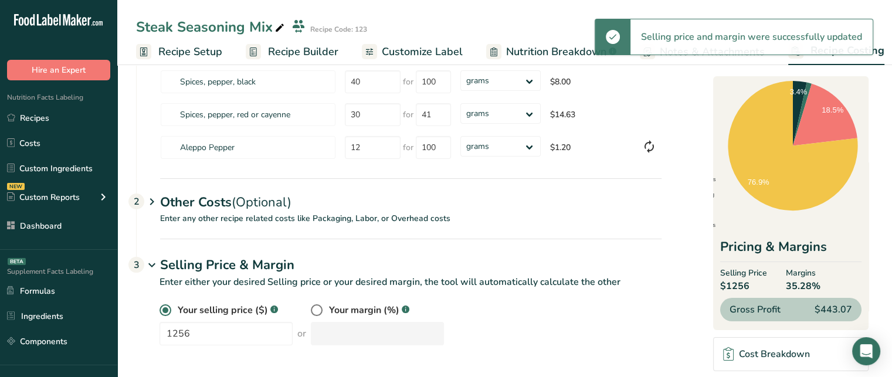
drag, startPoint x: 821, startPoint y: 287, endPoint x: 780, endPoint y: 286, distance: 40.5
click at [780, 286] on div "Selling Price $1256 Margins 35.28%" at bounding box center [790, 280] width 141 height 26
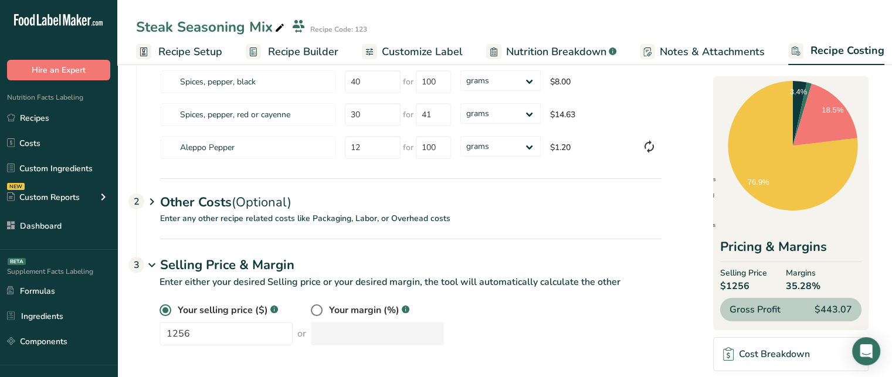
drag, startPoint x: 811, startPoint y: 311, endPoint x: 856, endPoint y: 313, distance: 44.6
click at [856, 313] on div "Gross Profit $443.07" at bounding box center [790, 309] width 141 height 23
click at [311, 309] on span at bounding box center [317, 310] width 12 height 12
click at [311, 309] on input "radio" at bounding box center [315, 311] width 8 height 8
click at [343, 323] on input "number" at bounding box center [377, 333] width 133 height 23
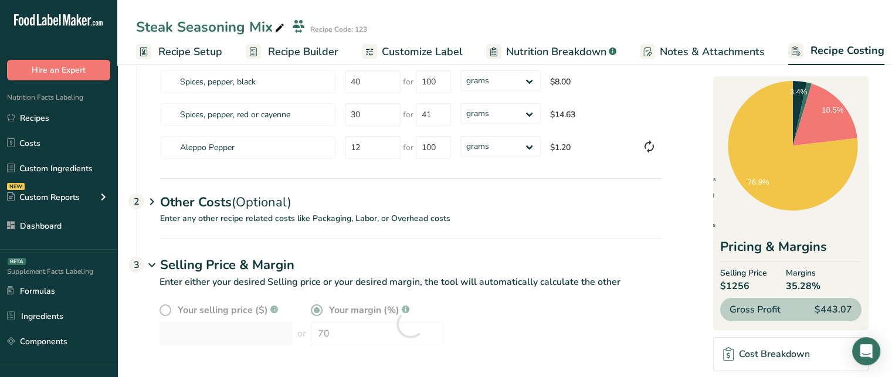
click at [457, 317] on div "Your selling price ($) .a-a{fill:#347362;}.b-a{fill:#fff;} or Your margin (%) .…" at bounding box center [410, 324] width 502 height 42
drag, startPoint x: 766, startPoint y: 283, endPoint x: 720, endPoint y: 288, distance: 46.0
click at [720, 288] on span "$2709.78" at bounding box center [743, 286] width 47 height 14
drag, startPoint x: 809, startPoint y: 309, endPoint x: 858, endPoint y: 310, distance: 49.3
click at [858, 310] on div "Costs Cost Per Batch $812.93 Cost Per Package $812.93 Ingredients Packaging Lab…" at bounding box center [790, 203] width 155 height 254
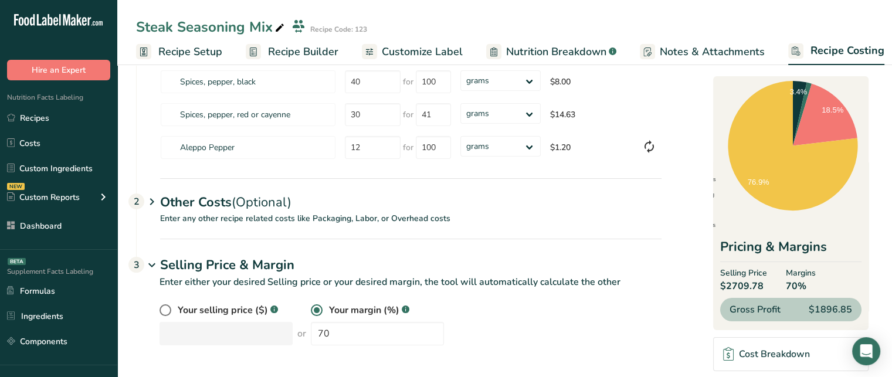
click at [869, 312] on section "Download Ingredient Costs 1 Enter the total price you pay for each ingredient I…" at bounding box center [504, 156] width 737 height 407
click at [419, 39] on link "Customize Label" at bounding box center [412, 52] width 101 height 26
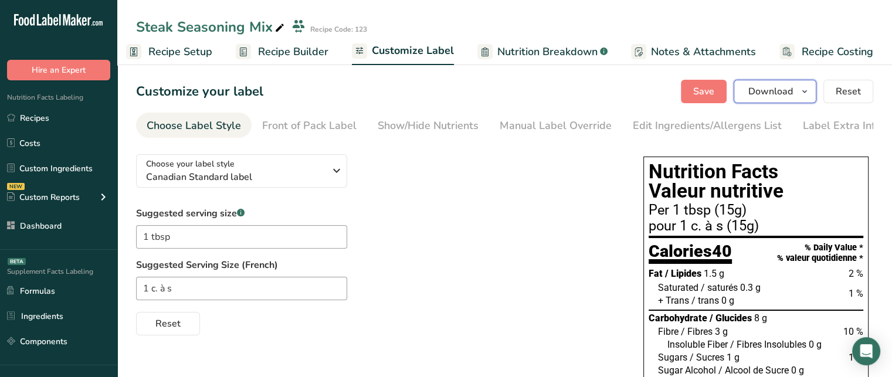
click at [795, 83] on button "Download" at bounding box center [774, 91] width 83 height 23
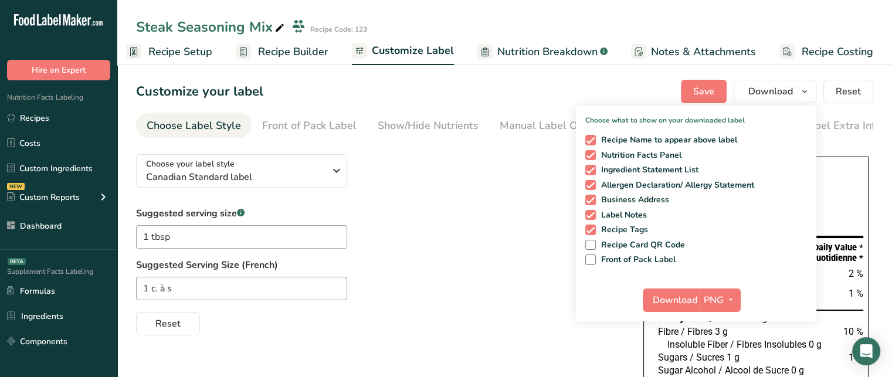
click at [450, 63] on link "Customize Label" at bounding box center [403, 52] width 102 height 28
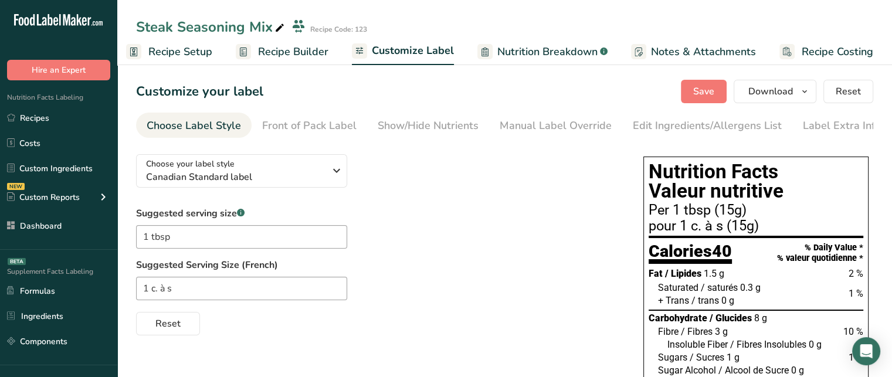
click at [427, 53] on span "Customize Label" at bounding box center [413, 51] width 82 height 16
click at [797, 93] on button "Download" at bounding box center [774, 91] width 83 height 23
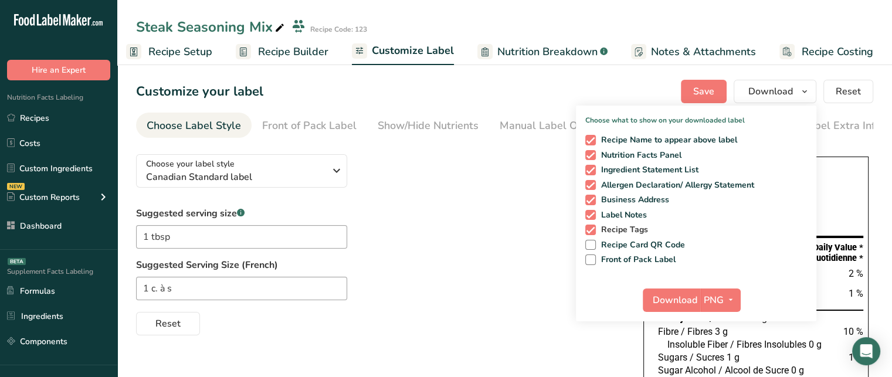
click at [594, 232] on span at bounding box center [590, 230] width 11 height 11
click at [593, 232] on input "Recipe Tags" at bounding box center [589, 230] width 8 height 8
click at [592, 216] on span at bounding box center [590, 215] width 11 height 11
click at [592, 216] on input "Label Notes" at bounding box center [589, 215] width 8 height 8
click at [596, 140] on span "Recipe Name to appear above label" at bounding box center [667, 140] width 142 height 11
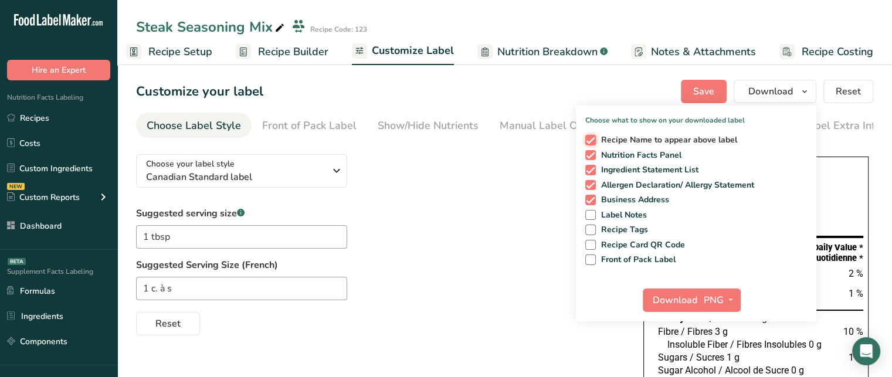
click at [593, 140] on input "Recipe Name to appear above label" at bounding box center [589, 140] width 8 height 8
click at [592, 157] on span at bounding box center [590, 155] width 11 height 11
click at [592, 157] on input "Nutrition Facts Panel" at bounding box center [589, 155] width 8 height 8
click at [591, 197] on span at bounding box center [590, 200] width 11 height 11
click at [591, 197] on input "Business Address" at bounding box center [589, 200] width 8 height 8
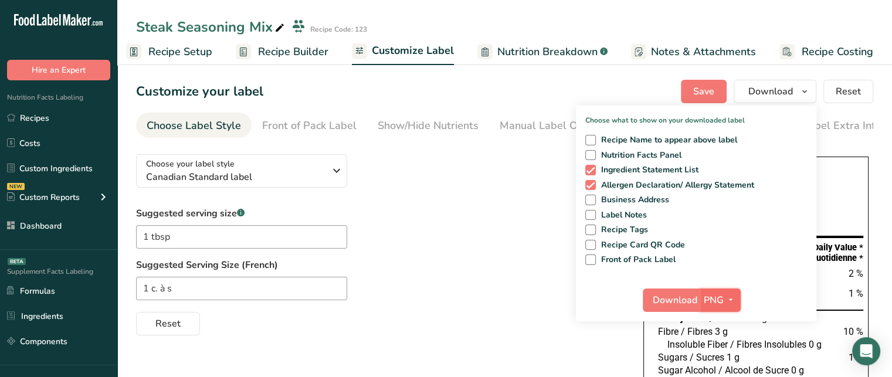
click at [724, 300] on span "button" at bounding box center [730, 300] width 14 height 14
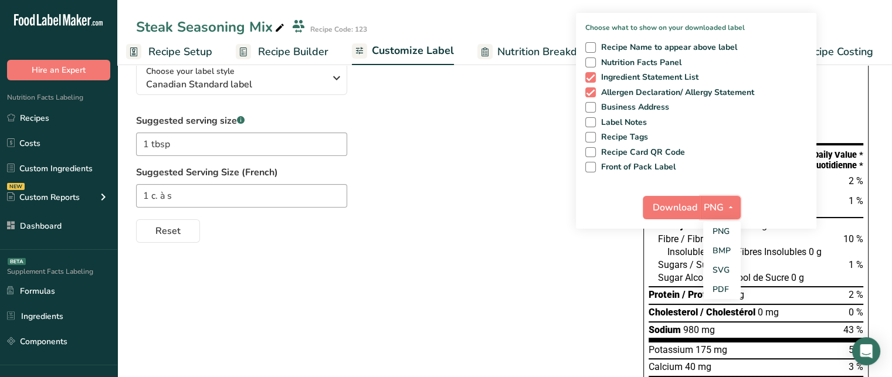
scroll to position [101, 0]
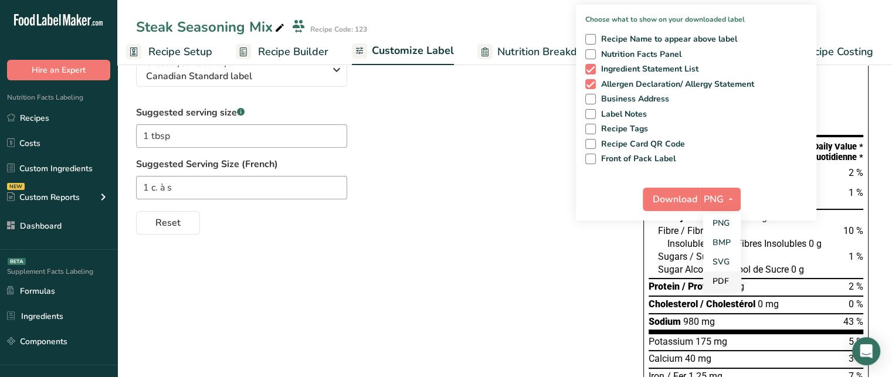
click at [726, 276] on link "PDF" at bounding box center [722, 280] width 38 height 19
click at [684, 194] on span "Download" at bounding box center [675, 199] width 45 height 14
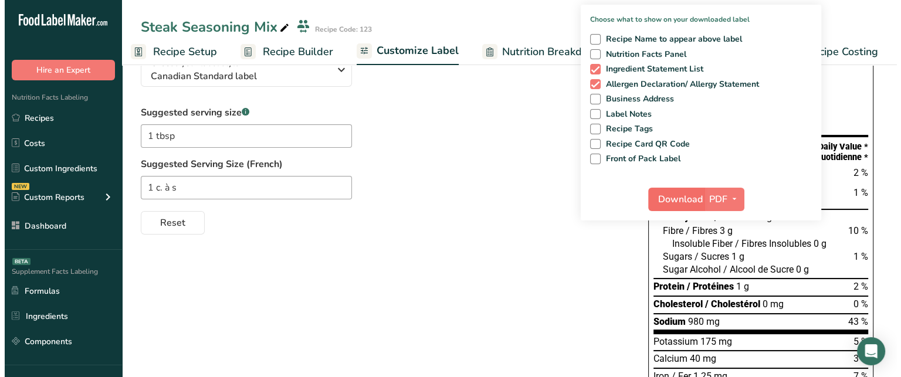
scroll to position [0, 1]
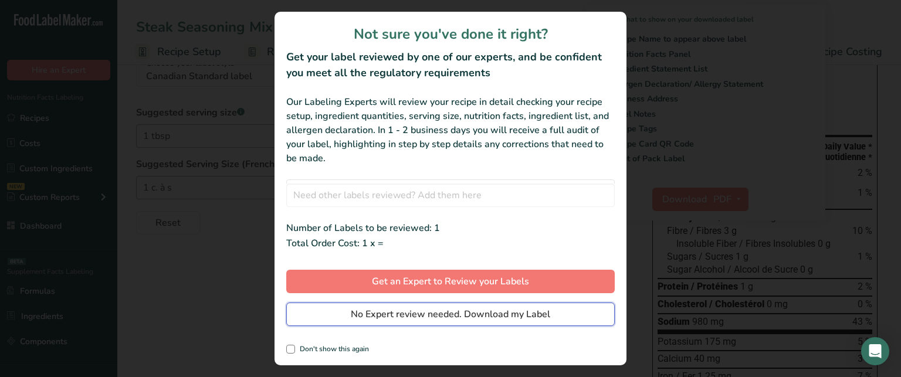
click at [535, 318] on span "No Expert review needed. Download my Label" at bounding box center [450, 314] width 199 height 14
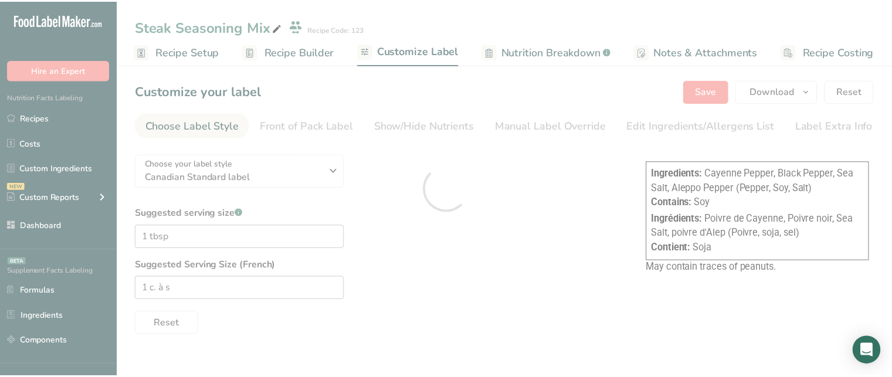
scroll to position [0, 0]
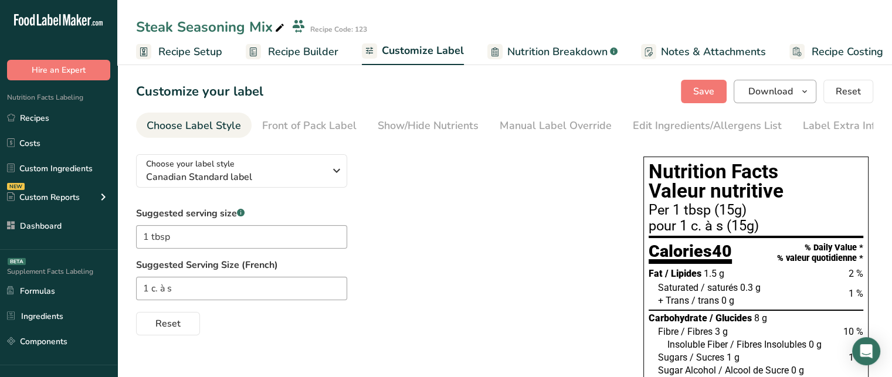
scroll to position [0, 1]
click at [767, 87] on span "Download" at bounding box center [770, 91] width 45 height 14
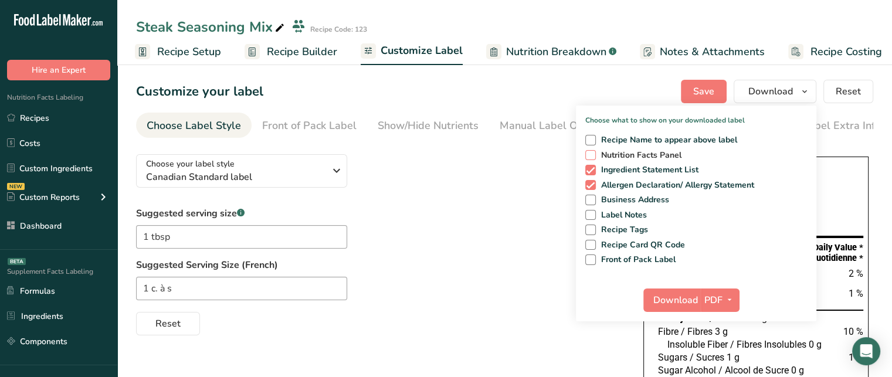
click at [593, 155] on span at bounding box center [590, 155] width 11 height 11
click at [593, 155] on input "Nutrition Facts Panel" at bounding box center [589, 155] width 8 height 8
checkbox input "true"
click at [592, 201] on span at bounding box center [590, 200] width 11 height 11
click at [592, 201] on input "Business Address" at bounding box center [589, 200] width 8 height 8
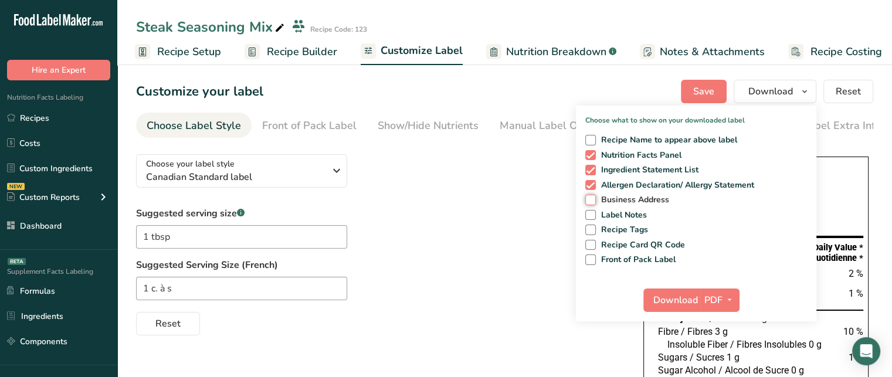
checkbox input "true"
click at [592, 210] on span at bounding box center [590, 215] width 11 height 11
click at [592, 211] on input "Label Notes" at bounding box center [589, 215] width 8 height 8
checkbox input "true"
drag, startPoint x: 679, startPoint y: 300, endPoint x: 756, endPoint y: 231, distance: 103.0
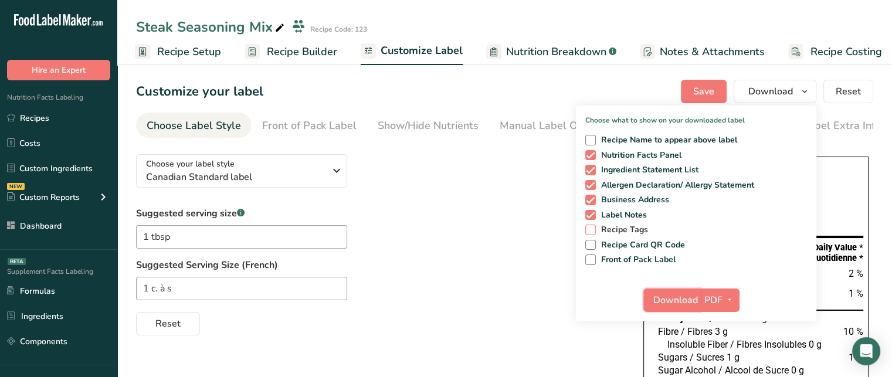
click at [756, 231] on div "Choose what to show on your downloaded label Recipe Name to appear above label …" at bounding box center [696, 214] width 240 height 216
click at [719, 302] on span "PDF" at bounding box center [713, 300] width 18 height 14
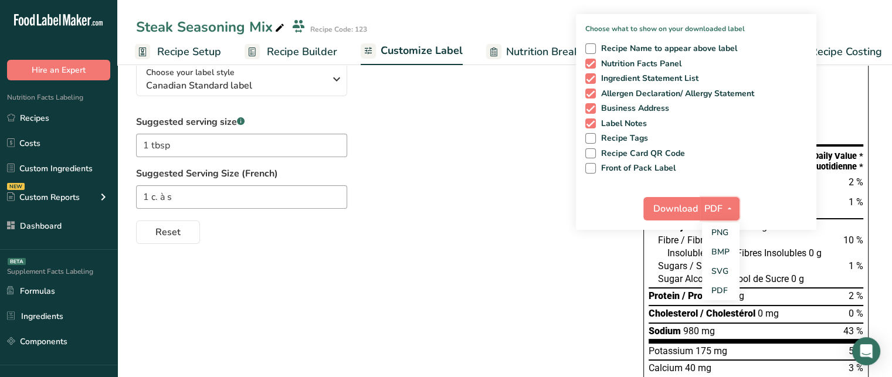
scroll to position [93, 0]
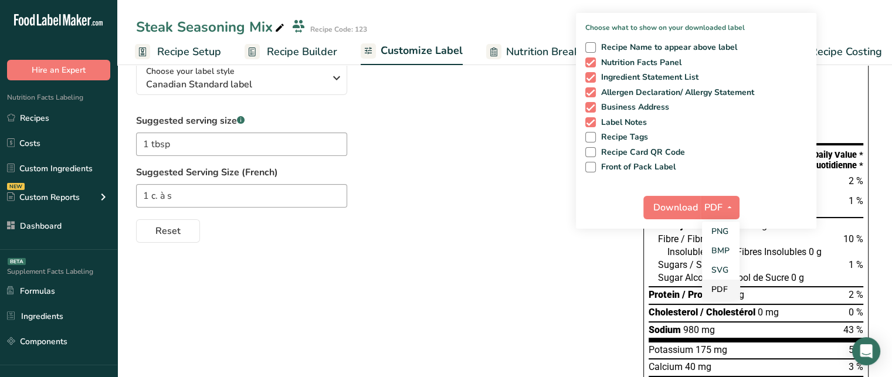
click at [721, 287] on link "PDF" at bounding box center [721, 289] width 38 height 19
click at [678, 203] on span "Download" at bounding box center [675, 208] width 45 height 14
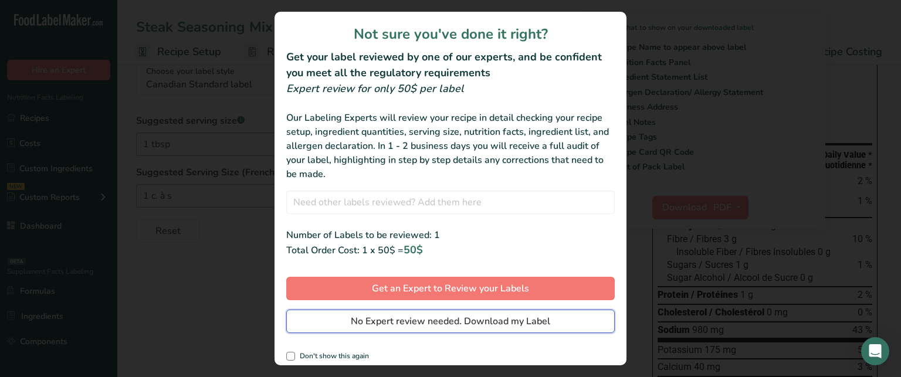
click at [505, 316] on span "No Expert review needed. Download my Label" at bounding box center [450, 321] width 199 height 14
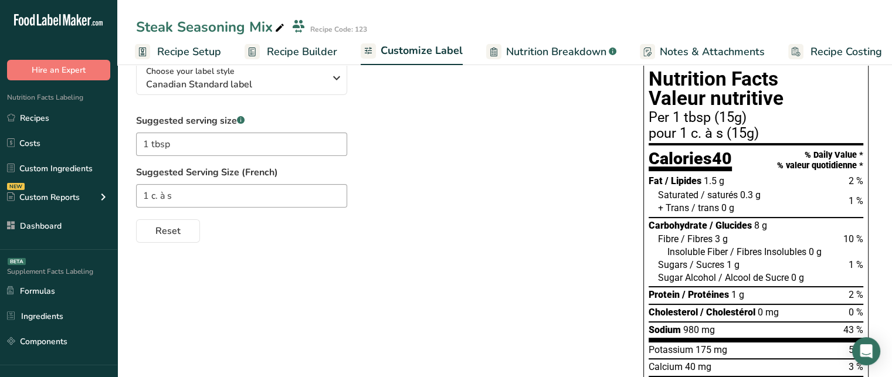
scroll to position [0, 0]
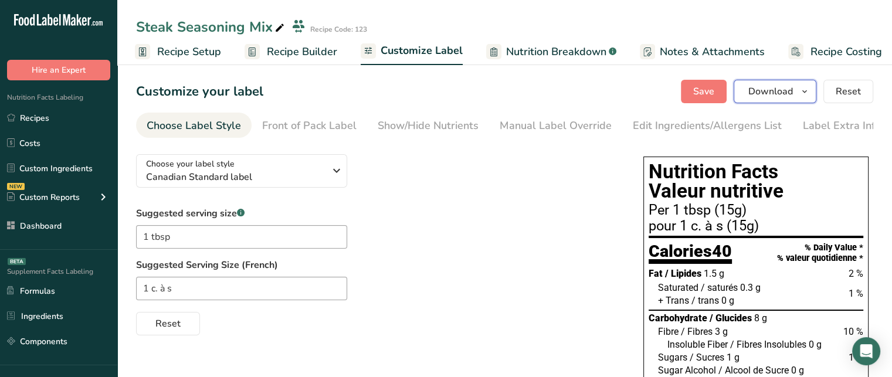
click at [790, 84] on span "Download" at bounding box center [770, 91] width 45 height 14
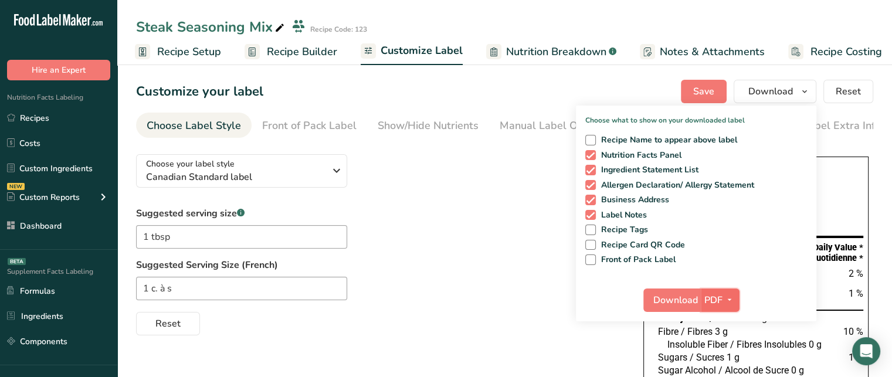
click at [722, 301] on span "PDF" at bounding box center [713, 300] width 18 height 14
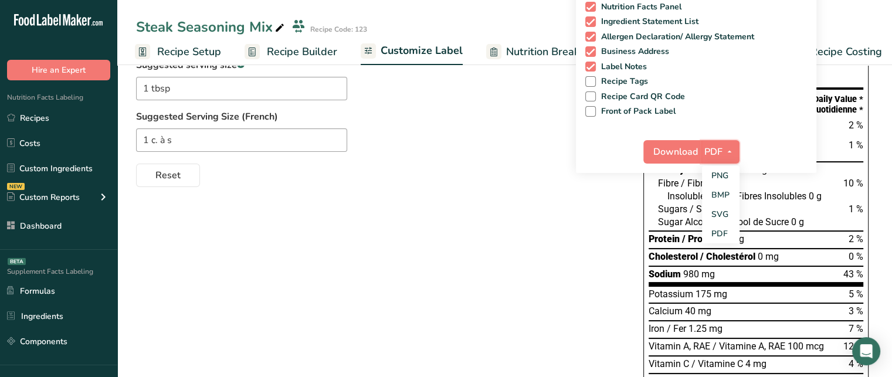
scroll to position [149, 0]
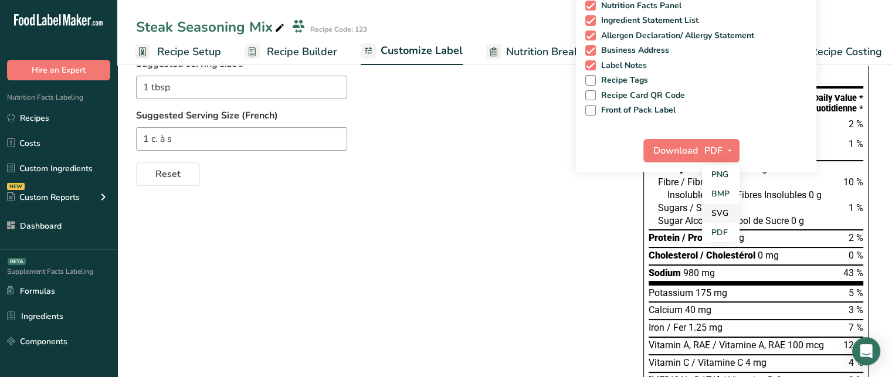
click at [737, 218] on link "SVG" at bounding box center [721, 212] width 38 height 19
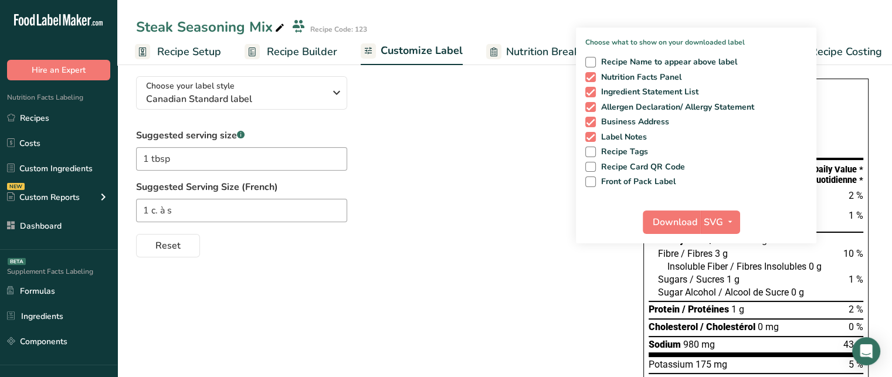
scroll to position [66, 0]
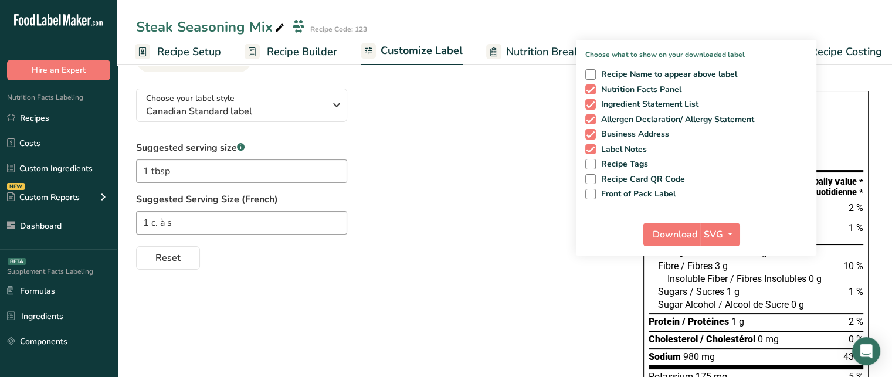
click at [526, 166] on div "Suggested serving size .a-a{fill:#347362;}.b-a{fill:#fff;} 1 tbsp Suggested Ser…" at bounding box center [378, 205] width 484 height 129
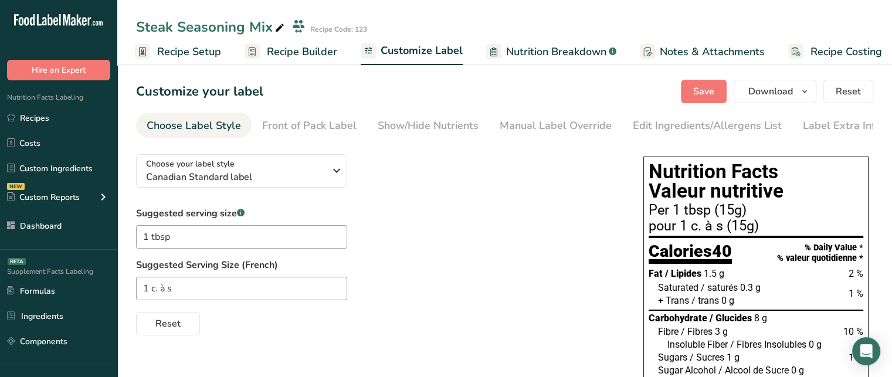
scroll to position [0, 10]
click at [312, 56] on span "Recipe Builder" at bounding box center [293, 52] width 70 height 16
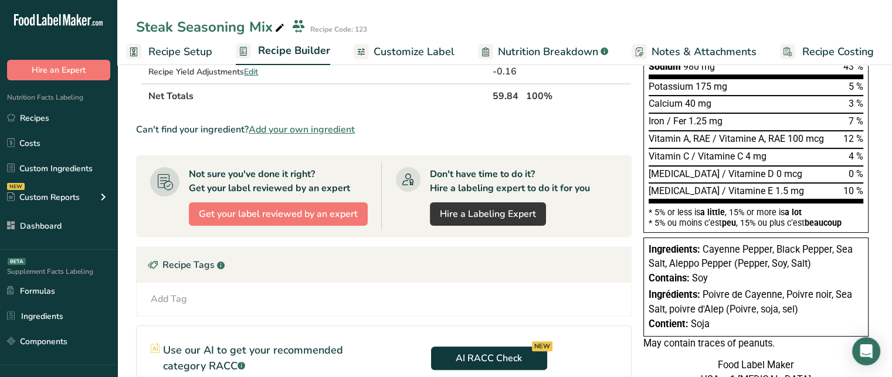
scroll to position [288, 0]
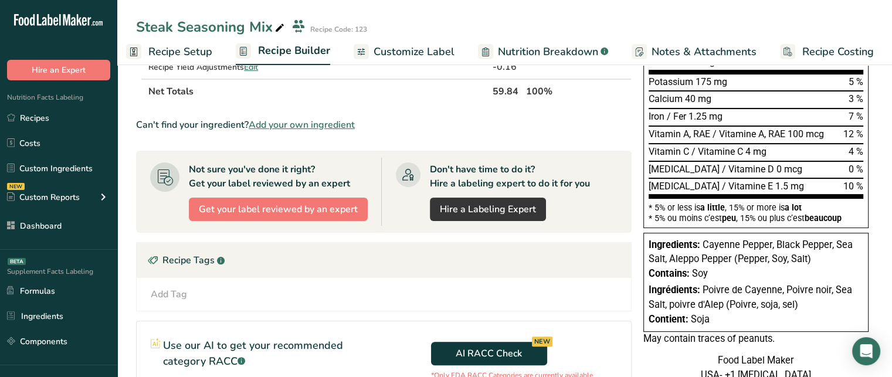
click at [125, 210] on section "Add Ingredients Manage Recipe Delete Recipe Duplicate Recipe Scale Recipe Save …" at bounding box center [504, 188] width 774 height 830
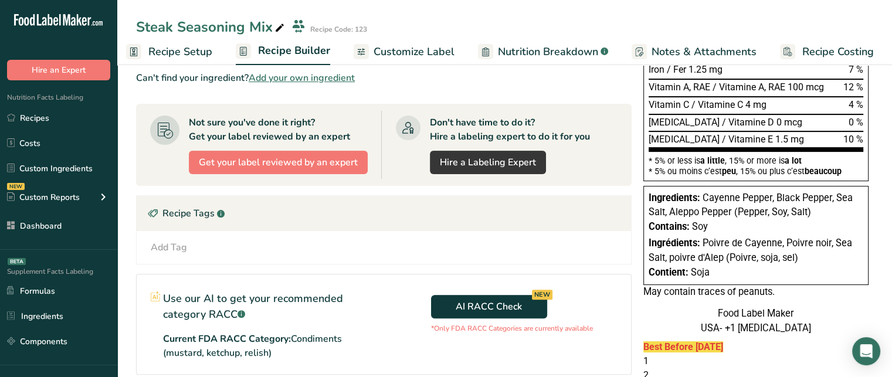
scroll to position [525, 0]
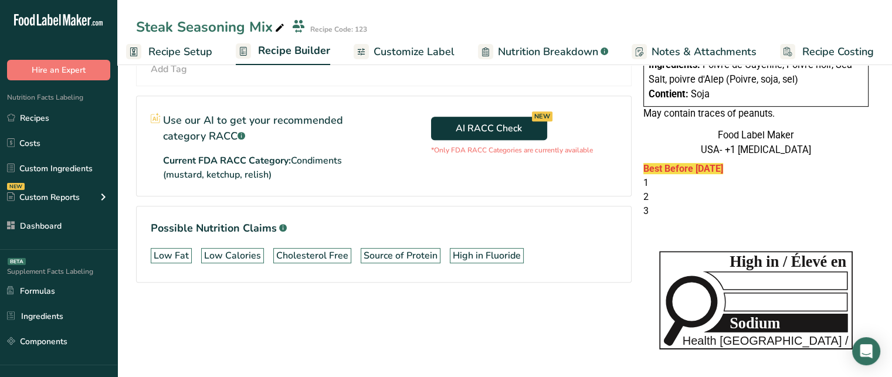
click at [89, 359] on div "Supplement Facts Labeling BETA Formulas Ingredients Components" at bounding box center [58, 307] width 117 height 115
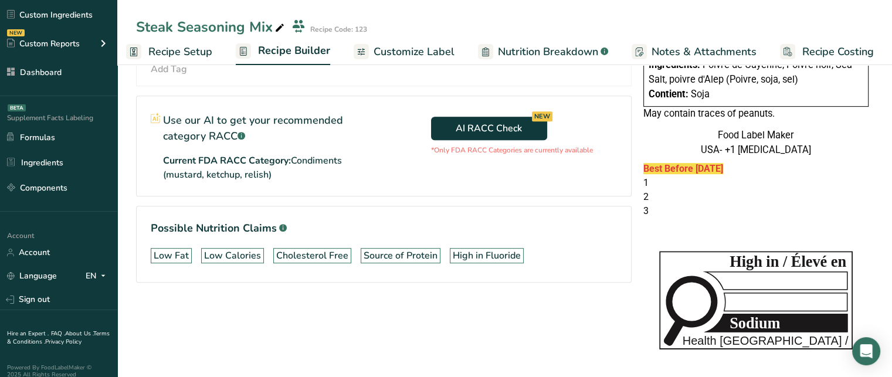
scroll to position [164, 0]
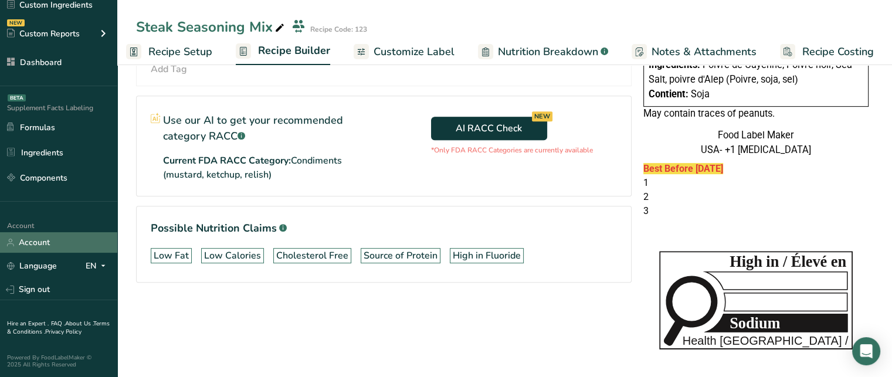
click at [79, 250] on link "Account" at bounding box center [58, 242] width 117 height 21
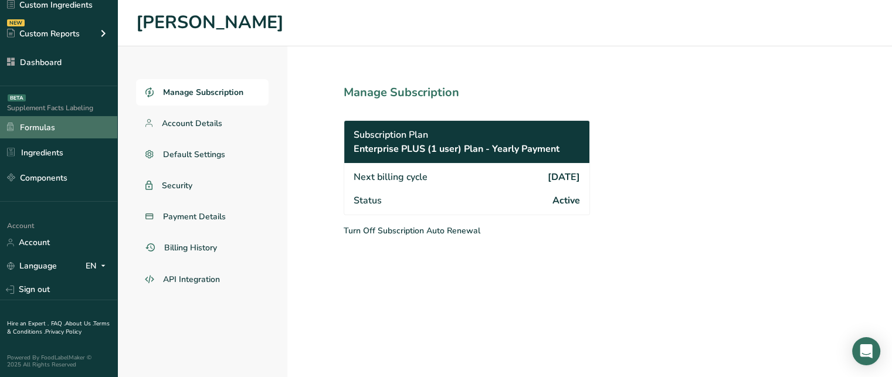
click at [83, 129] on link "Formulas" at bounding box center [58, 127] width 117 height 22
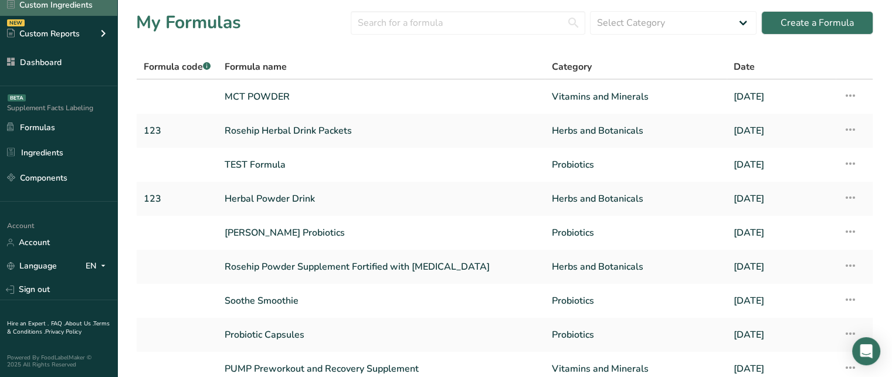
click at [83, 11] on link "Custom Ingredients" at bounding box center [58, 5] width 117 height 22
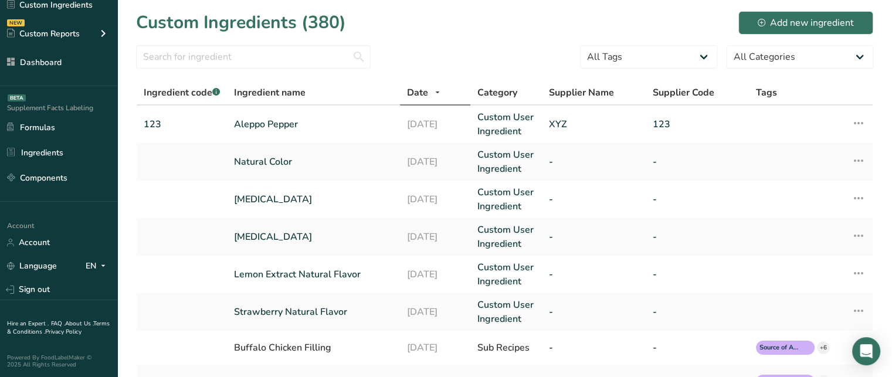
click at [130, 41] on section "Custom Ingredients (380) Add new ingredient All Tags Source of Antioxidants Pre…" at bounding box center [504, 354] width 774 height 708
click at [136, 80] on div "Ingredient code .a-a{fill:#347362;}.b-a{fill:#fff;} Ingredient name Date Catego…" at bounding box center [504, 365] width 737 height 571
click at [103, 81] on div "Nutrition Facts Labeling Recipes Costs Custom Ingredients NEW Custom Reports Me…" at bounding box center [58, 1] width 117 height 169
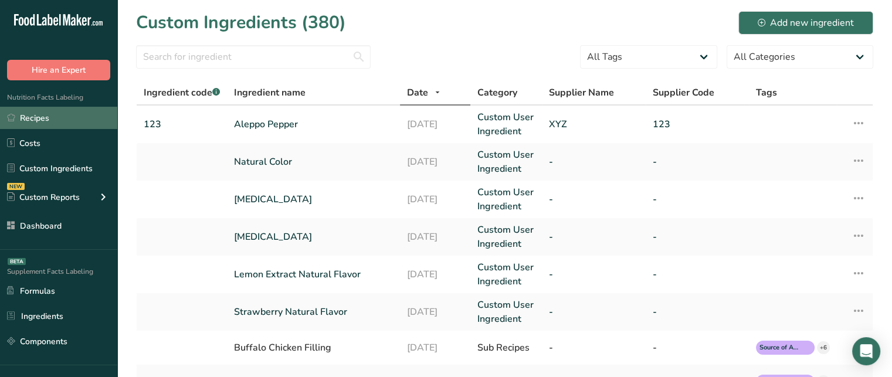
click at [74, 118] on link "Recipes" at bounding box center [58, 118] width 117 height 22
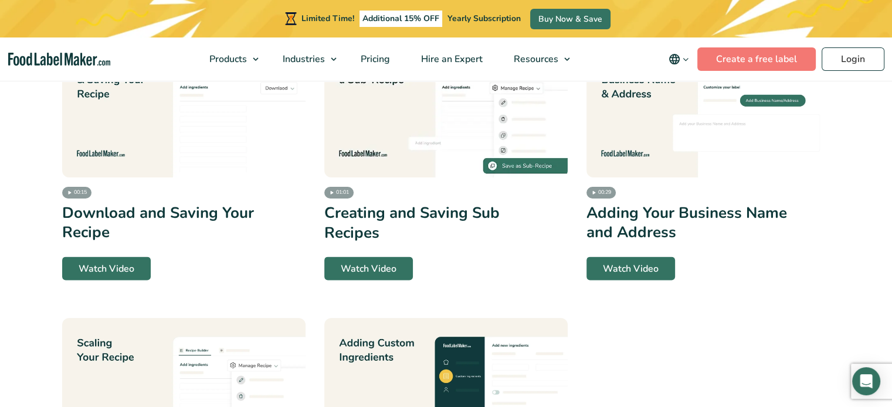
scroll to position [2602, 0]
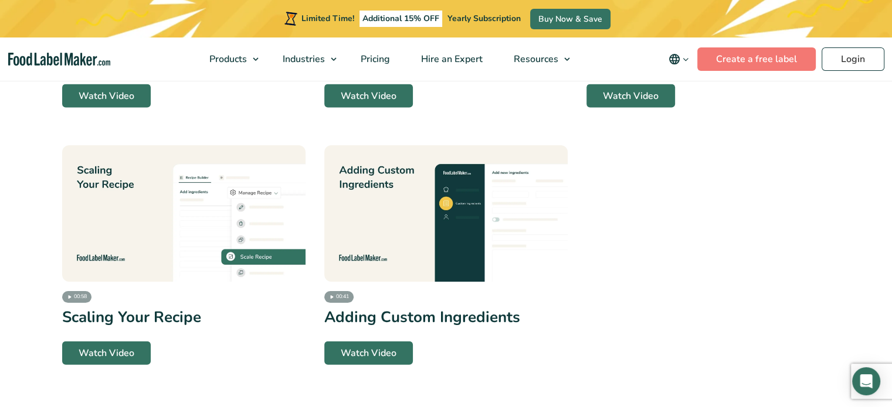
click at [449, 145] on img at bounding box center [445, 213] width 243 height 137
